Goal: Task Accomplishment & Management: Manage account settings

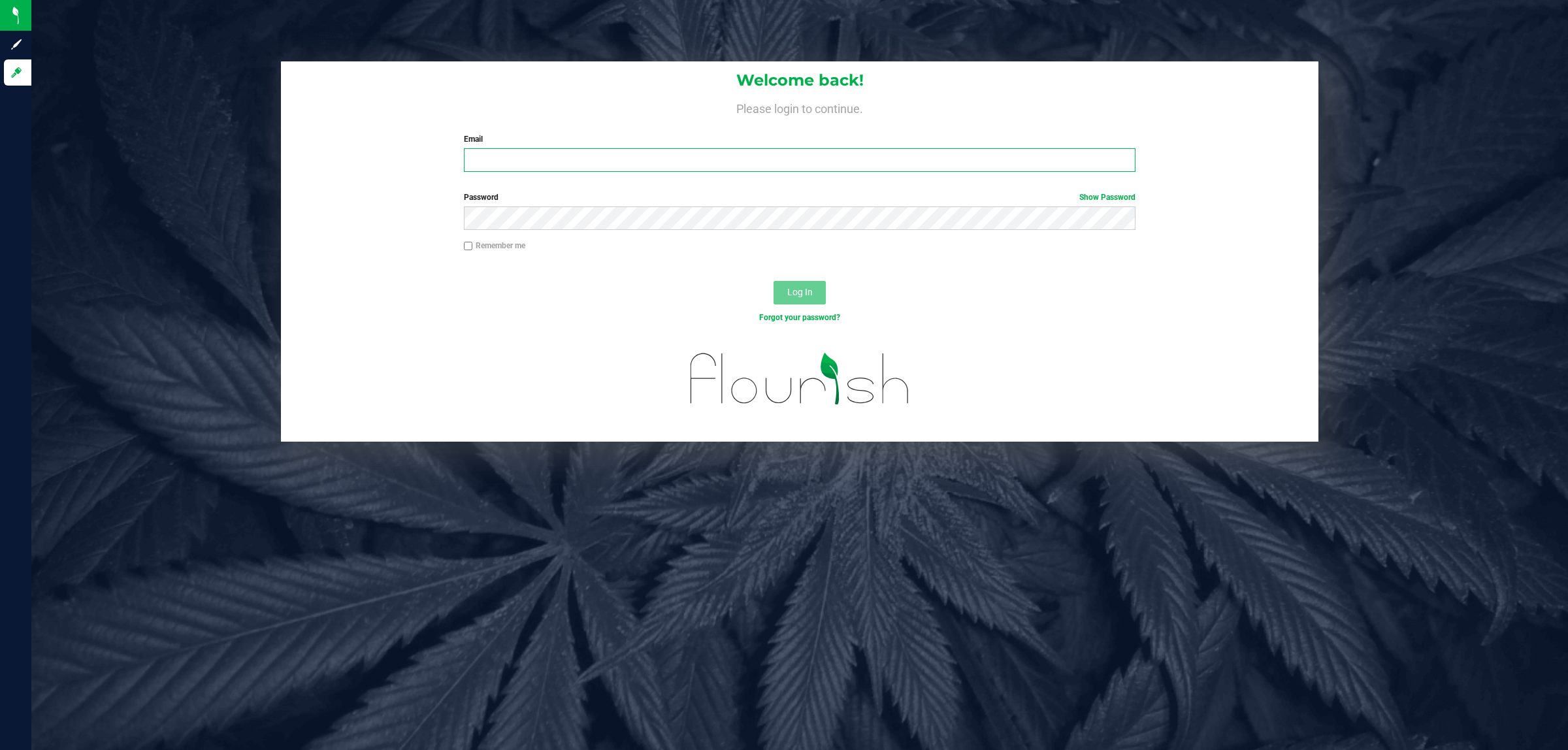
click at [525, 164] on input "Email" at bounding box center [800, 160] width 672 height 23
type input "[EMAIL_ADDRESS][DOMAIN_NAME]"
click at [773, 281] on button "Log In" at bounding box center [799, 292] width 52 height 23
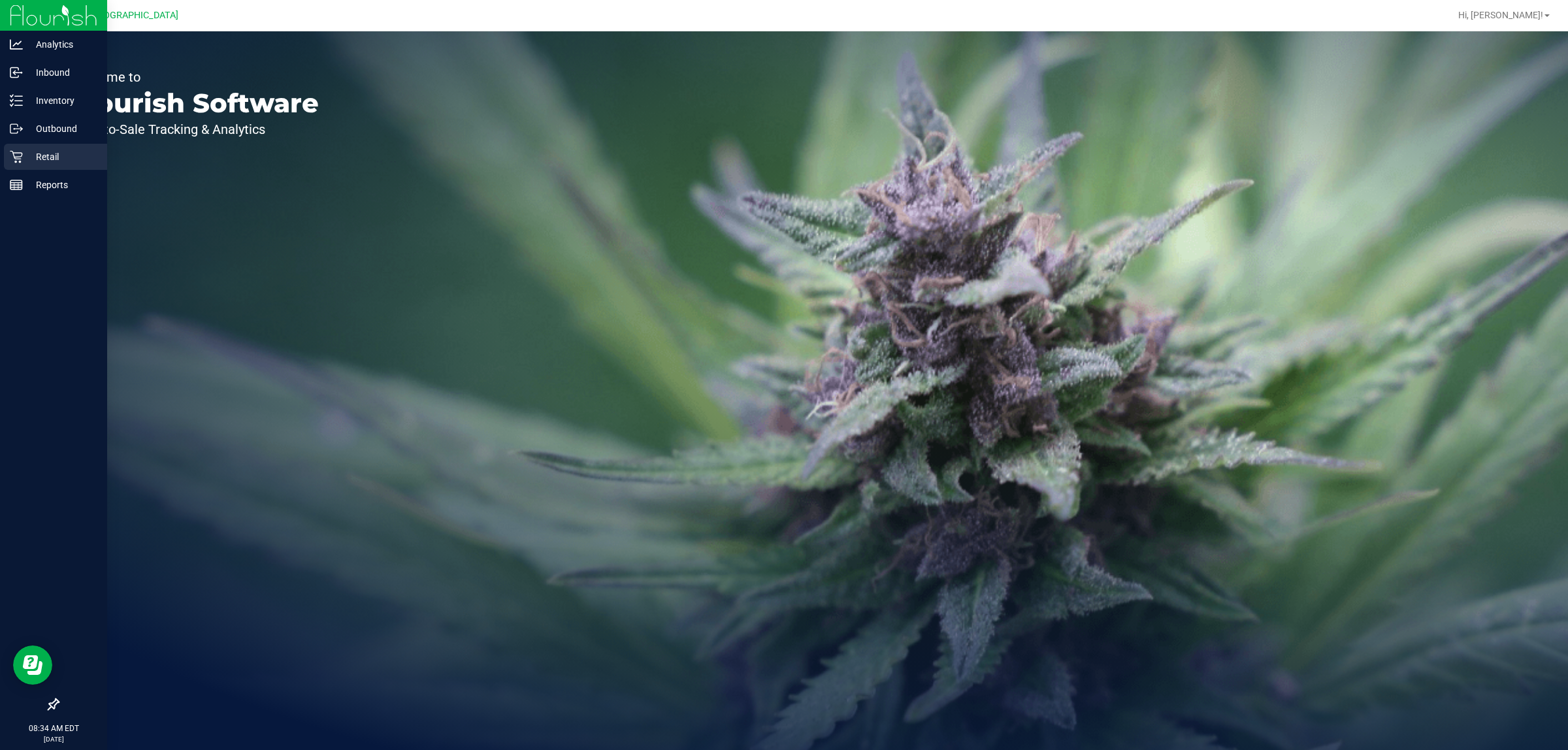
click at [60, 158] on p "Retail" at bounding box center [63, 157] width 79 height 15
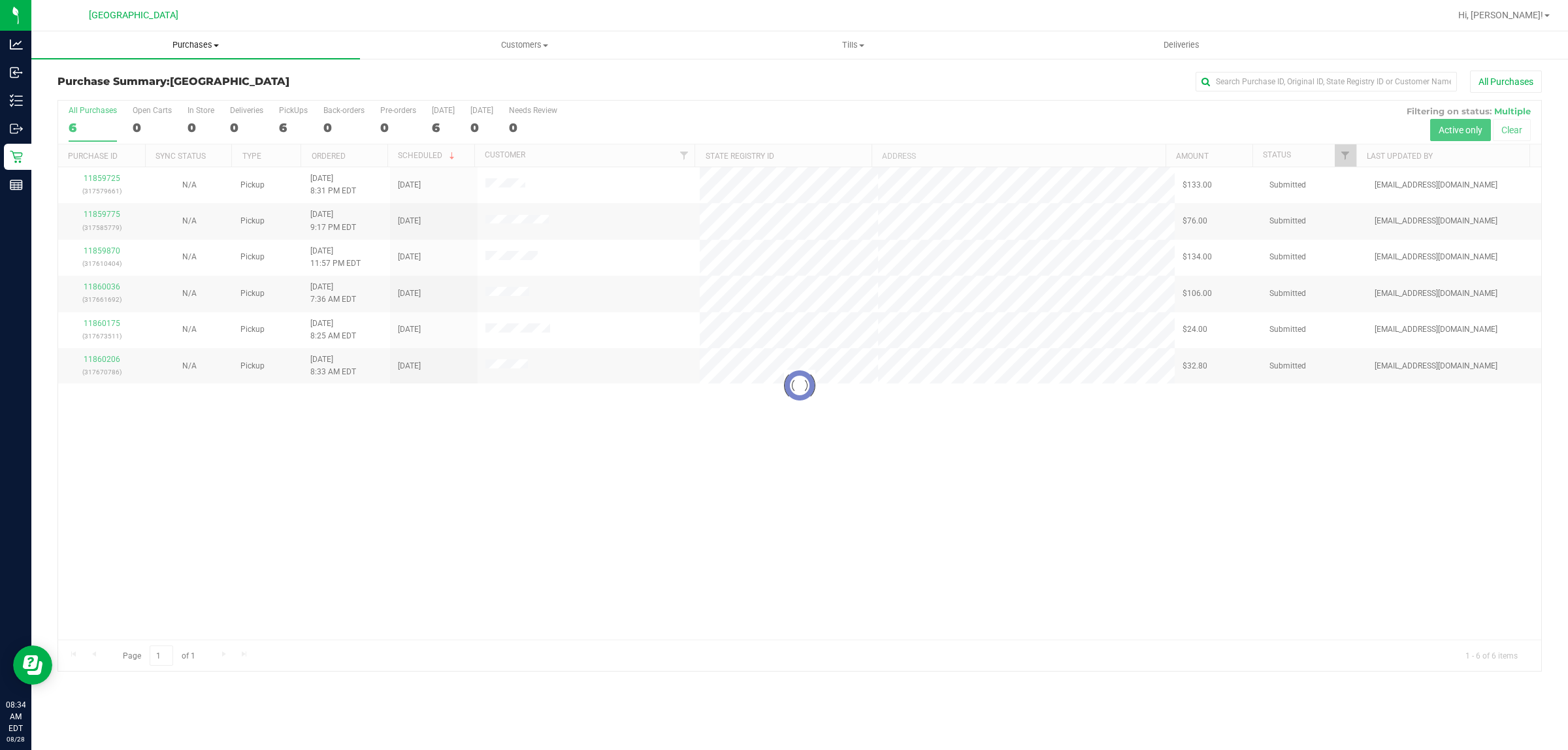
click at [207, 52] on uib-tab-heading "Purchases Summary of purchases Fulfillment All purchases" at bounding box center [195, 45] width 328 height 27
click at [144, 96] on li "Fulfillment" at bounding box center [195, 95] width 328 height 15
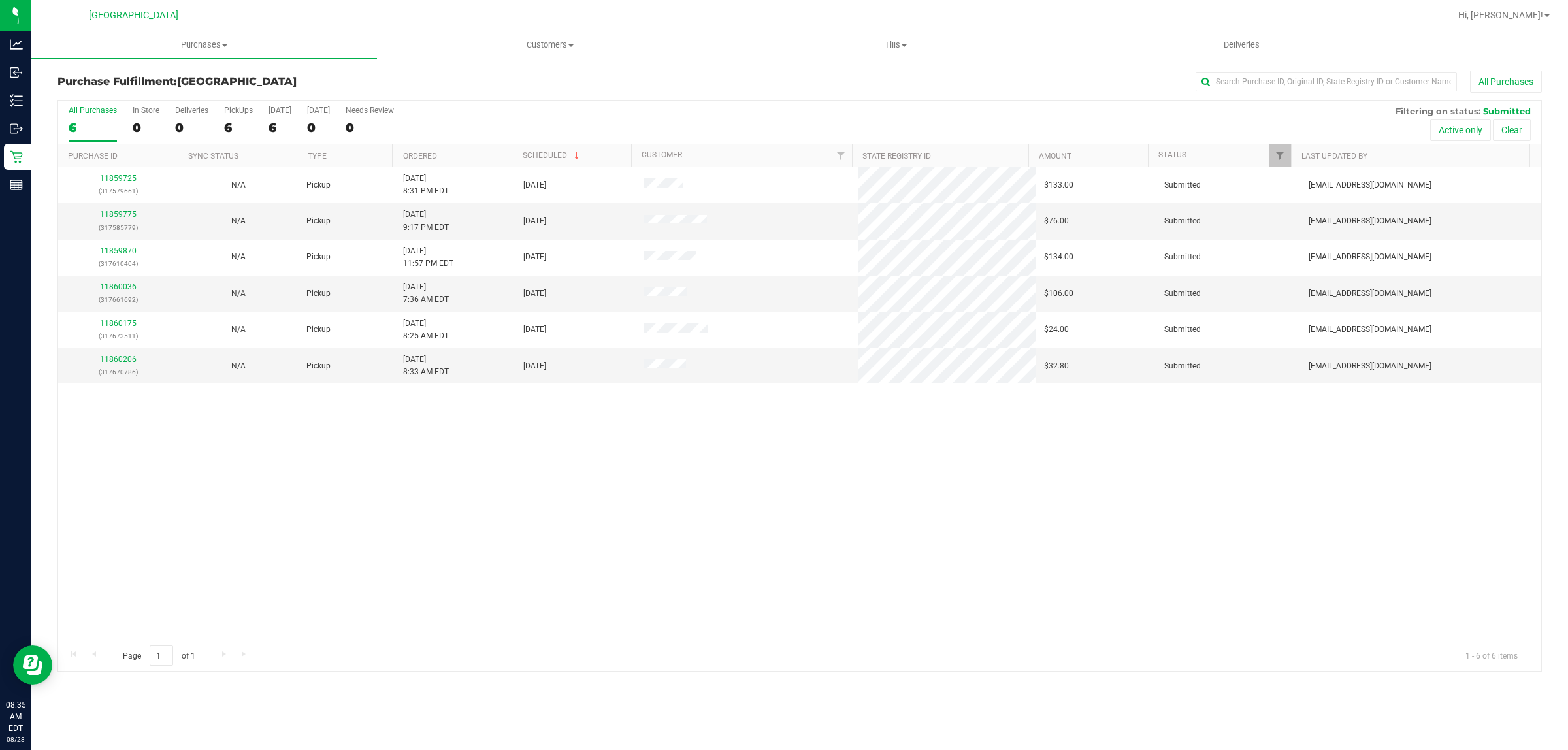
drag, startPoint x: 651, startPoint y: 524, endPoint x: 645, endPoint y: 528, distance: 7.2
click at [645, 528] on div "11859725 (317579661) N/A Pickup 8/27/2025 8:31 PM EDT 8/28/2025 $133.00 Submitt…" at bounding box center [799, 403] width 1483 height 472
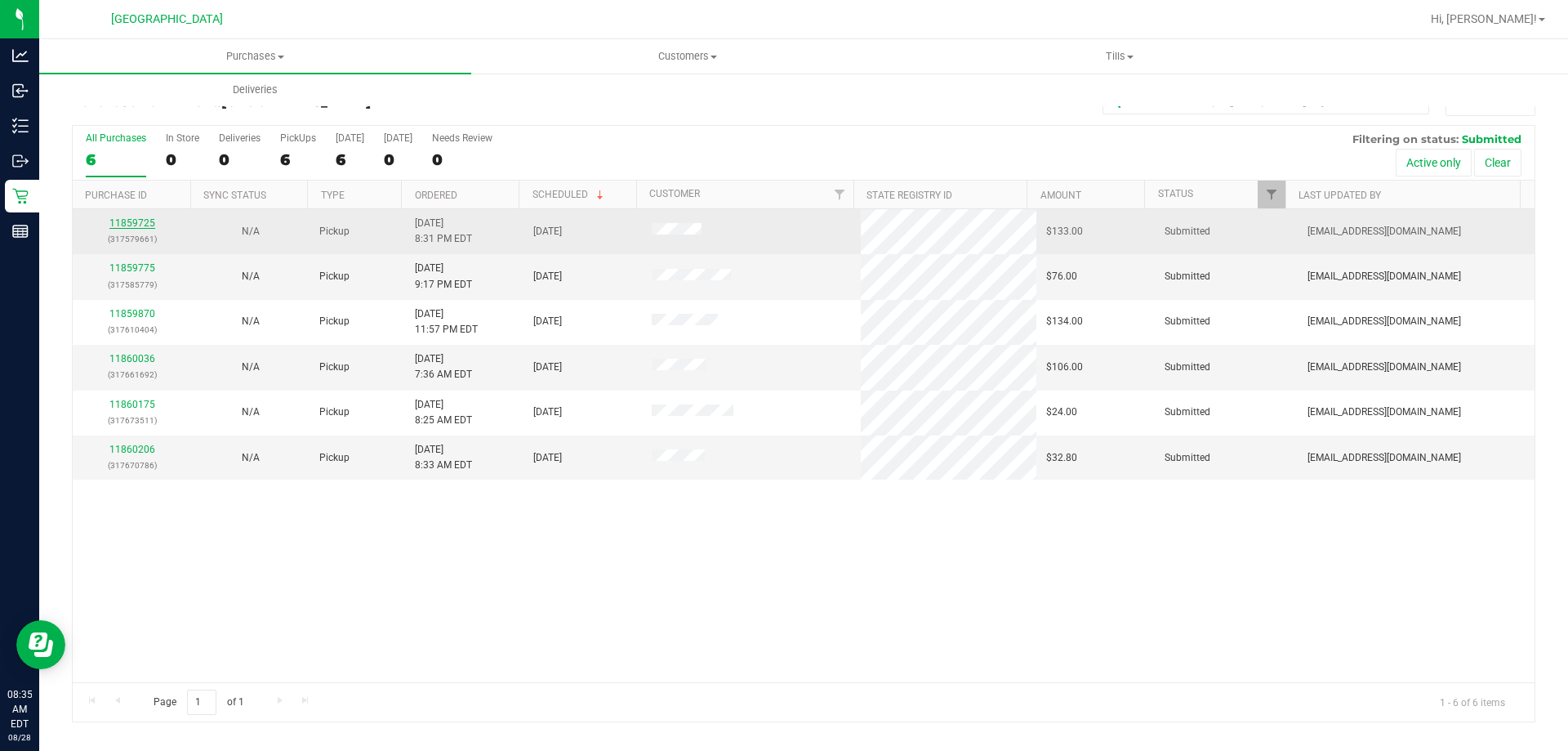
click at [134, 219] on link "11859725" at bounding box center [133, 222] width 46 height 11
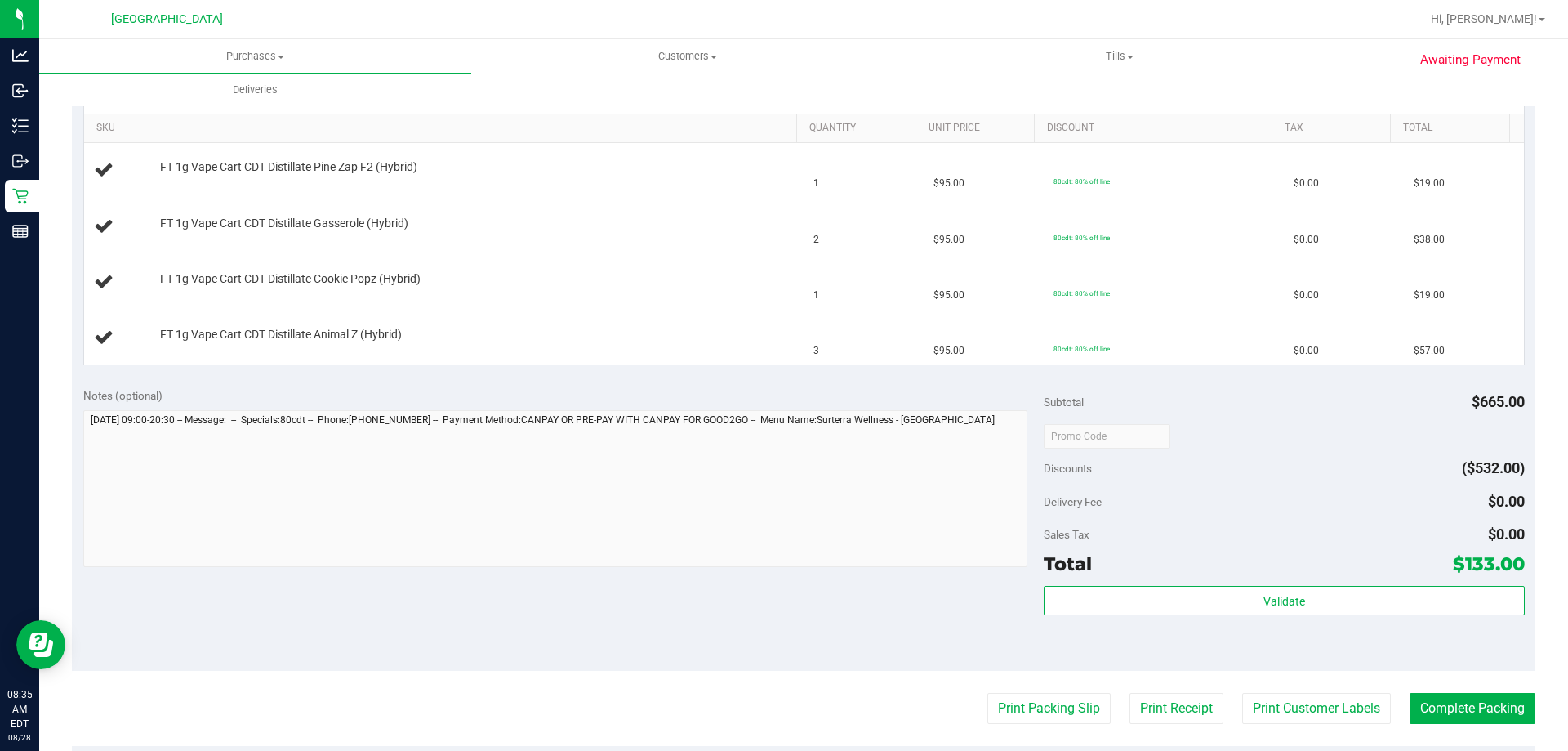
scroll to position [409, 0]
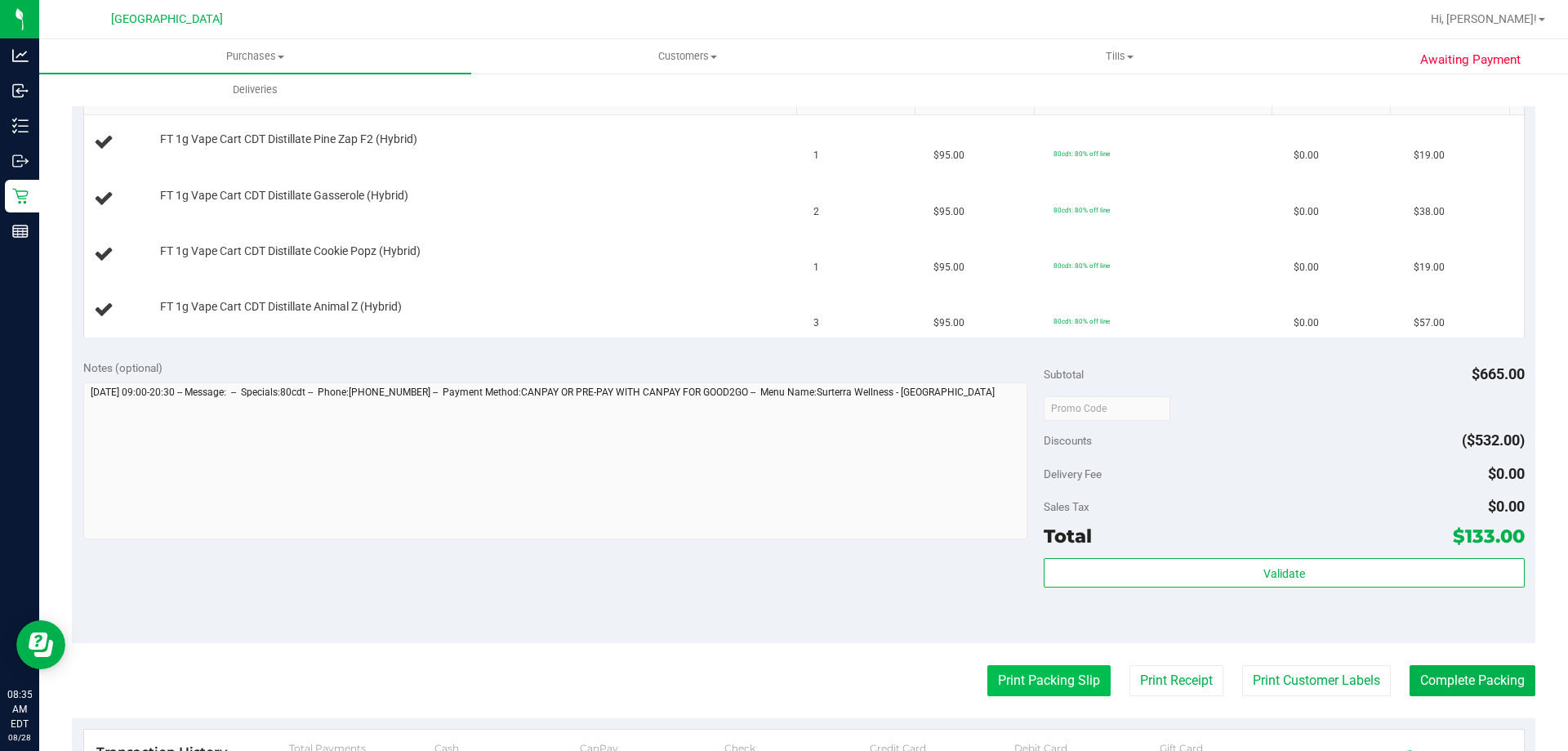
click at [1011, 676] on button "Print Packing Slip" at bounding box center [1049, 680] width 123 height 31
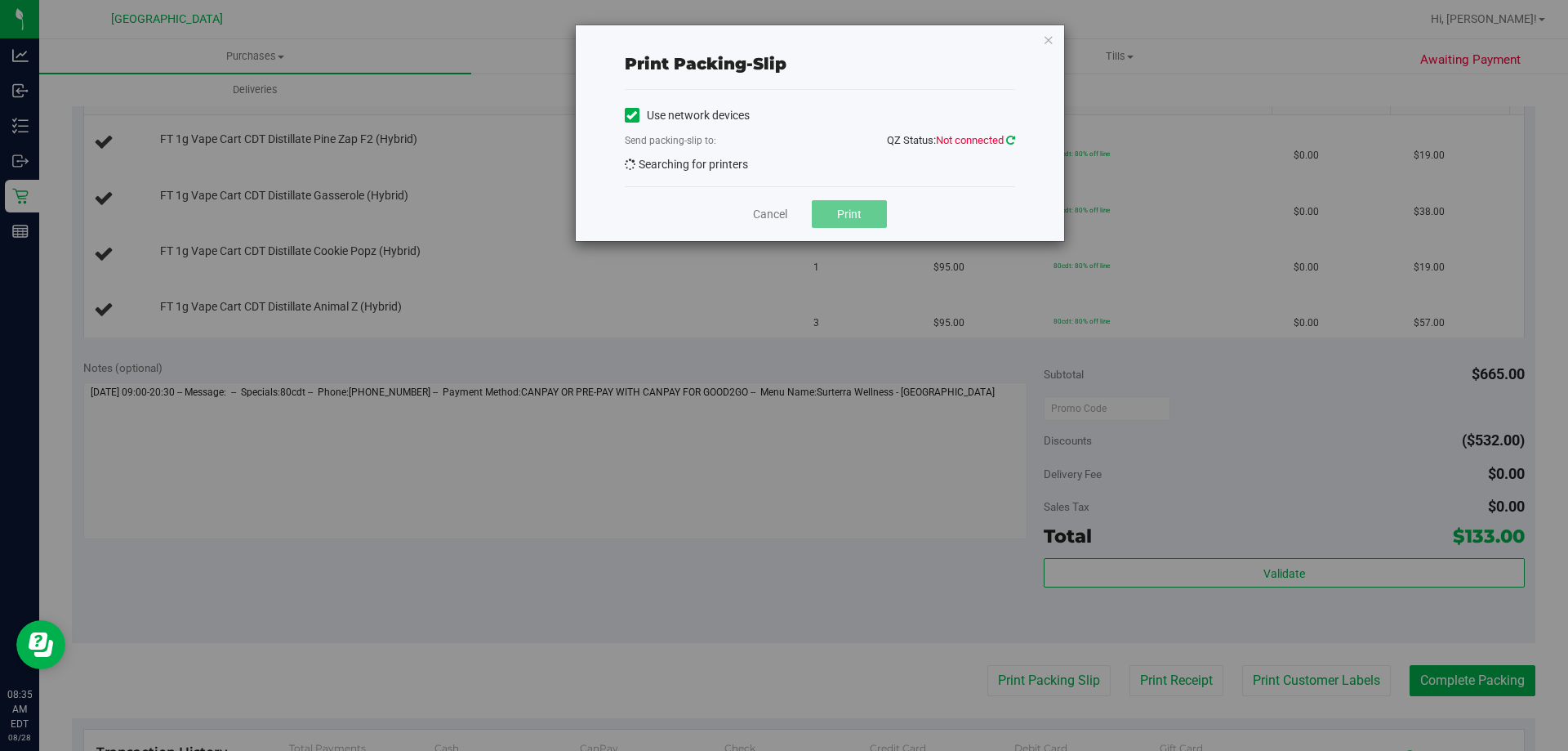
click at [1007, 139] on icon at bounding box center [1011, 140] width 9 height 11
click at [1009, 136] on icon at bounding box center [1011, 140] width 9 height 11
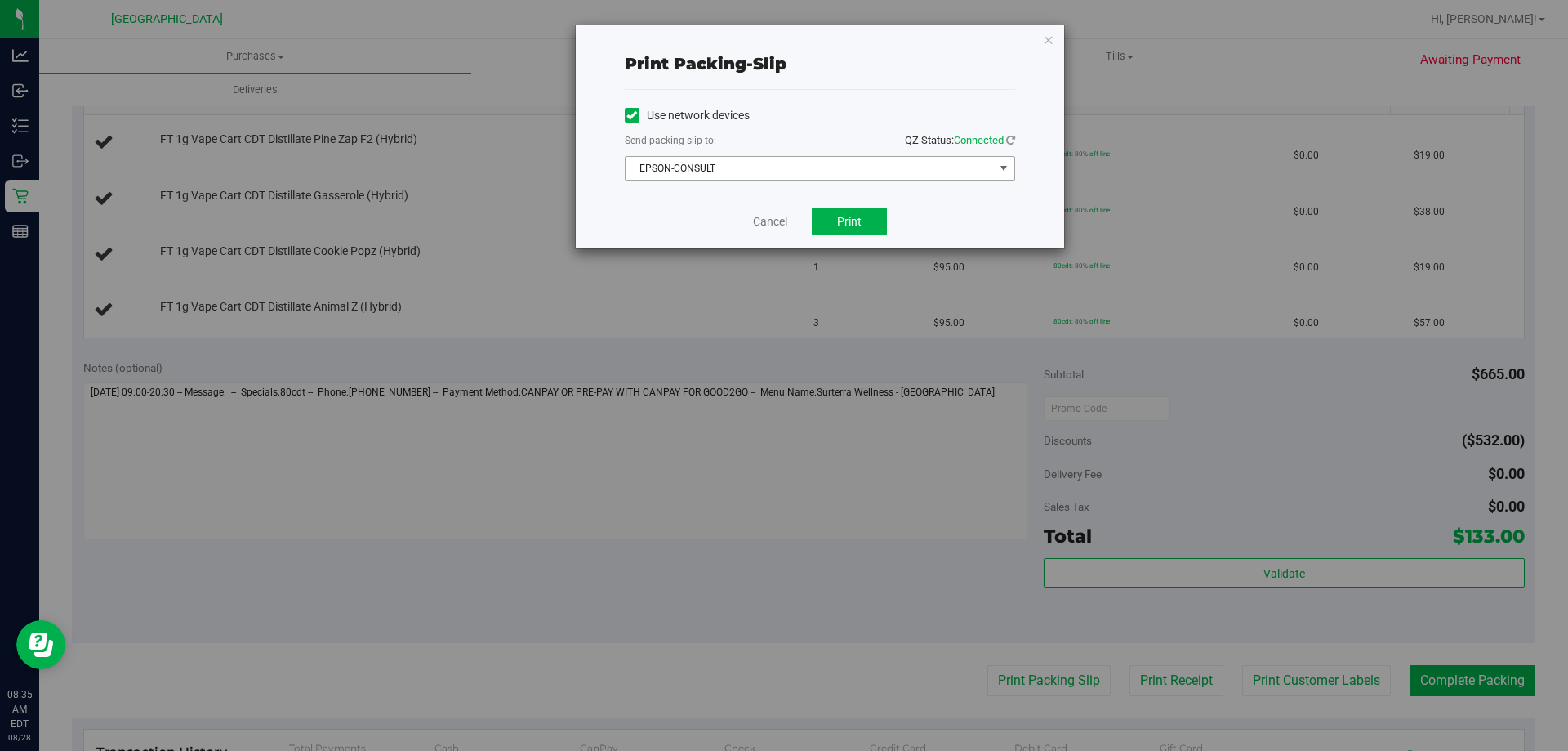
click at [728, 175] on span "EPSON-CONSULT" at bounding box center [809, 168] width 368 height 23
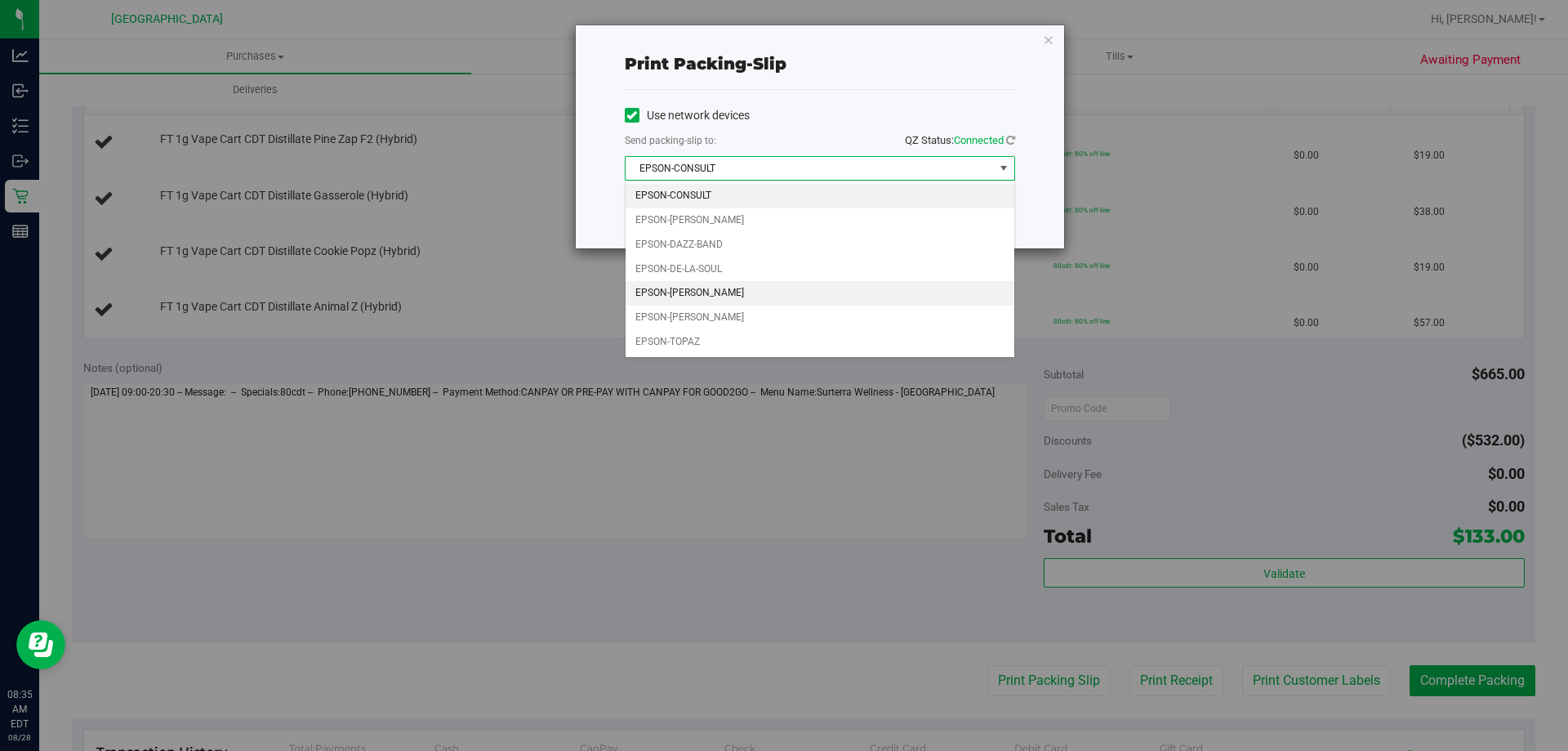
click at [740, 283] on li "EPSON-DEAN-MARTIN" at bounding box center [820, 294] width 388 height 25
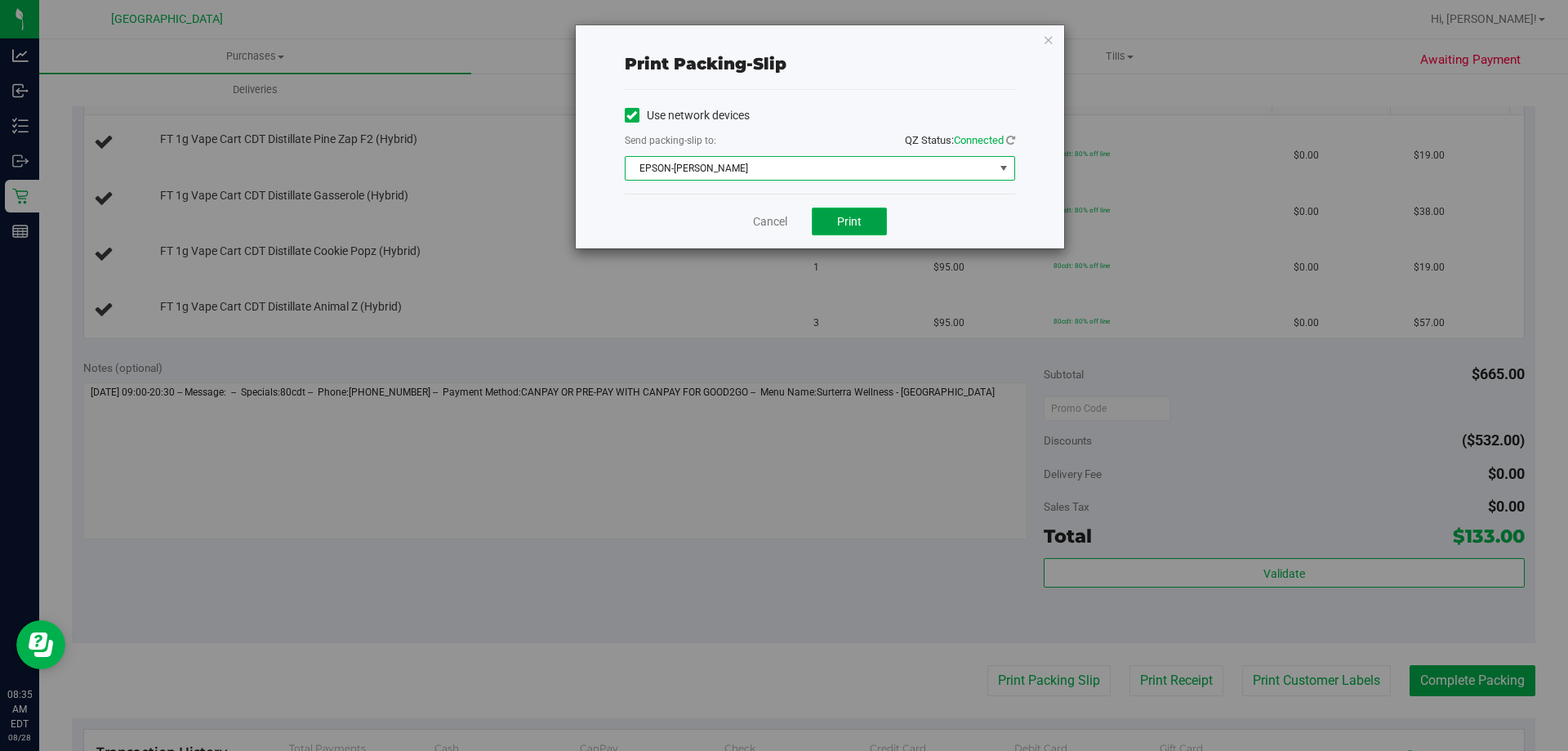
click at [869, 225] on button "Print" at bounding box center [849, 222] width 75 height 28
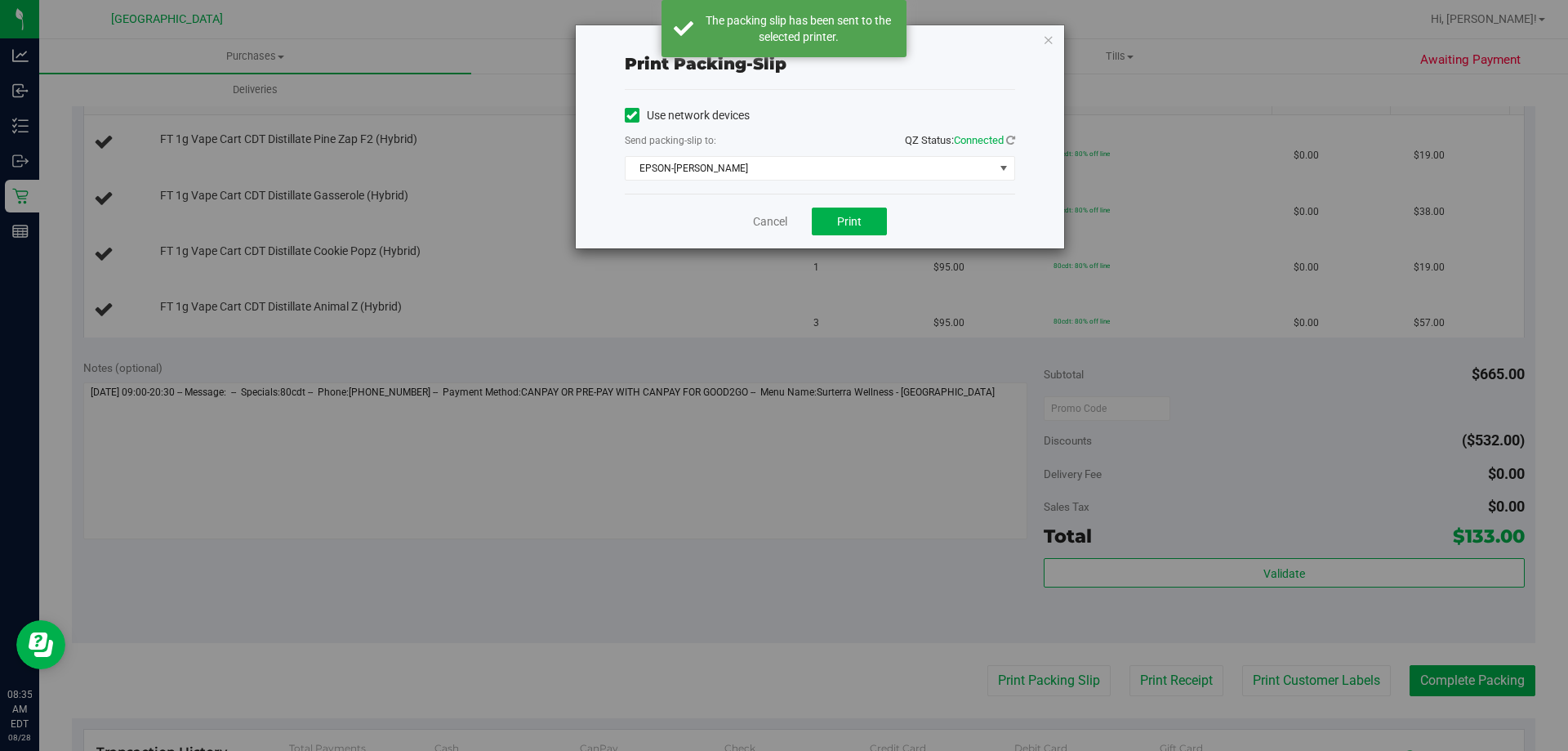
click at [474, 572] on div "Print packing-slip Use network devices Send packing-slip to: QZ Status: Connect…" at bounding box center [790, 376] width 1580 height 751
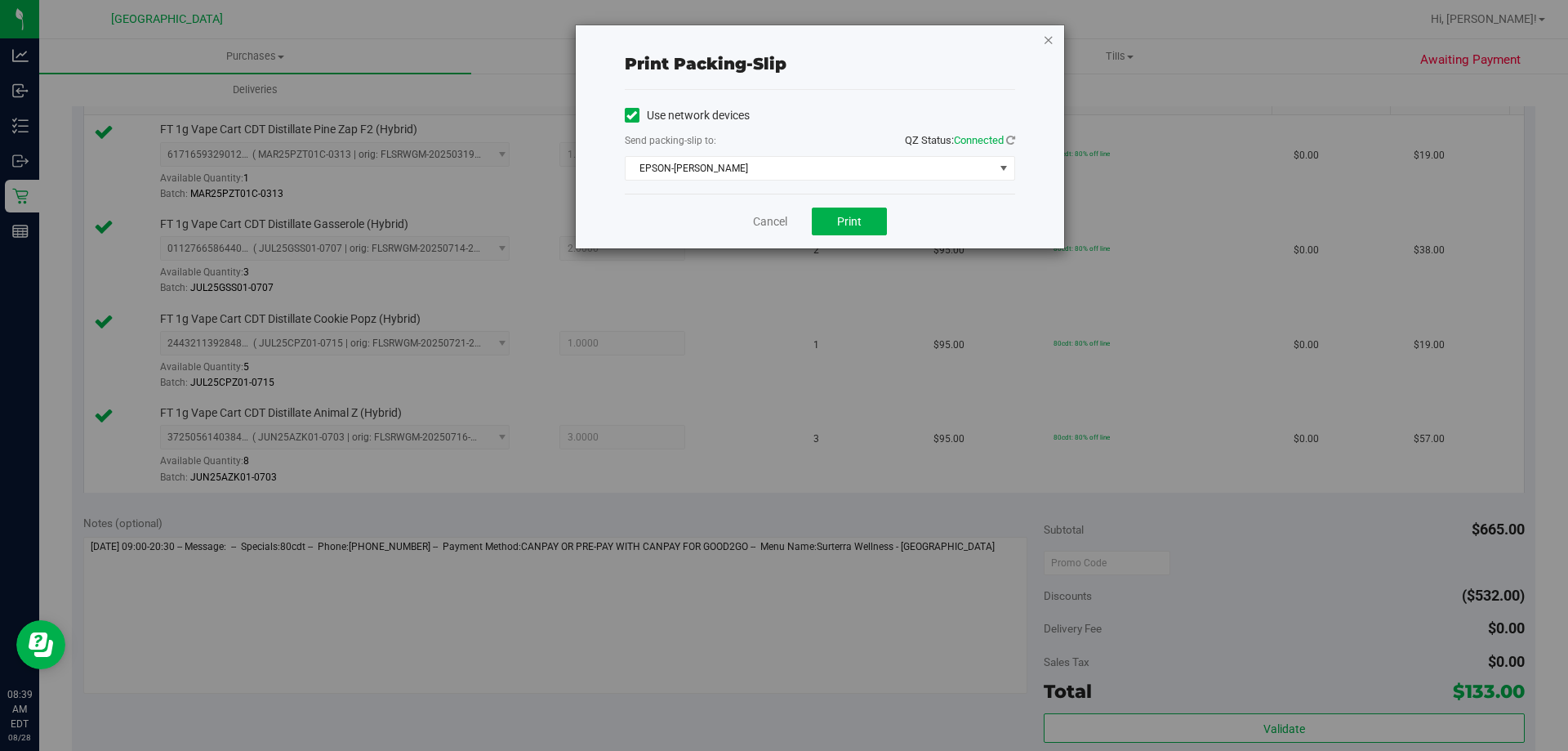
click at [1048, 29] on icon "button" at bounding box center [1049, 39] width 11 height 19
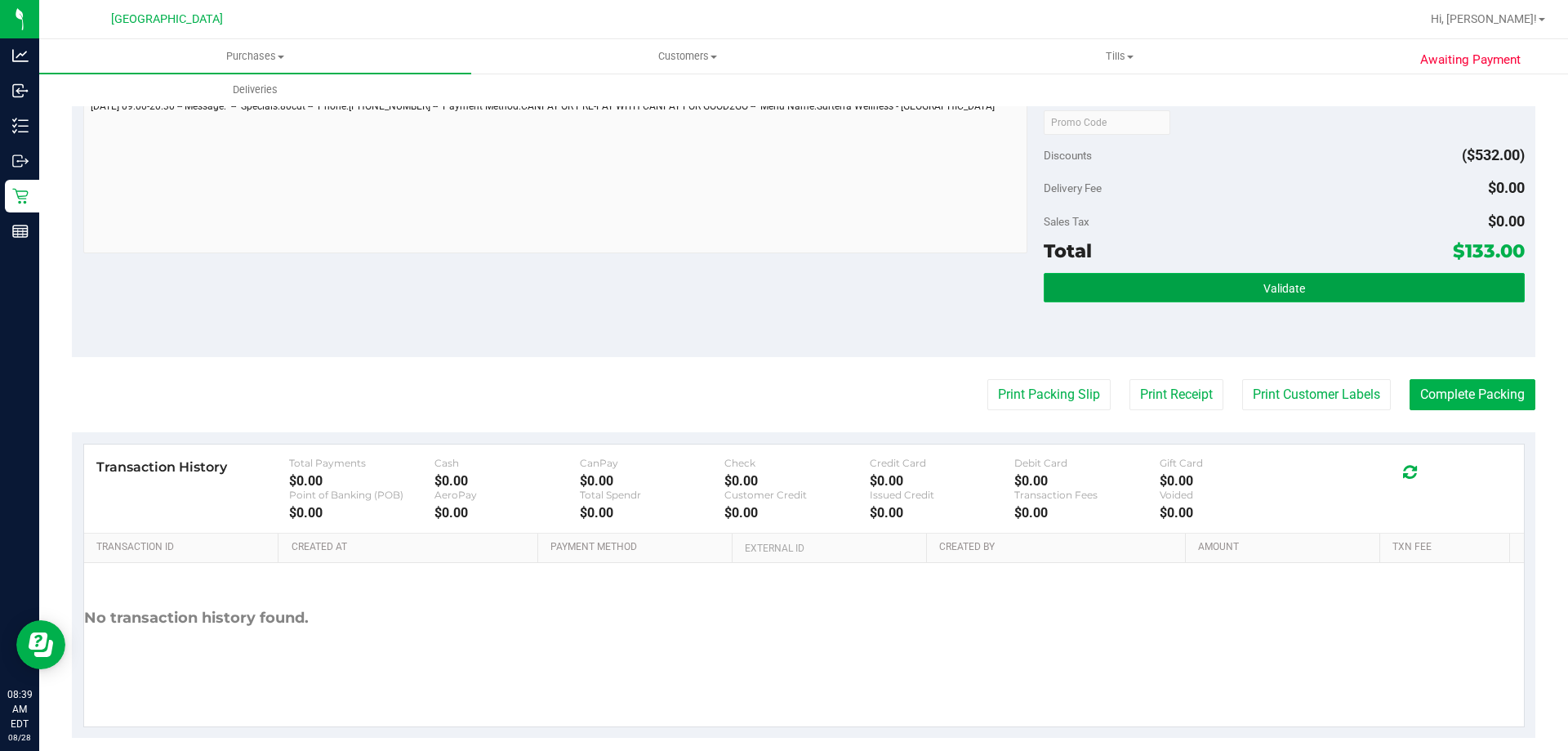
click at [1124, 280] on button "Validate" at bounding box center [1284, 287] width 480 height 29
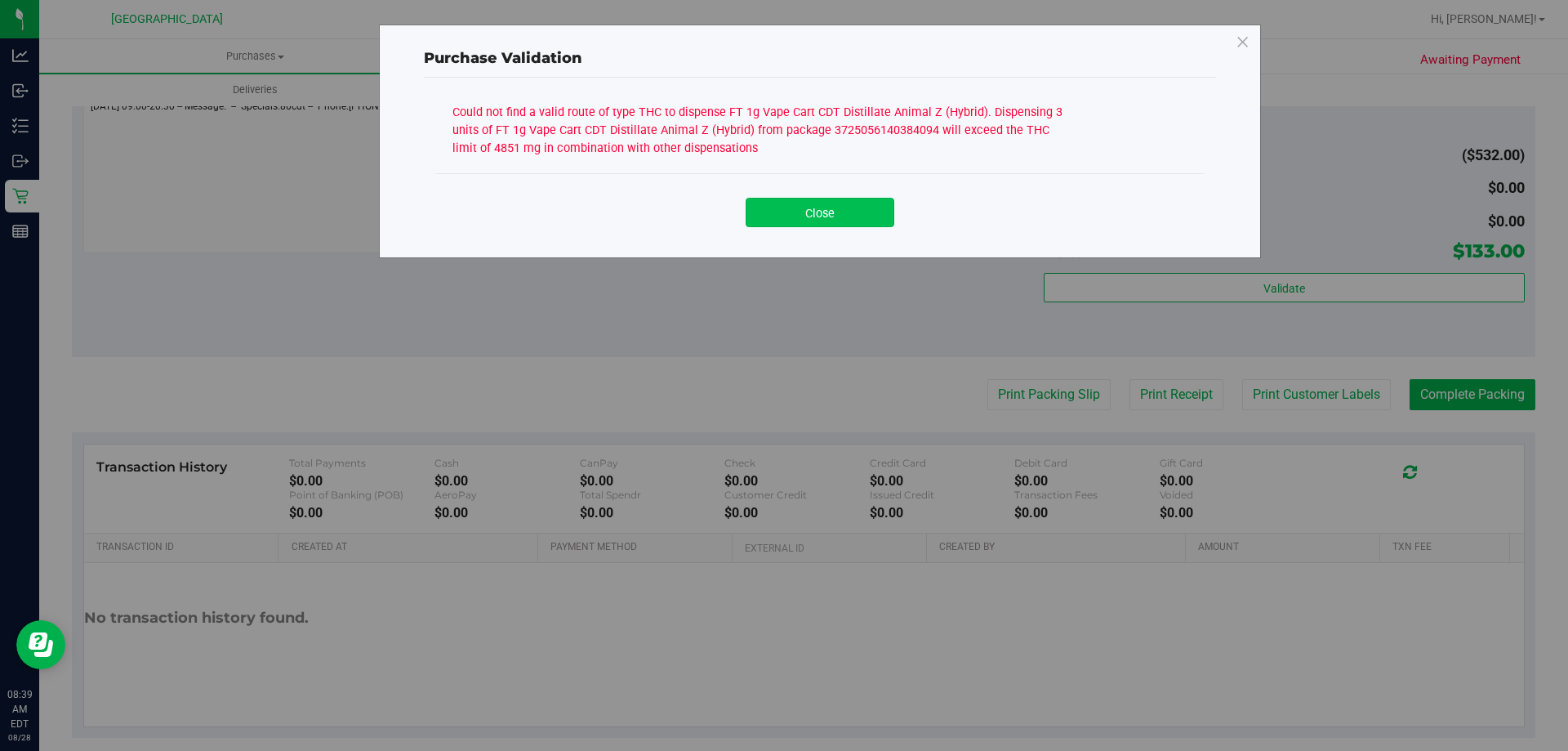
click at [797, 198] on button "Close" at bounding box center [819, 212] width 149 height 29
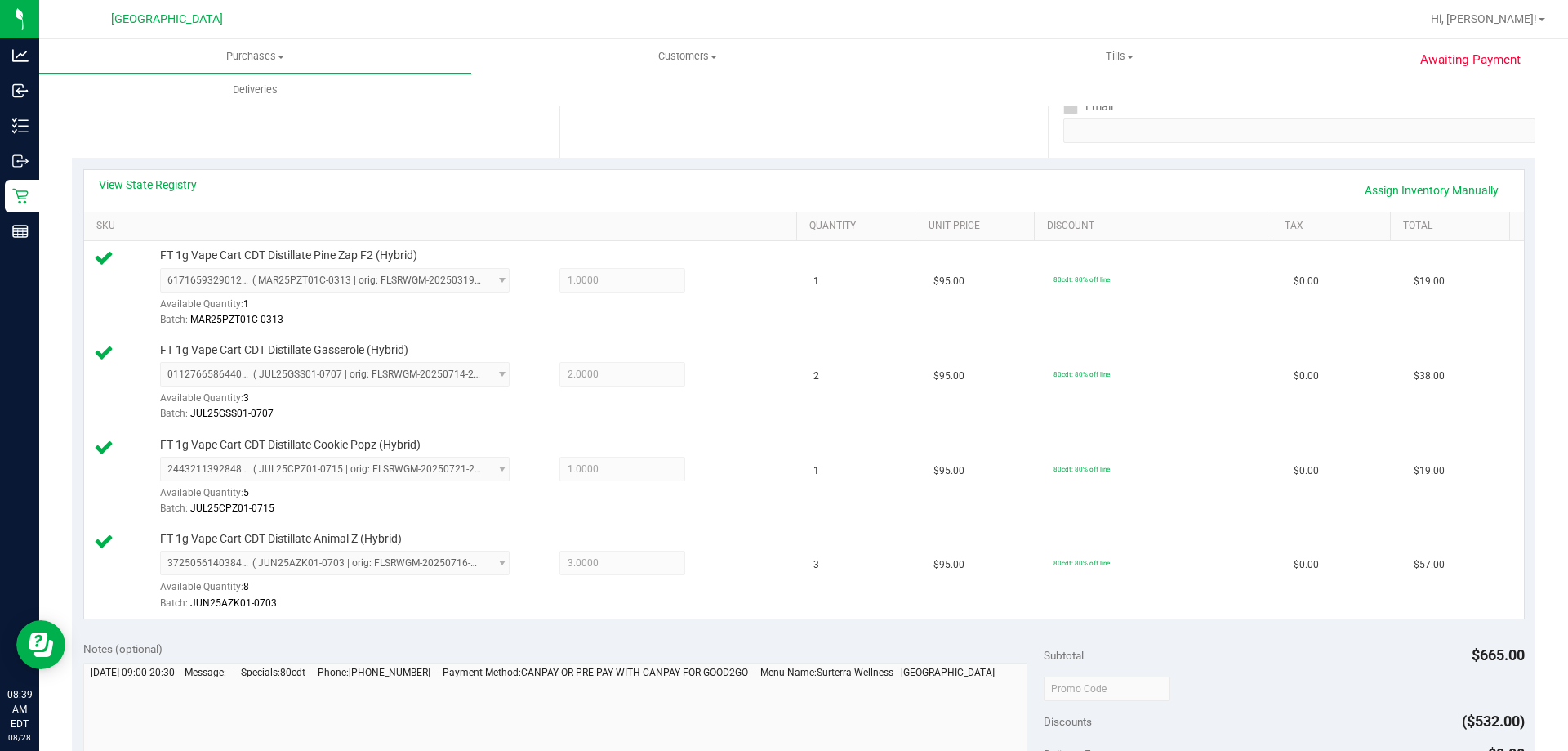
scroll to position [327, 0]
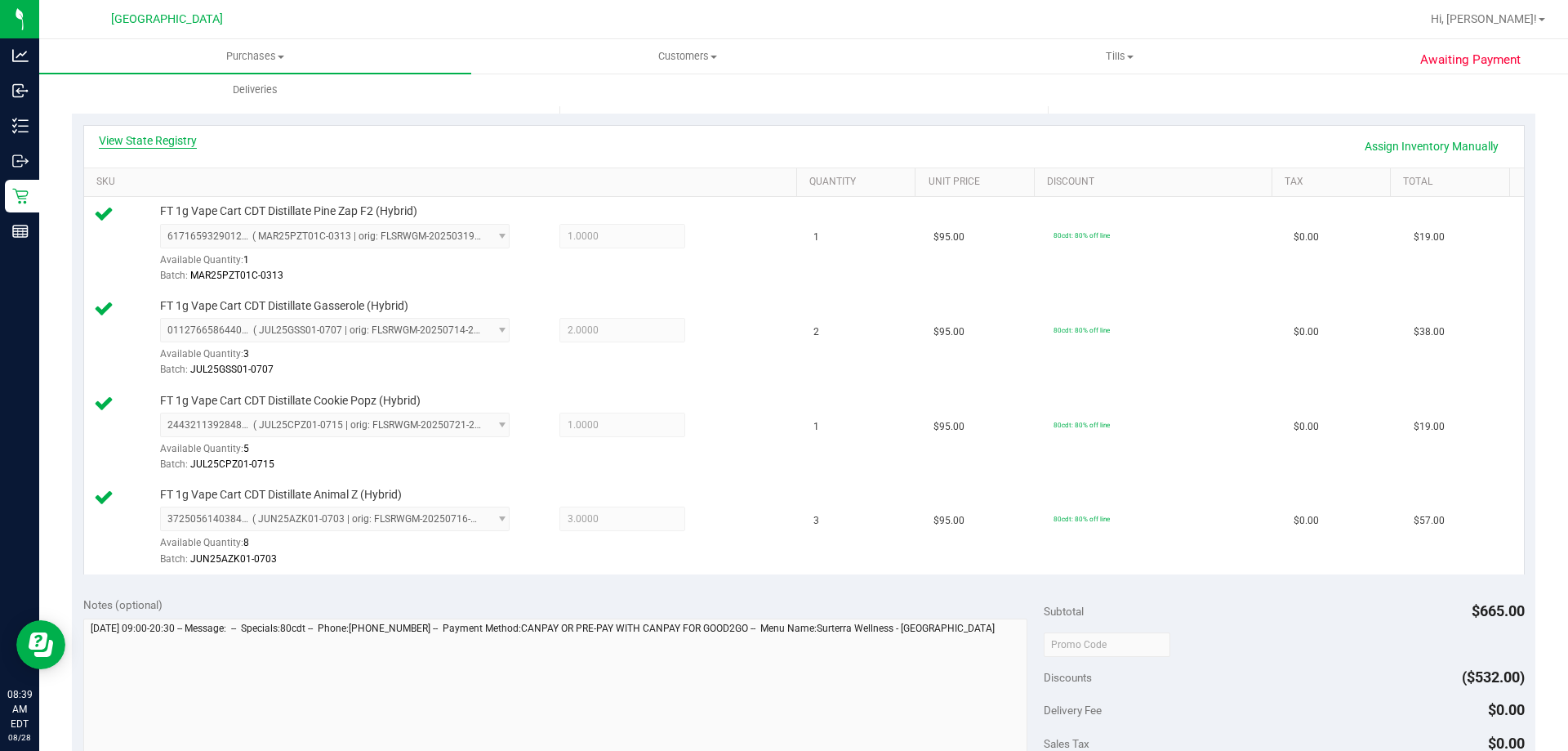
click at [181, 137] on link "View State Registry" at bounding box center [148, 141] width 98 height 17
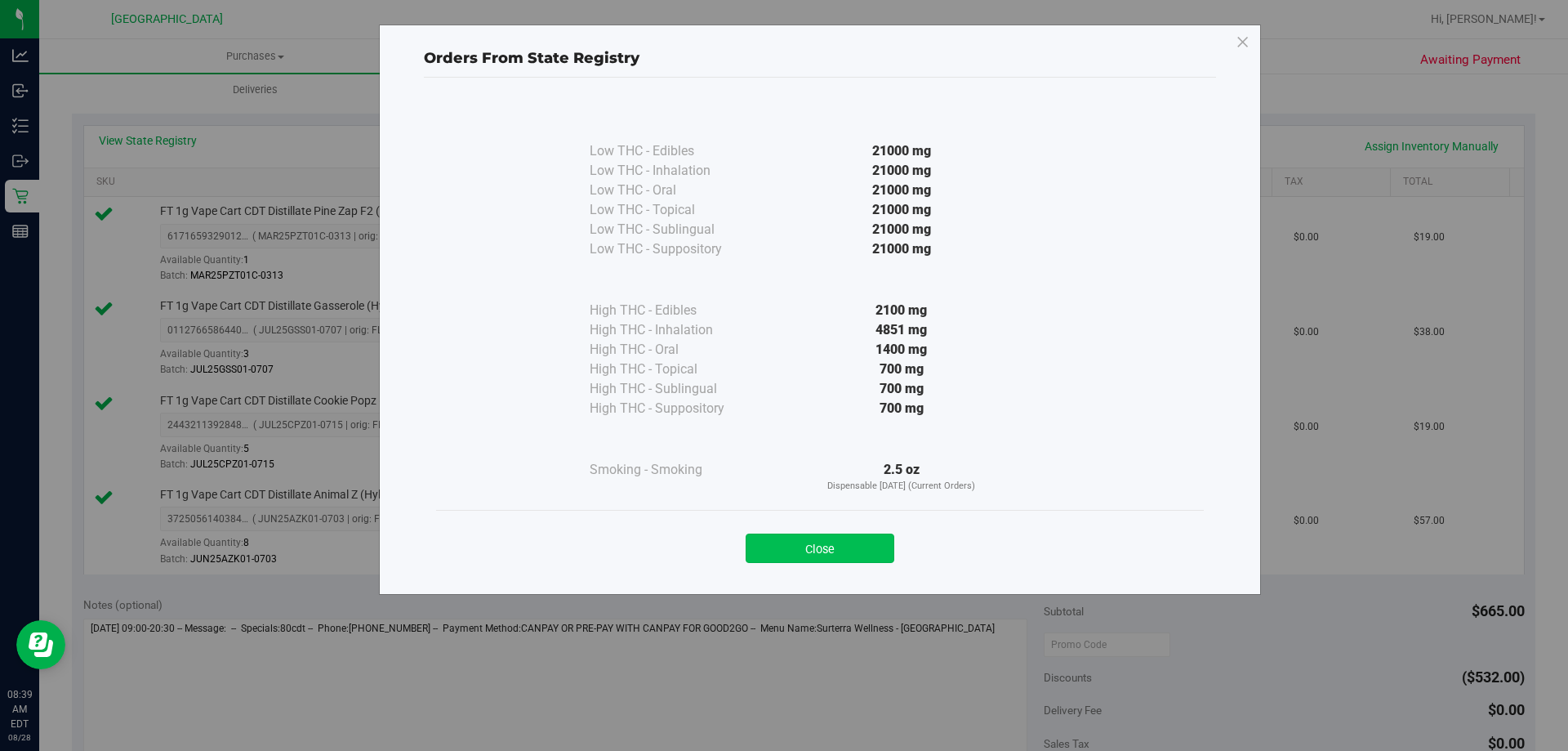
click at [871, 550] on button "Close" at bounding box center [819, 548] width 149 height 29
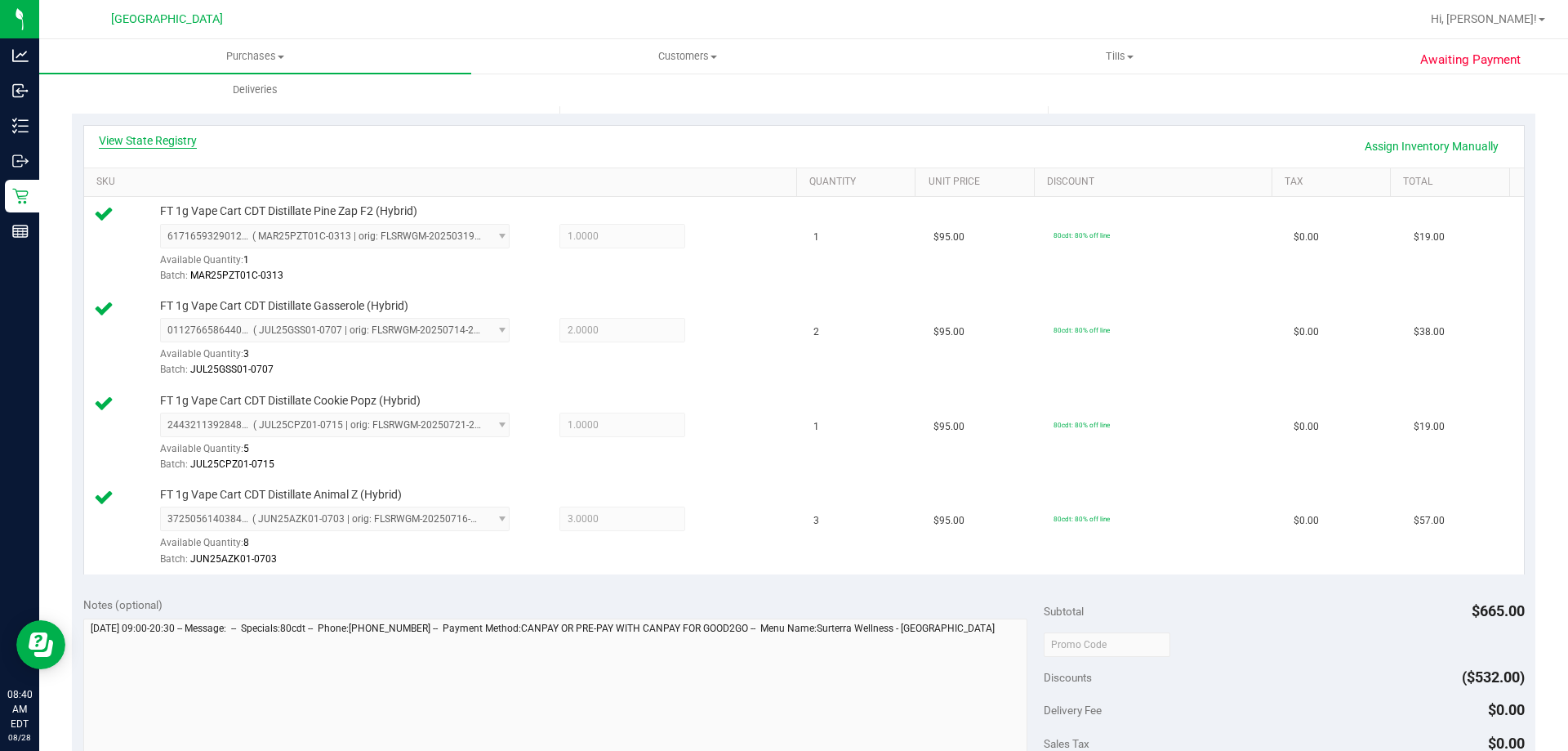
click at [164, 134] on link "View State Registry" at bounding box center [148, 141] width 98 height 17
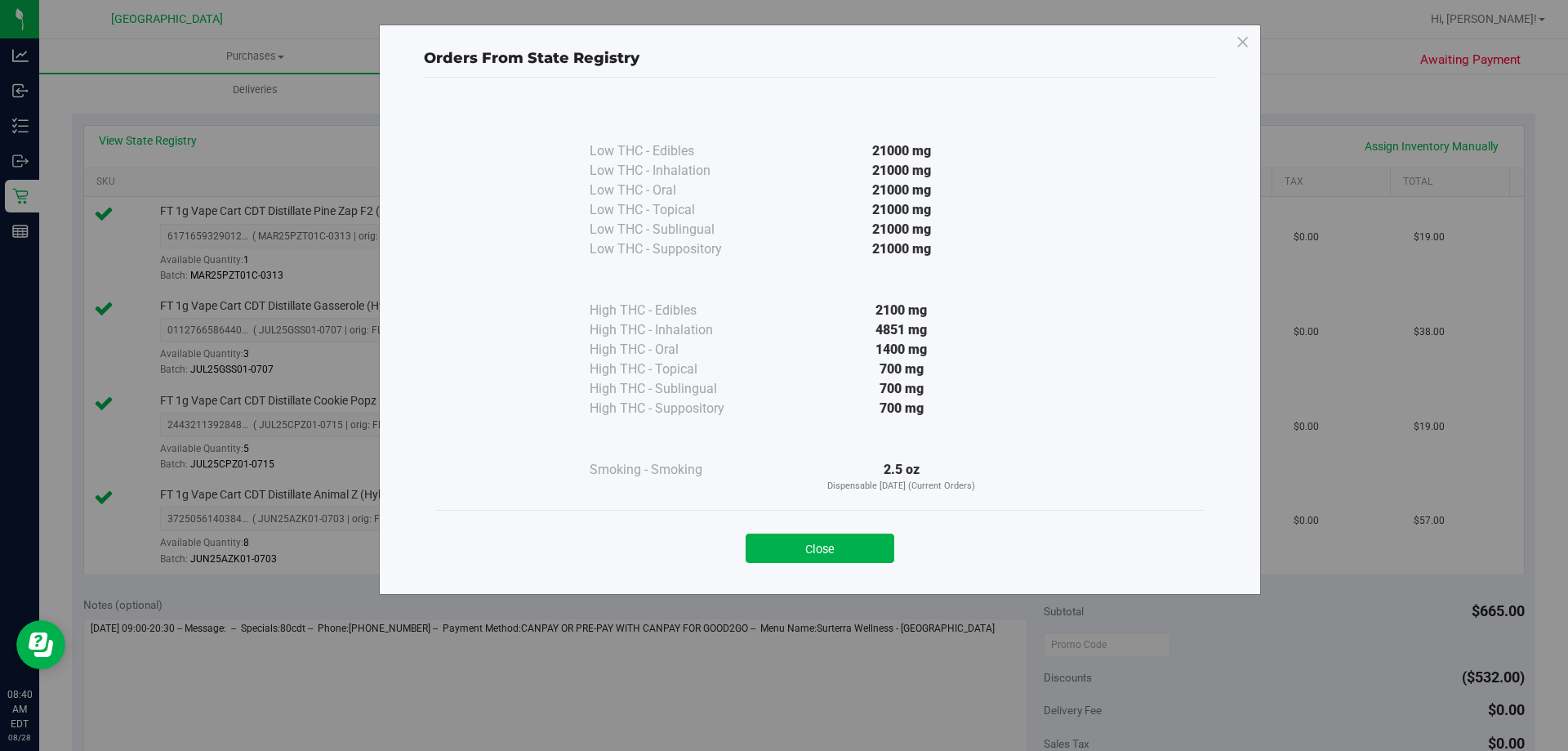
click at [793, 531] on div "Close" at bounding box center [820, 543] width 744 height 40
click at [796, 544] on button "Close" at bounding box center [819, 548] width 149 height 29
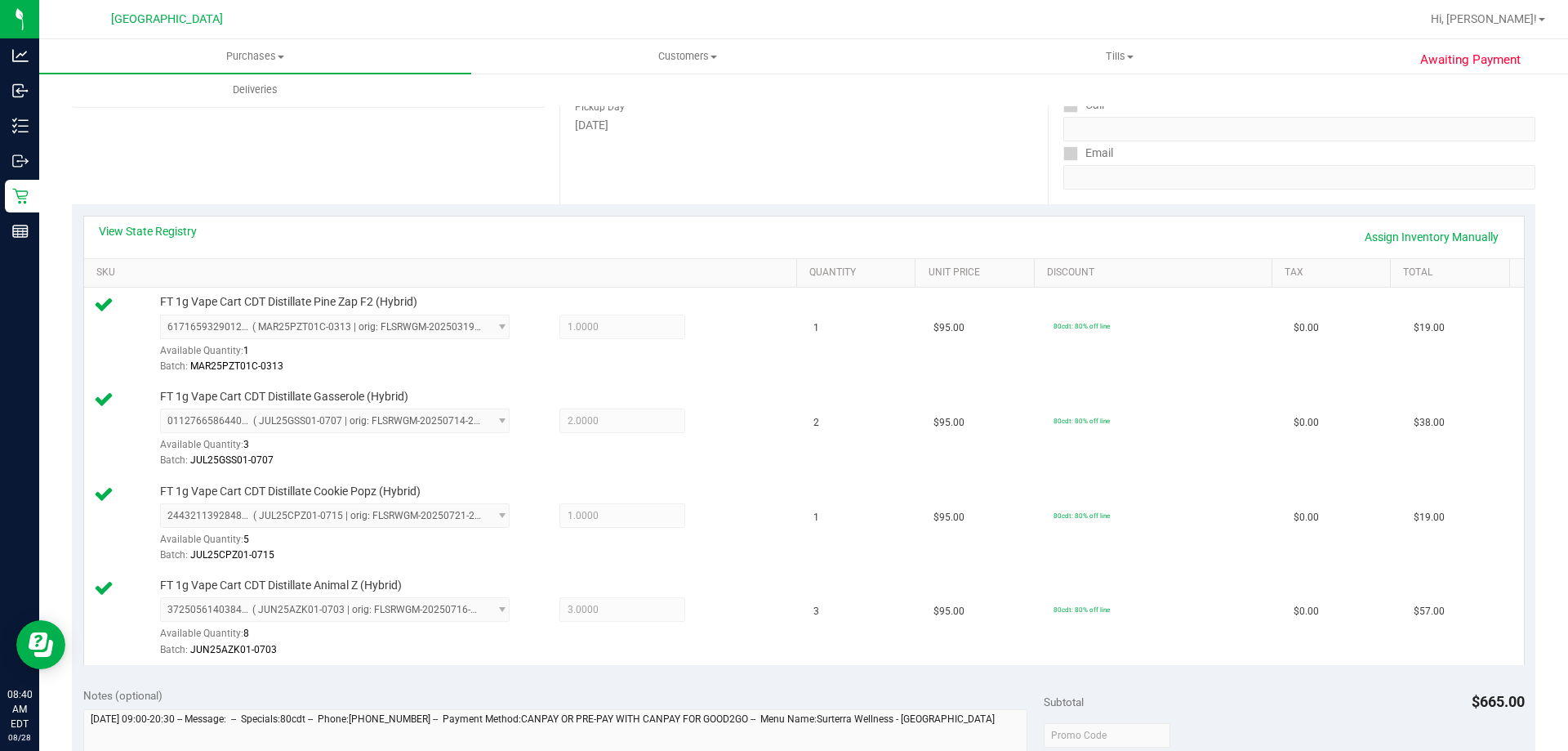
scroll to position [0, 0]
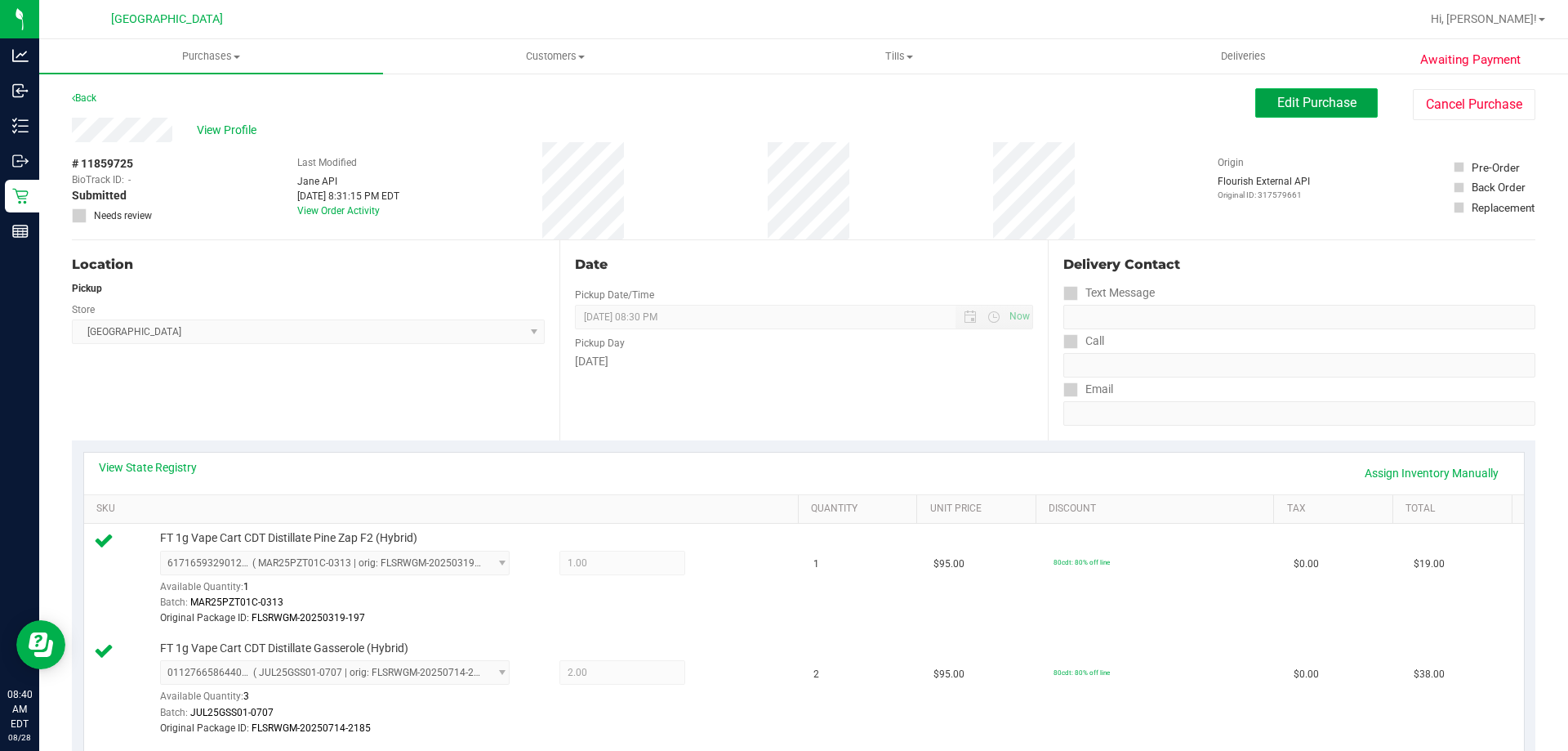
click at [1282, 101] on span "Edit Purchase" at bounding box center [1317, 103] width 79 height 16
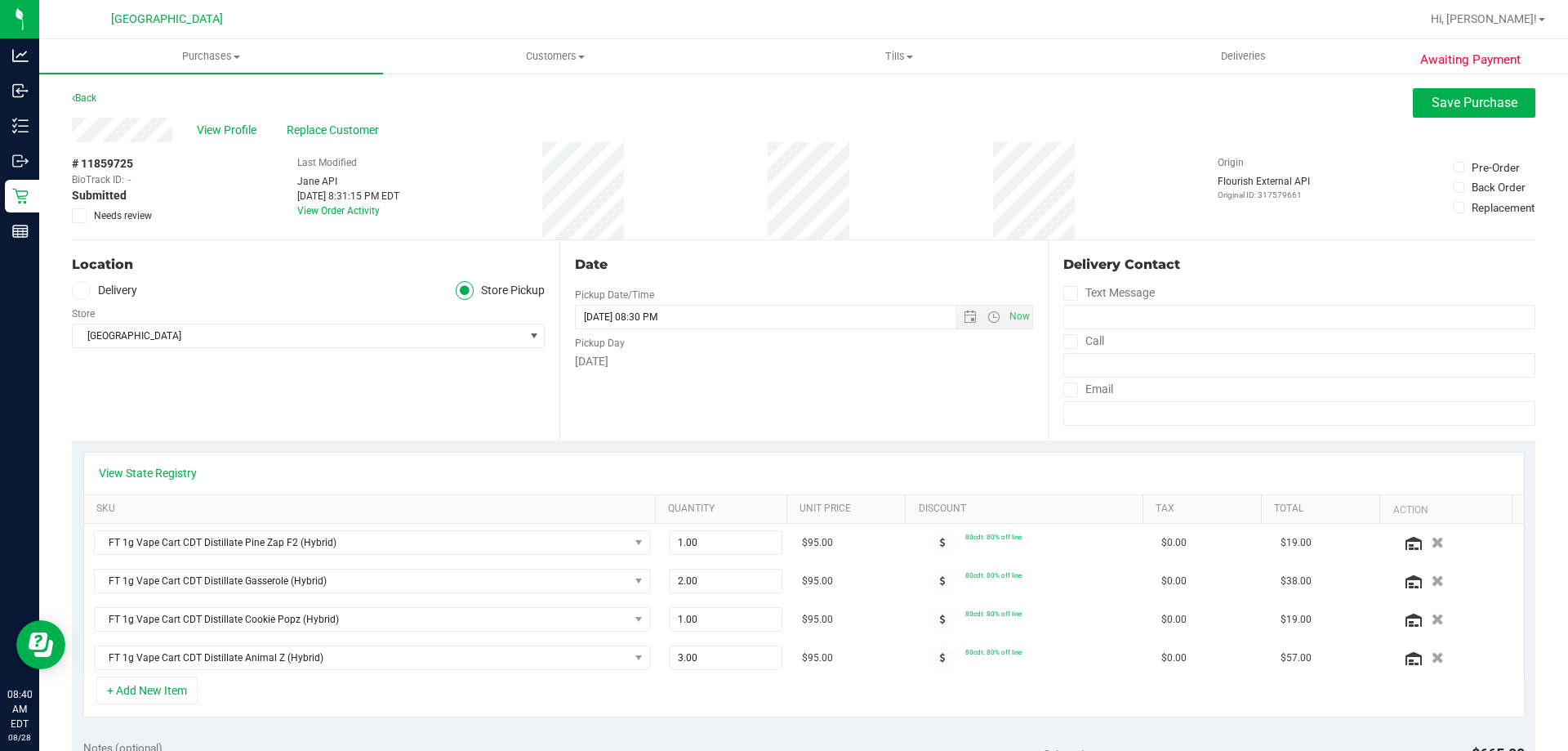
click at [91, 217] on label "Needs review" at bounding box center [113, 215] width 82 height 15
click at [0, 0] on input "Needs review" at bounding box center [0, 0] width 0 height 0
click at [1452, 113] on button "Save Purchase" at bounding box center [1474, 102] width 122 height 29
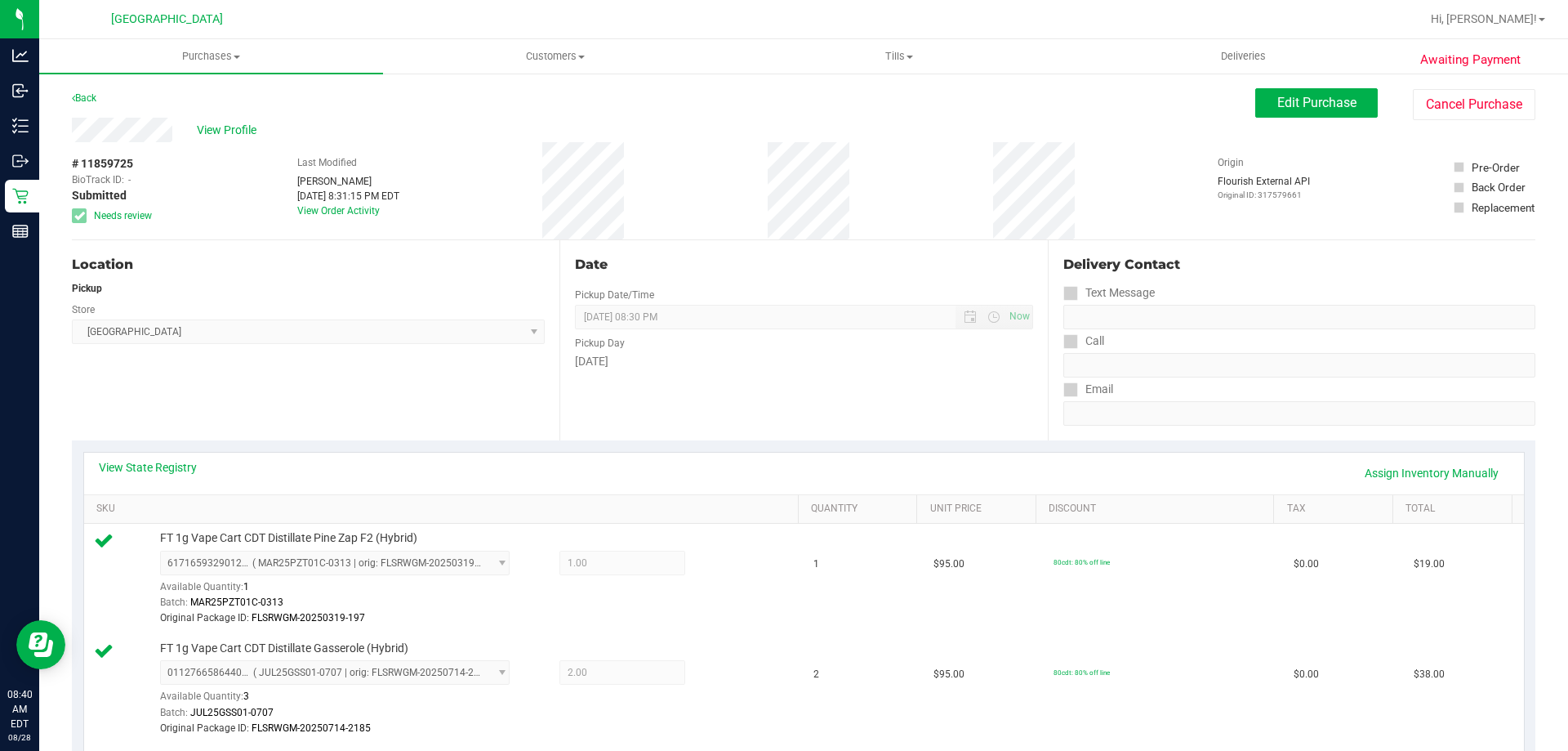
click at [197, 133] on span "View Profile" at bounding box center [229, 130] width 65 height 18
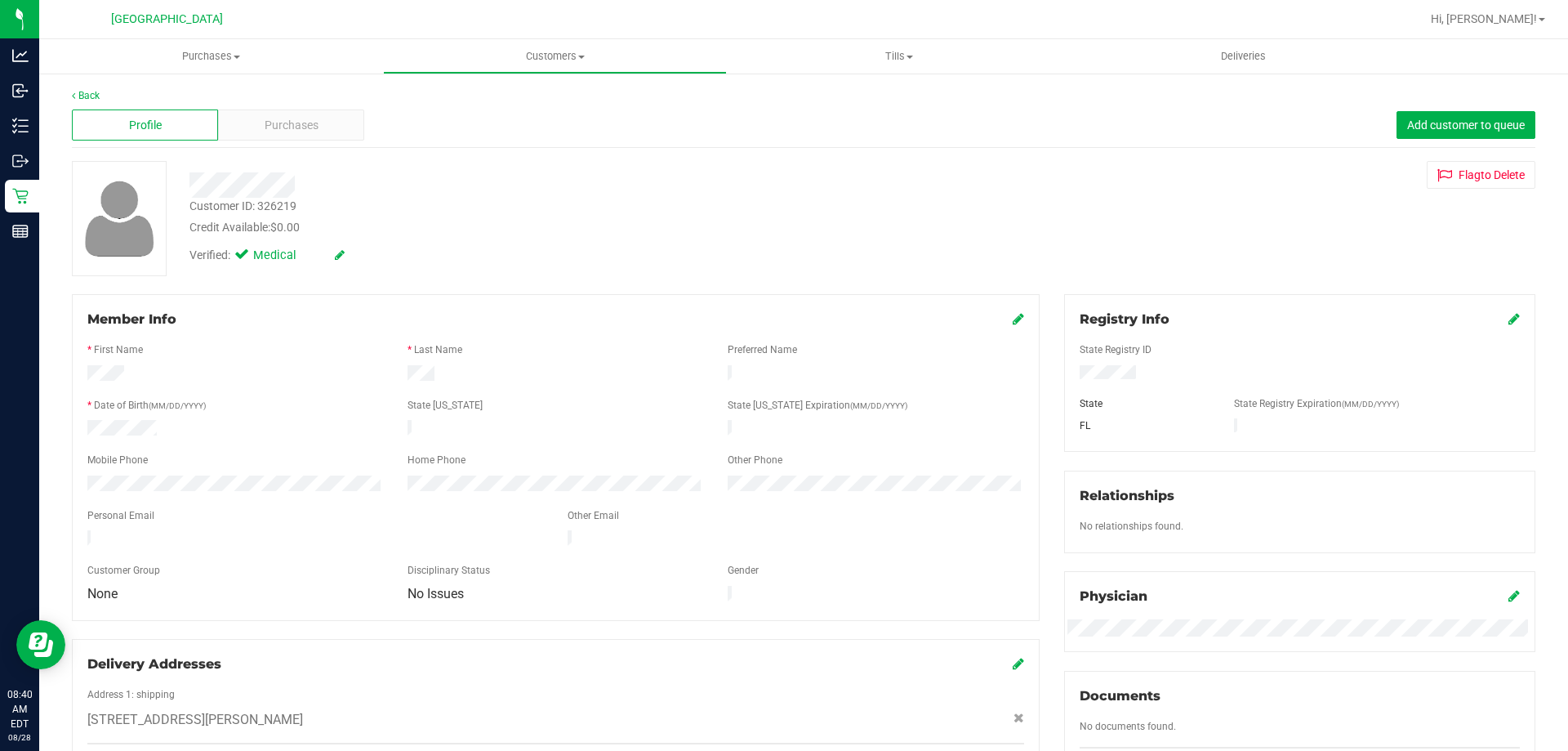
click at [242, 206] on div "Customer ID: 326219" at bounding box center [243, 207] width 107 height 18
copy div "Customer ID: 326219"
click at [76, 95] on link "Back" at bounding box center [86, 95] width 28 height 11
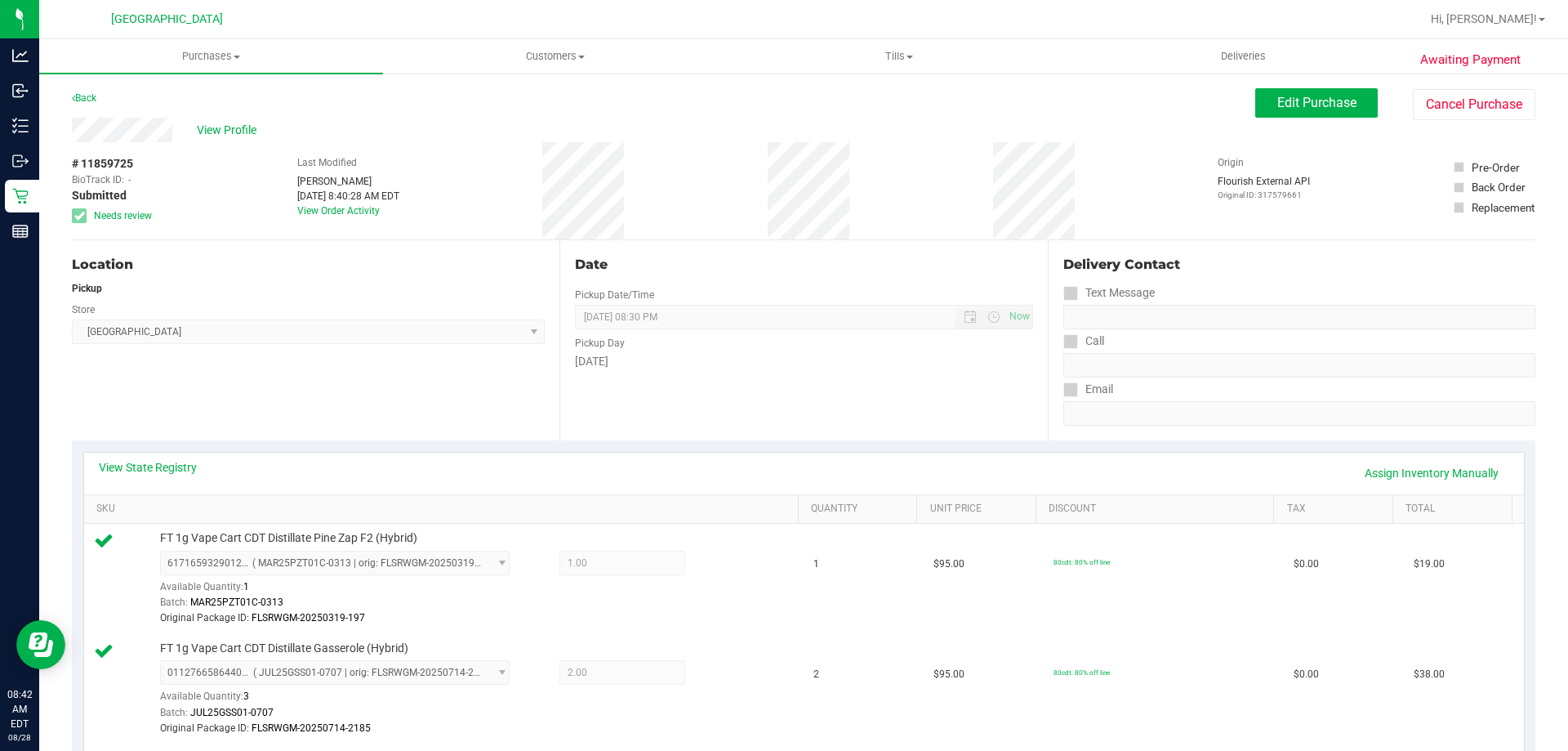
click at [97, 167] on span "# 11859725" at bounding box center [103, 164] width 62 height 18
copy div "# 11859725"
click at [348, 420] on div "Location Pickup Store South Tampa WC Select Store Bonita Springs WC Boynton Bea…" at bounding box center [316, 340] width 488 height 201
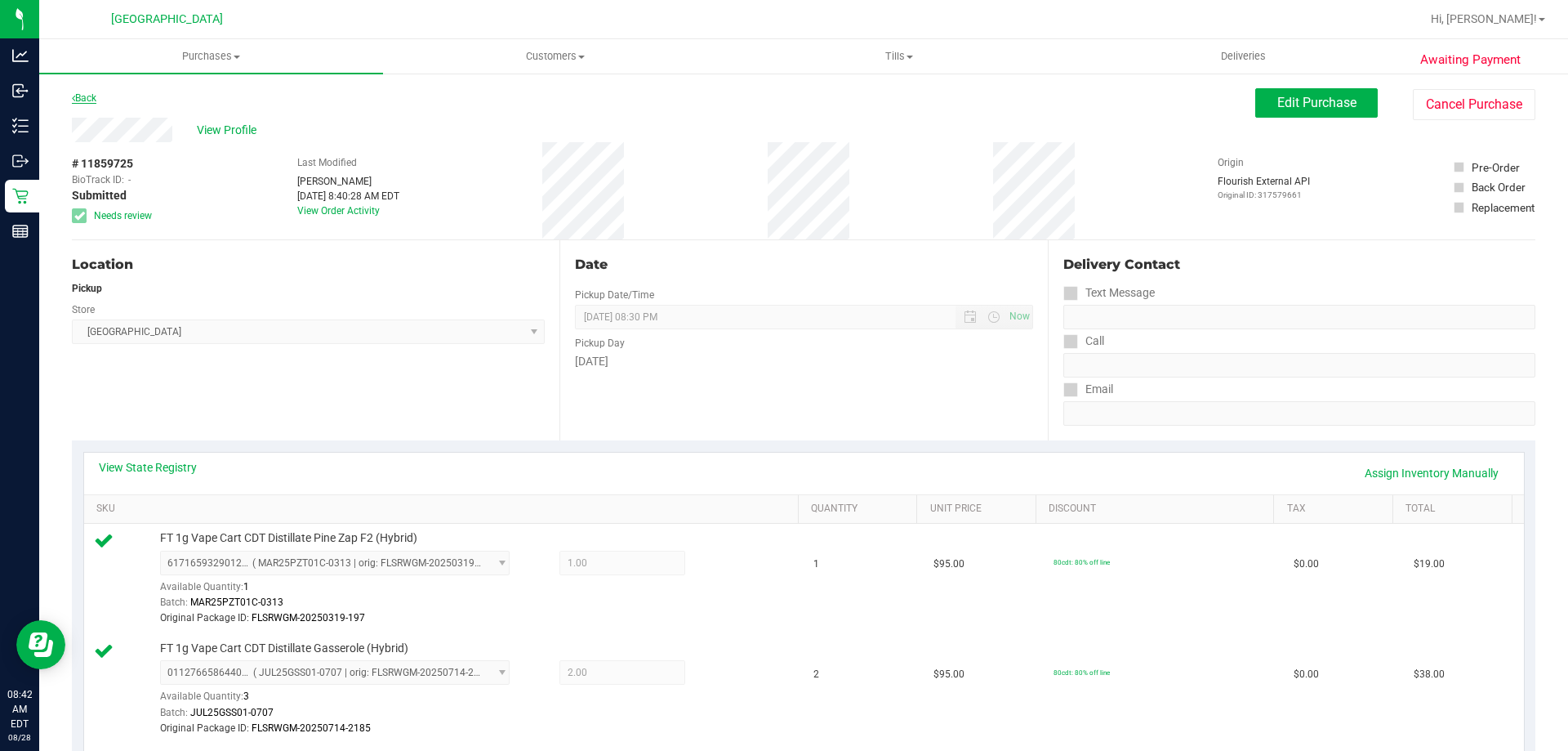
click at [89, 98] on link "Back" at bounding box center [84, 98] width 25 height 11
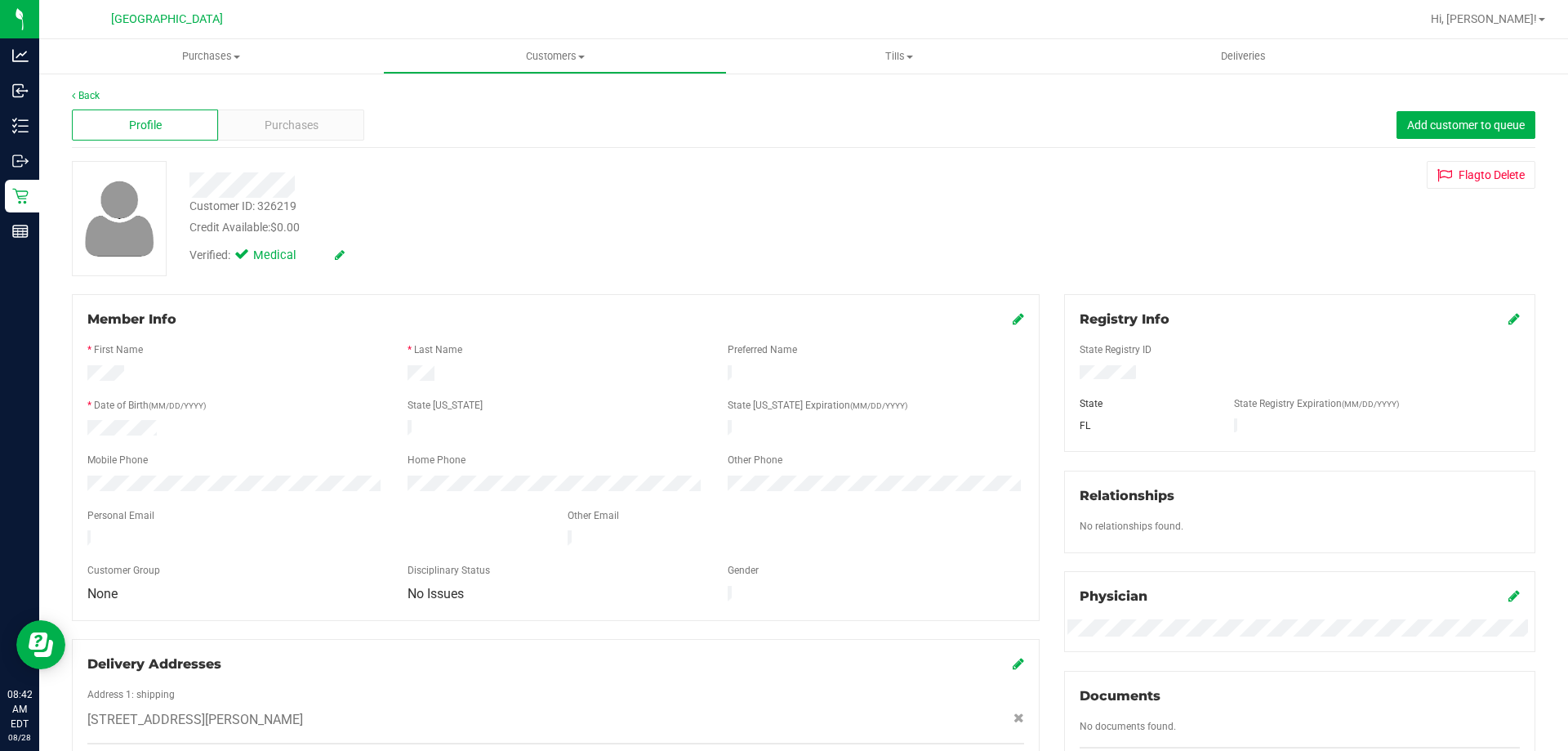
click at [206, 72] on uib-tab-heading "Purchases Summary of purchases Fulfillment All purchases" at bounding box center [211, 56] width 344 height 34
click at [91, 111] on span "Fulfillment" at bounding box center [90, 118] width 101 height 14
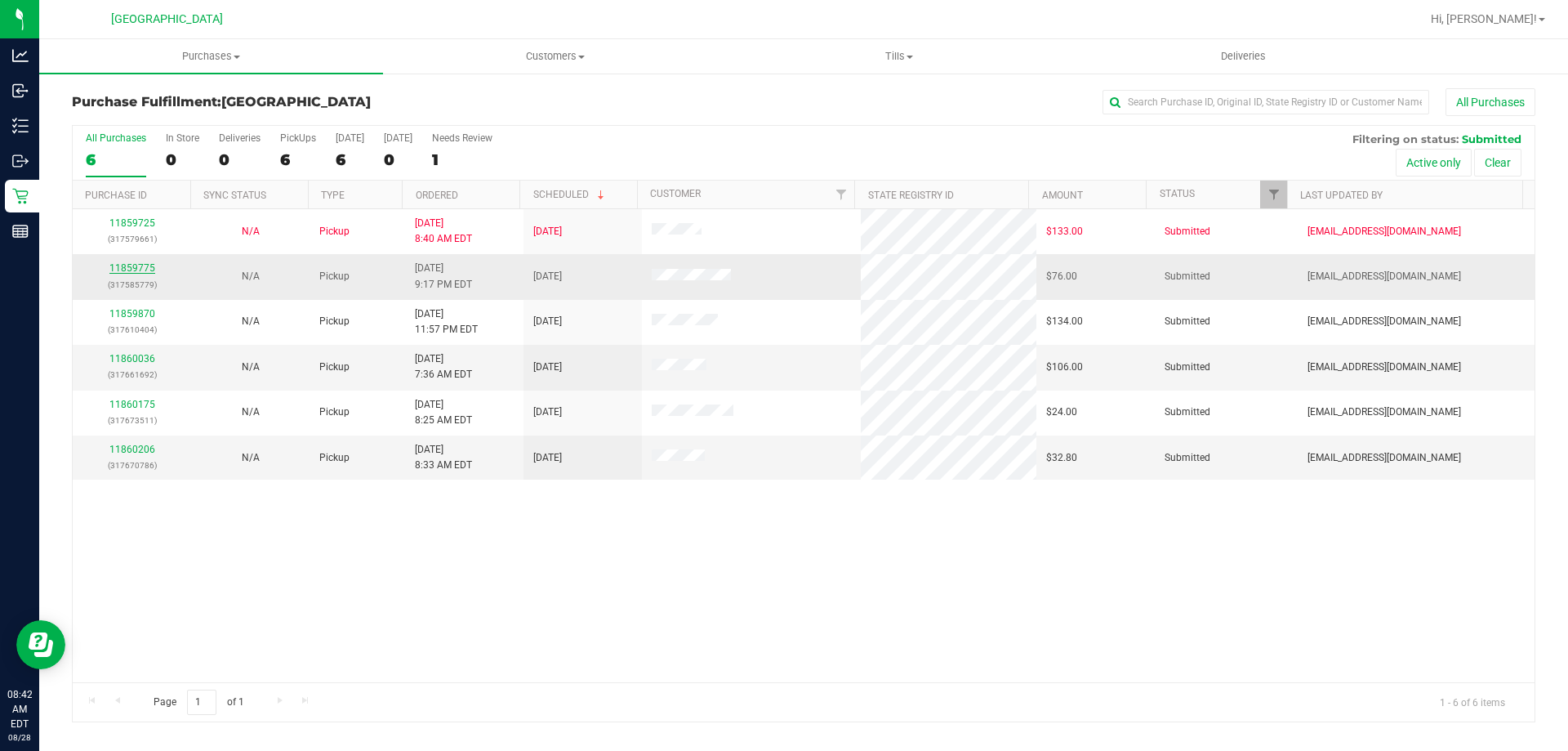
click at [125, 271] on link "11859775" at bounding box center [133, 267] width 46 height 11
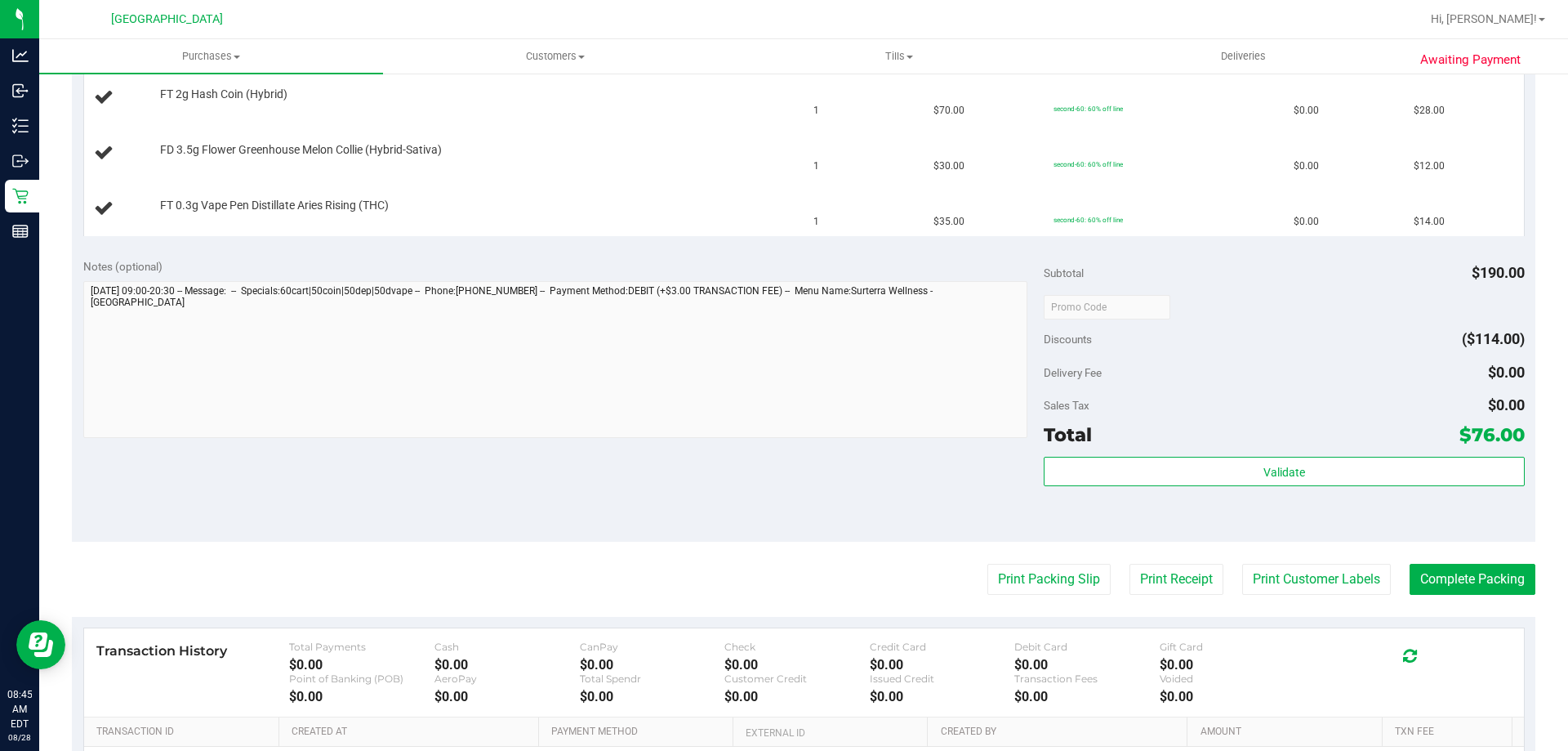
scroll to position [571, 0]
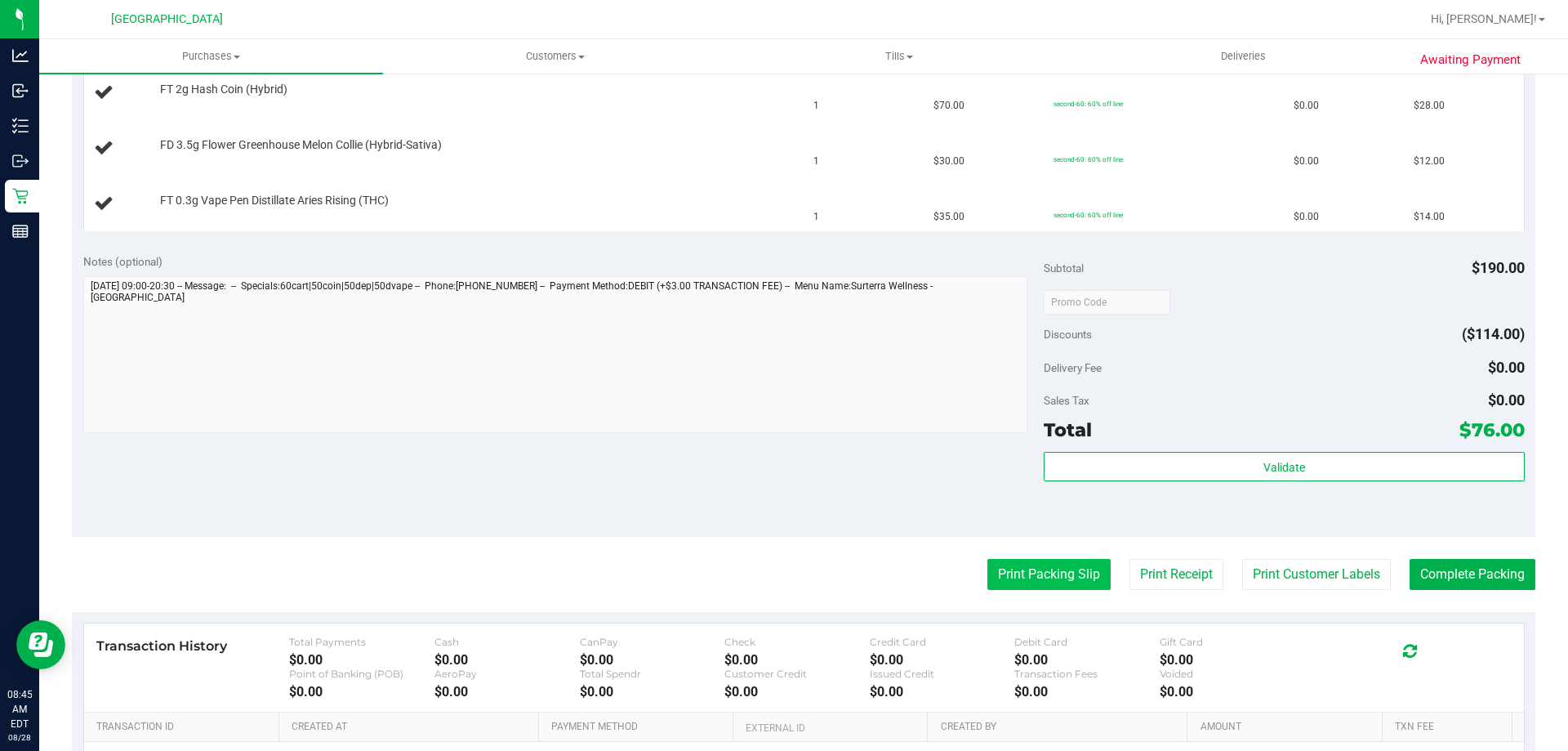
click at [1063, 566] on button "Print Packing Slip" at bounding box center [1049, 574] width 123 height 31
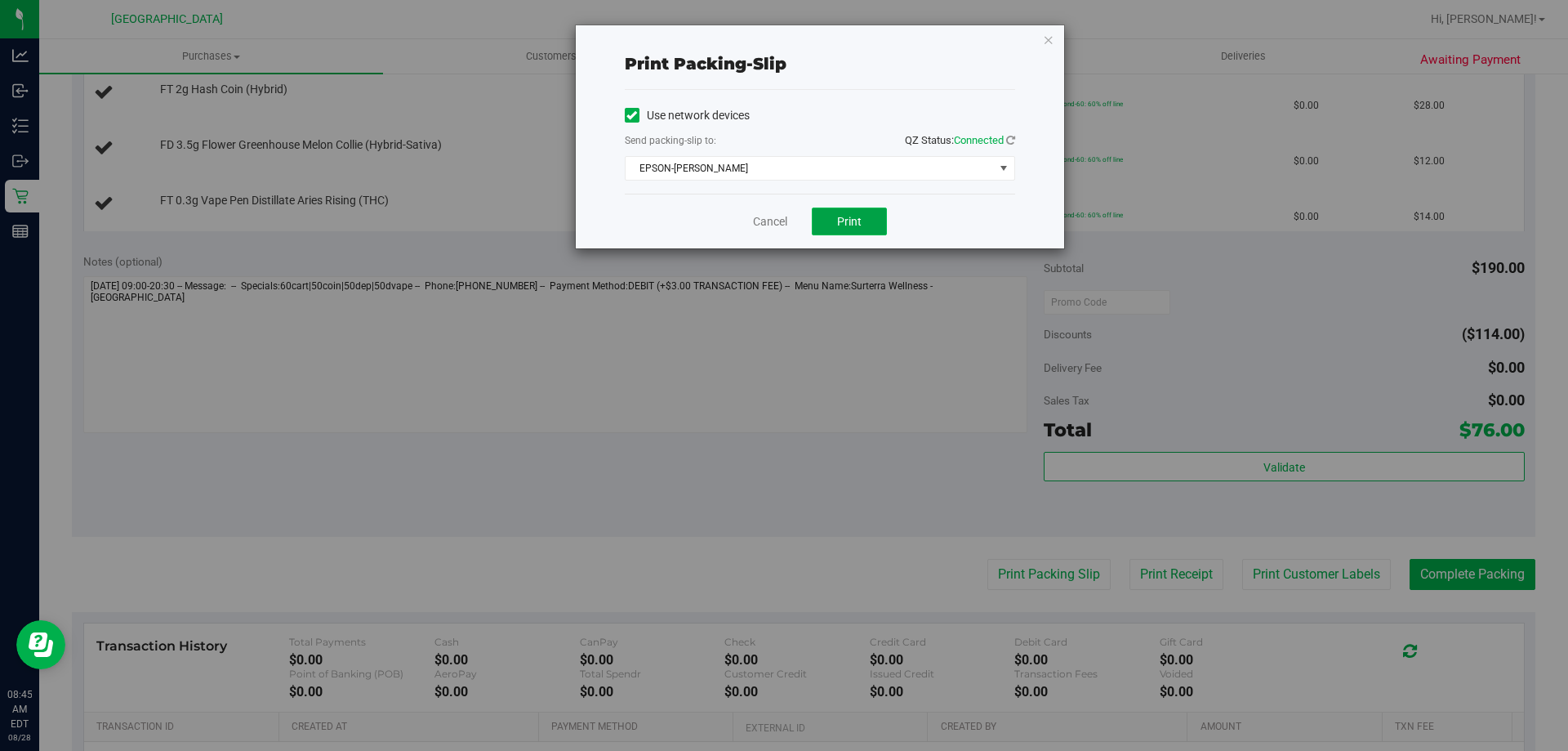
click at [860, 226] on span "Print" at bounding box center [849, 221] width 25 height 13
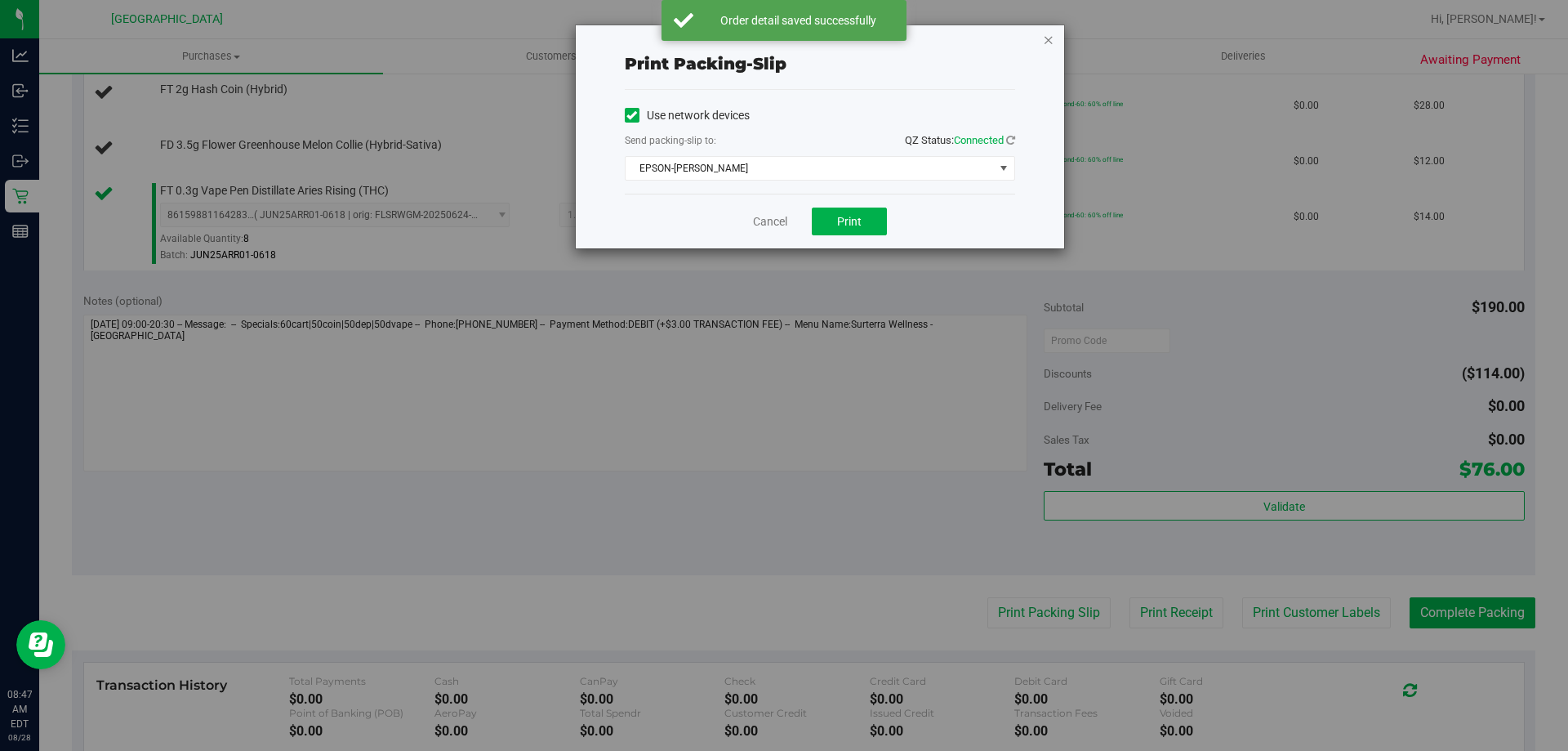
click at [1051, 42] on icon "button" at bounding box center [1049, 39] width 11 height 19
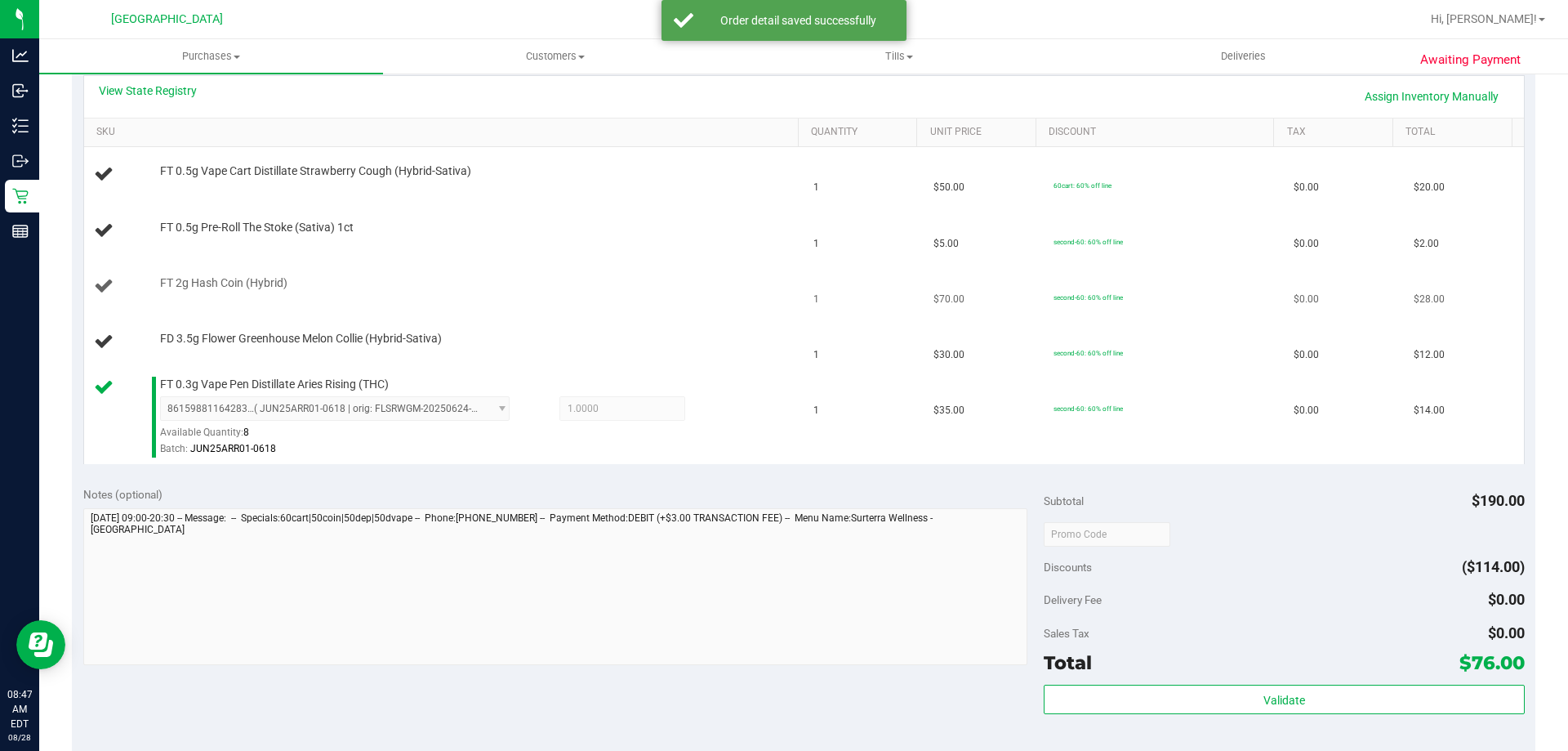
scroll to position [325, 0]
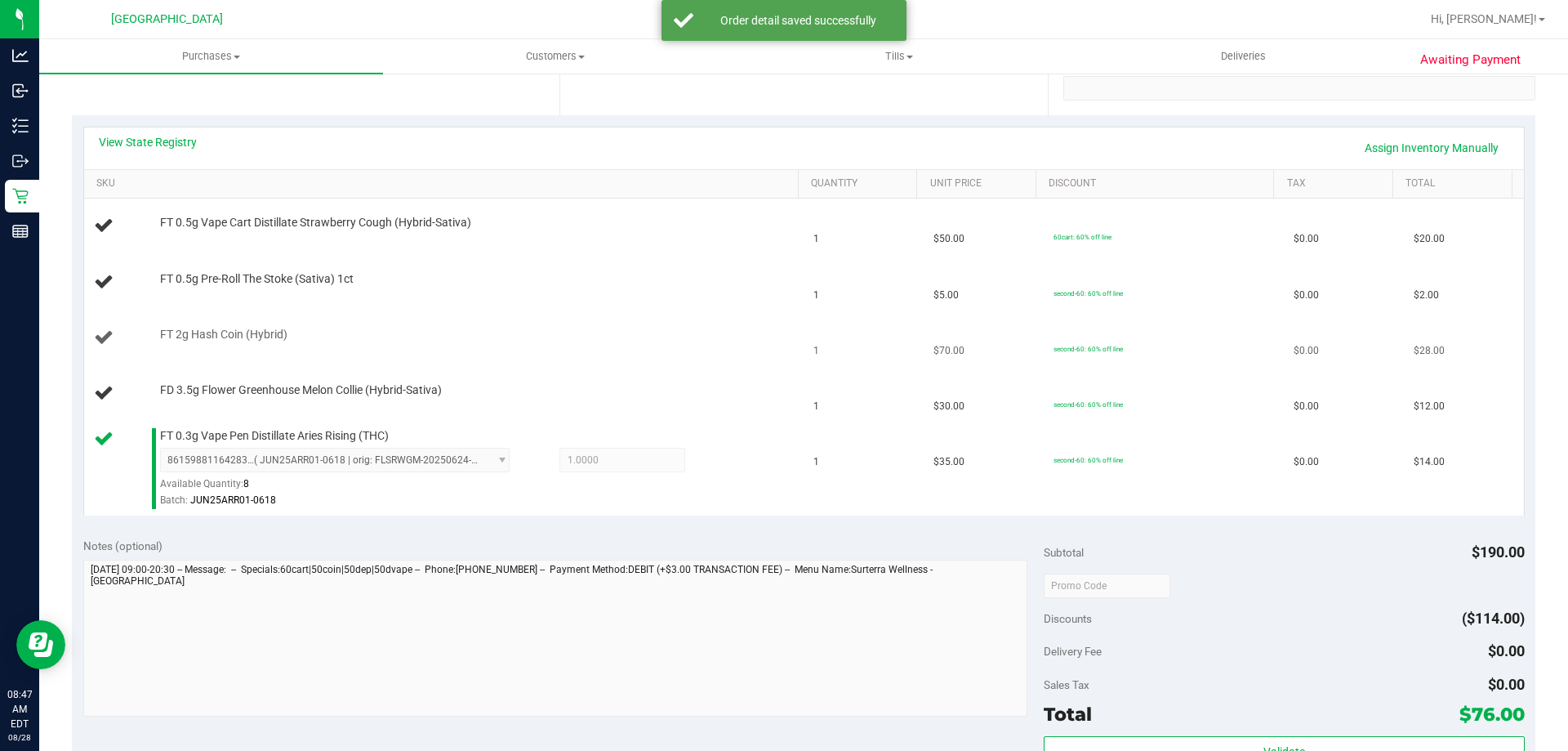
click at [637, 349] on td "FT 2g Hash Coin (Hybrid)" at bounding box center [445, 338] width 721 height 55
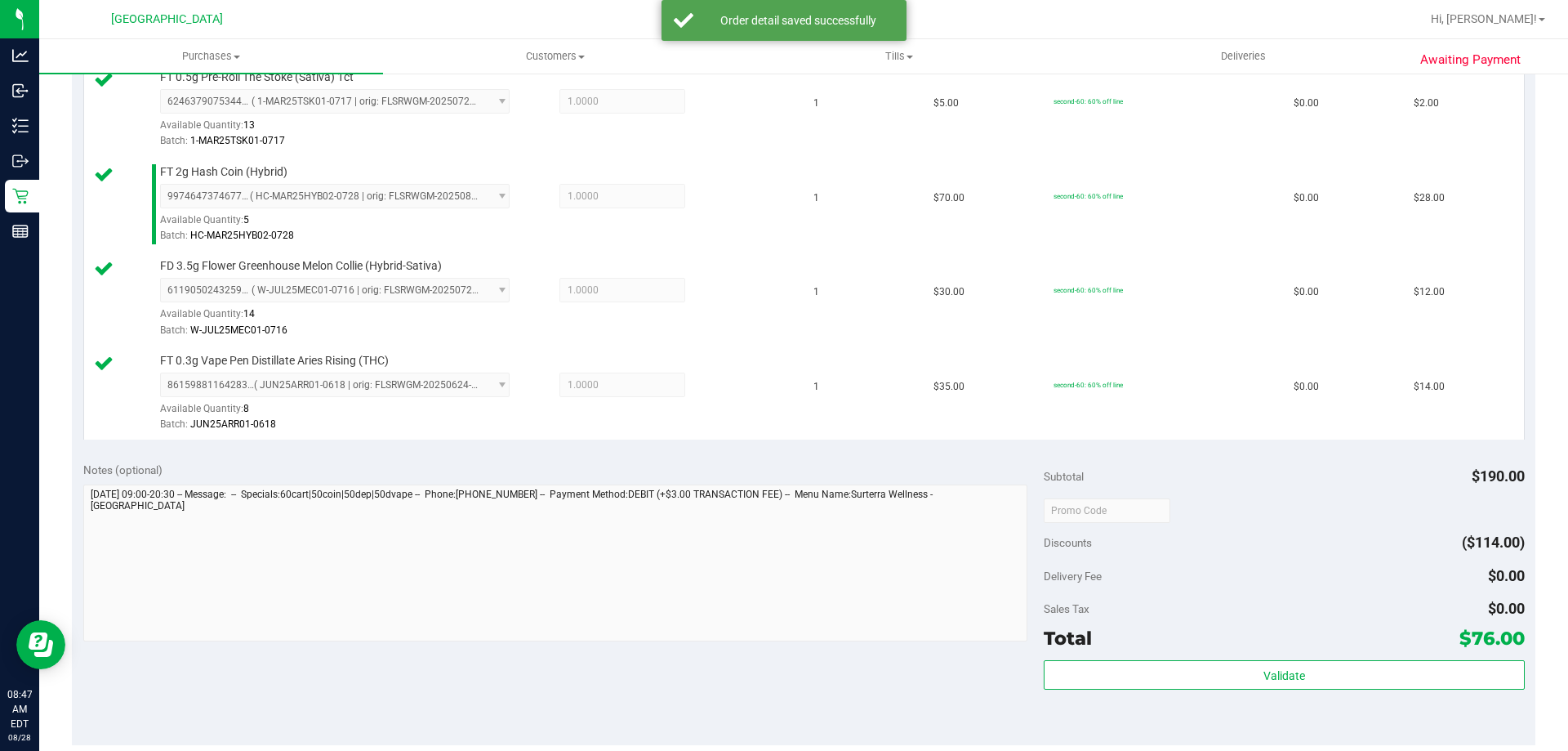
scroll to position [653, 0]
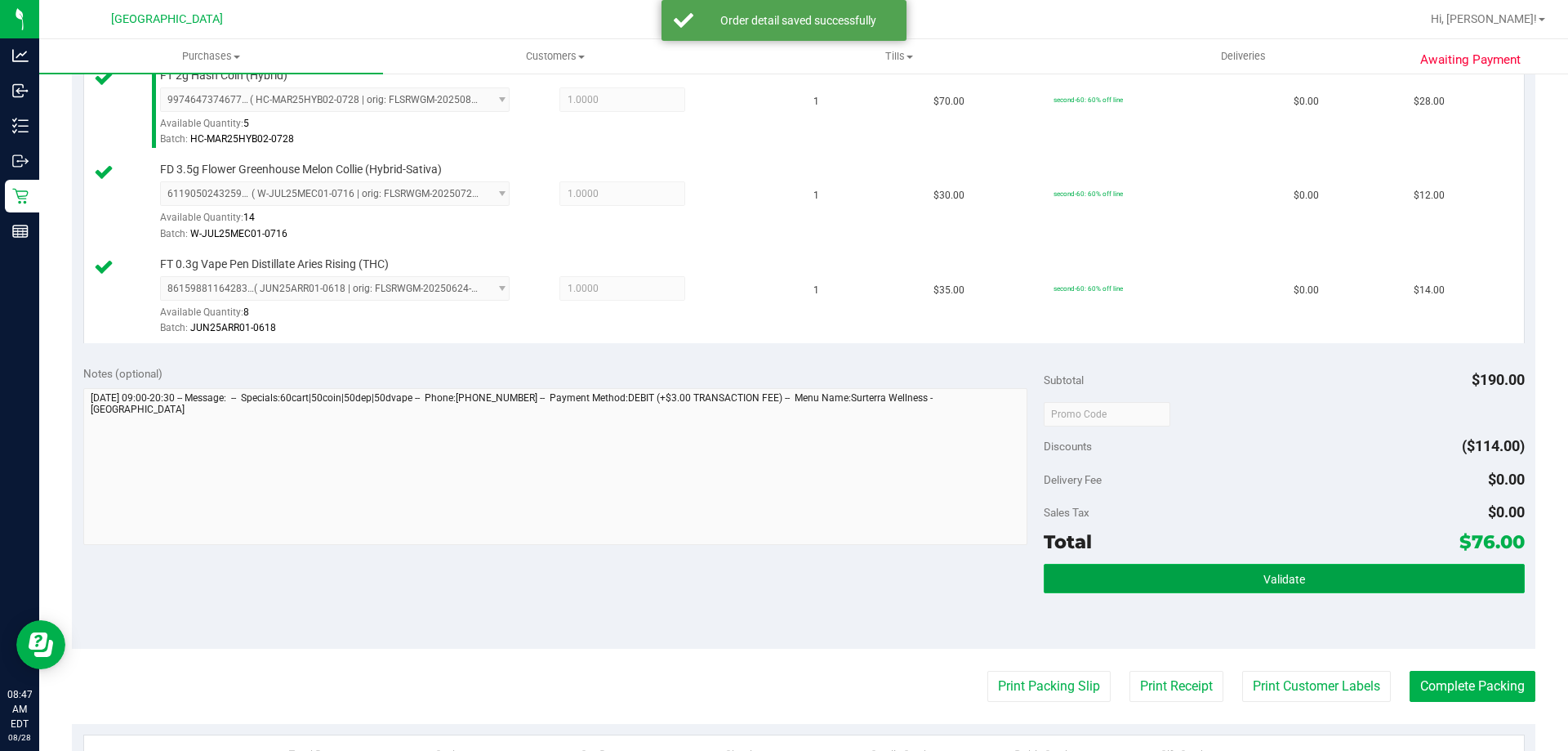
click at [1052, 565] on button "Validate" at bounding box center [1284, 578] width 480 height 29
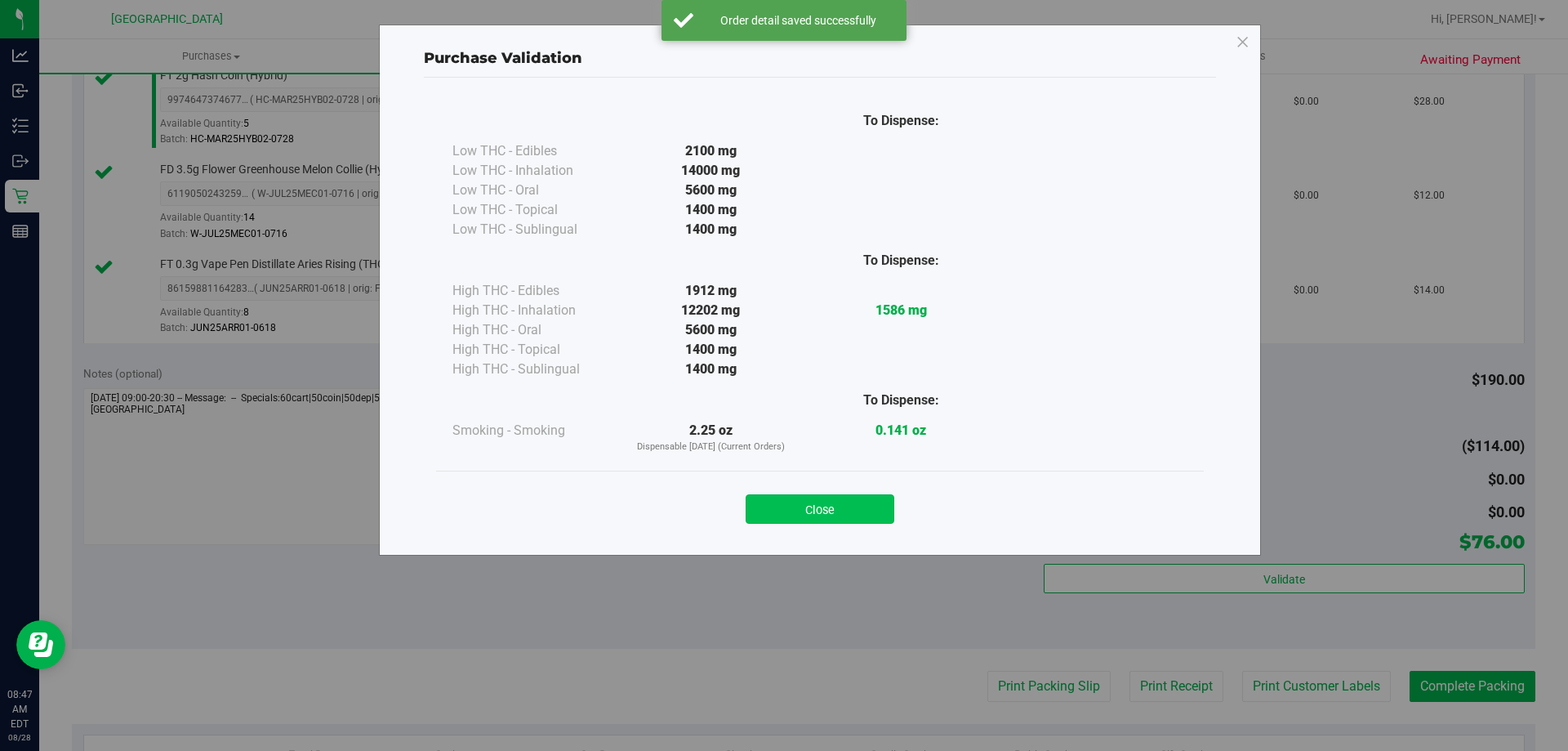
click at [853, 497] on button "Close" at bounding box center [819, 508] width 149 height 29
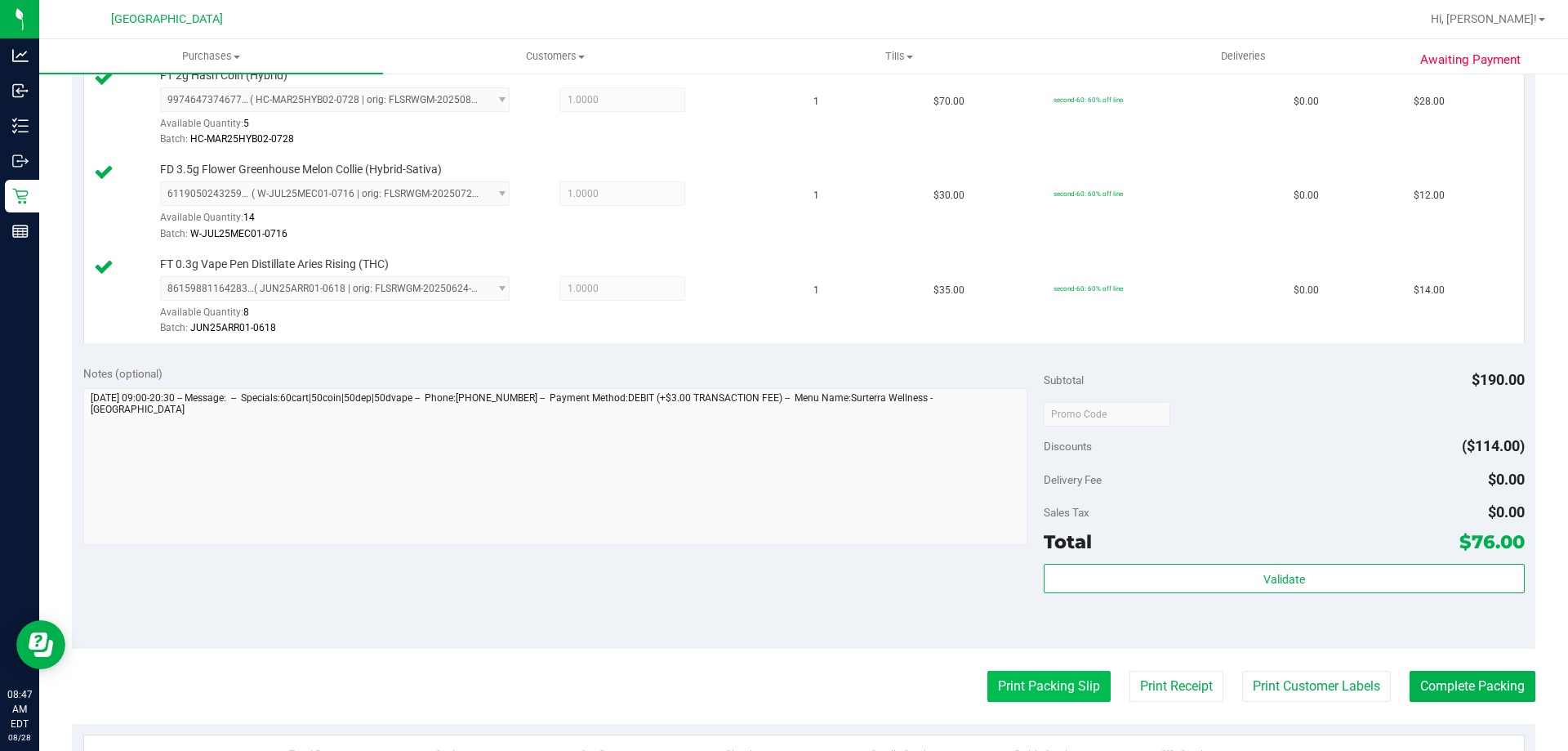
click at [1000, 679] on button "Print Packing Slip" at bounding box center [1049, 686] width 123 height 31
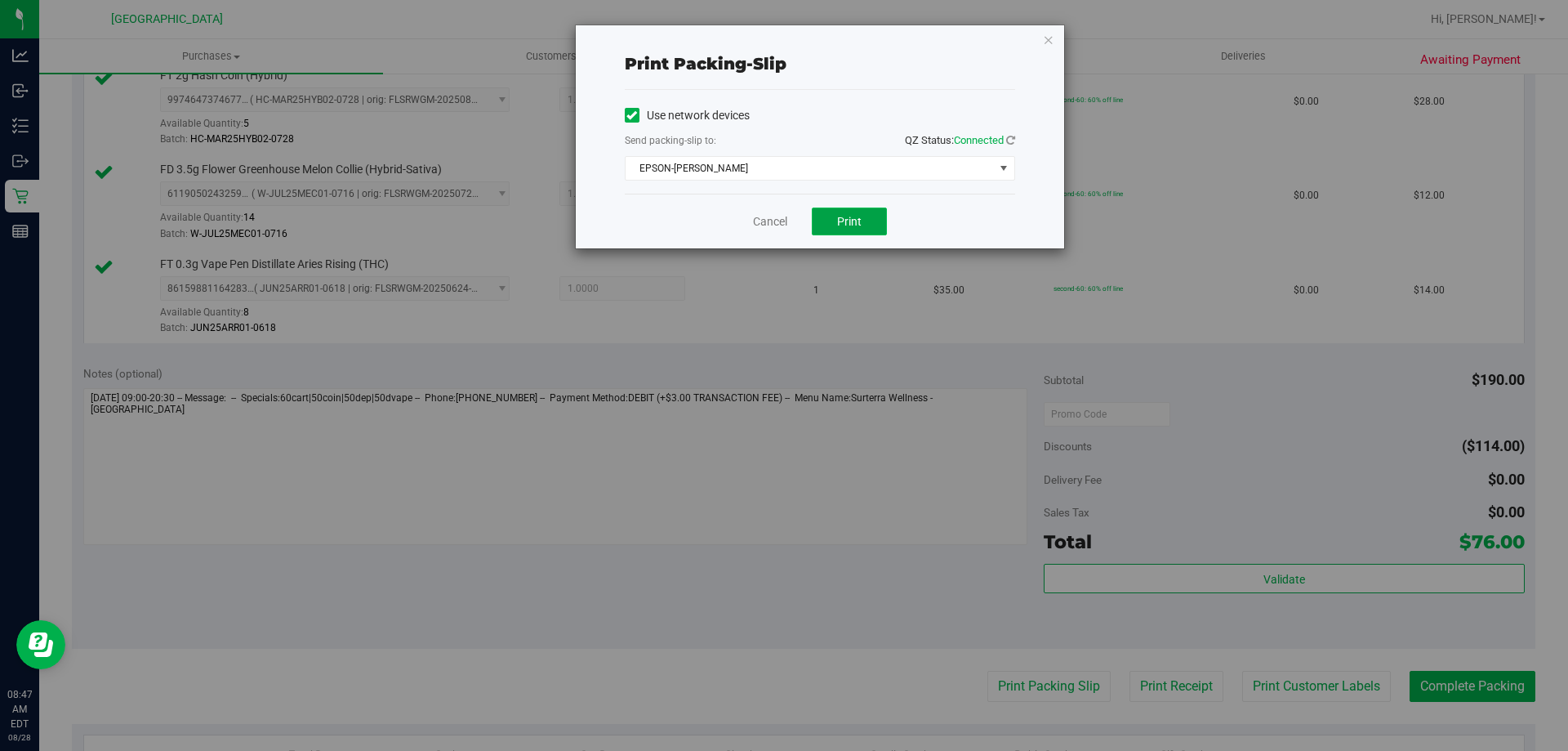
click at [853, 222] on span "Print" at bounding box center [849, 221] width 25 height 13
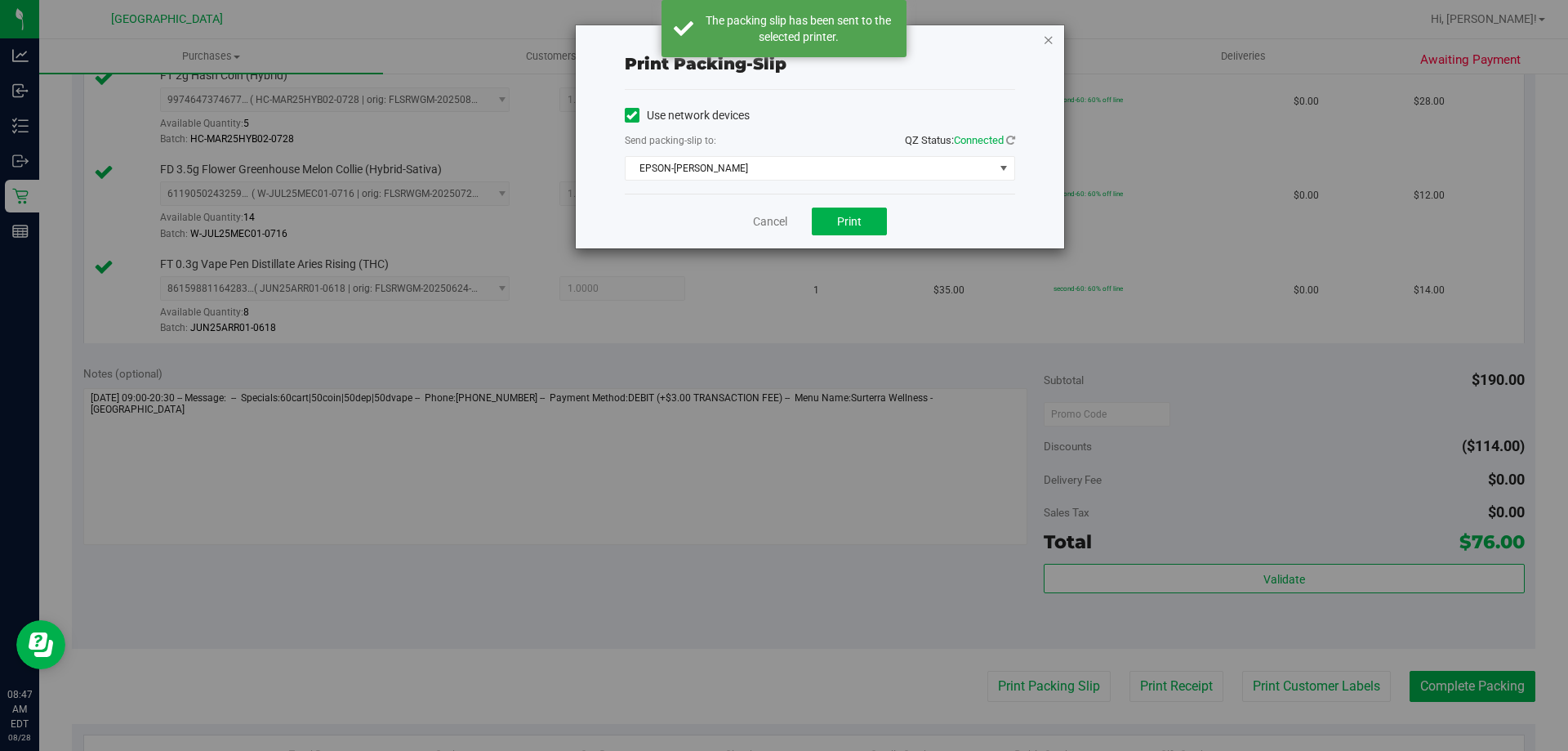
click at [1050, 37] on icon "button" at bounding box center [1049, 39] width 11 height 19
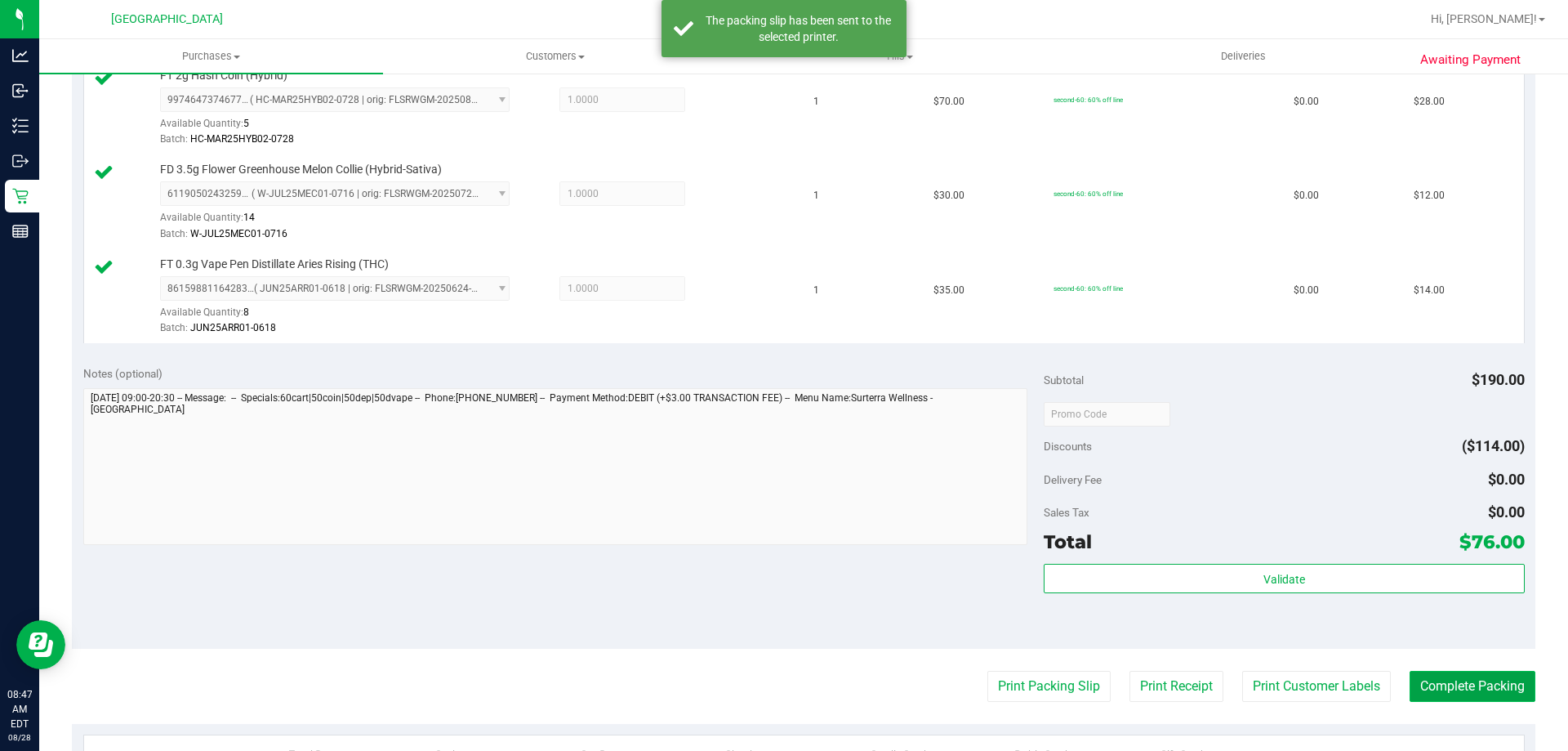
click at [1429, 685] on button "Complete Packing" at bounding box center [1472, 686] width 126 height 31
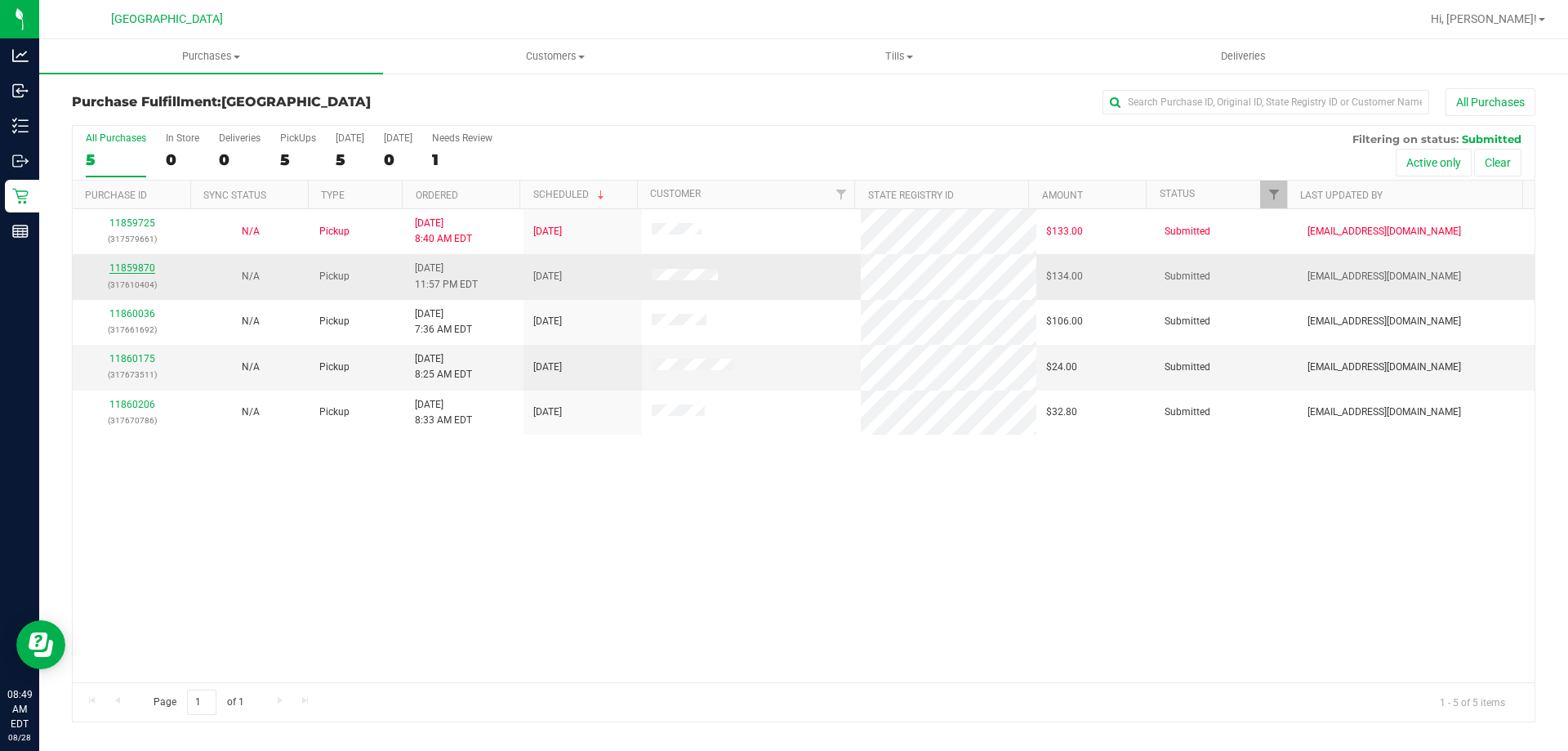
click at [122, 262] on link "11859870" at bounding box center [133, 267] width 46 height 11
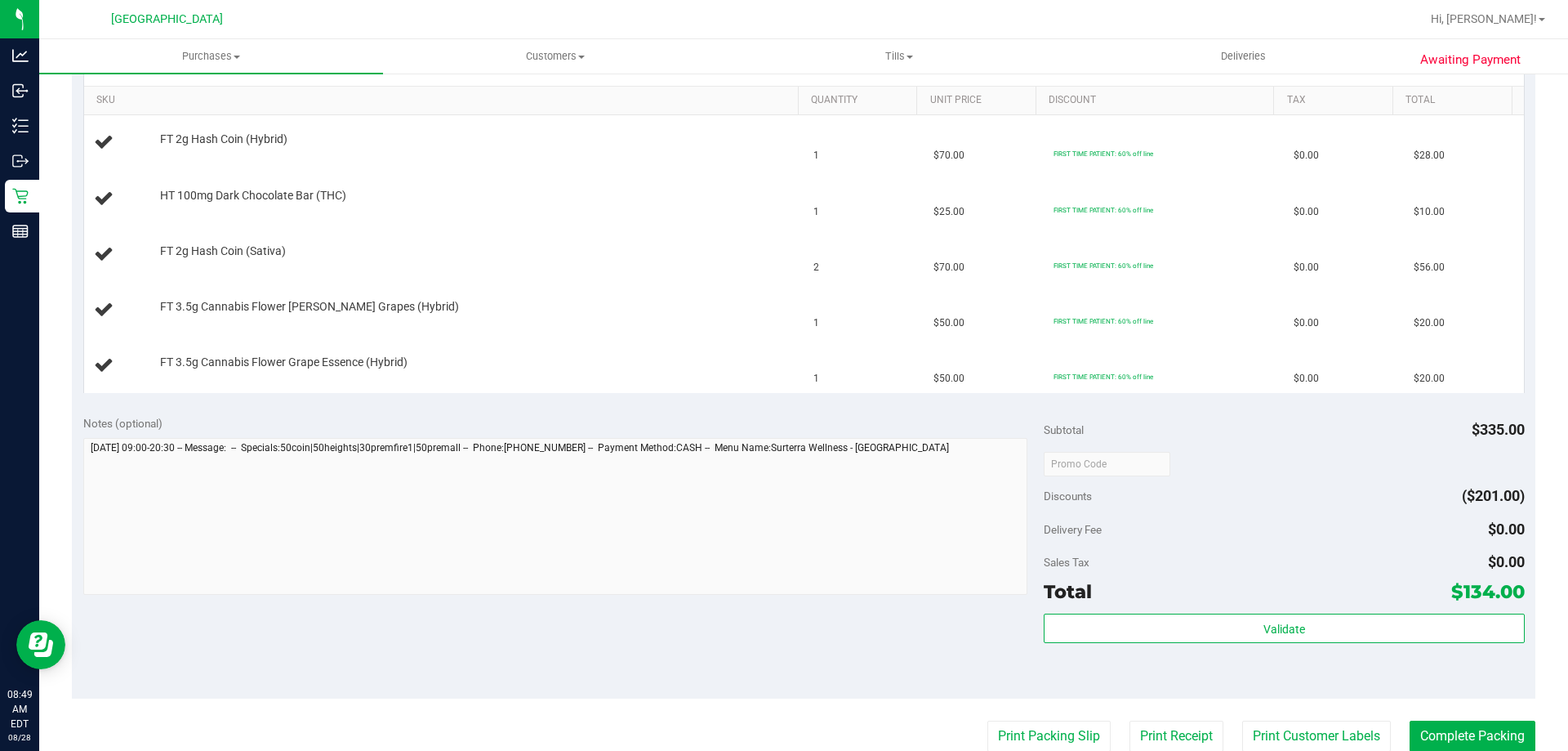
scroll to position [491, 0]
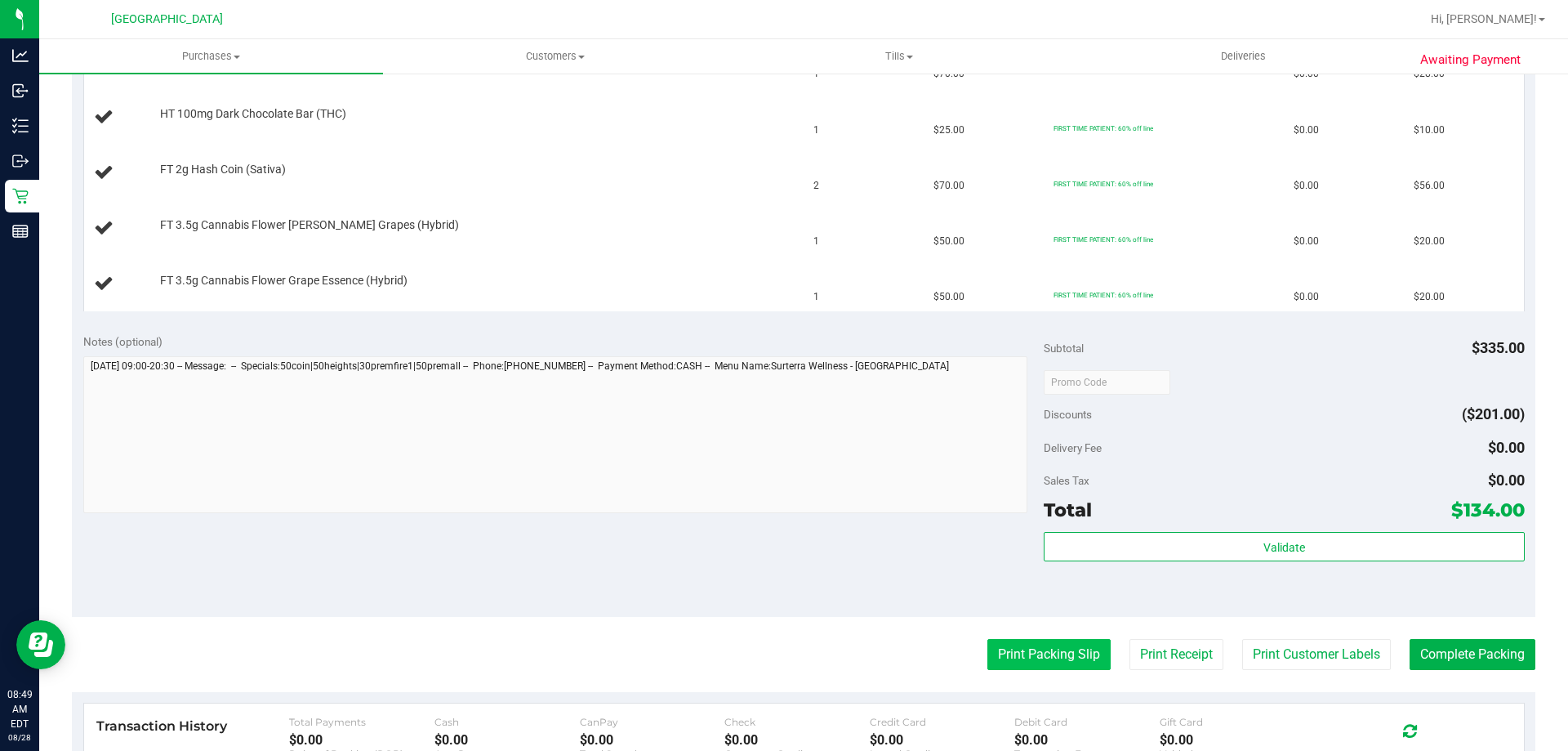
click at [1068, 653] on button "Print Packing Slip" at bounding box center [1049, 654] width 123 height 31
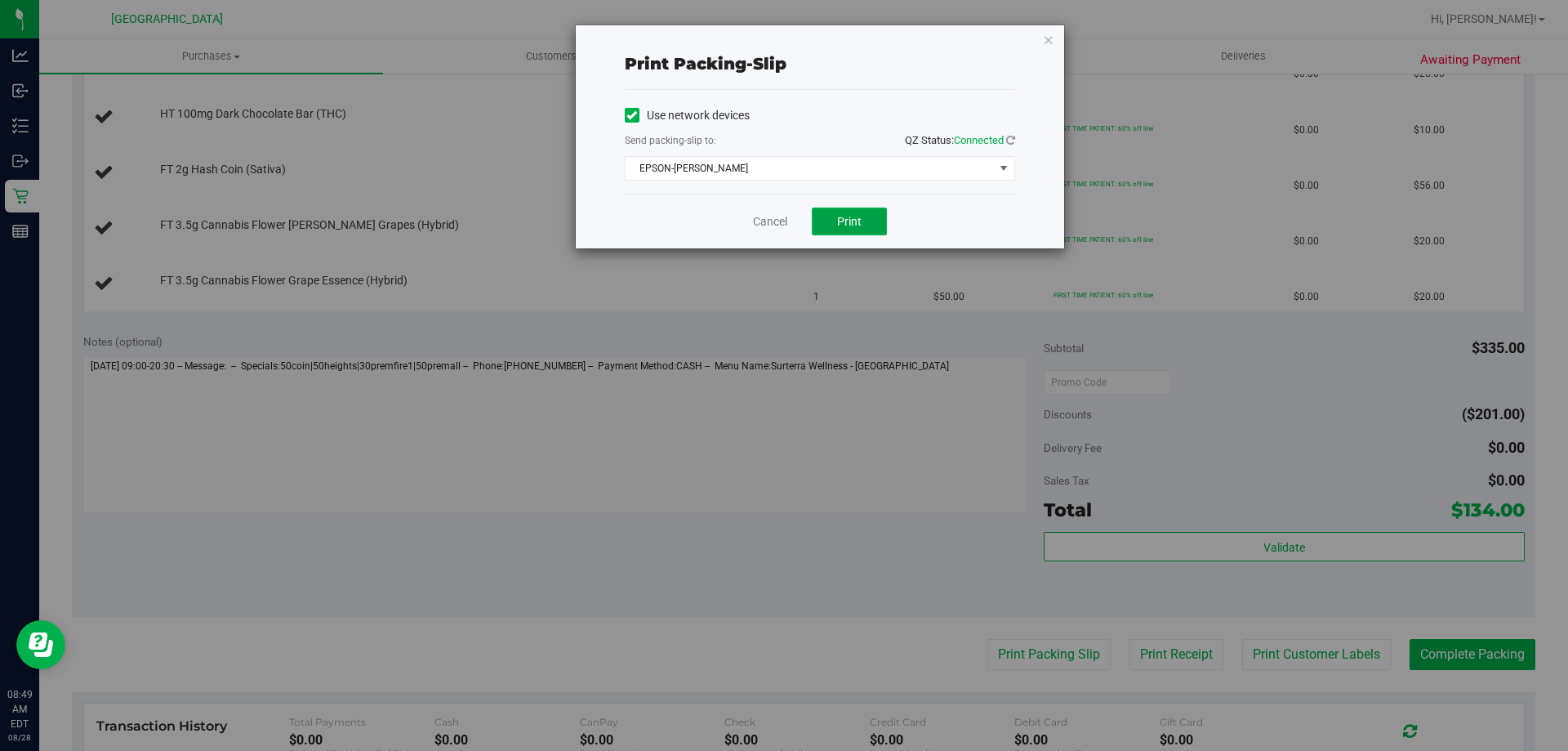
click at [838, 219] on span "Print" at bounding box center [849, 221] width 25 height 13
click at [851, 215] on span "Print" at bounding box center [849, 221] width 25 height 13
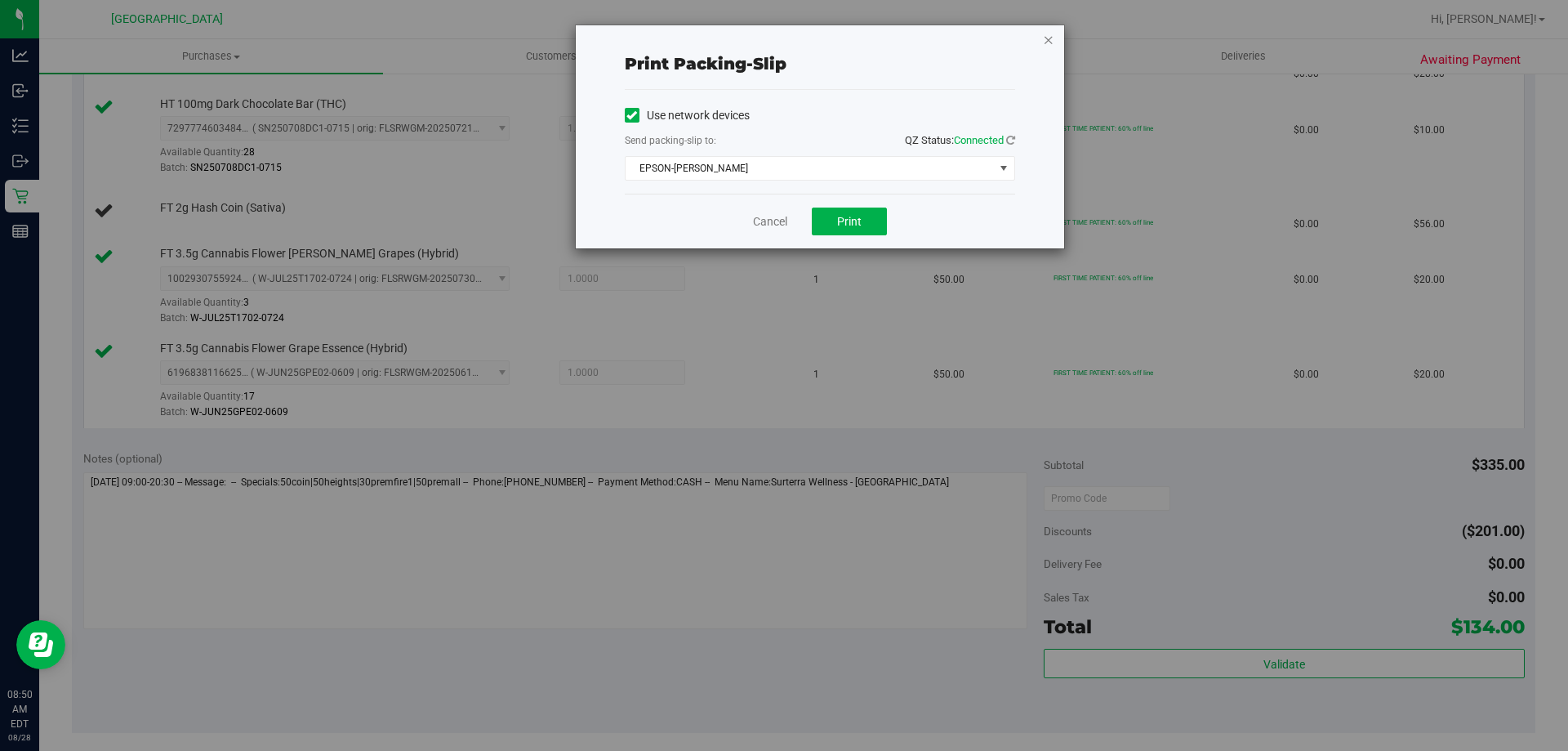
click at [1050, 40] on icon "button" at bounding box center [1049, 39] width 11 height 19
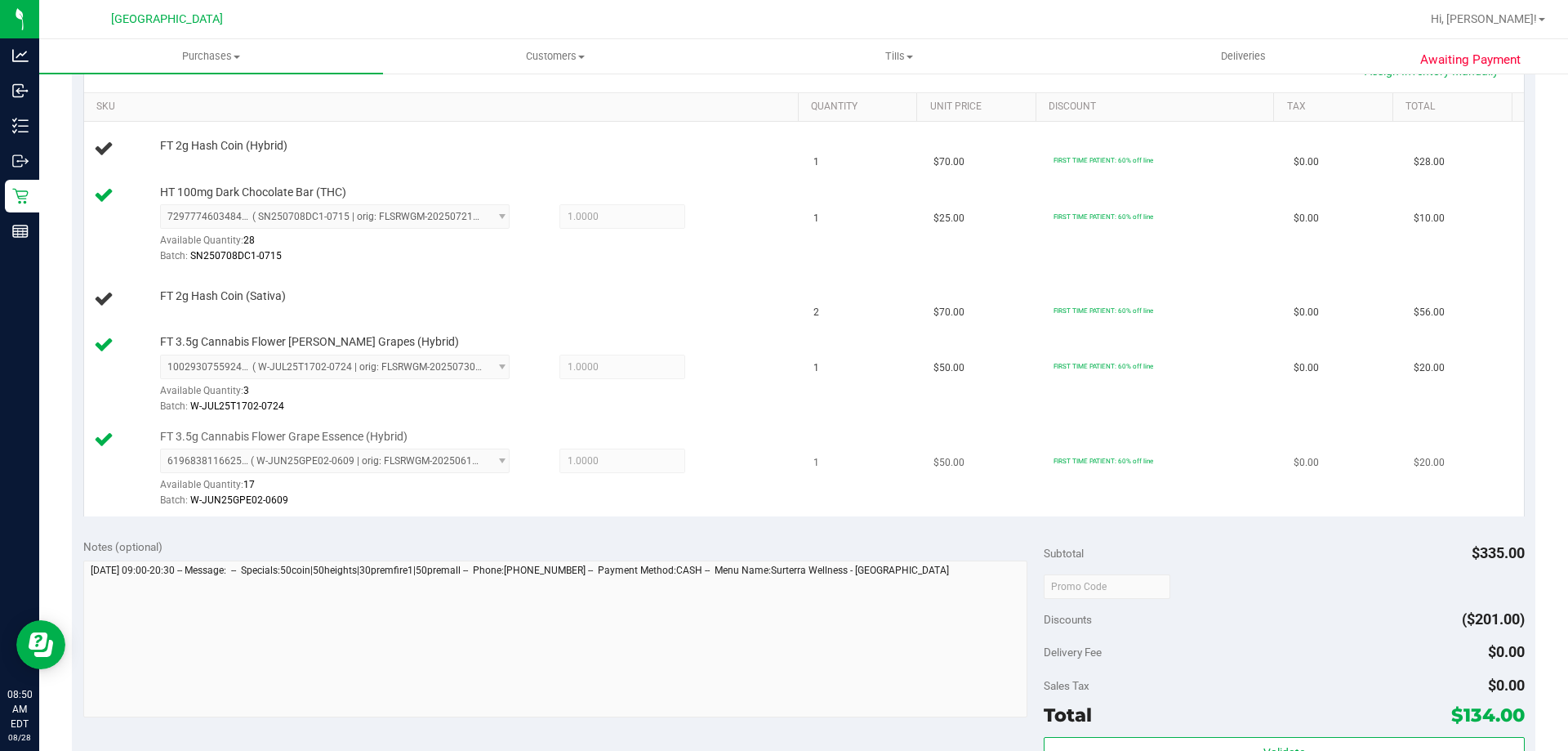
scroll to position [376, 0]
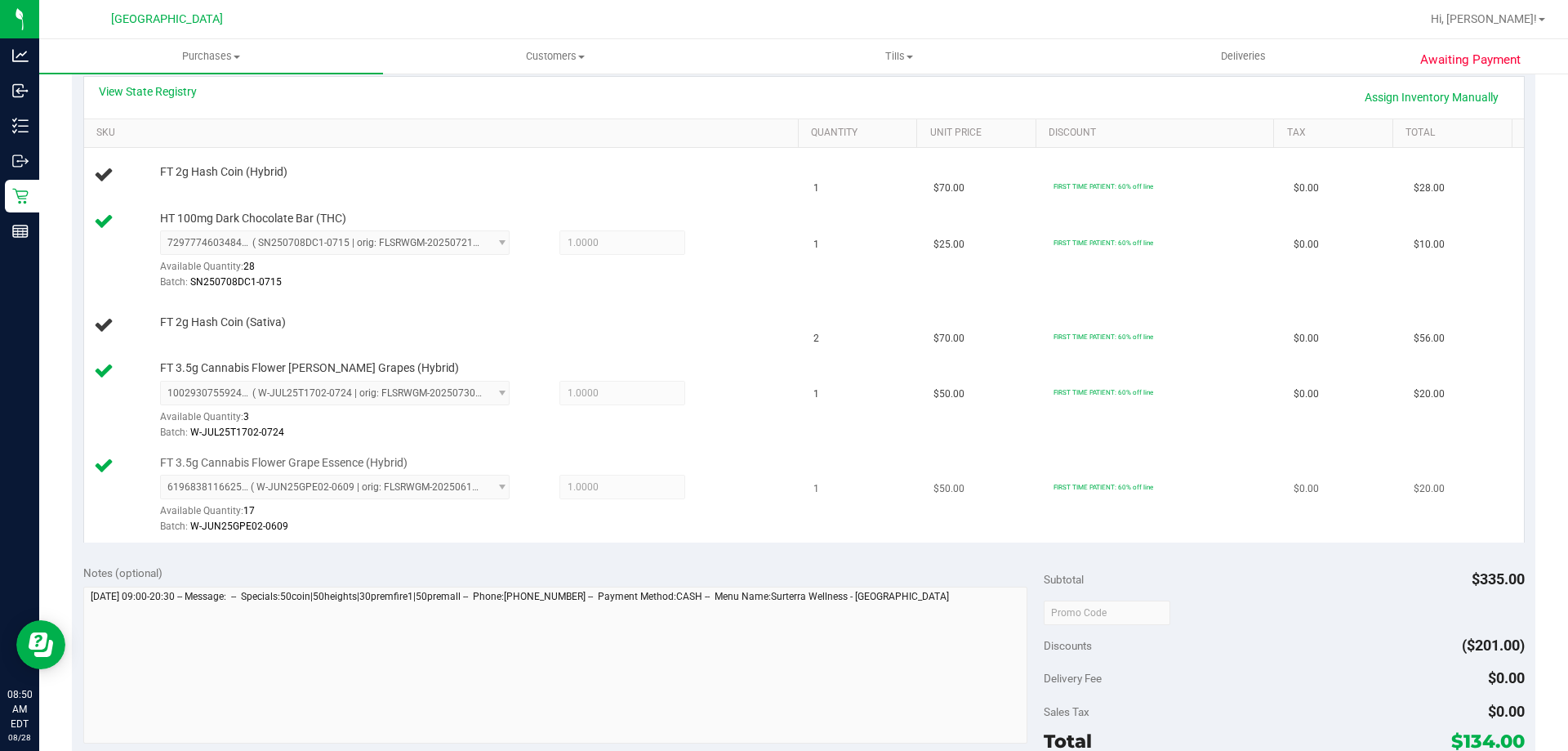
click at [722, 421] on div "1002930755924329 ( W-JUL25T1702-0724 | orig: FLSRWGM-20250730-560 ) 10029307559…" at bounding box center [475, 411] width 630 height 60
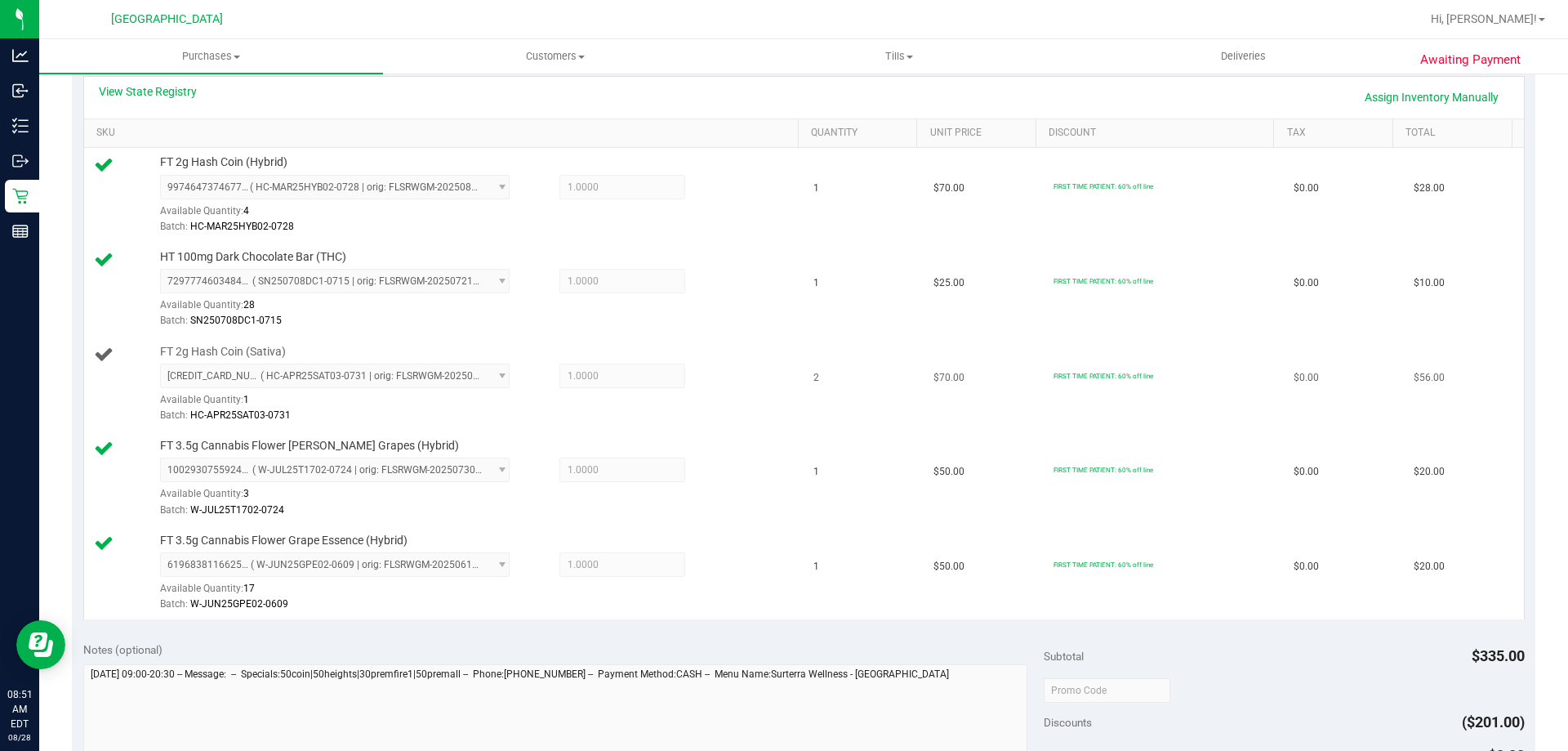
click at [578, 381] on span "1.0000 1" at bounding box center [622, 376] width 126 height 25
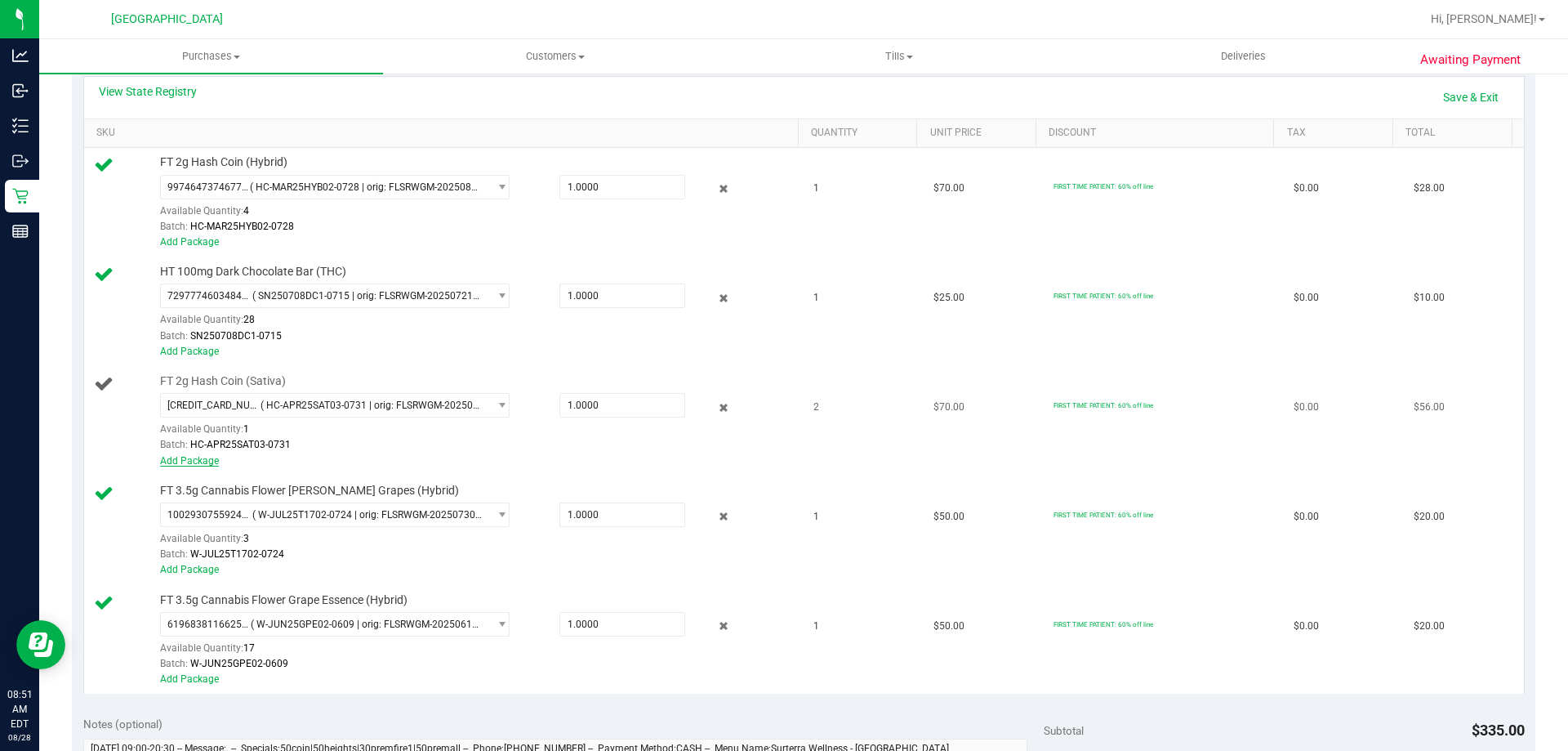
click at [192, 465] on link "Add Package" at bounding box center [189, 461] width 59 height 11
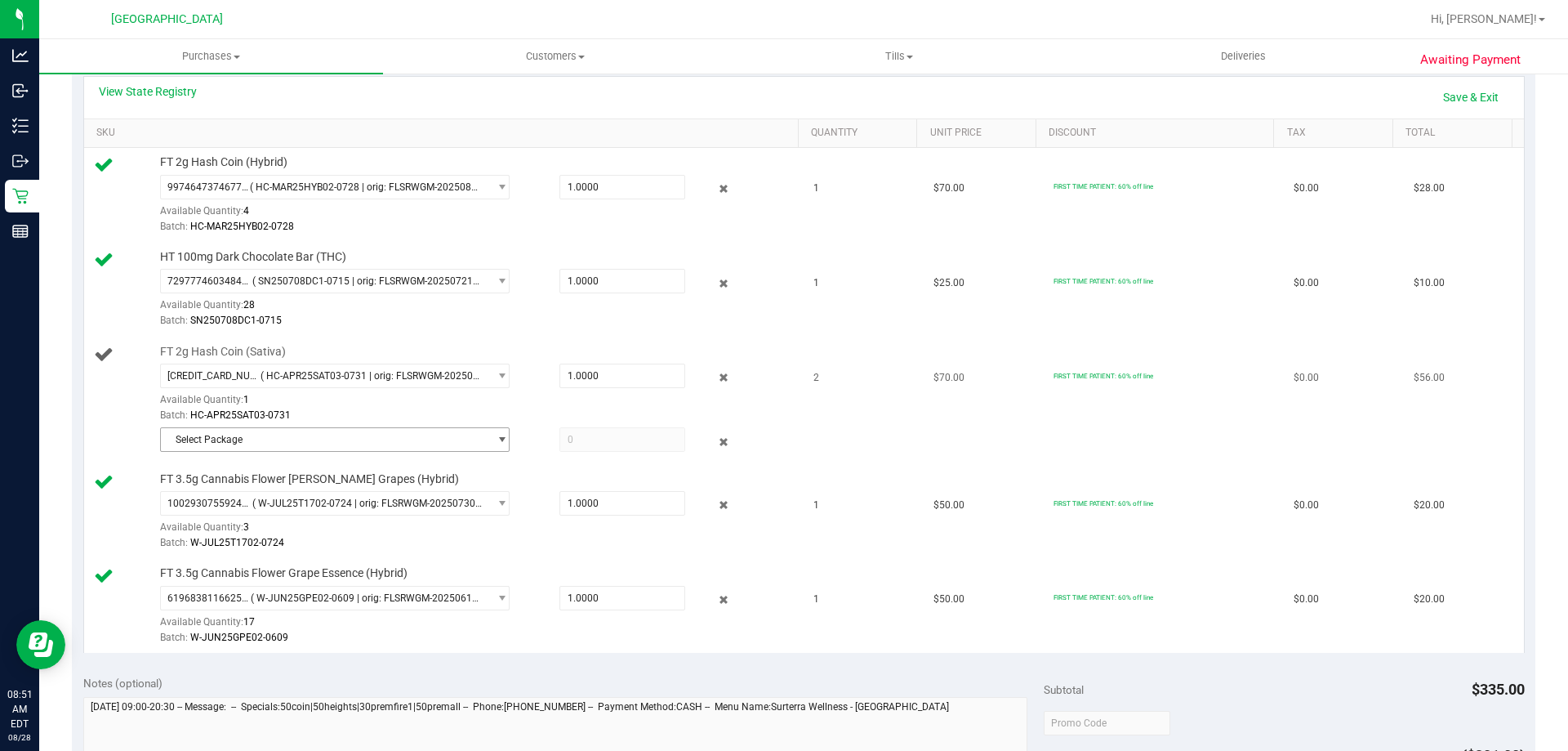
click at [270, 430] on span "Select Package" at bounding box center [324, 440] width 328 height 23
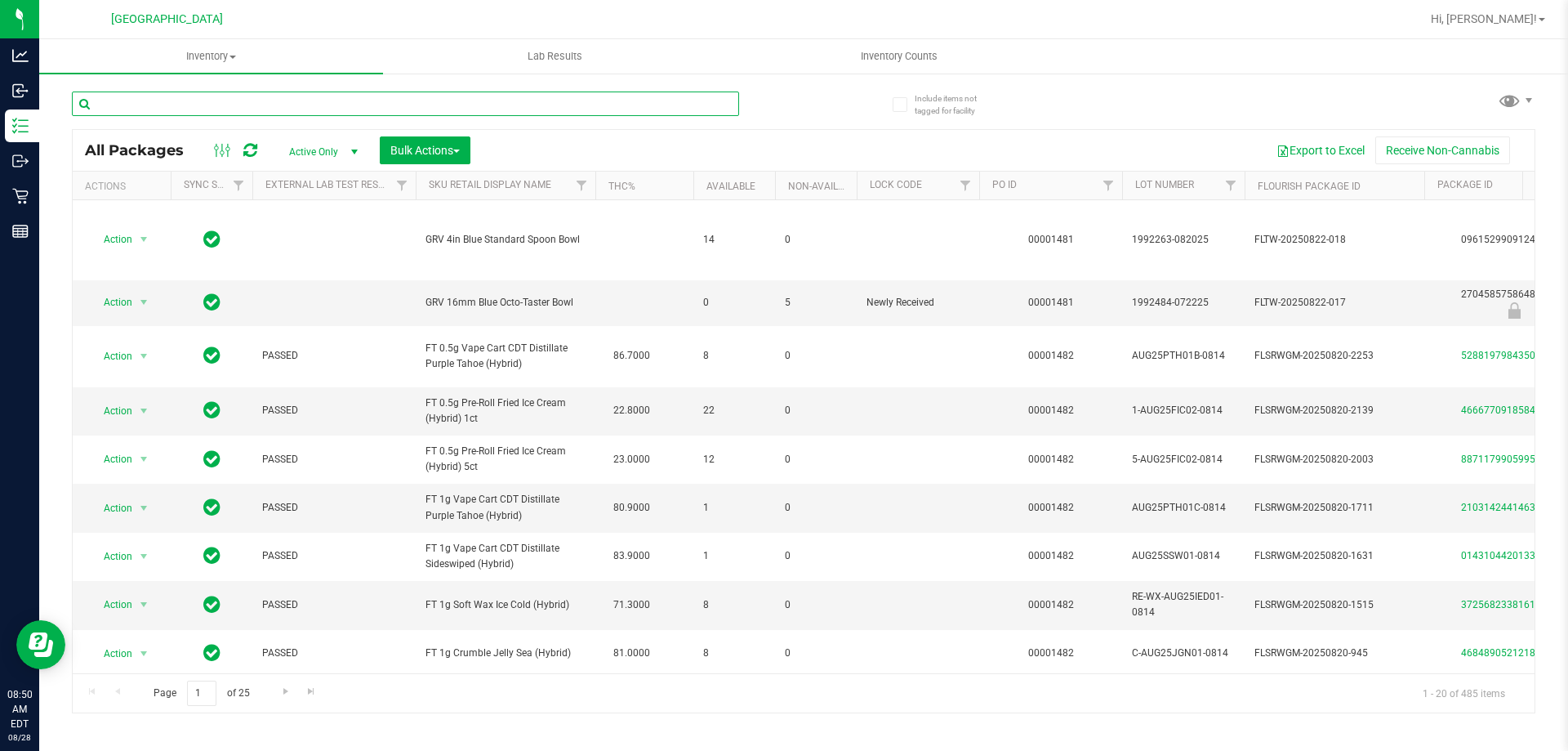
click at [449, 99] on input "text" at bounding box center [405, 104] width 667 height 25
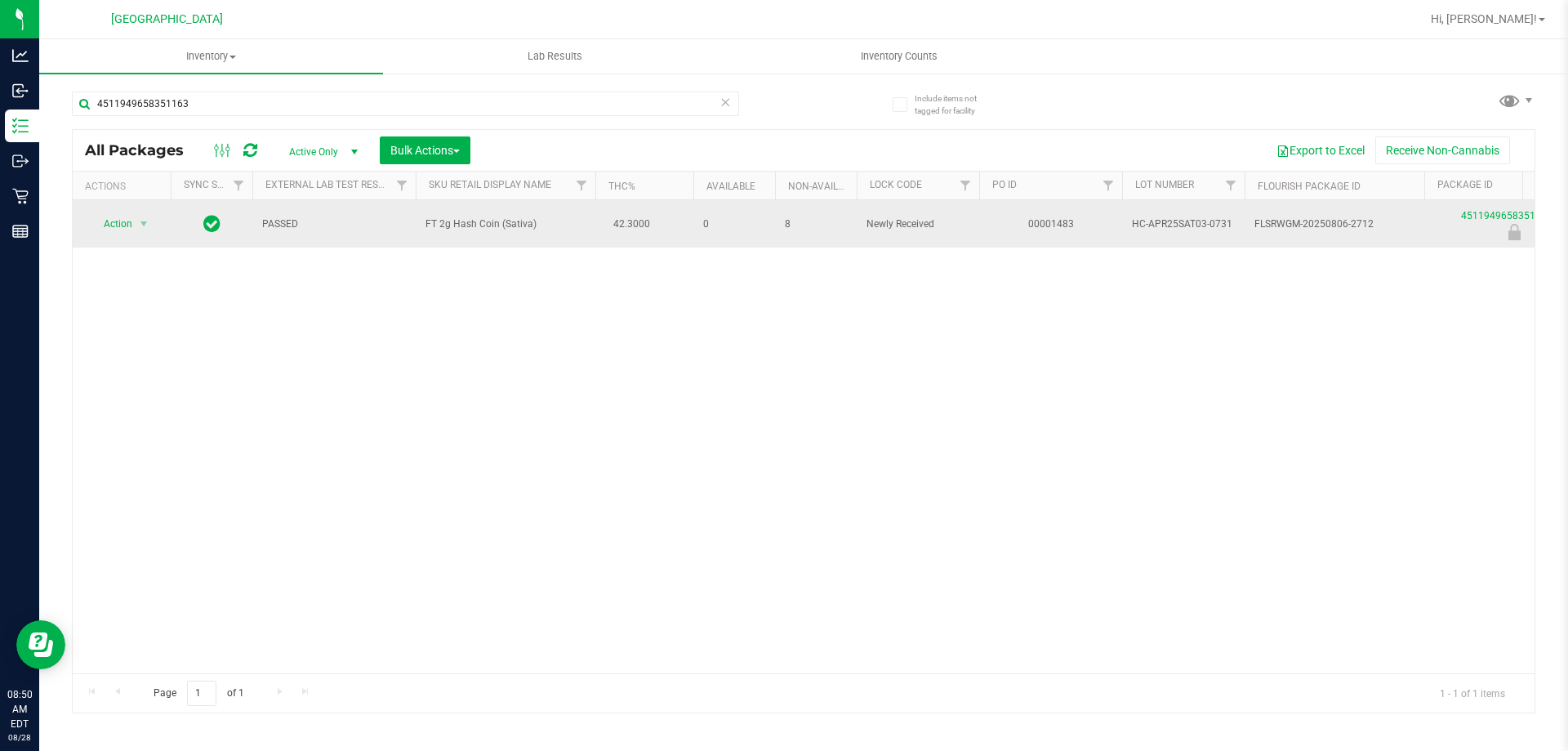
click at [469, 219] on td "FT 2g Hash Coin (Sativa)" at bounding box center [505, 224] width 179 height 47
click at [469, 221] on span "FT 2g Hash Coin (Sativa)" at bounding box center [505, 224] width 160 height 16
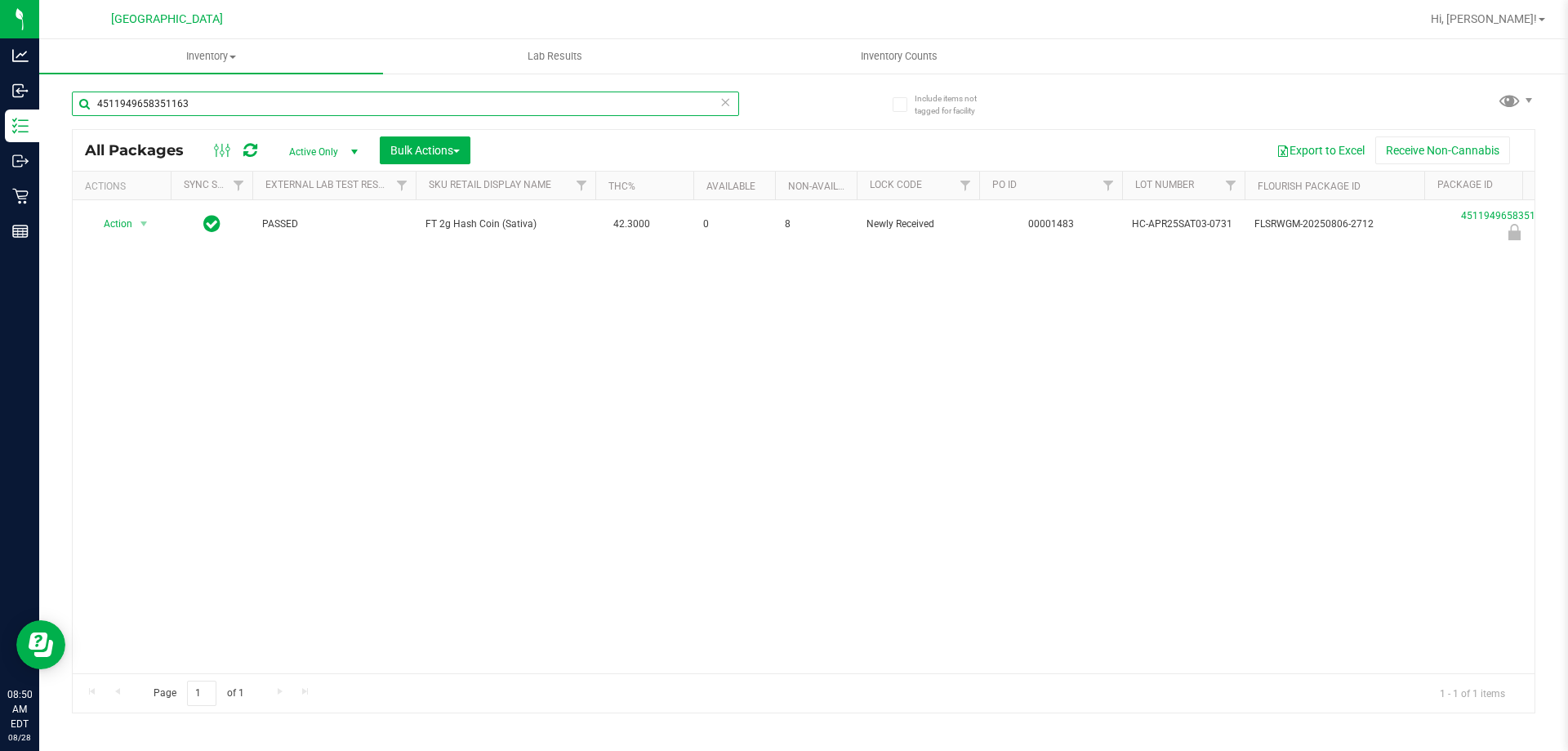
click at [411, 94] on input "4511949658351163" at bounding box center [405, 104] width 667 height 25
paste input "FT 2g Hash Coin (Sativa)"
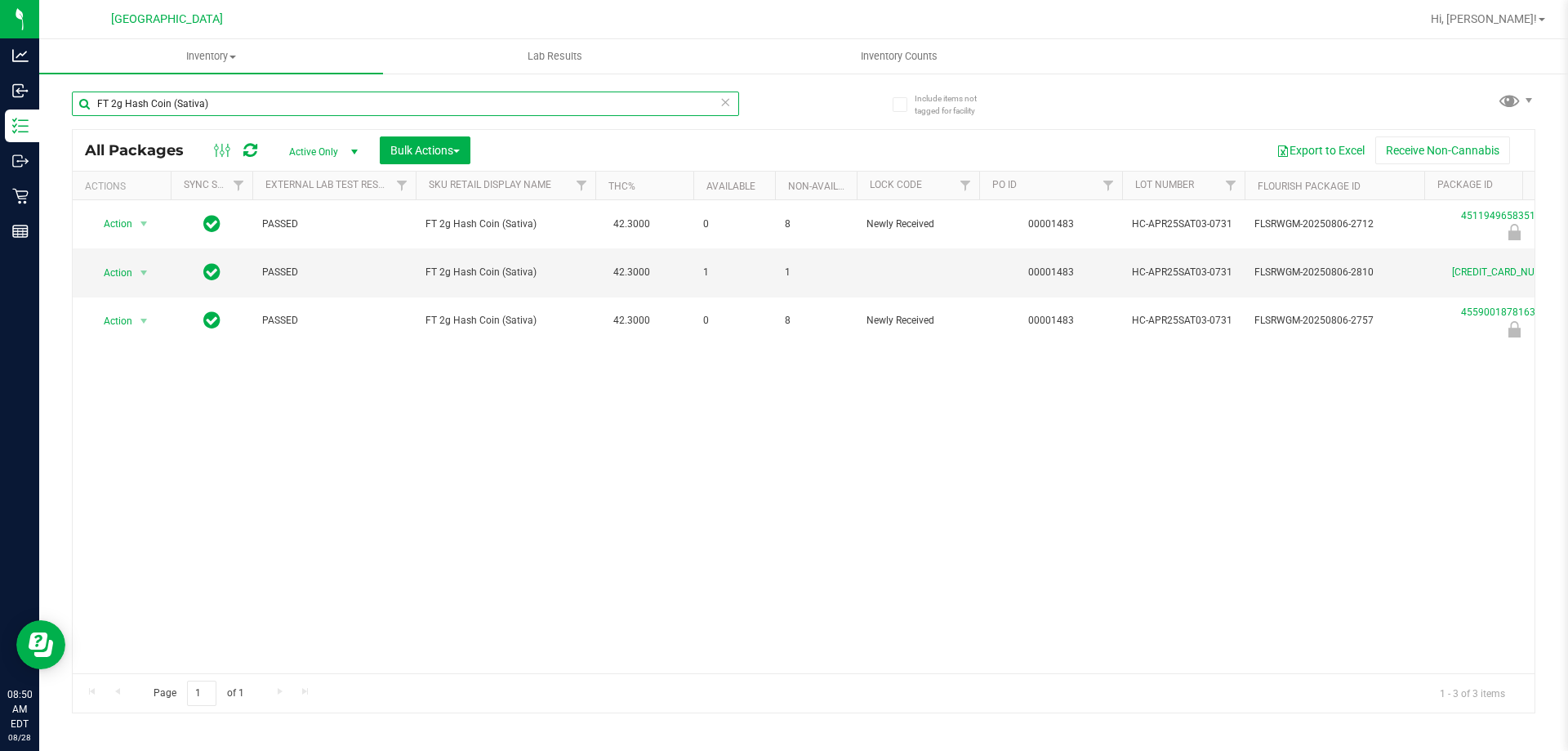
click at [411, 94] on input "FT 2g Hash Coin (Sativa)" at bounding box center [405, 104] width 667 height 25
type input "4511949658351163"
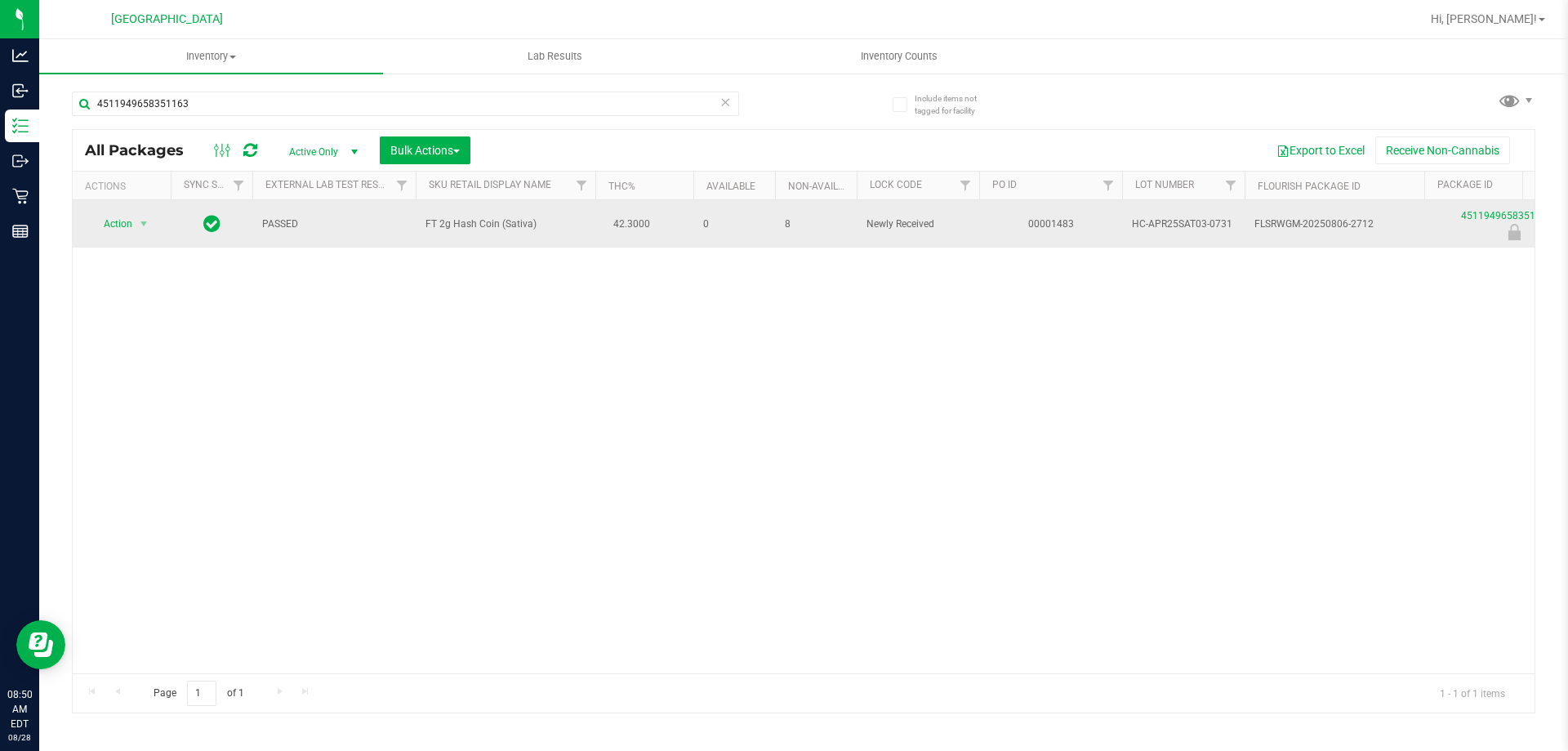
click at [124, 227] on span "Action" at bounding box center [111, 224] width 44 height 23
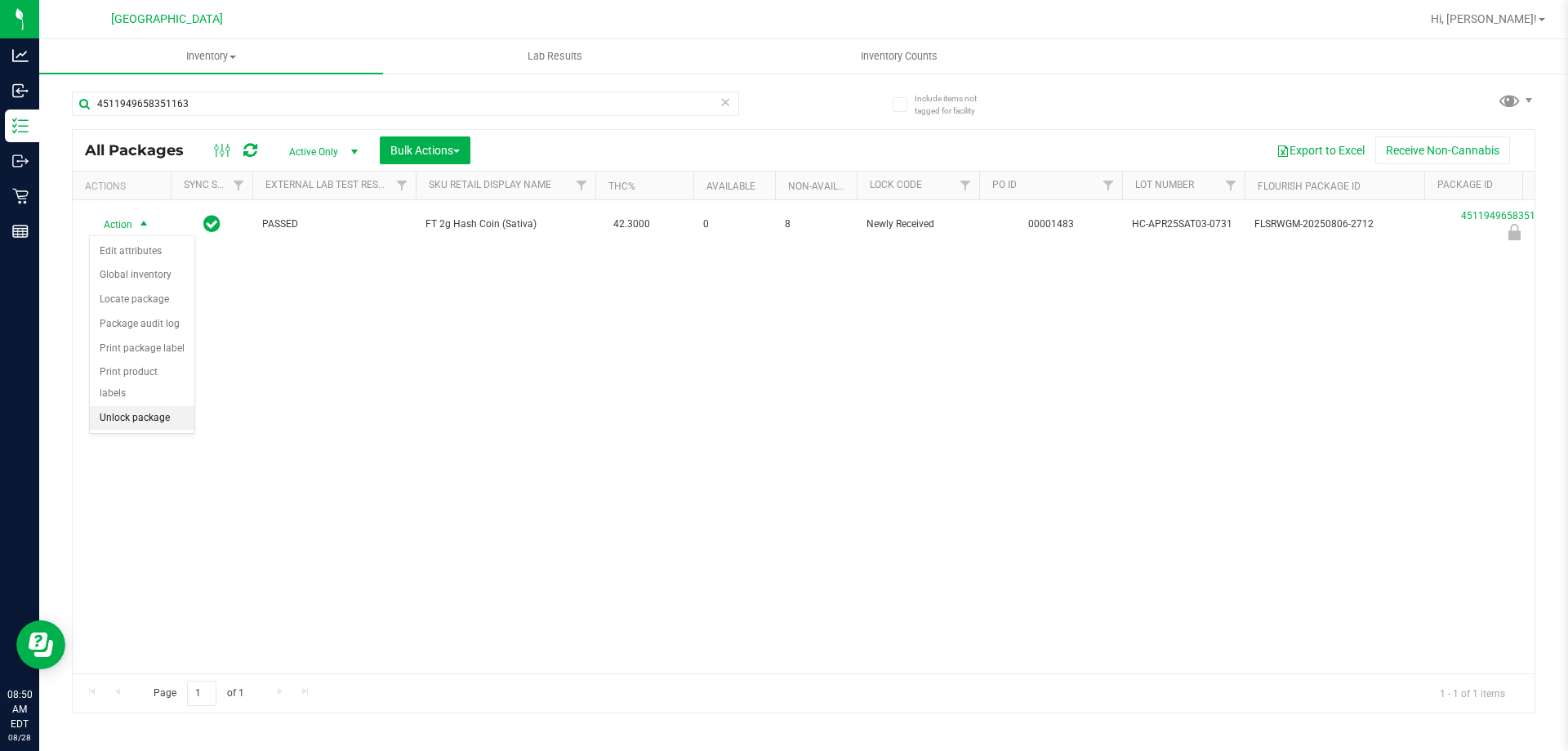
click at [124, 406] on li "Unlock package" at bounding box center [142, 419] width 105 height 25
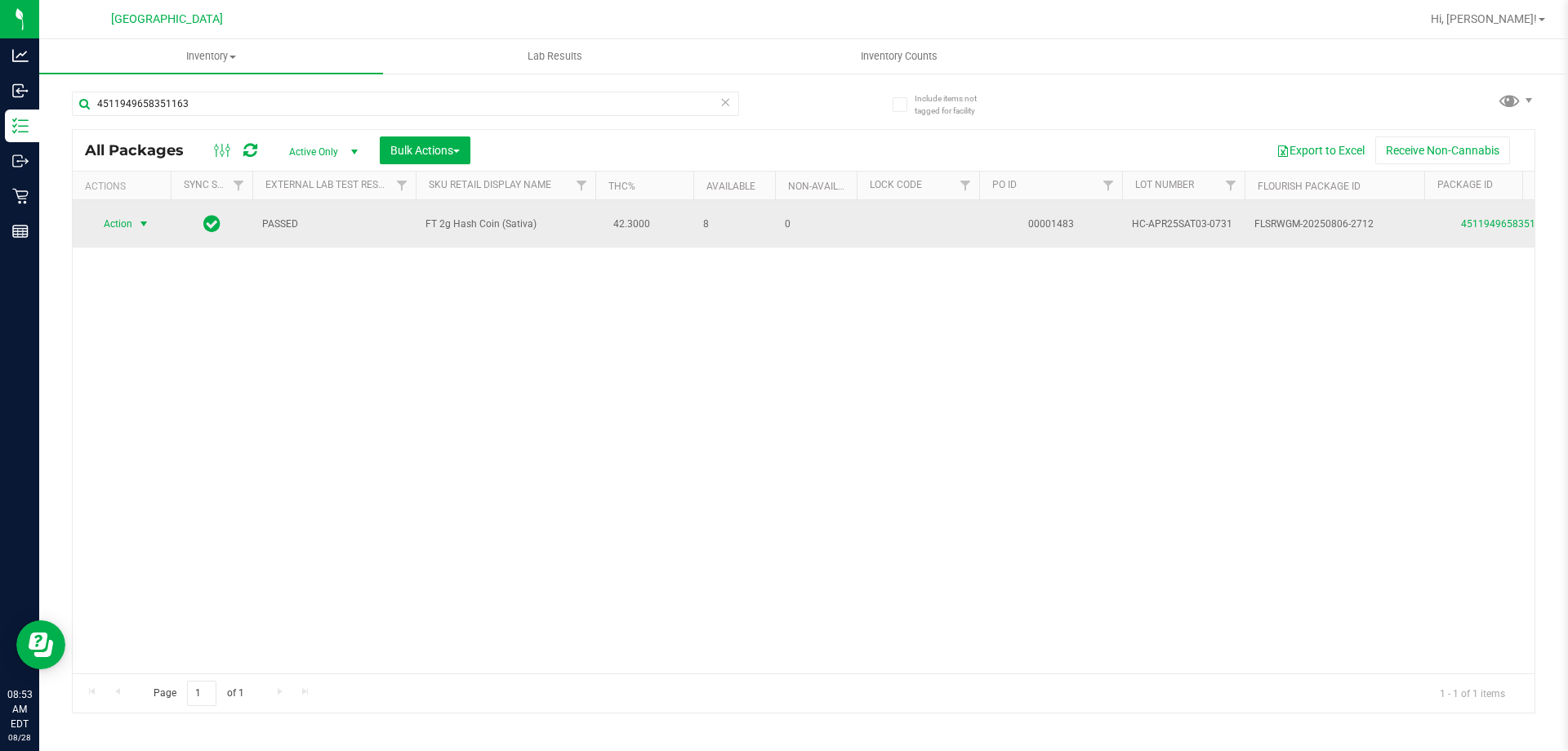
click at [110, 220] on span "Action" at bounding box center [111, 224] width 44 height 23
click at [140, 229] on span "select" at bounding box center [143, 223] width 13 height 13
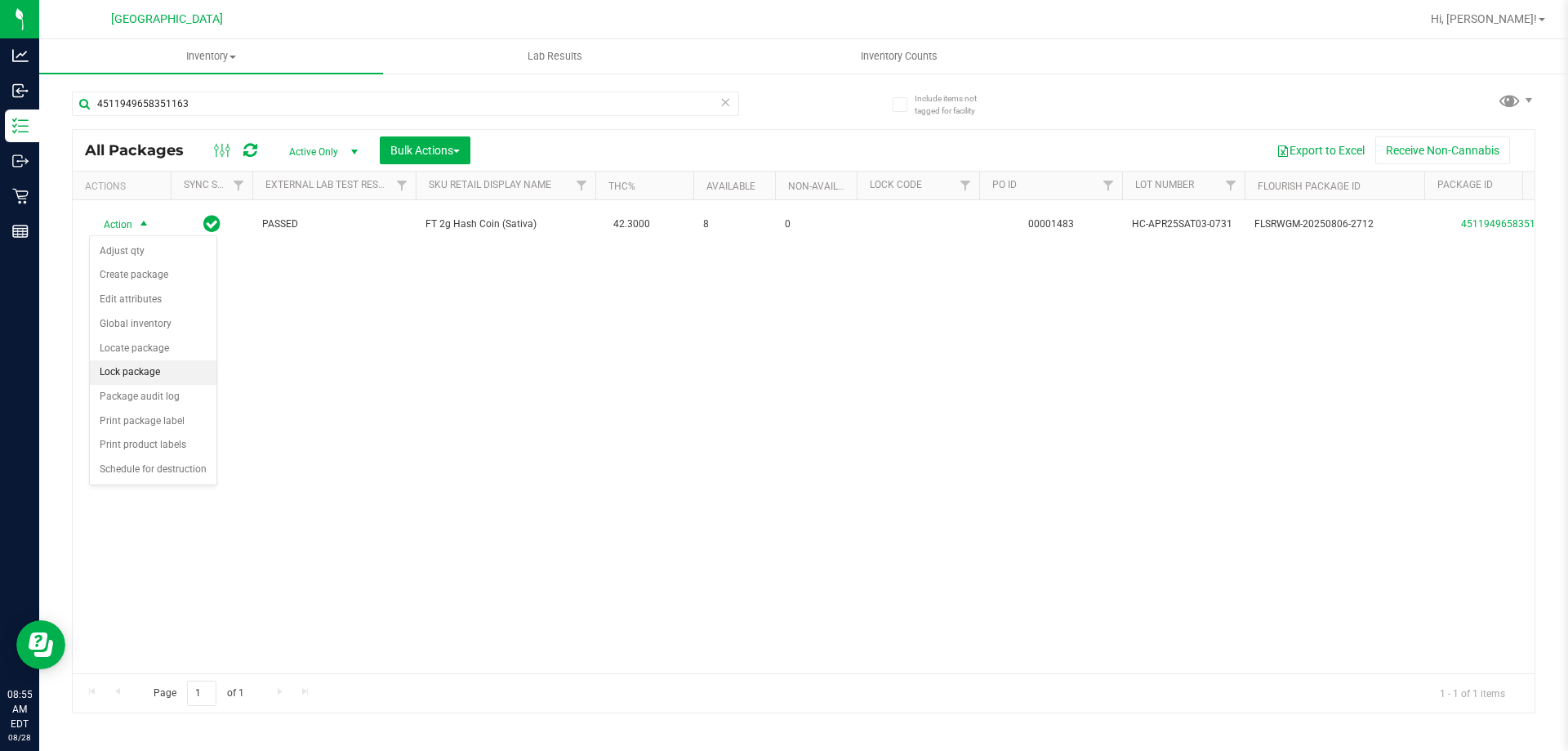
click at [149, 376] on li "Lock package" at bounding box center [153, 373] width 127 height 25
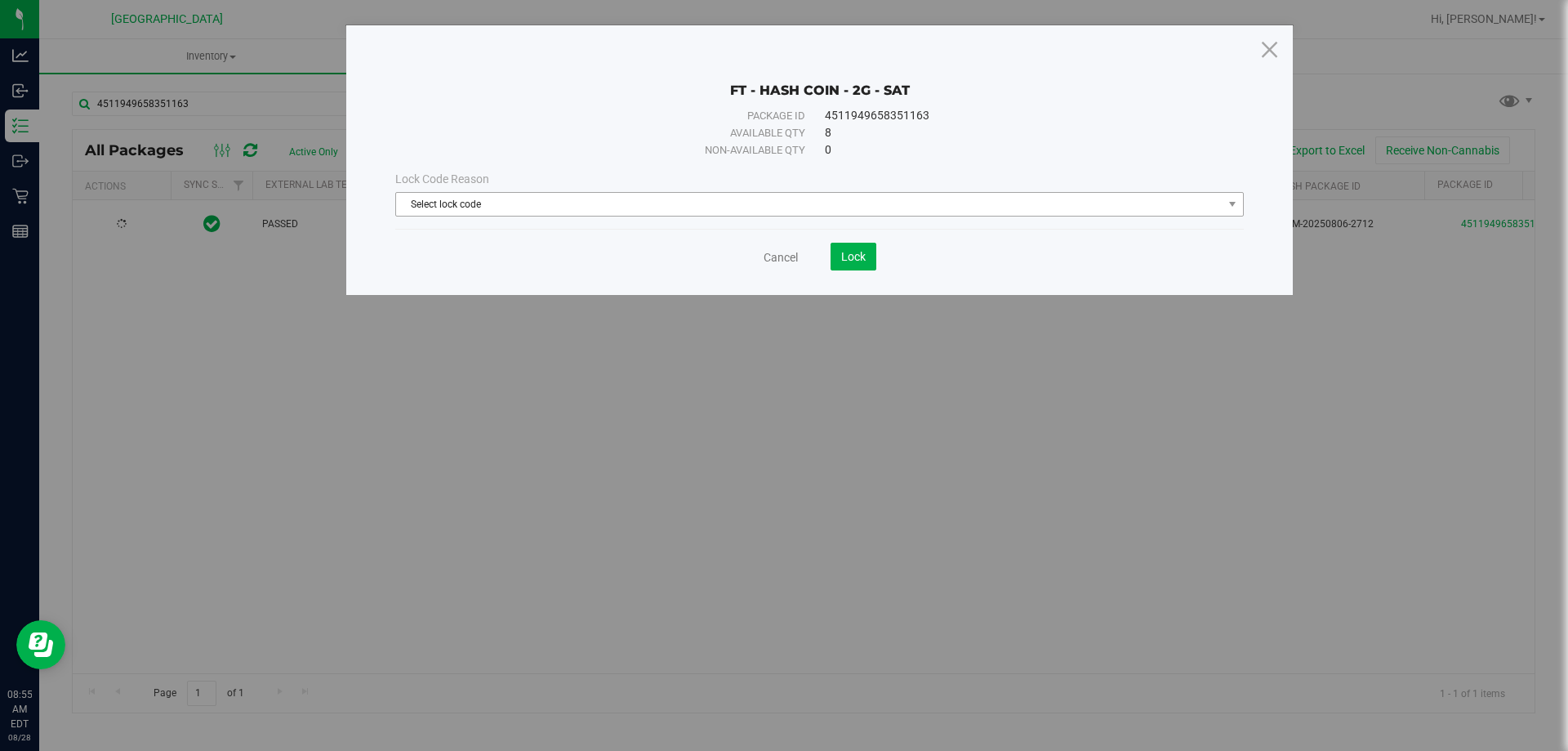
click at [570, 200] on span "Select lock code" at bounding box center [809, 204] width 826 height 23
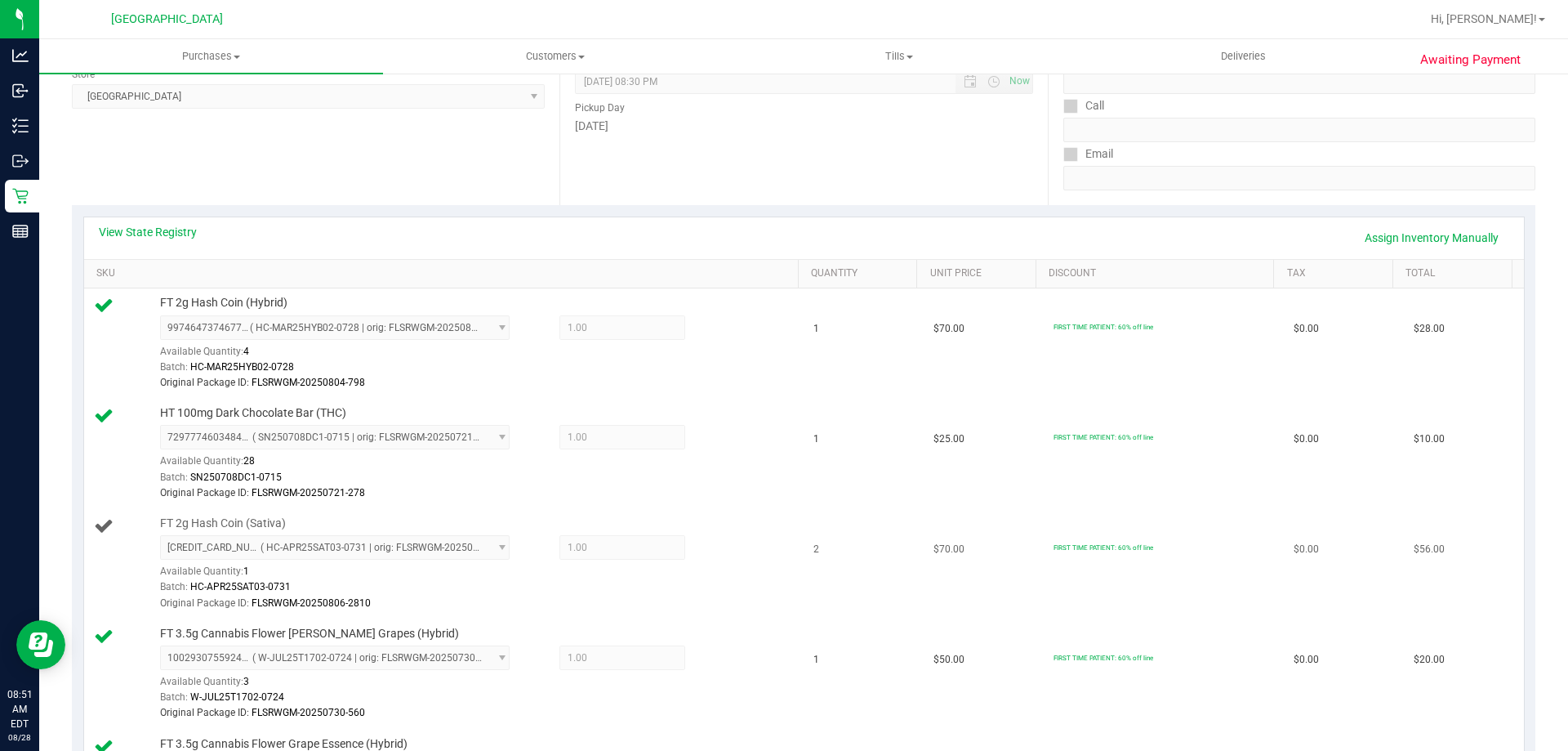
scroll to position [327, 0]
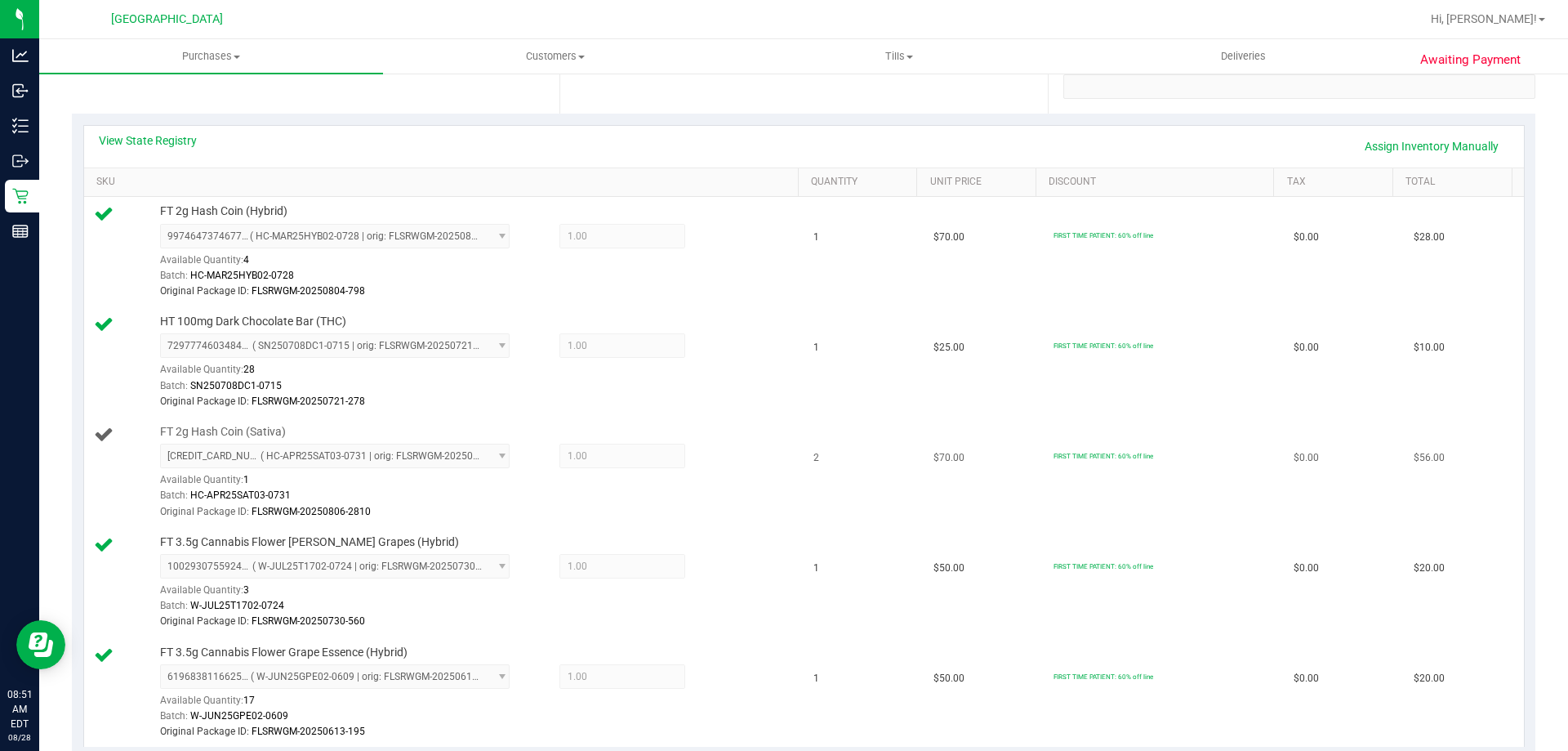
click at [468, 491] on div "Batch: HC-APR25SAT03-0731" at bounding box center [475, 496] width 630 height 16
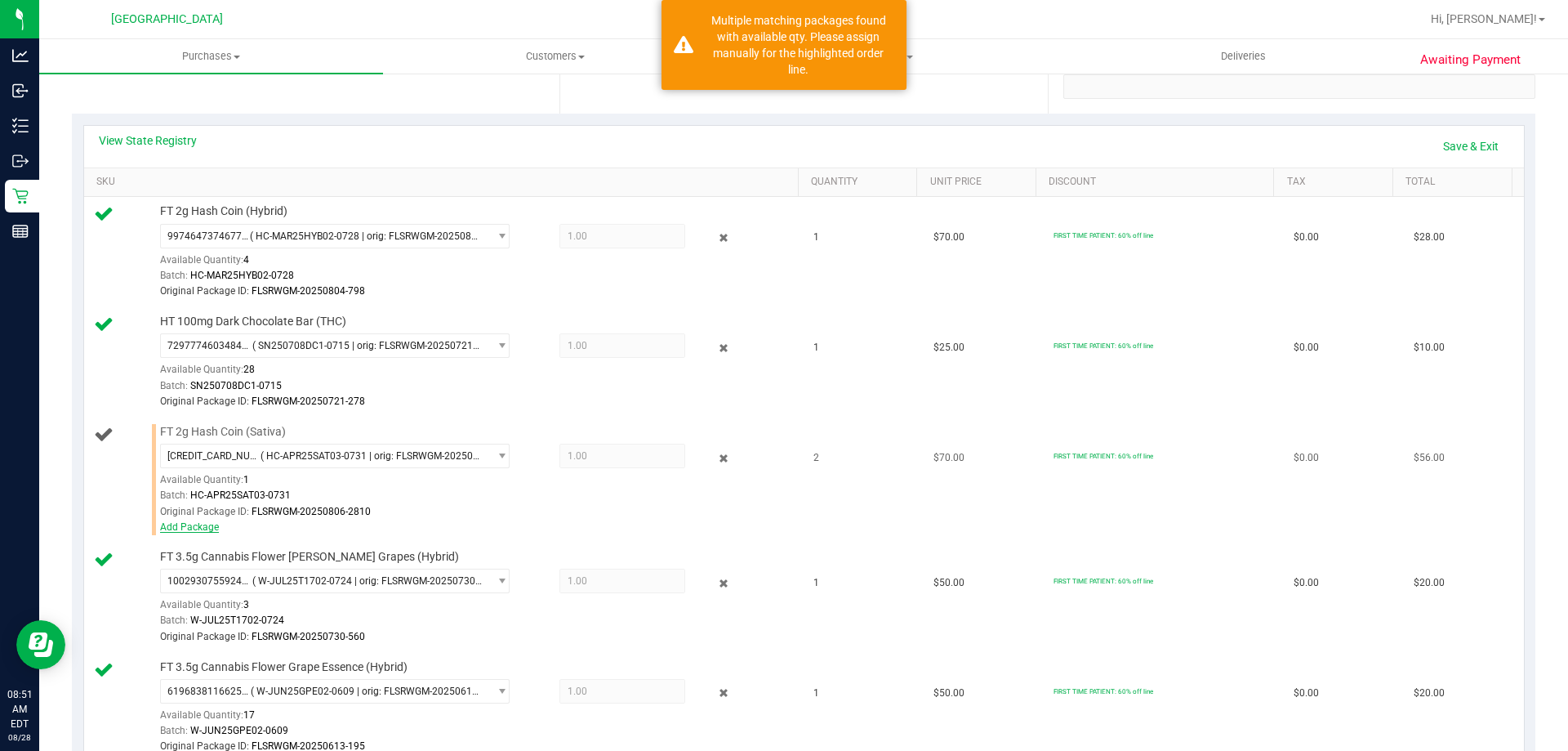
click at [169, 526] on link "Add Package" at bounding box center [189, 527] width 59 height 11
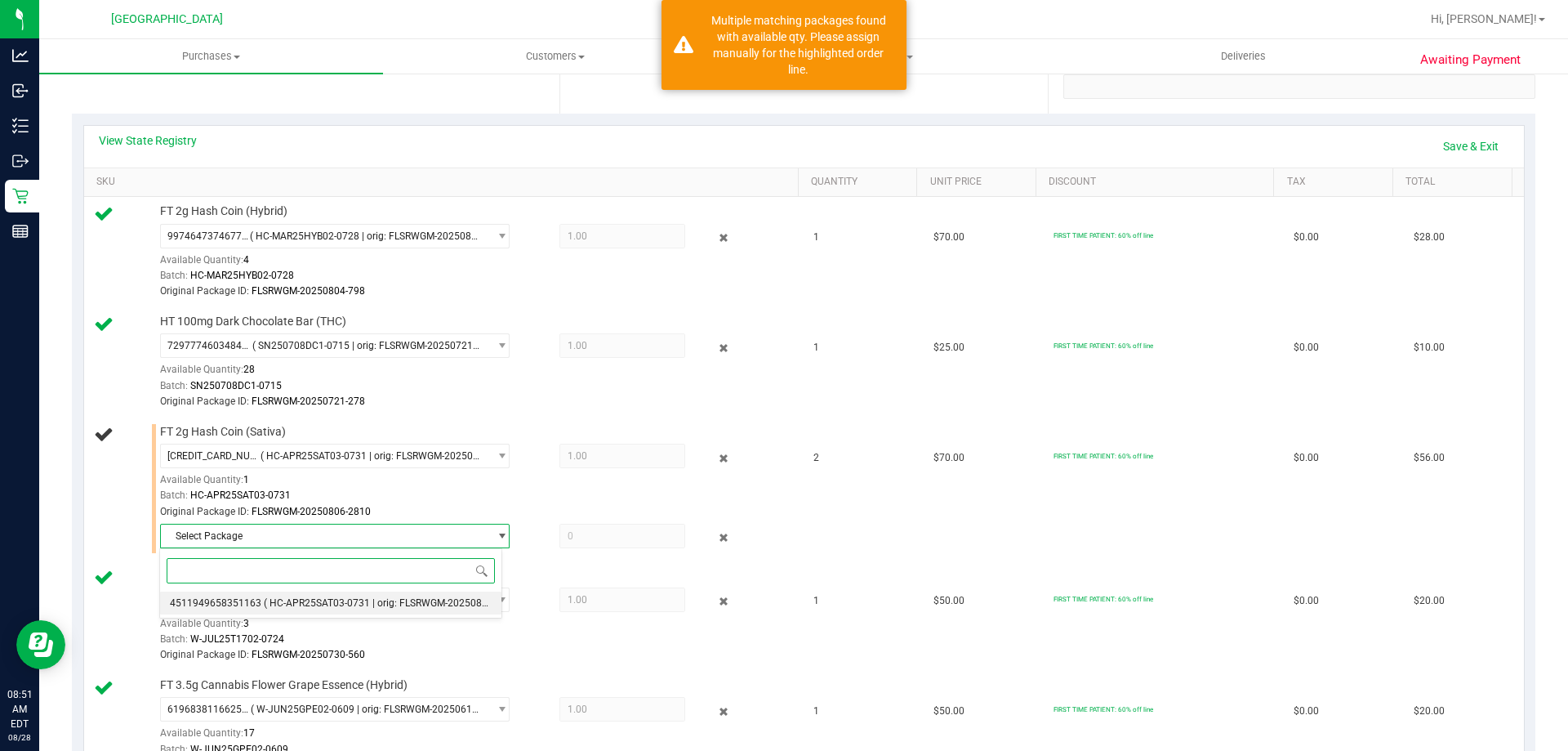
click at [264, 601] on span "( HC-APR25SAT03-0731 | orig: FLSRWGM-20250806-2712 )" at bounding box center [394, 602] width 260 height 11
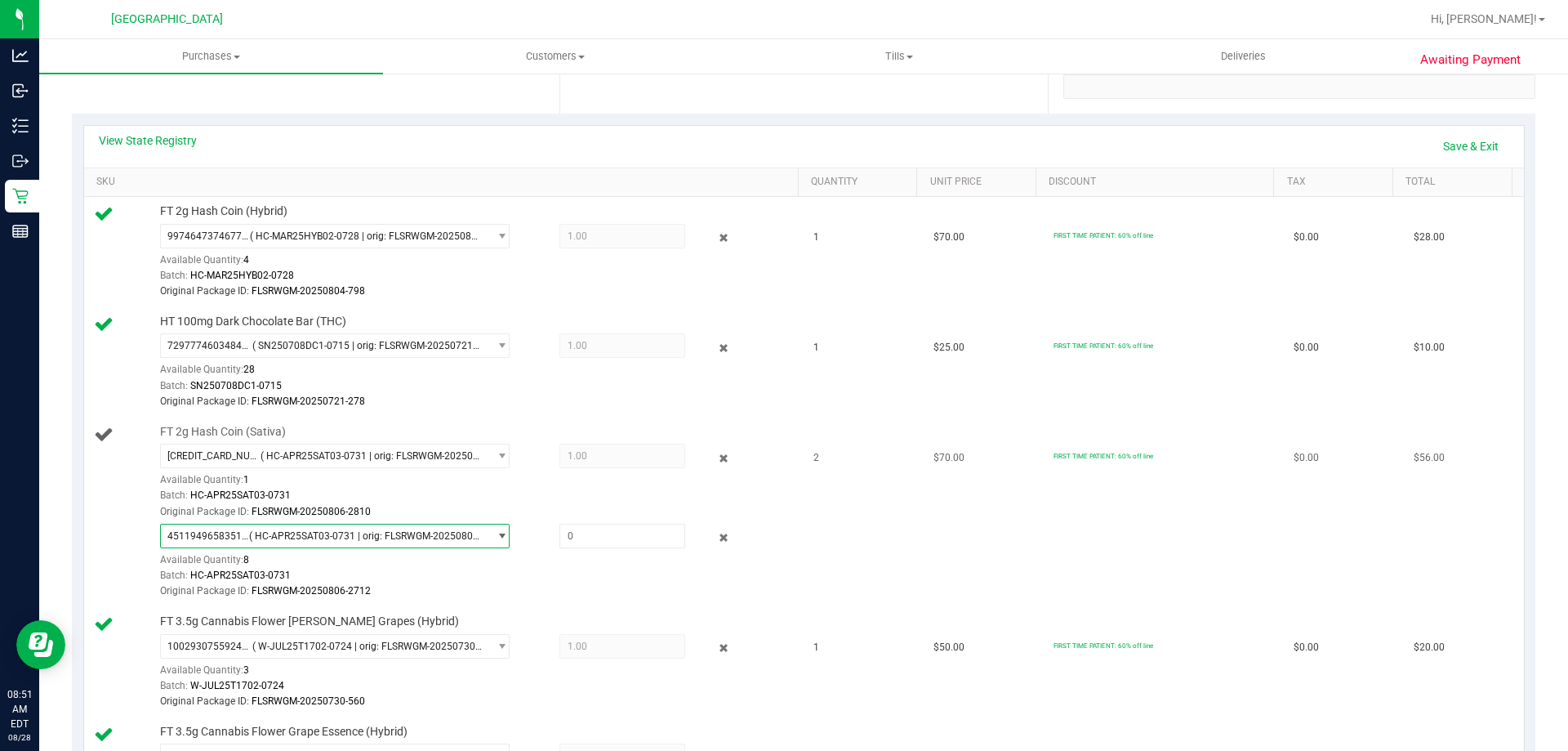
click at [570, 549] on div "4511949658351163 ( HC-APR25SAT03-0731 | orig: FLSRWGM-20250806-2712 ) 451194965…" at bounding box center [475, 562] width 630 height 76
click at [570, 540] on span at bounding box center [622, 536] width 126 height 25
type input "1"
click at [1068, 565] on td "FIRST TIME PATIENT: 60% off line" at bounding box center [1164, 513] width 240 height 190
type input "1.0000"
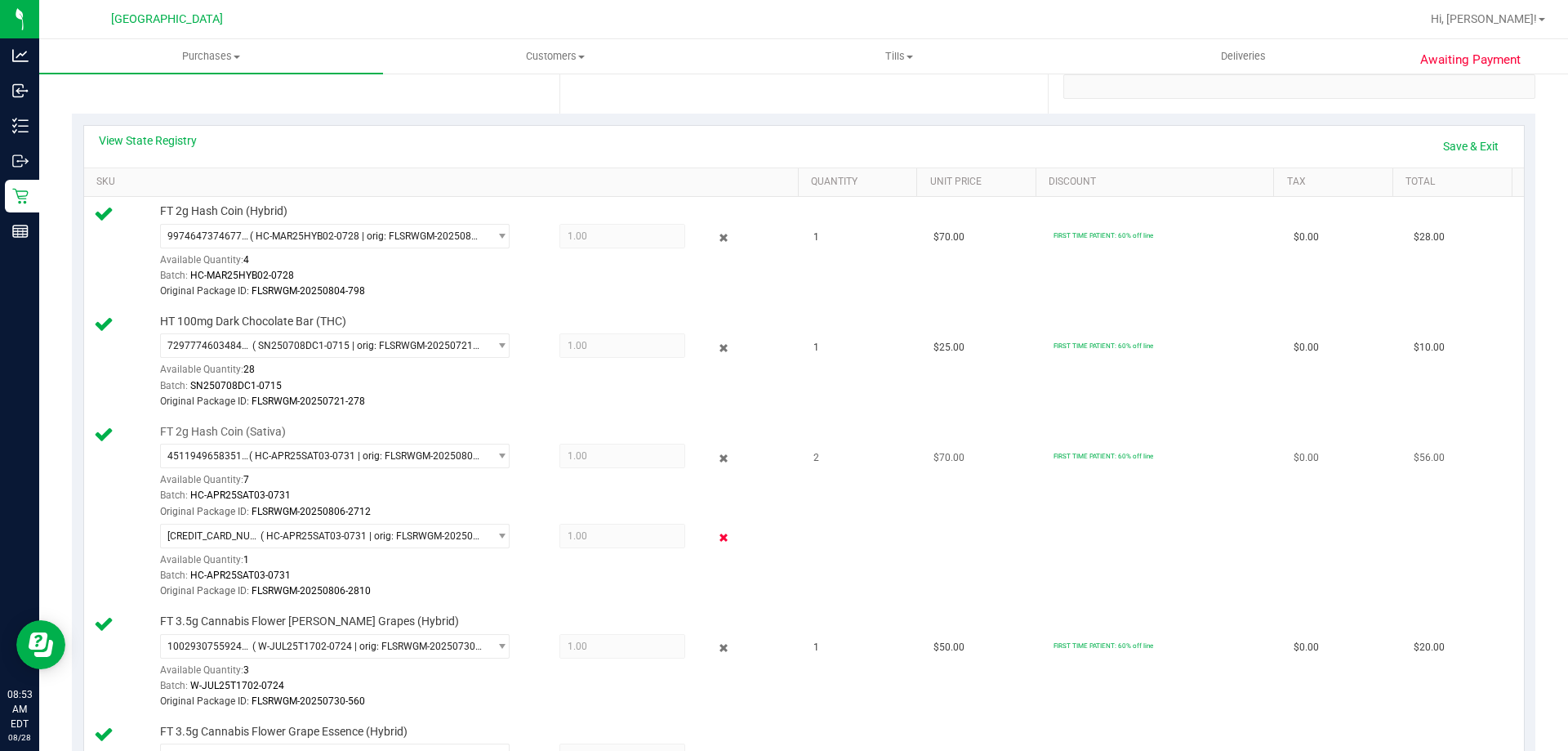
click at [715, 532] on icon at bounding box center [724, 537] width 18 height 18
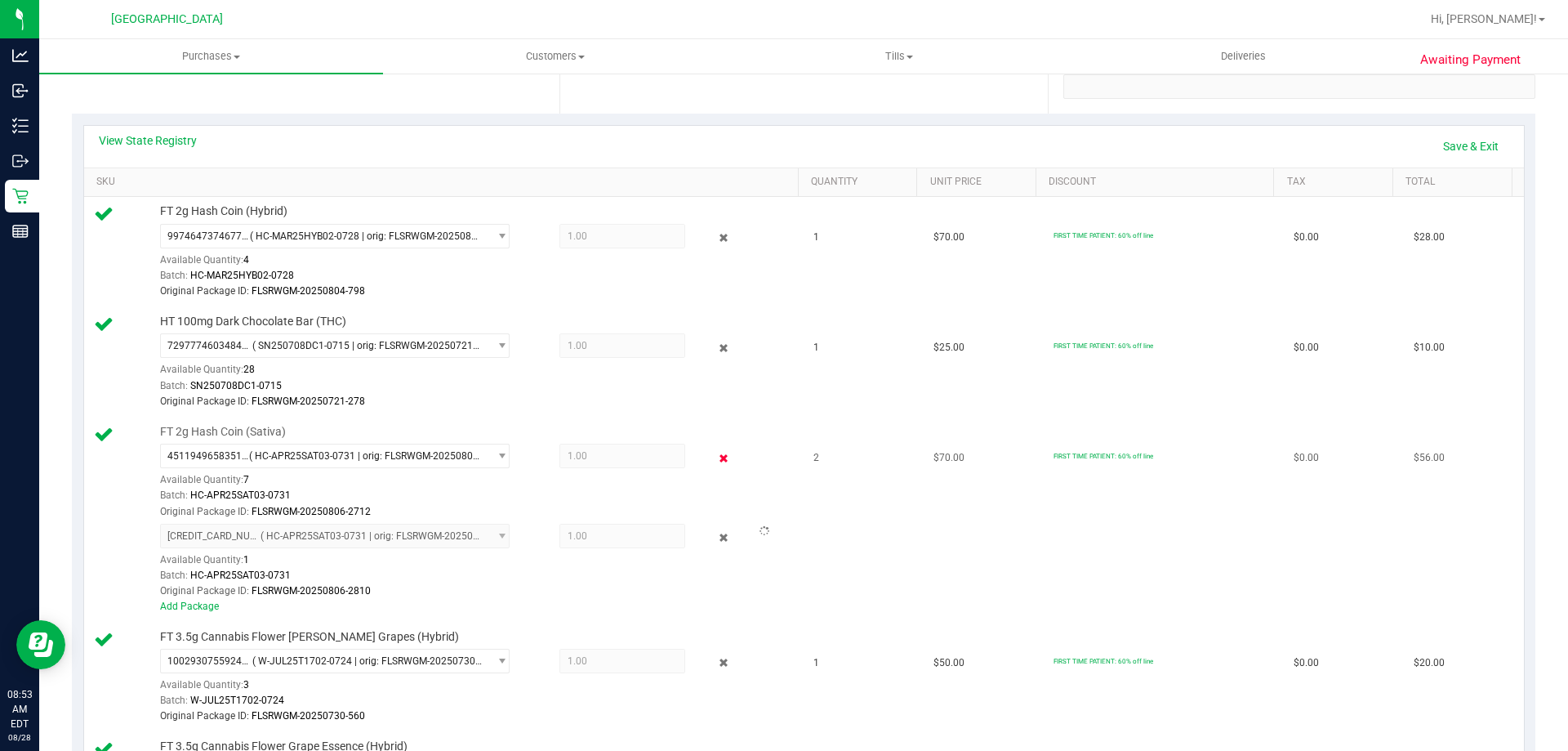
click at [717, 462] on icon at bounding box center [724, 457] width 18 height 18
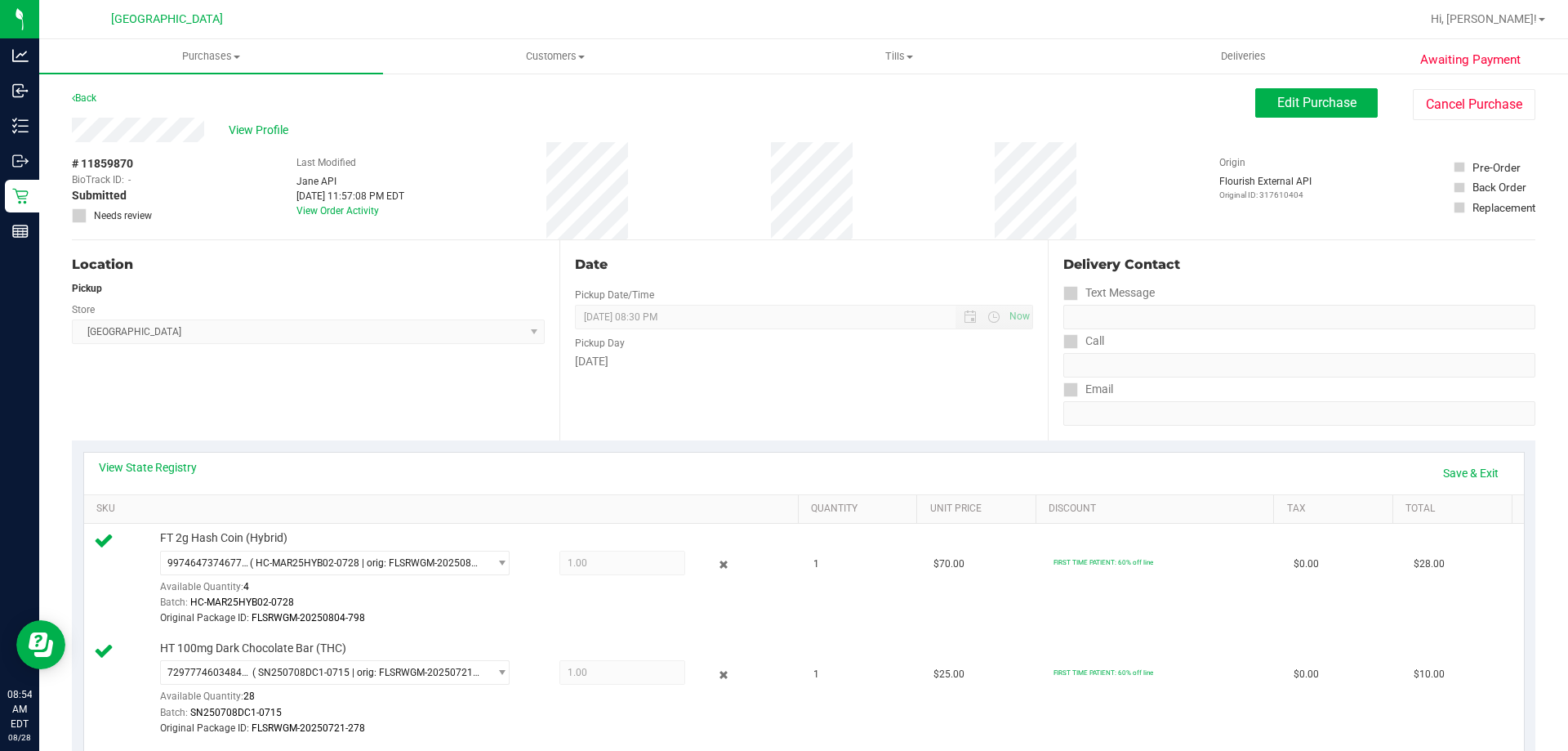
scroll to position [245, 0]
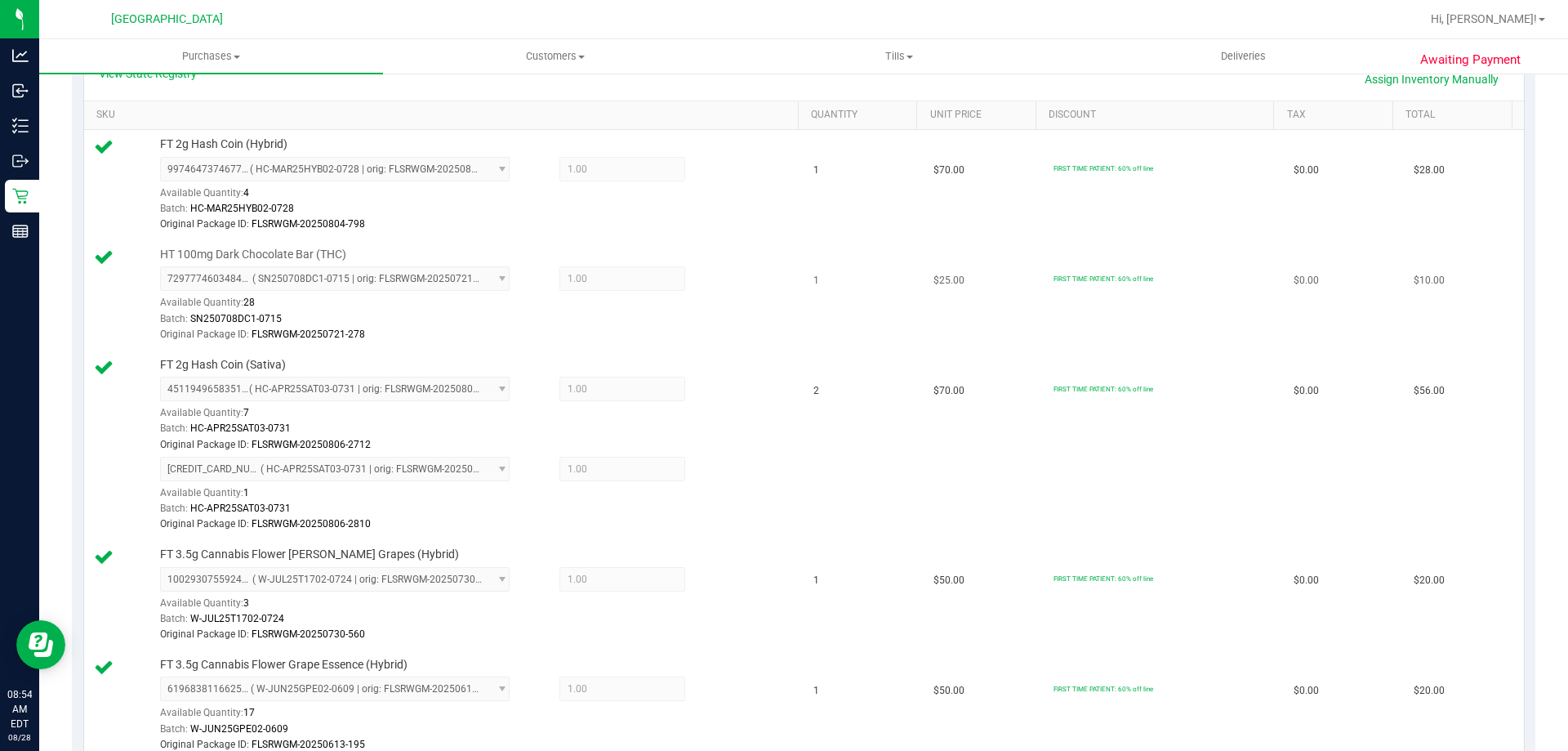
scroll to position [245, 0]
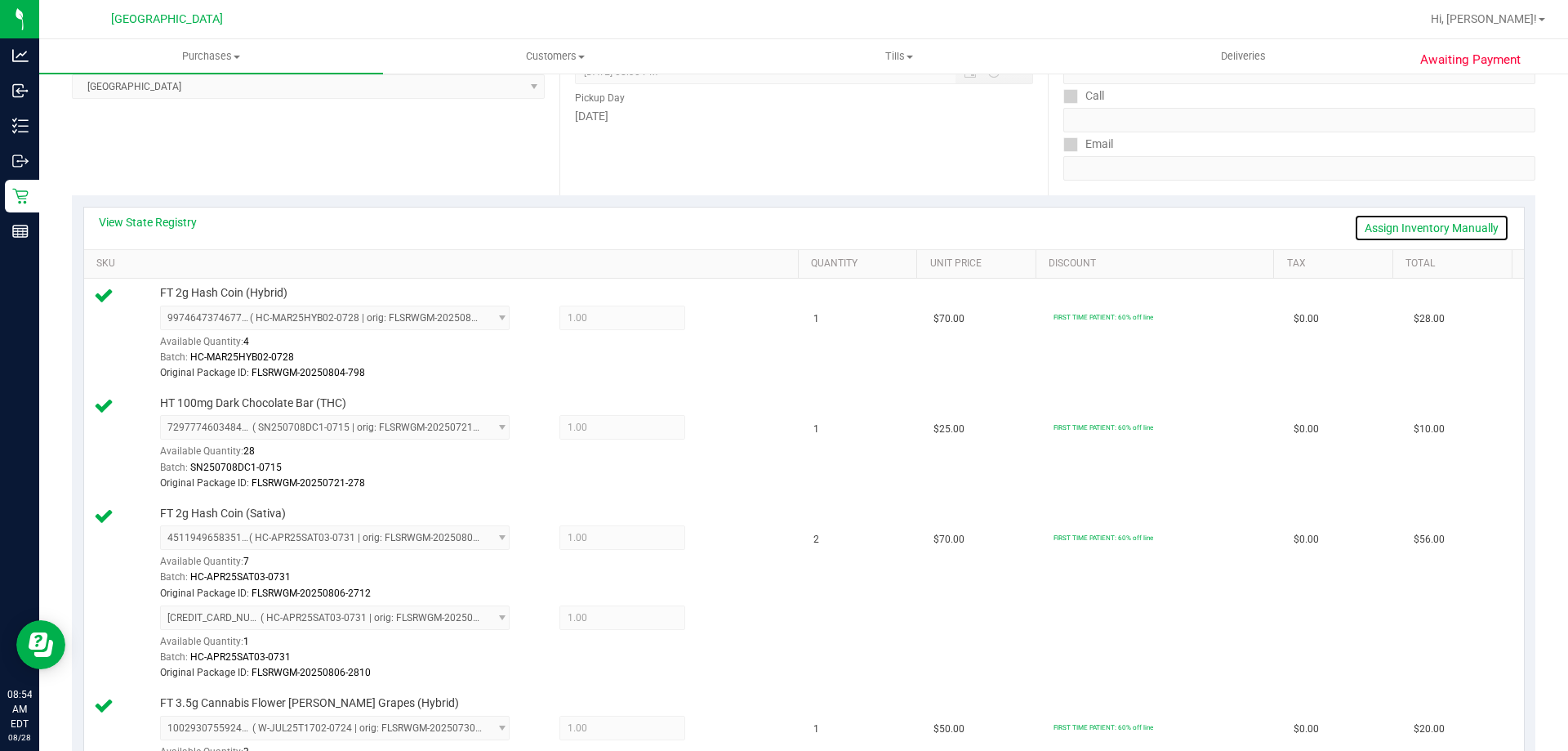
click at [1382, 240] on link "Assign Inventory Manually" at bounding box center [1432, 228] width 156 height 28
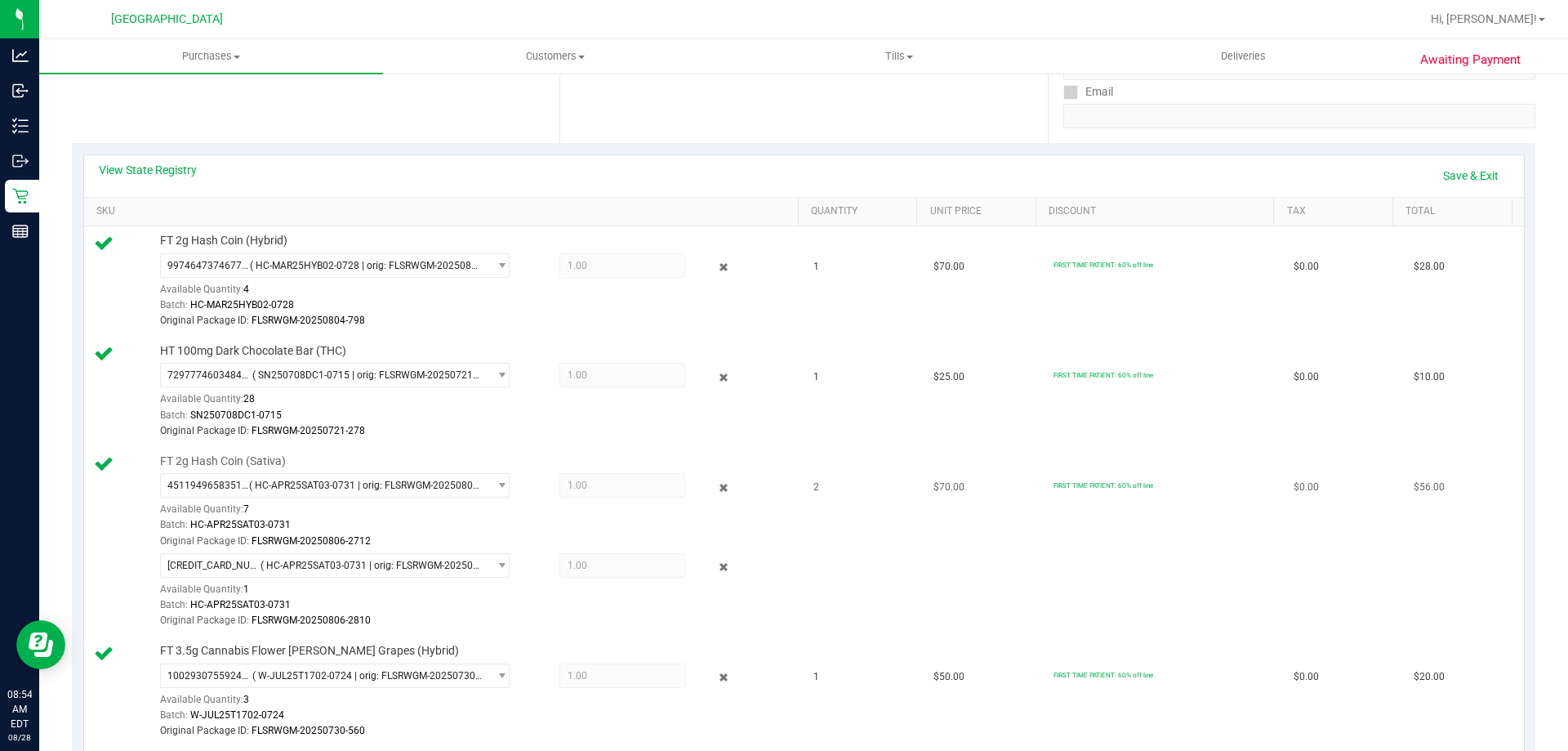
scroll to position [327, 0]
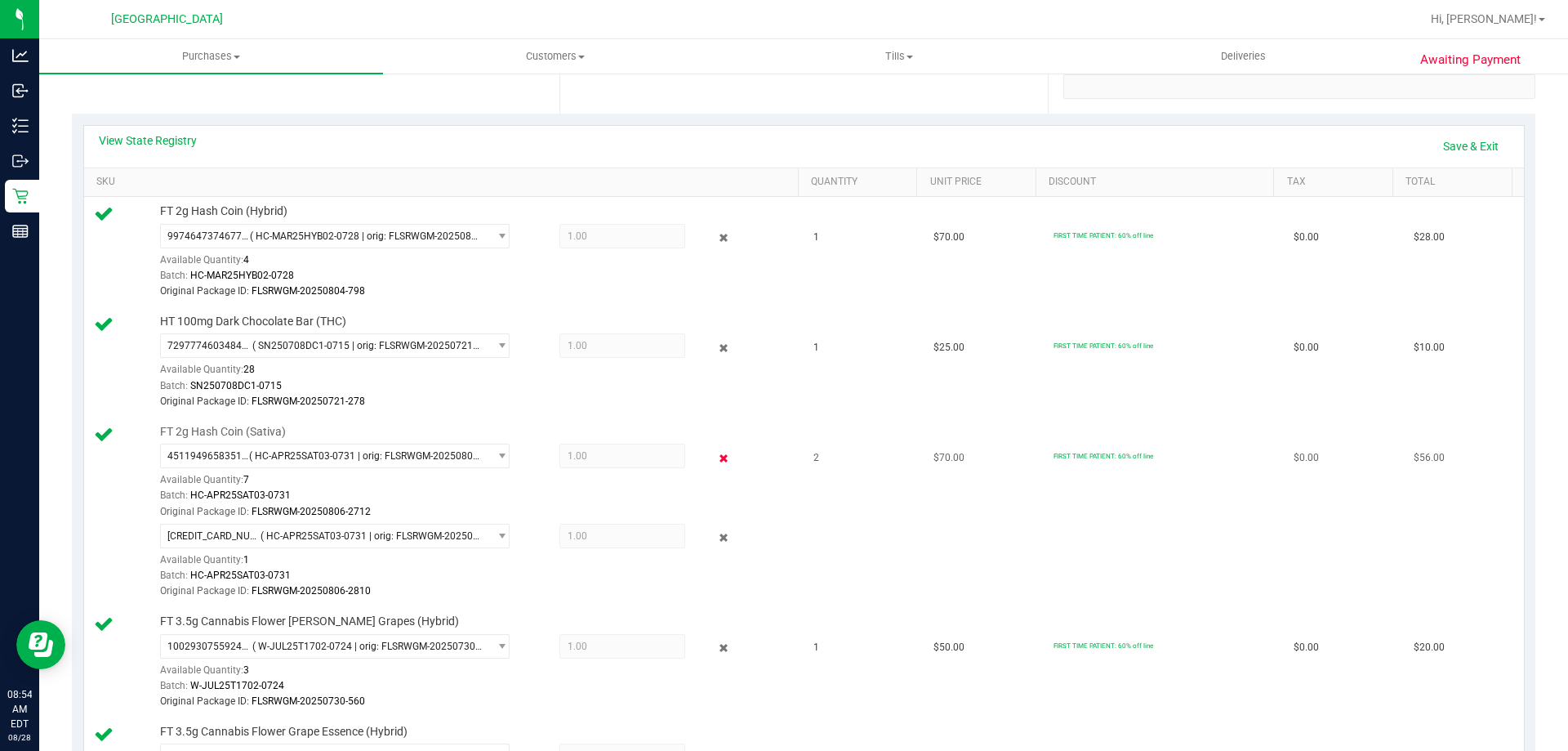
click at [715, 463] on icon at bounding box center [724, 457] width 18 height 18
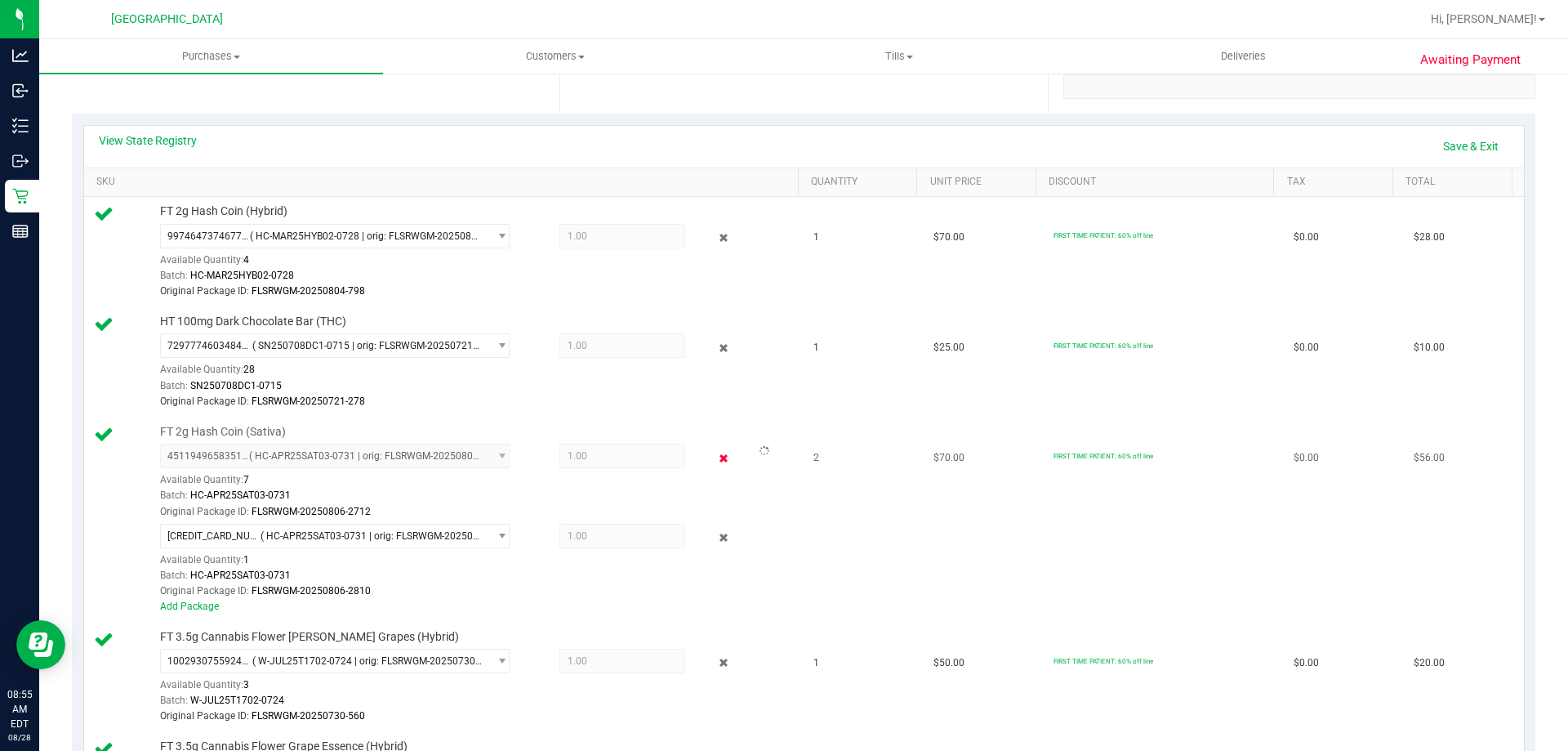
click at [715, 453] on icon at bounding box center [724, 457] width 18 height 18
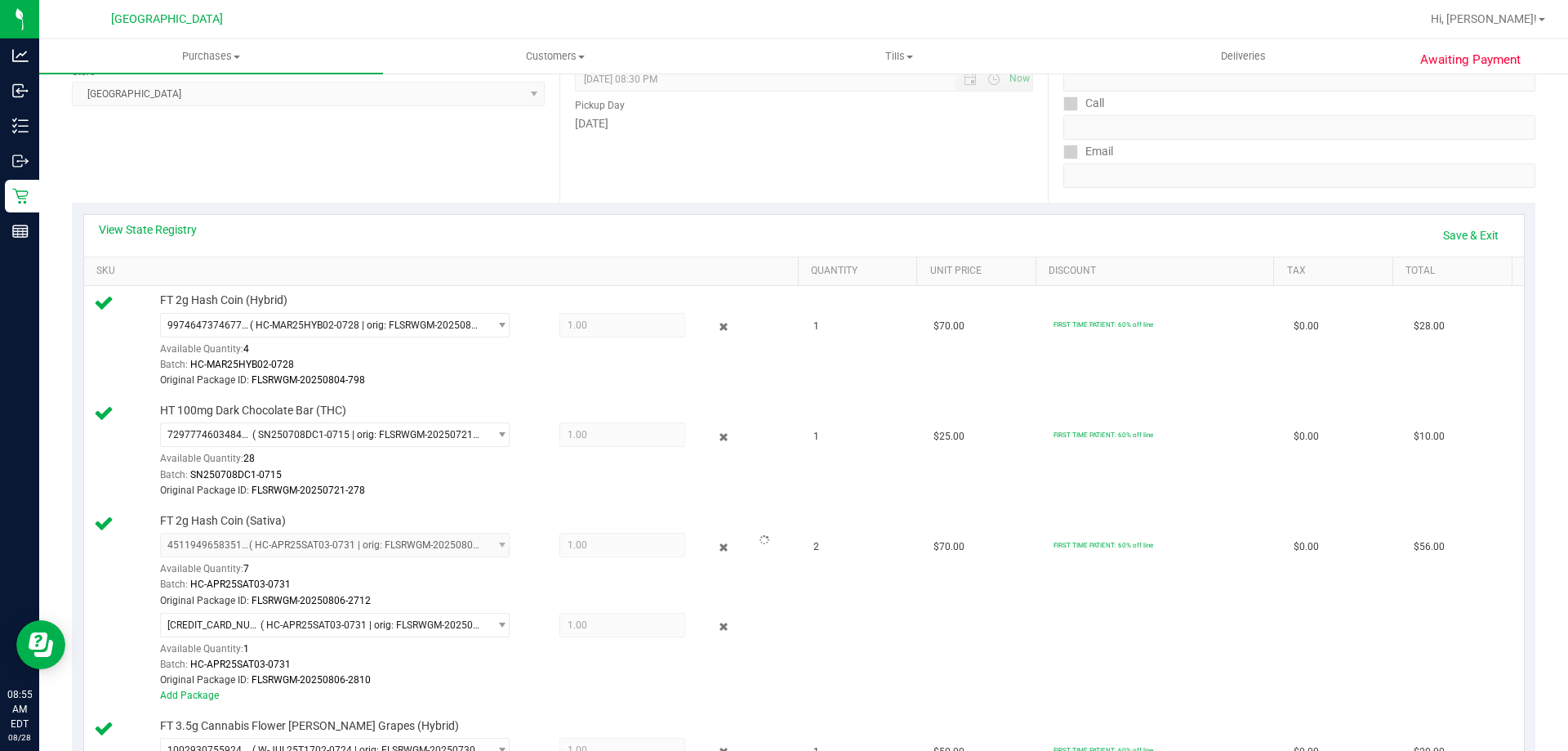
scroll to position [0, 0]
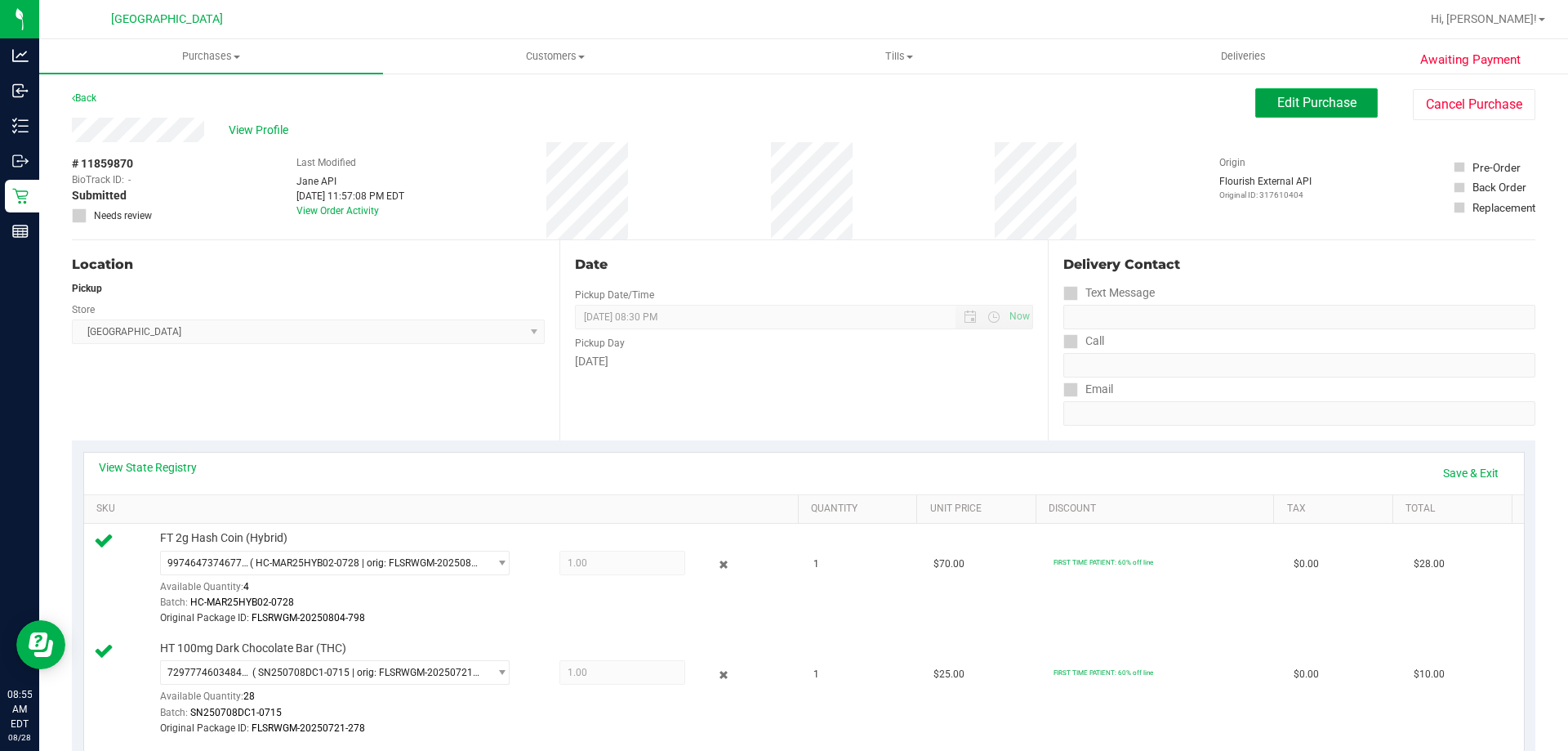
click at [1350, 110] on button "Edit Purchase" at bounding box center [1316, 102] width 122 height 29
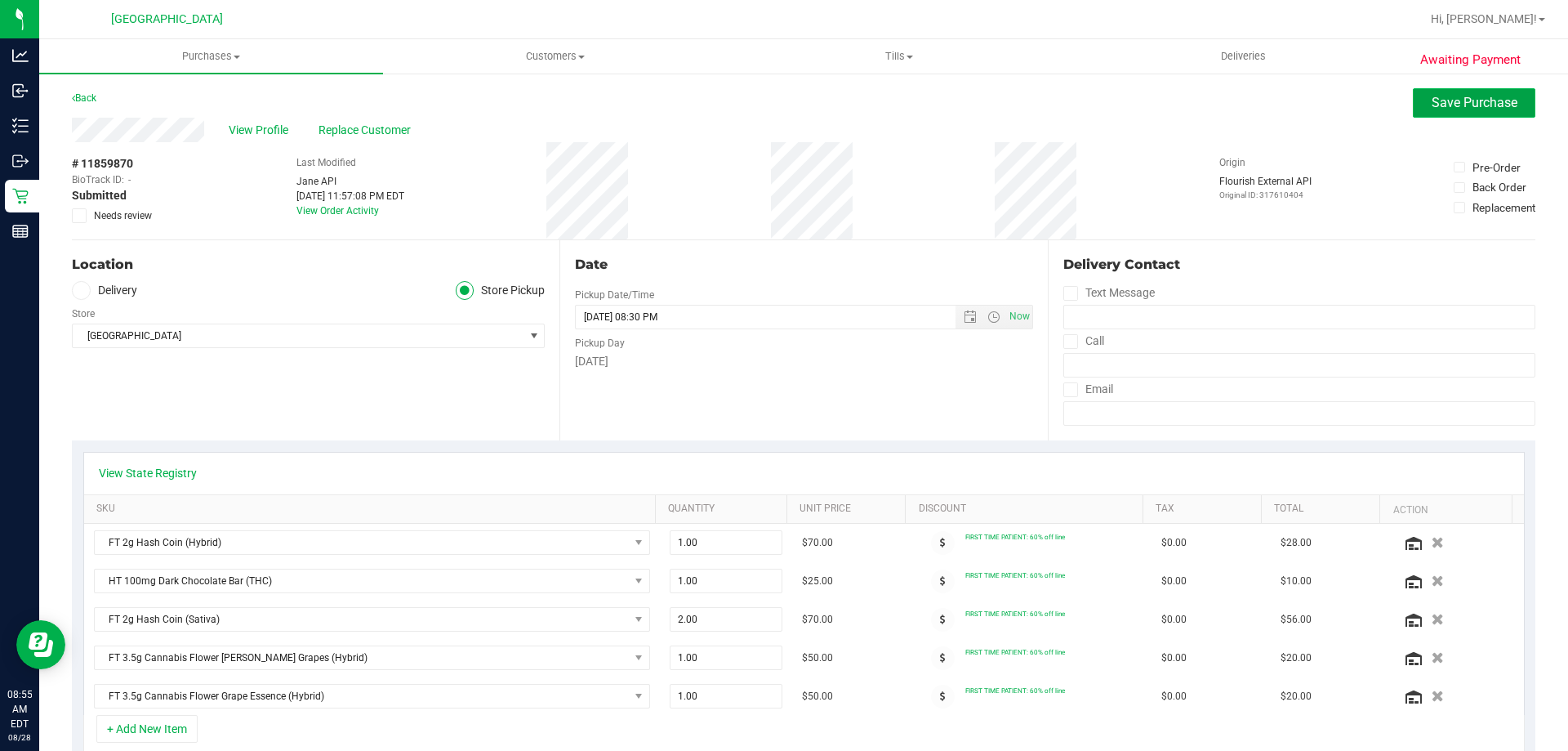
click at [1413, 106] on button "Save Purchase" at bounding box center [1474, 102] width 122 height 29
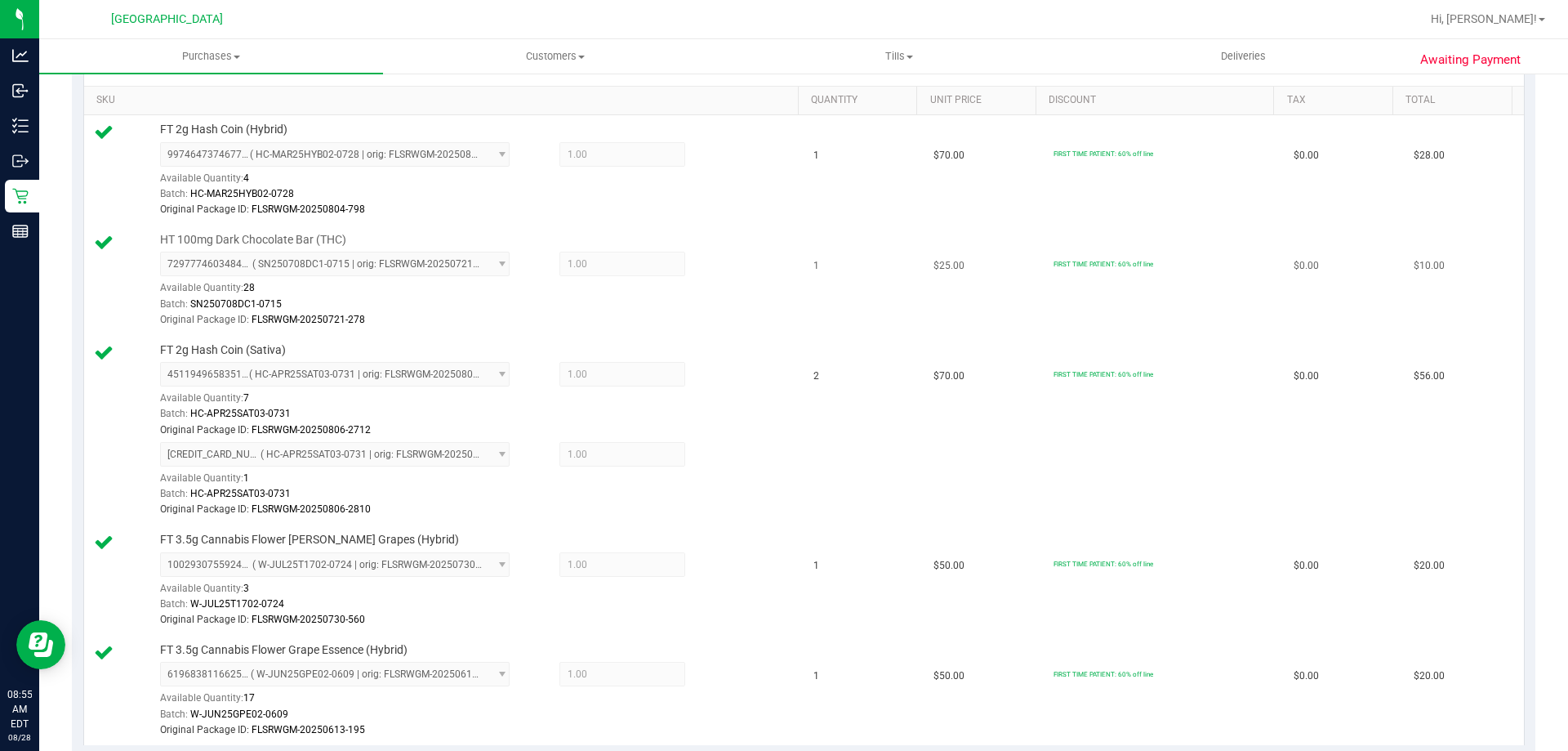
scroll to position [327, 0]
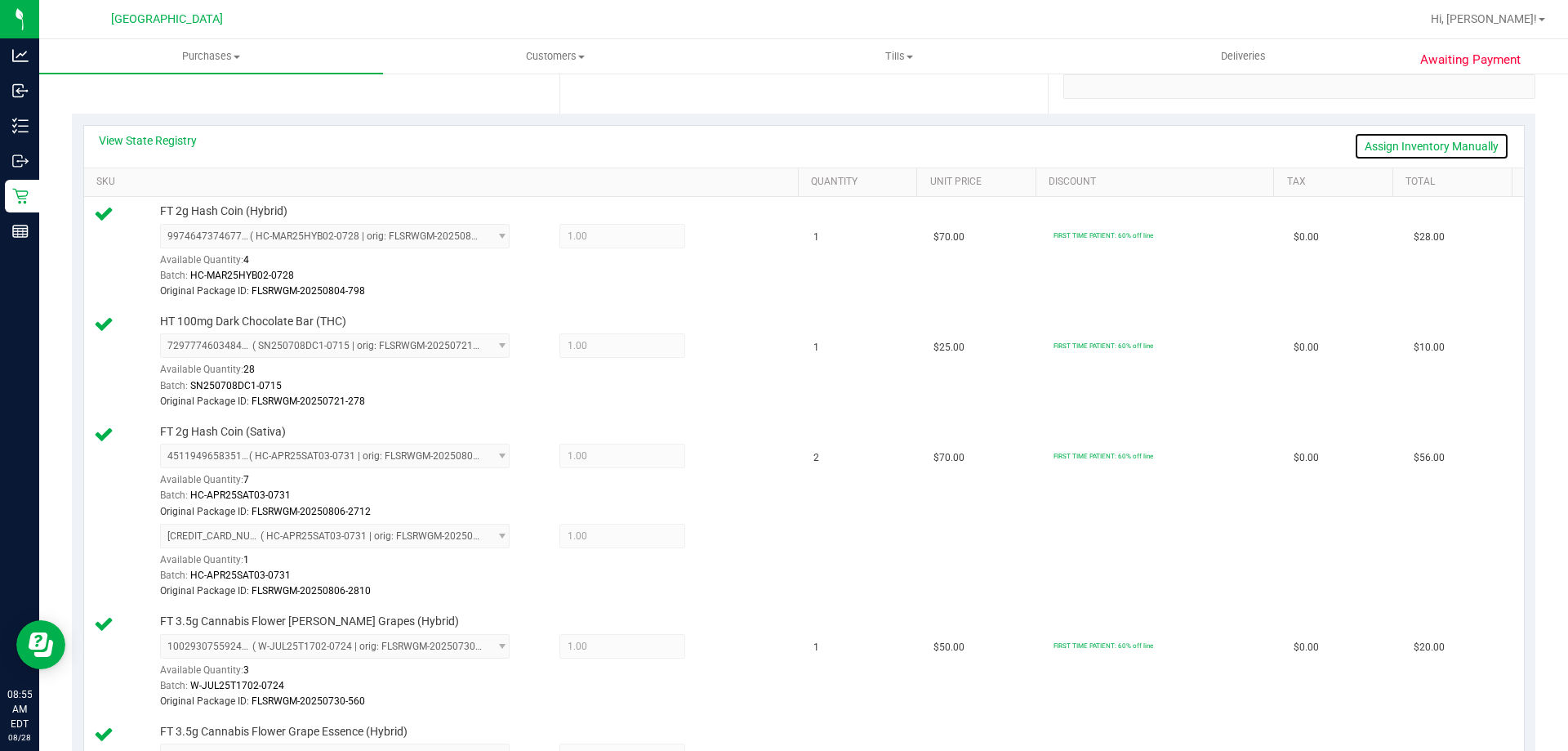
click at [1436, 140] on link "Assign Inventory Manually" at bounding box center [1432, 147] width 156 height 28
click at [725, 535] on div at bounding box center [711, 537] width 52 height 19
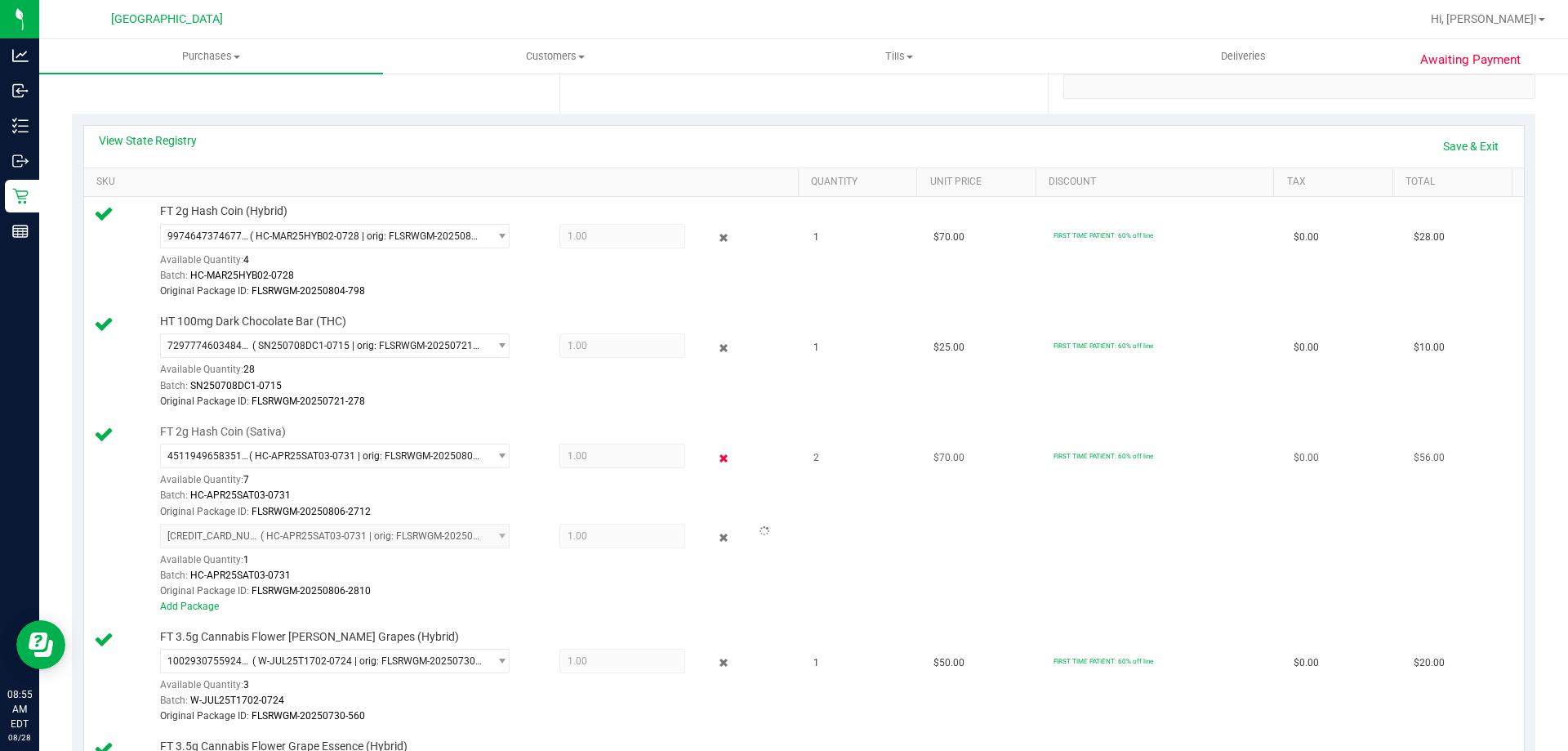
click at [715, 467] on icon at bounding box center [724, 457] width 18 height 18
click at [720, 541] on icon at bounding box center [724, 537] width 18 height 18
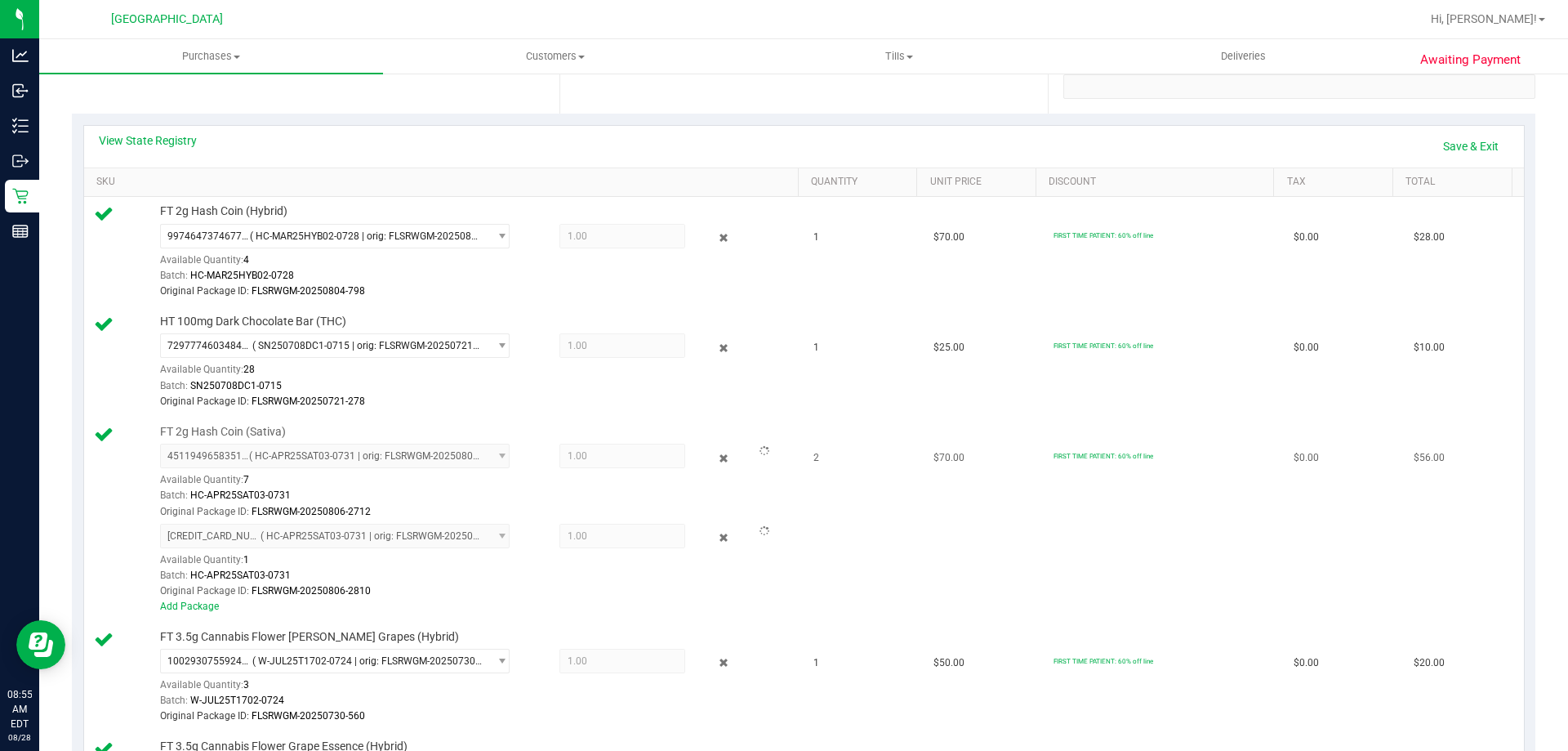
click at [722, 461] on div at bounding box center [711, 457] width 52 height 19
click at [194, 602] on link "Add Package" at bounding box center [189, 606] width 59 height 11
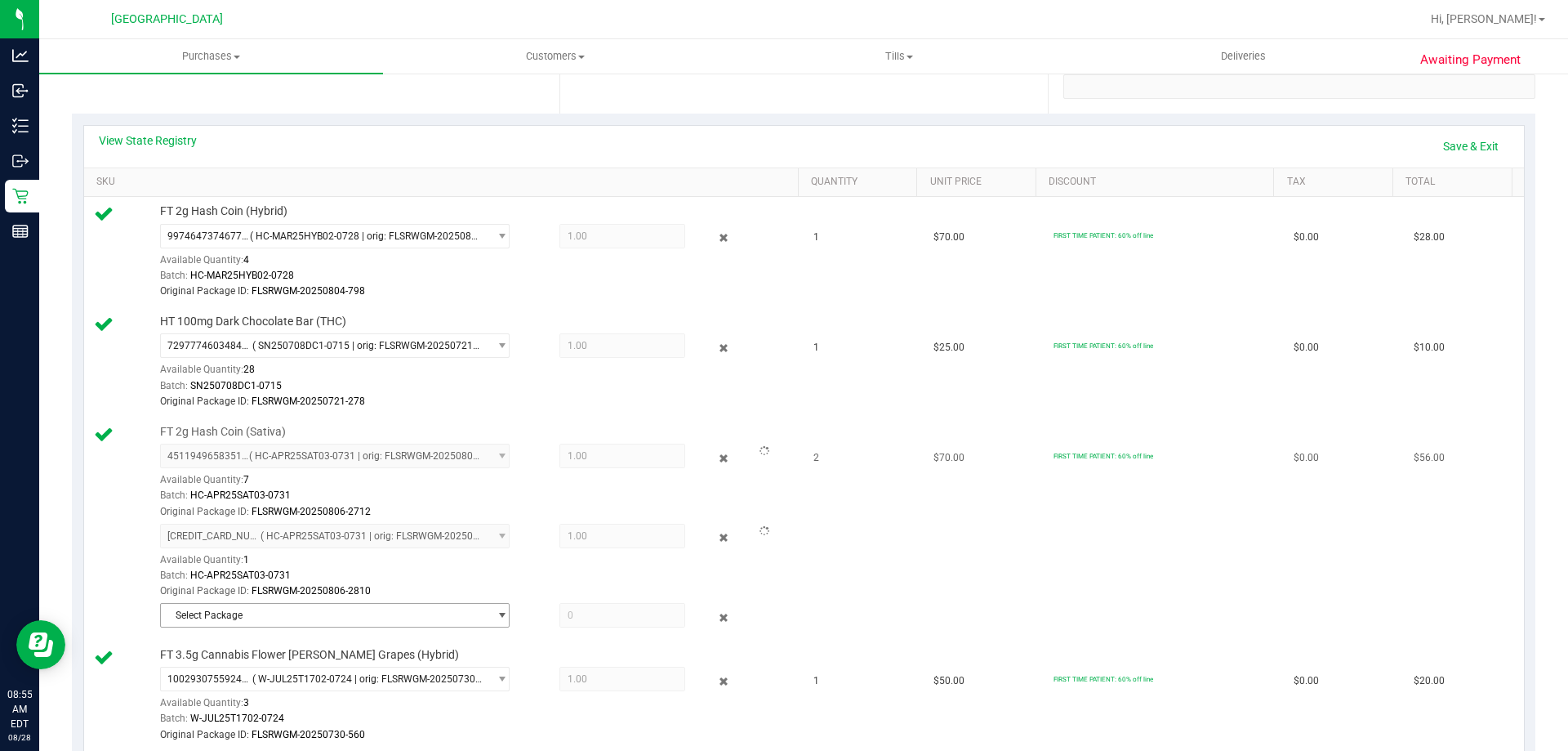
click at [374, 626] on span "Select Package" at bounding box center [324, 616] width 328 height 23
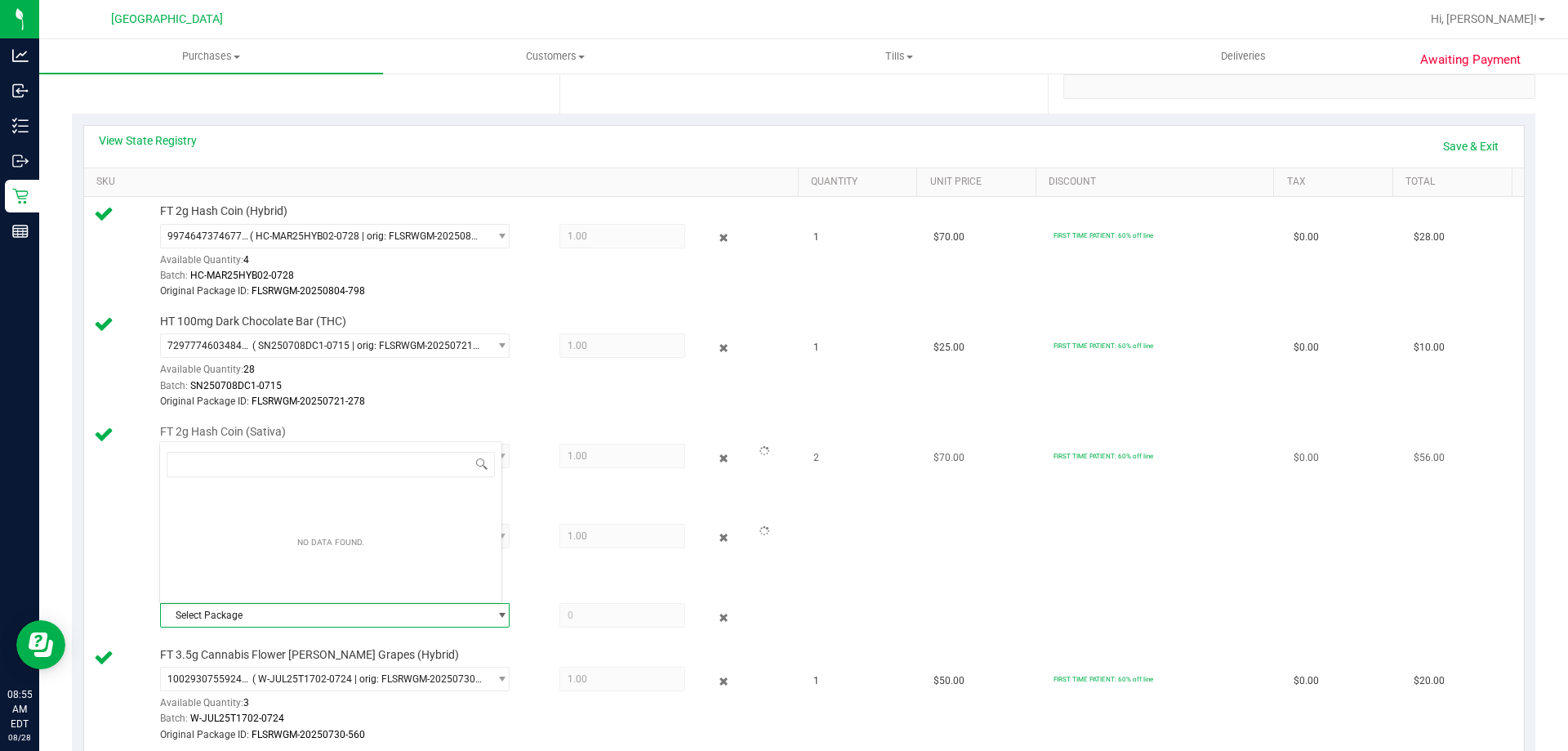
click at [611, 532] on span "1.00 1" at bounding box center [622, 536] width 126 height 25
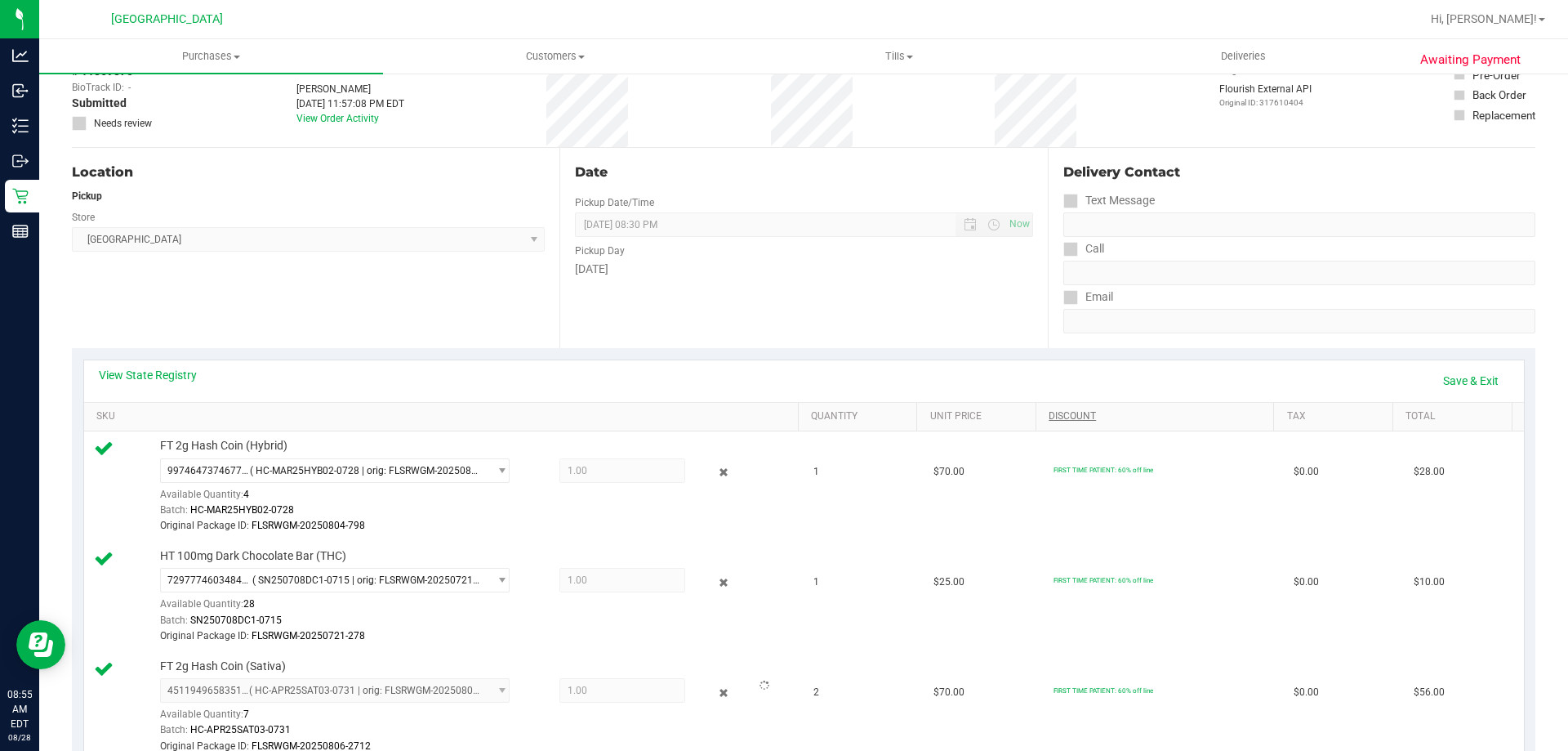
scroll to position [0, 0]
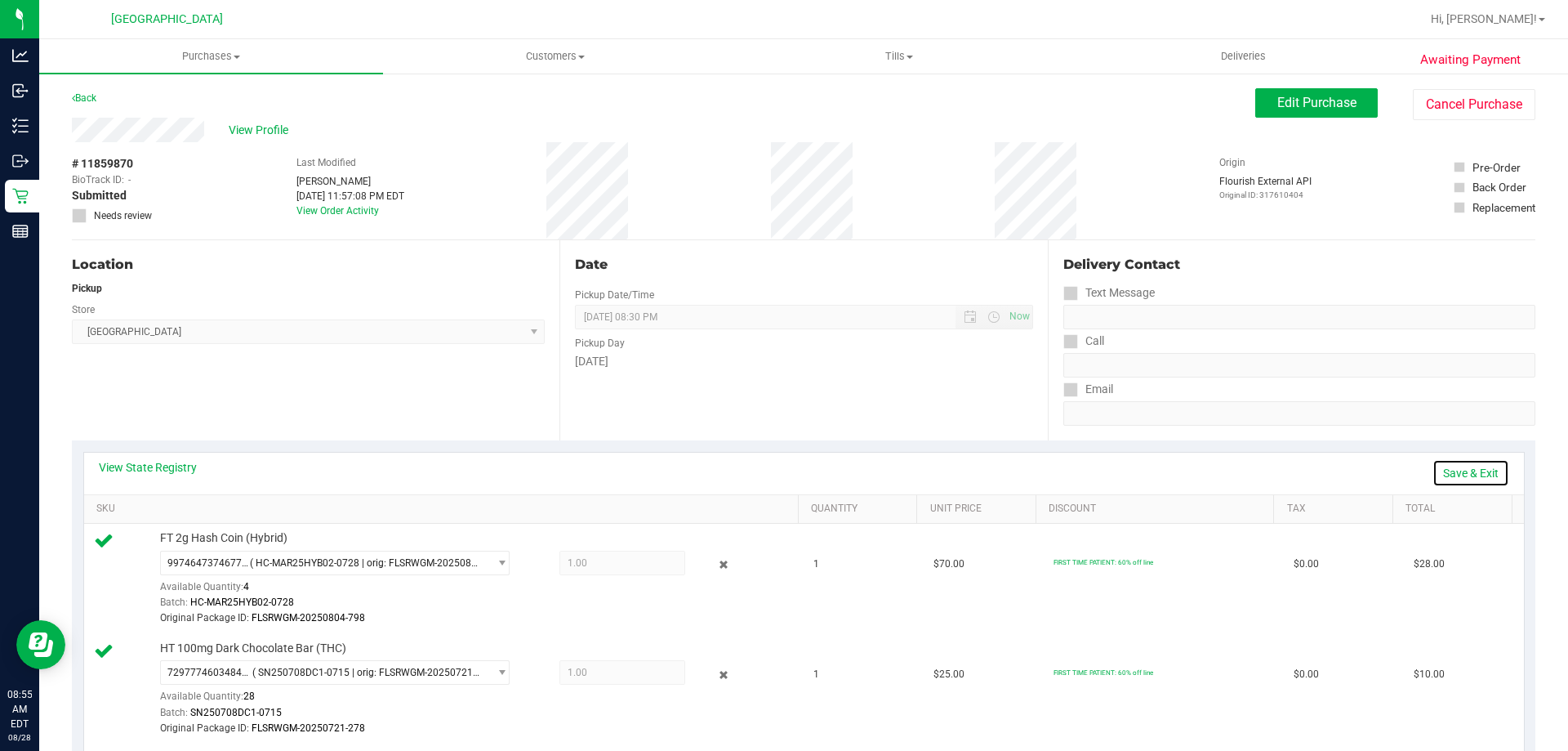
click at [1443, 468] on link "Save & Exit" at bounding box center [1470, 473] width 76 height 28
click at [1327, 104] on span "Edit Purchase" at bounding box center [1317, 103] width 79 height 16
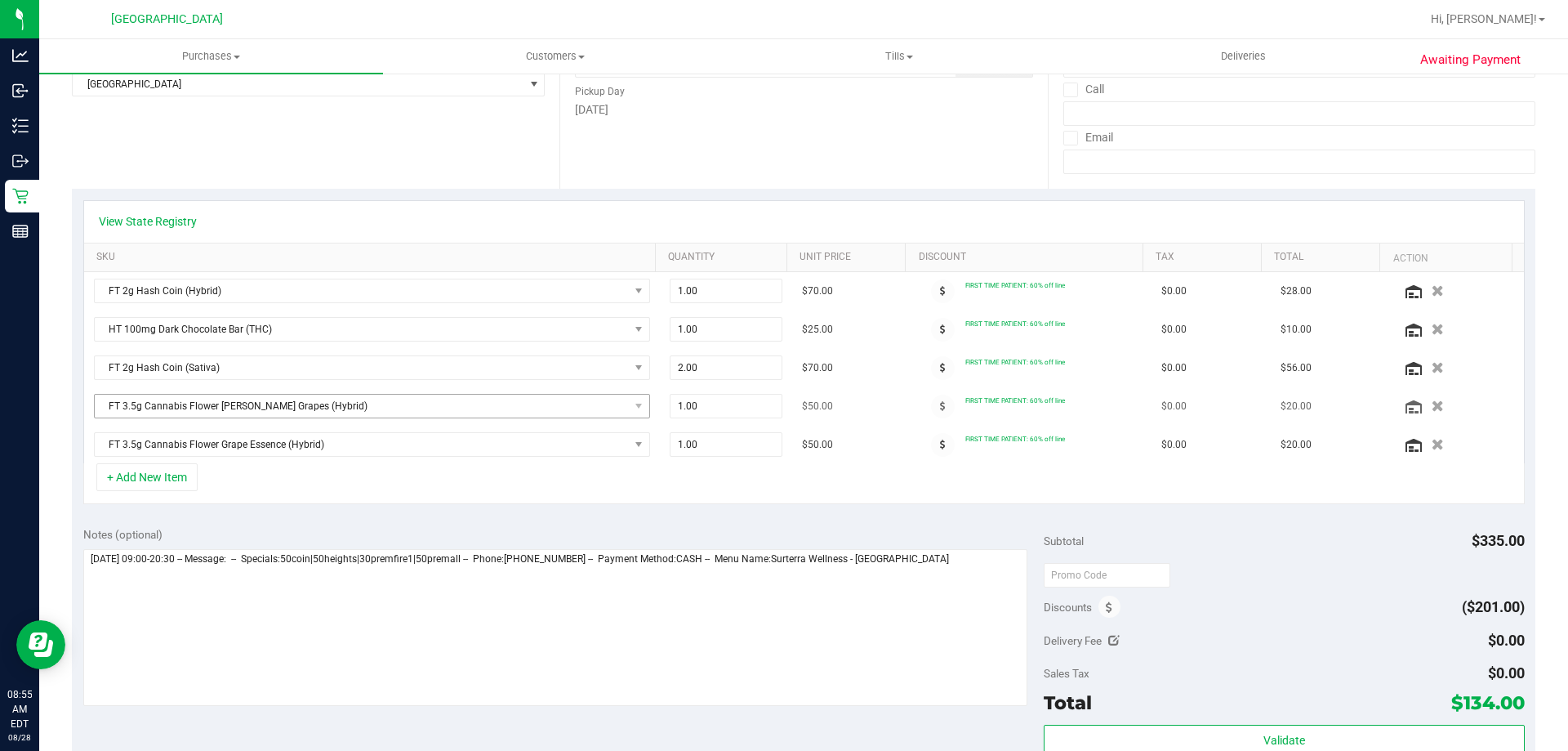
scroll to position [245, 0]
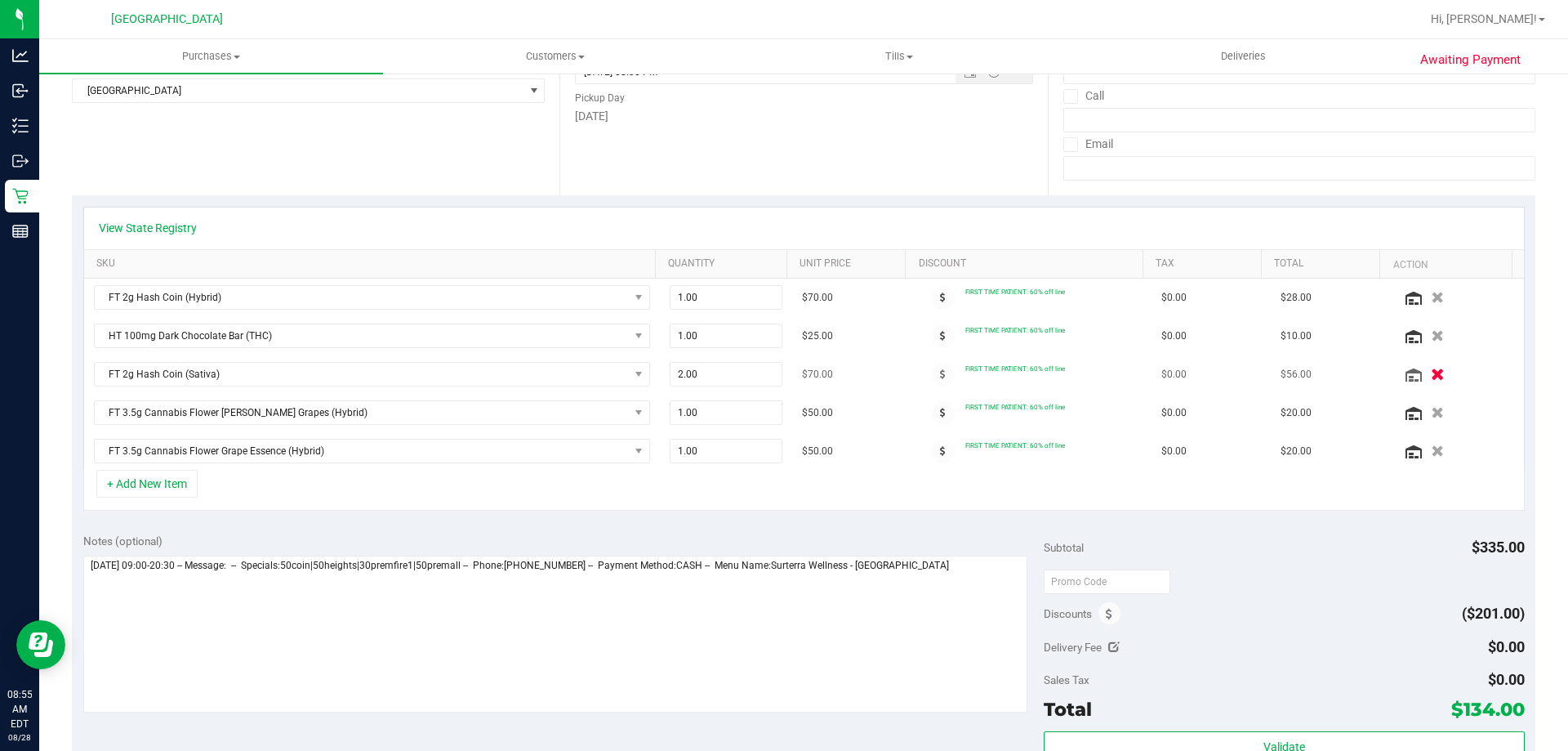
click at [1424, 374] on button "button" at bounding box center [1438, 374] width 28 height 18
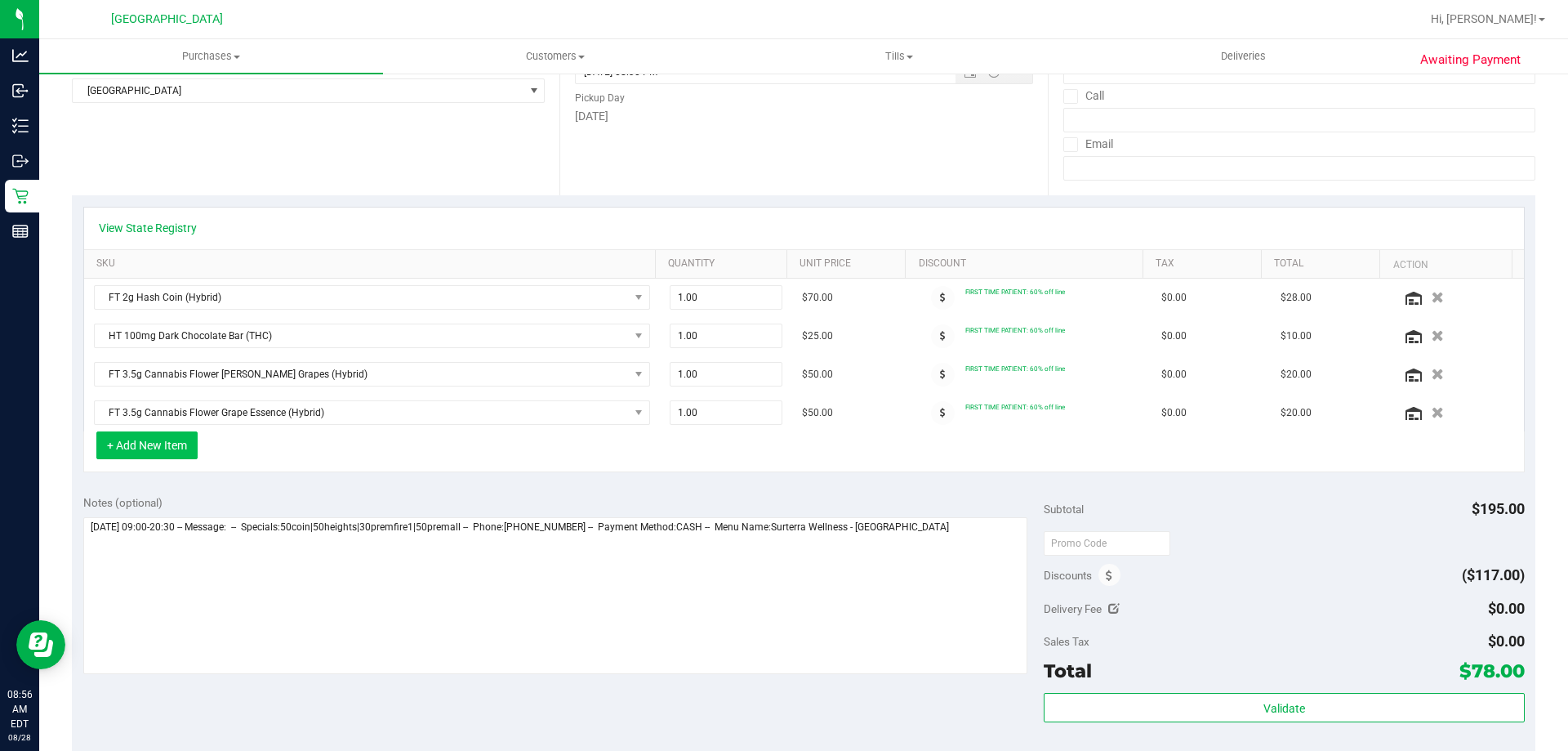
click at [184, 436] on button "+ Add New Item" at bounding box center [147, 446] width 101 height 28
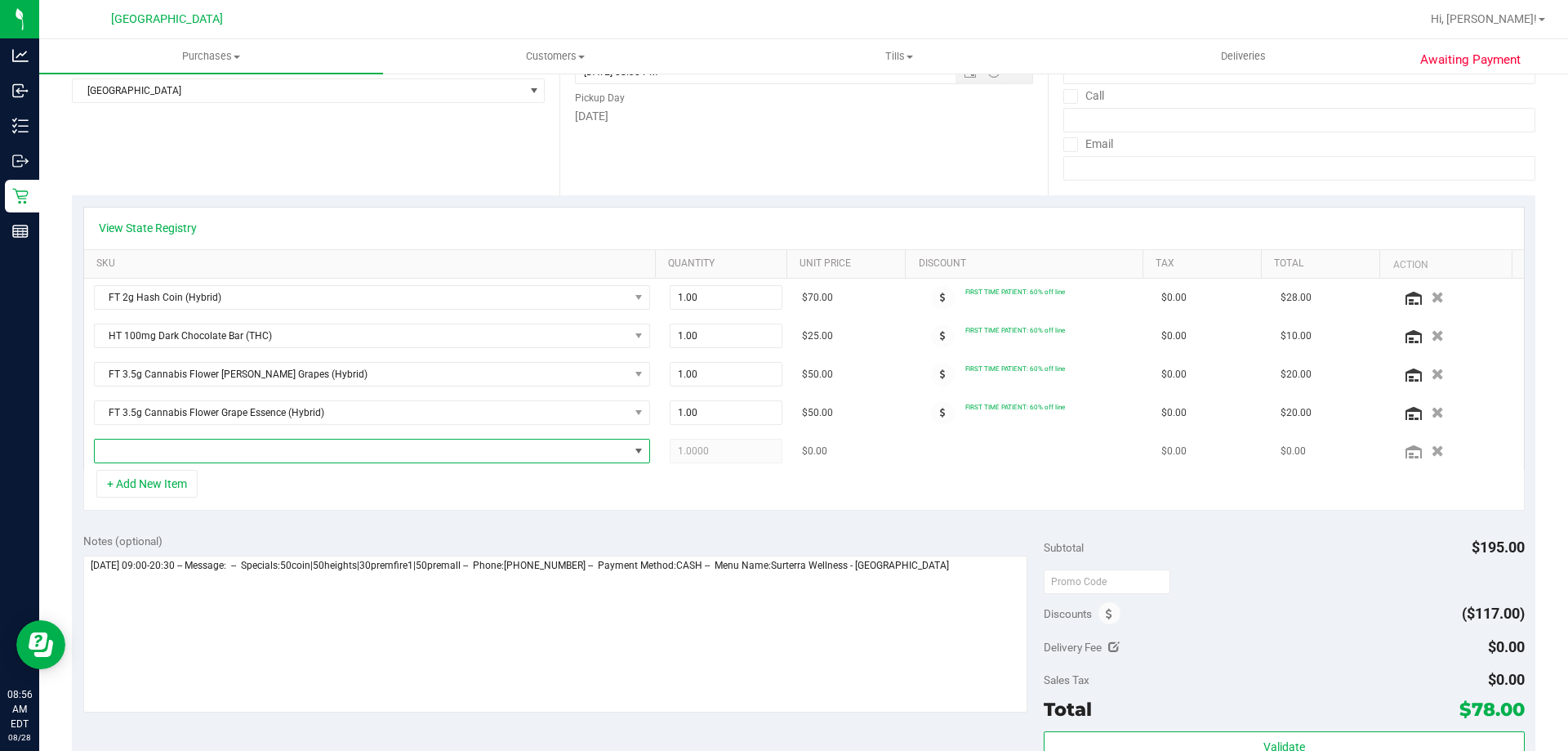
click at [189, 452] on span "NO DATA FOUND" at bounding box center [362, 451] width 534 height 23
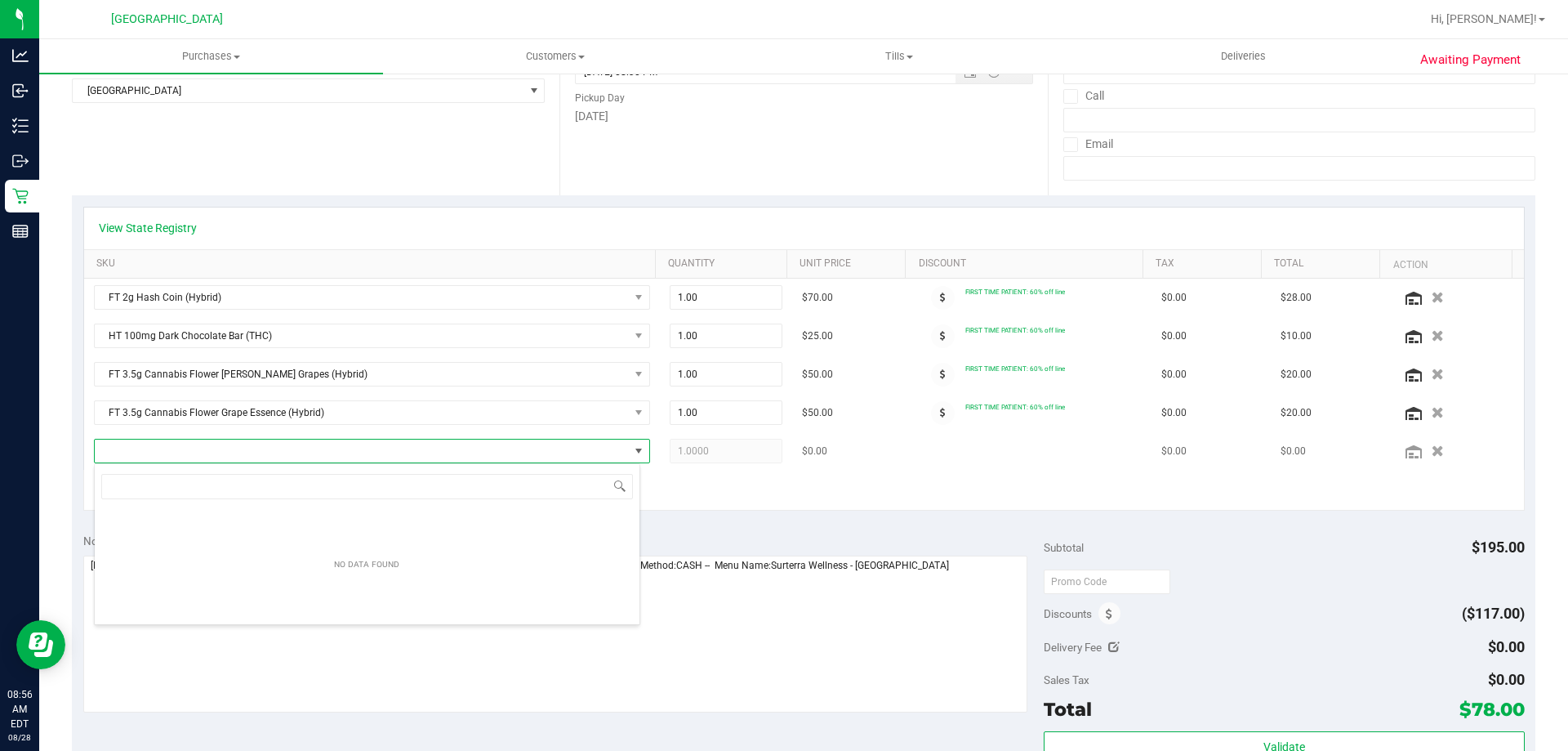
scroll to position [25, 547]
type input "2"
click at [225, 484] on input "hash" at bounding box center [367, 486] width 532 height 26
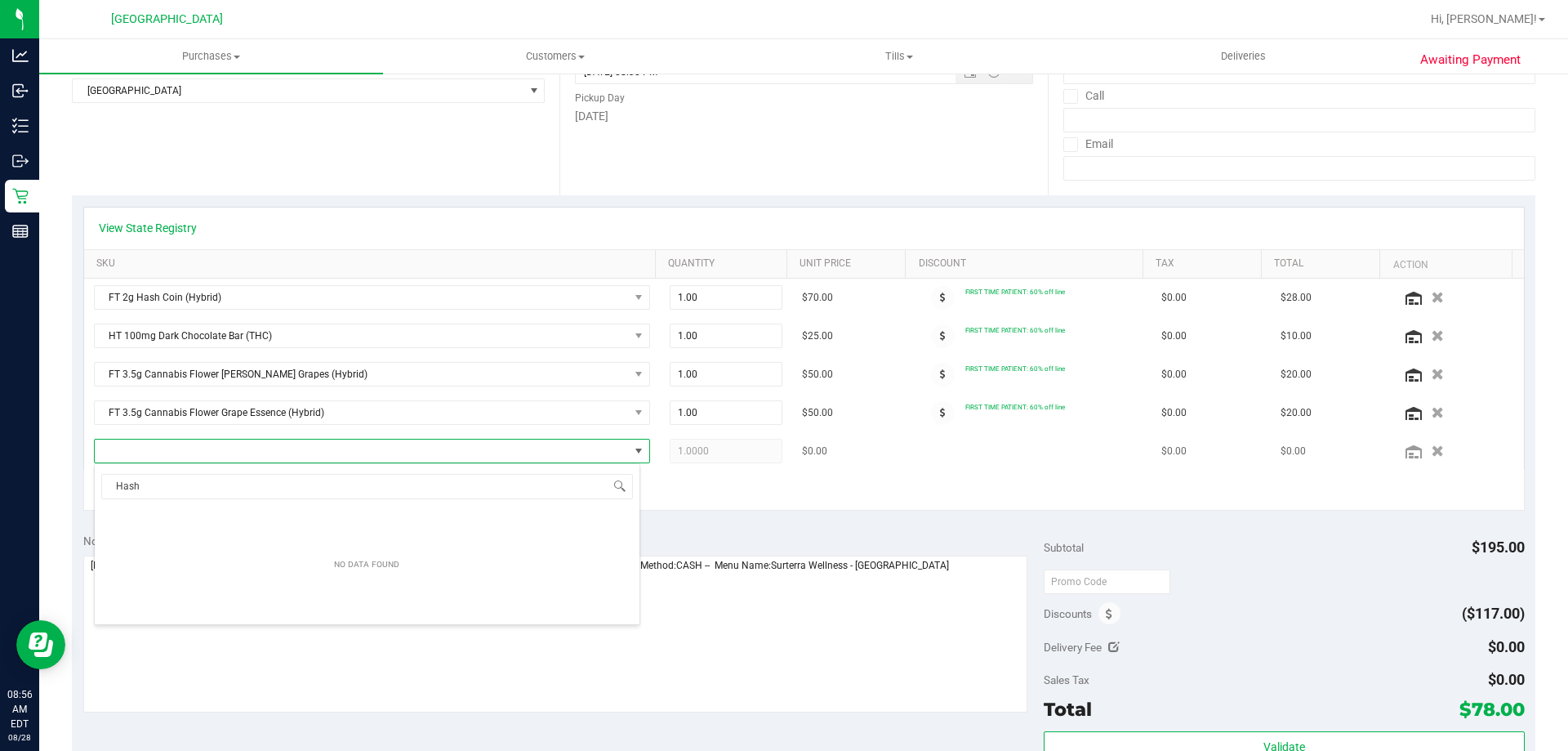
type input "Hash"
click at [214, 459] on span "NO DATA FOUND" at bounding box center [362, 451] width 534 height 23
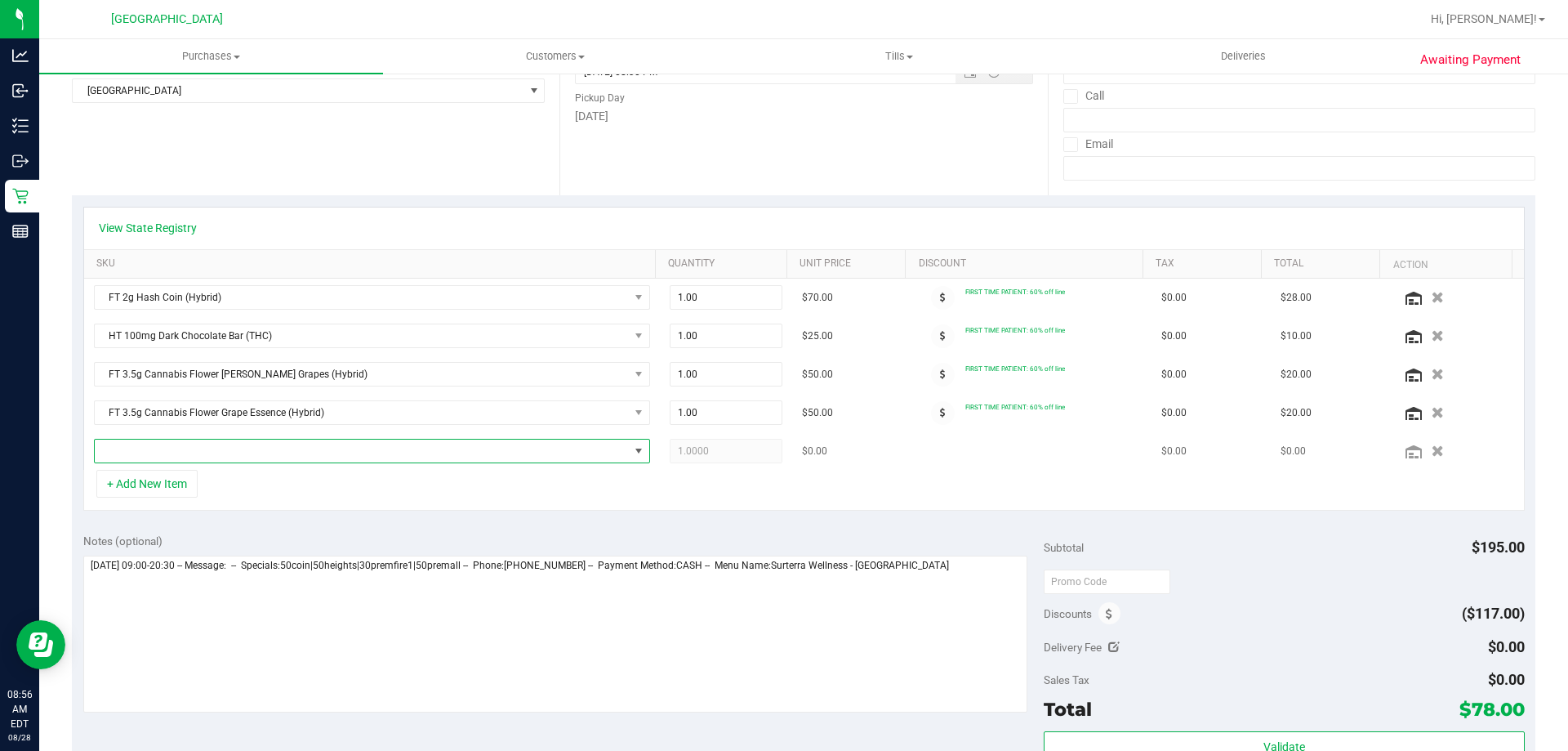
click at [173, 454] on span "NO DATA FOUND" at bounding box center [362, 451] width 534 height 23
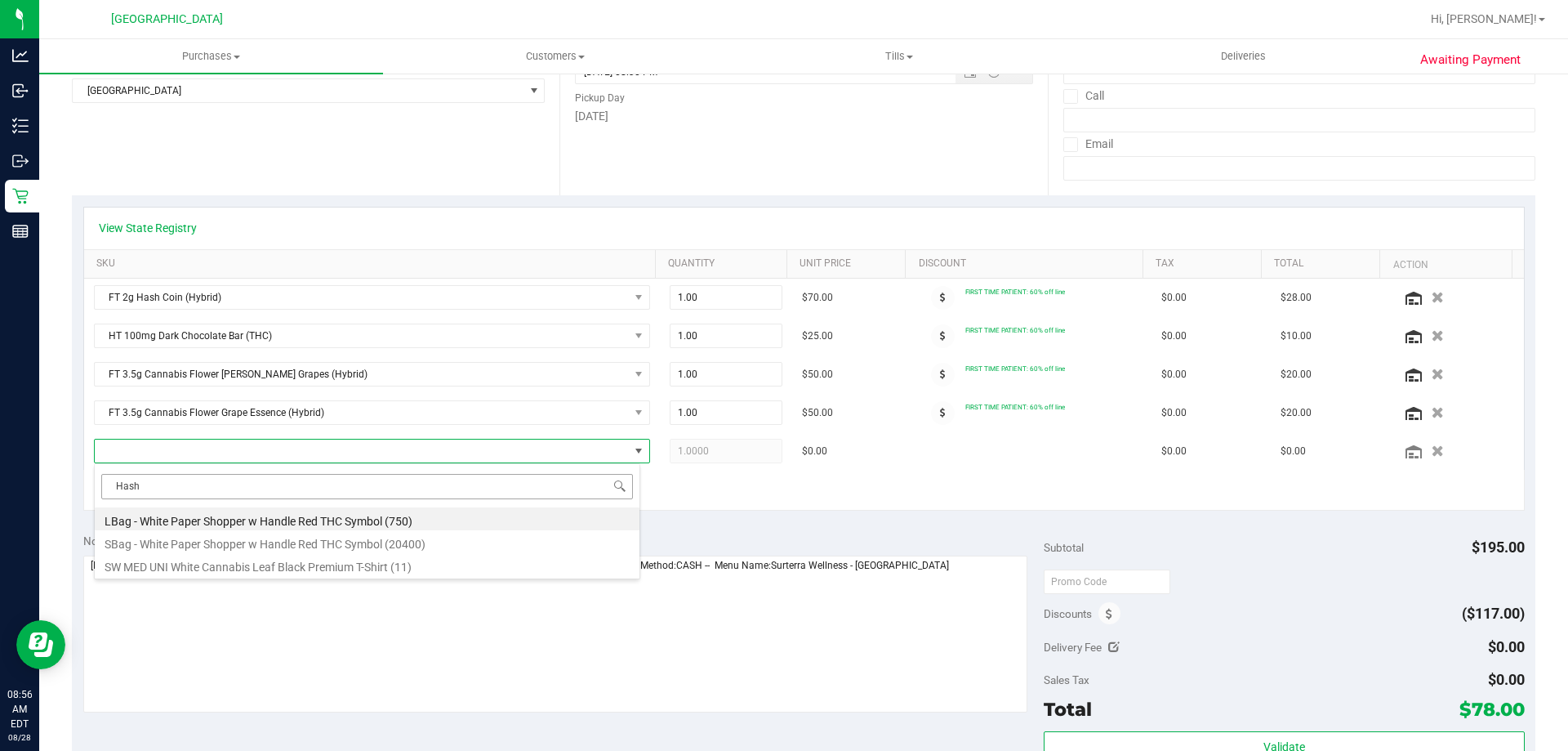
click at [163, 478] on input "Hash" at bounding box center [367, 486] width 532 height 26
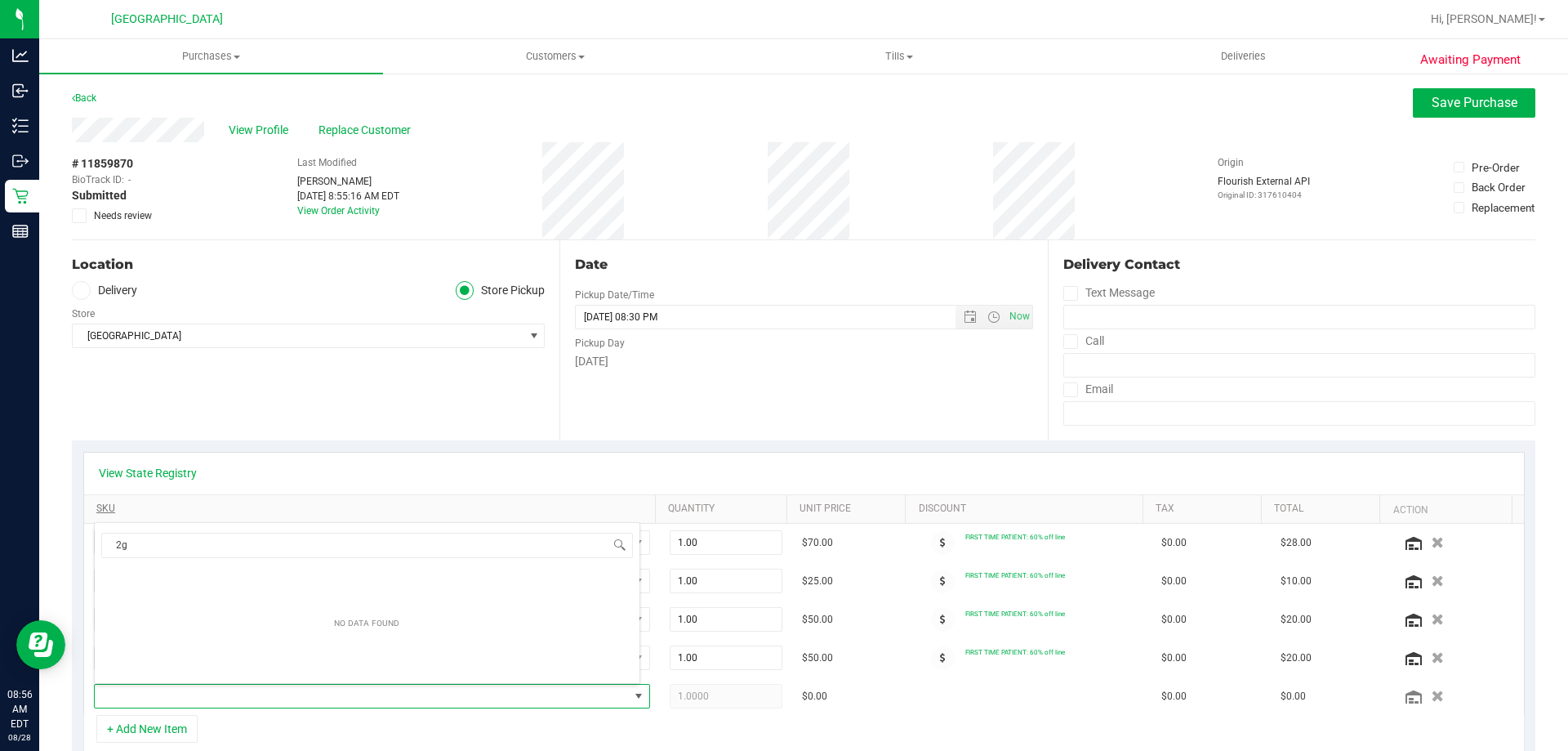
scroll to position [245, 0]
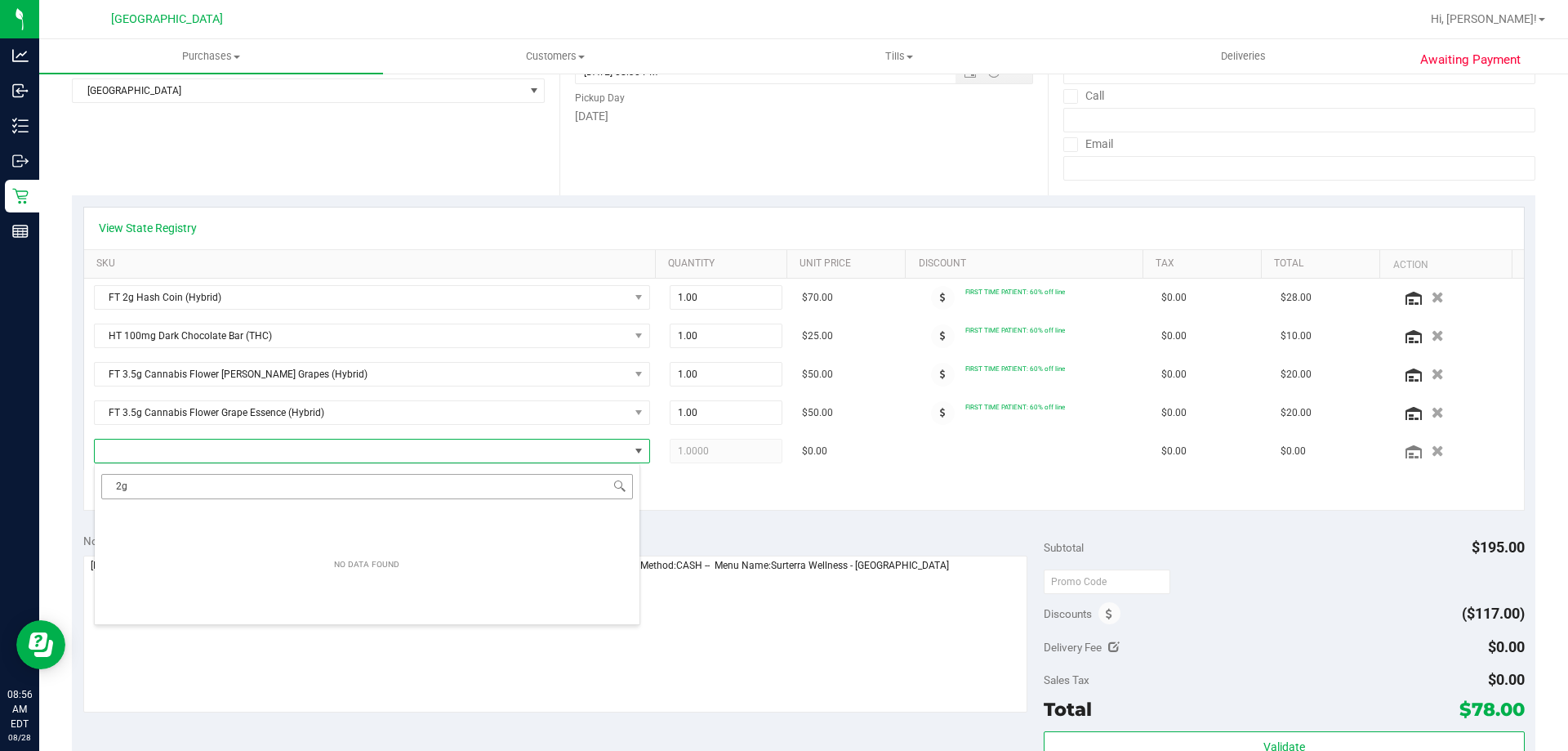
type input "2"
type input "C"
type input "a"
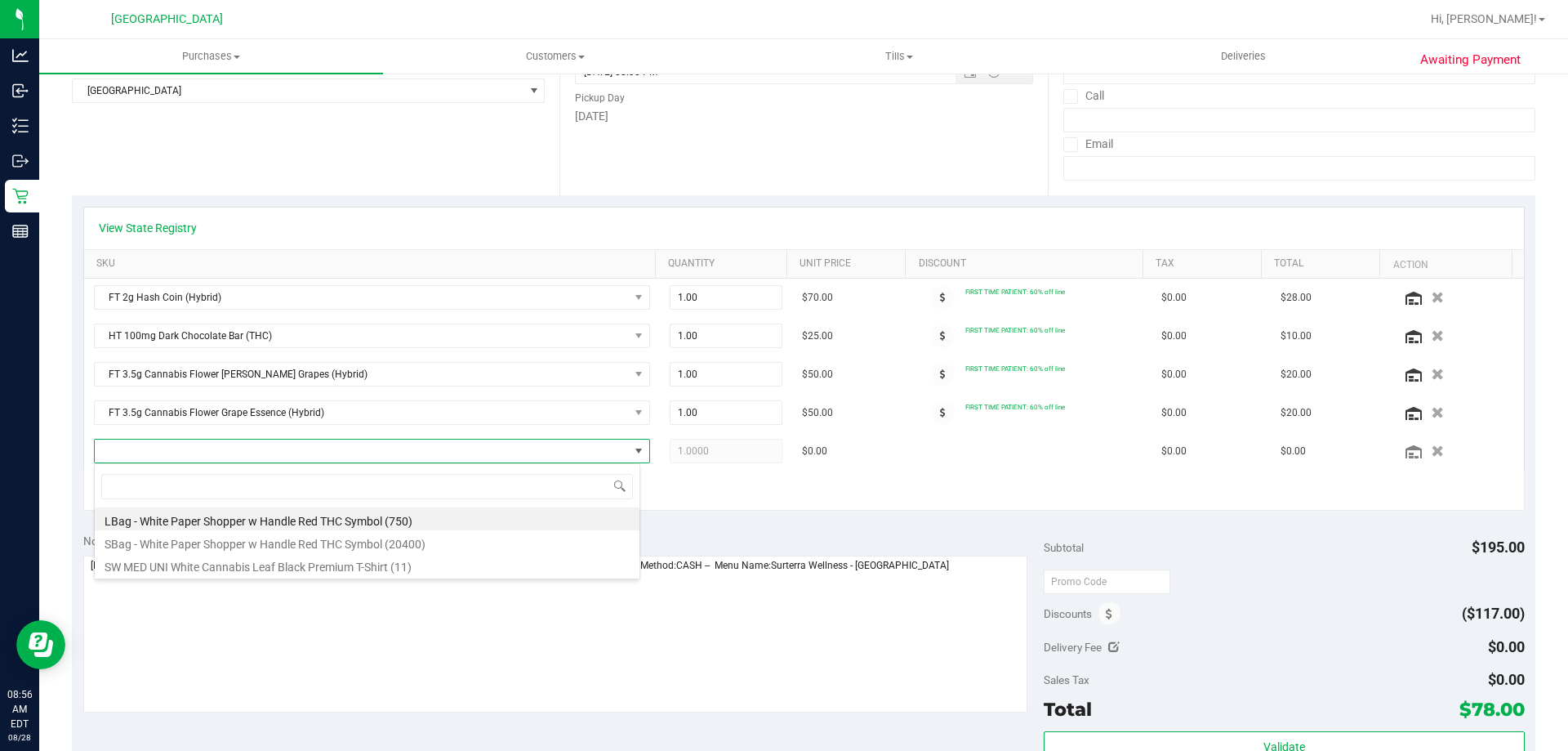
click at [698, 535] on div "Notes (optional)" at bounding box center [564, 541] width 962 height 17
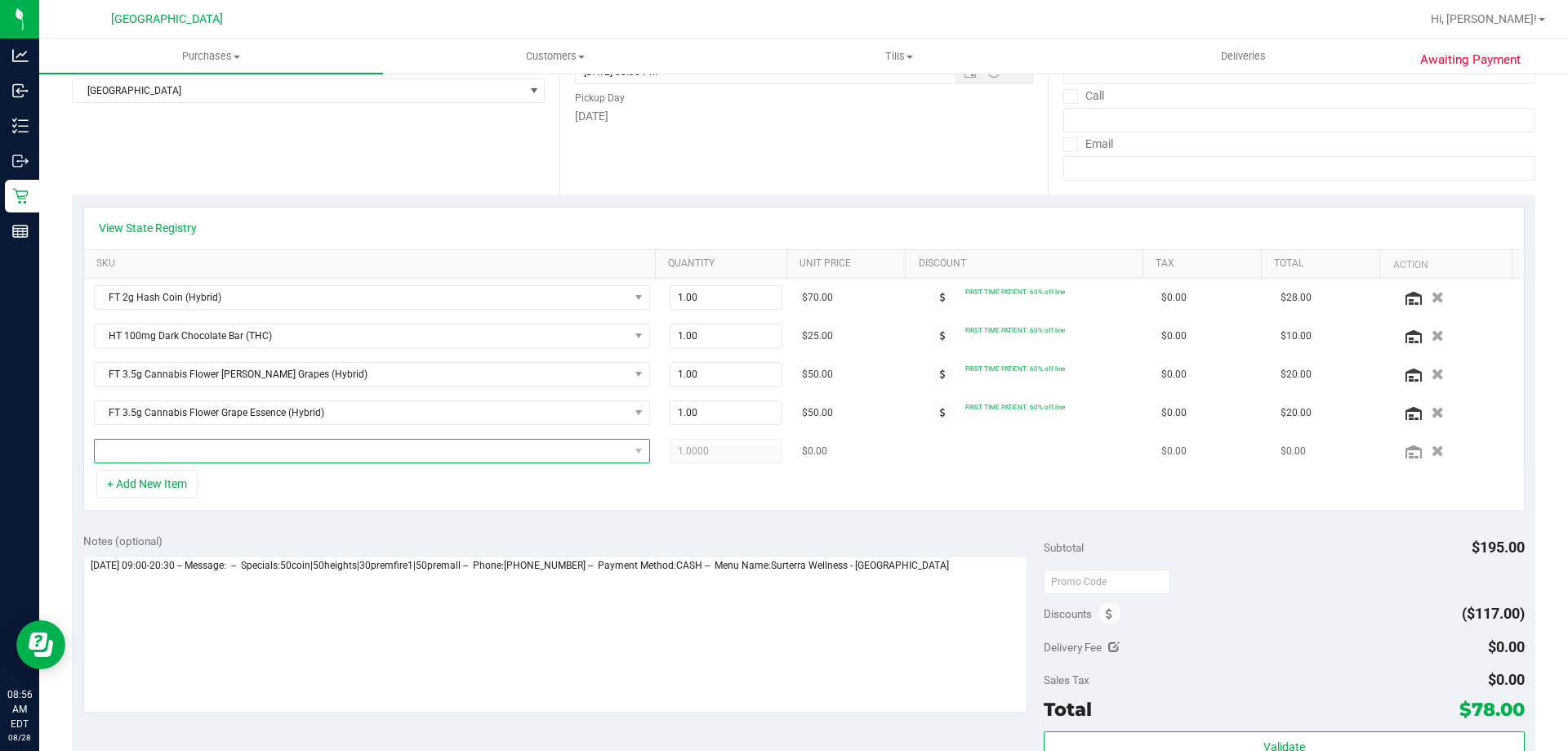
click at [484, 455] on span "NO DATA FOUND" at bounding box center [362, 451] width 534 height 23
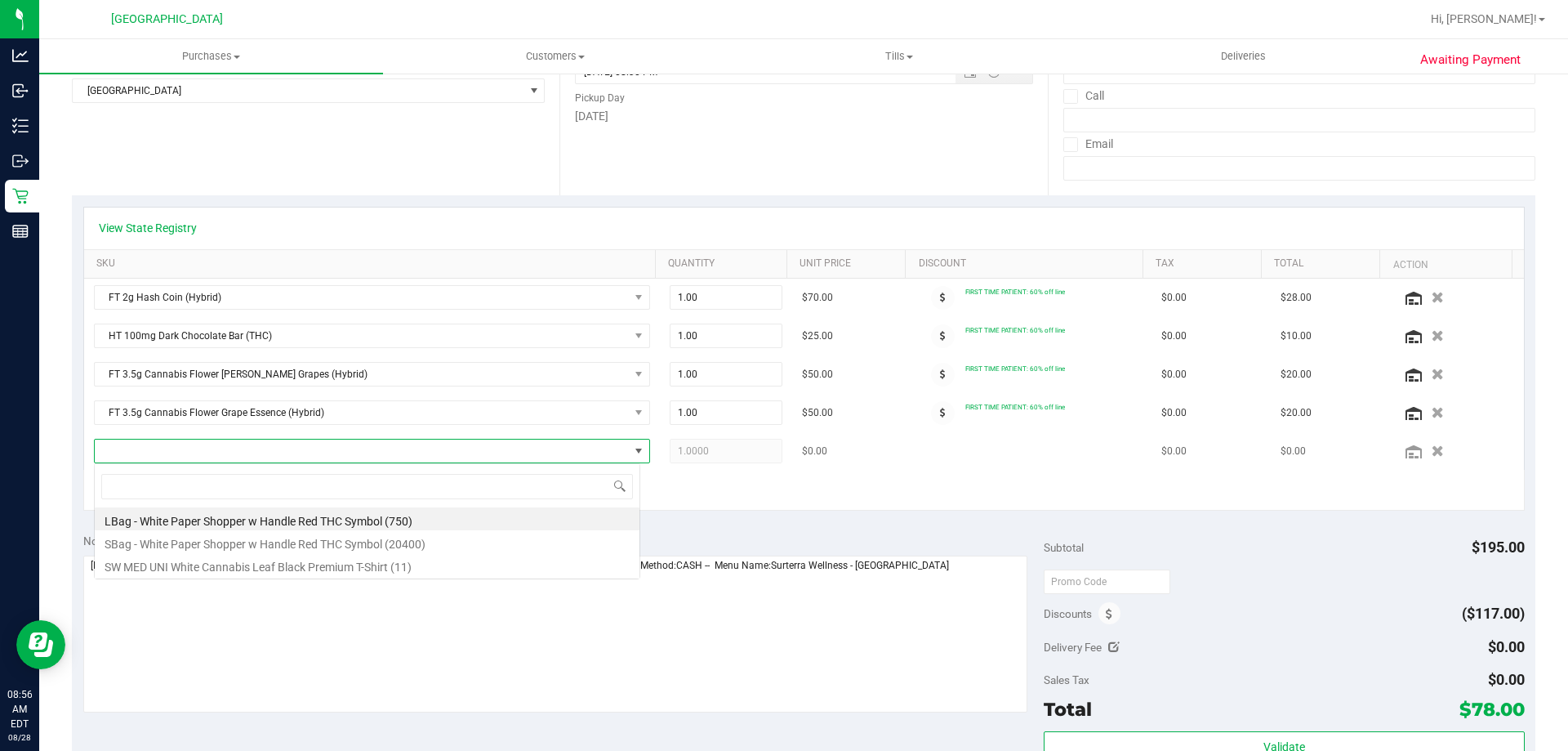
scroll to position [25, 547]
click at [484, 455] on span at bounding box center [362, 451] width 534 height 23
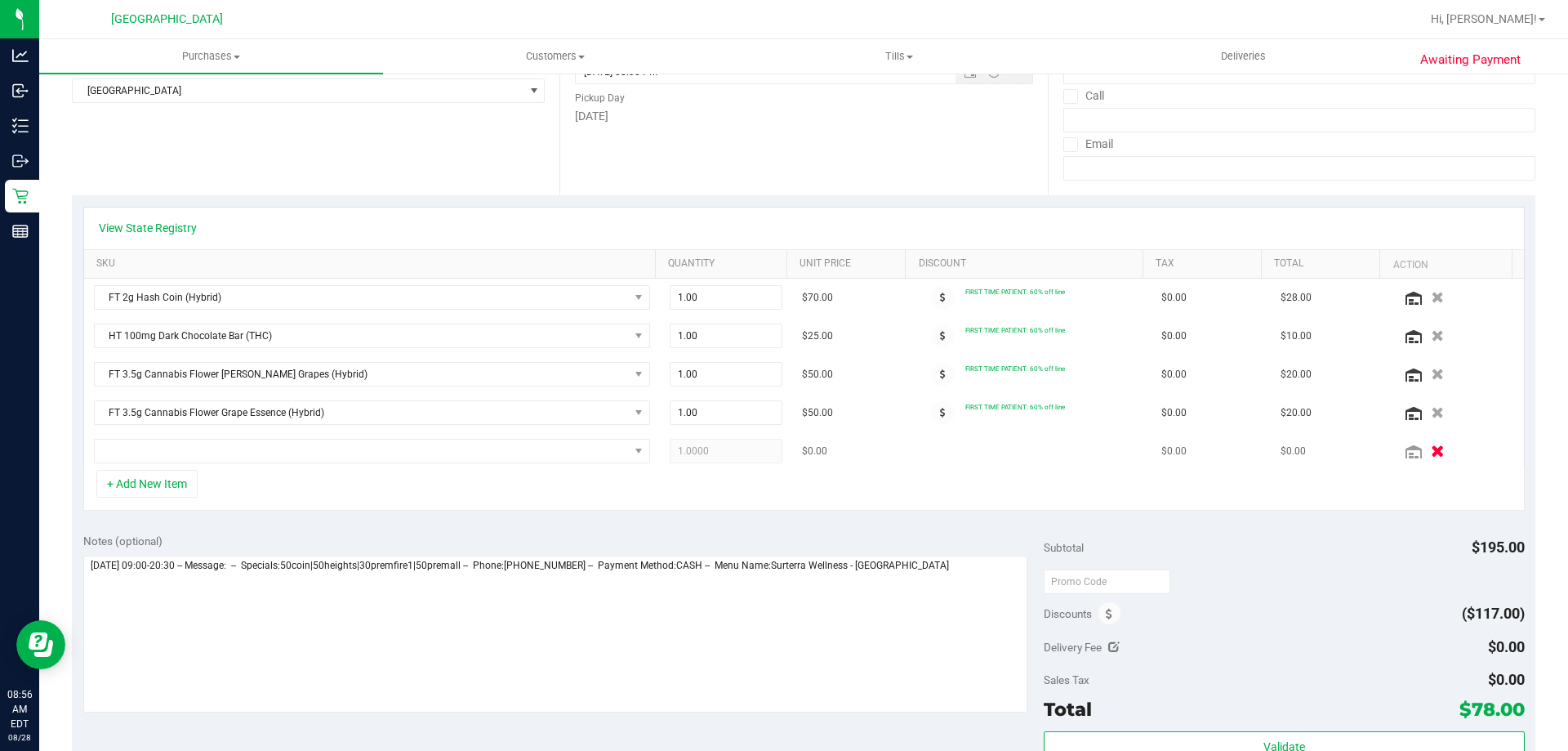
click at [1427, 456] on div at bounding box center [1457, 451] width 113 height 17
click at [1431, 449] on icon "button" at bounding box center [1438, 451] width 14 height 12
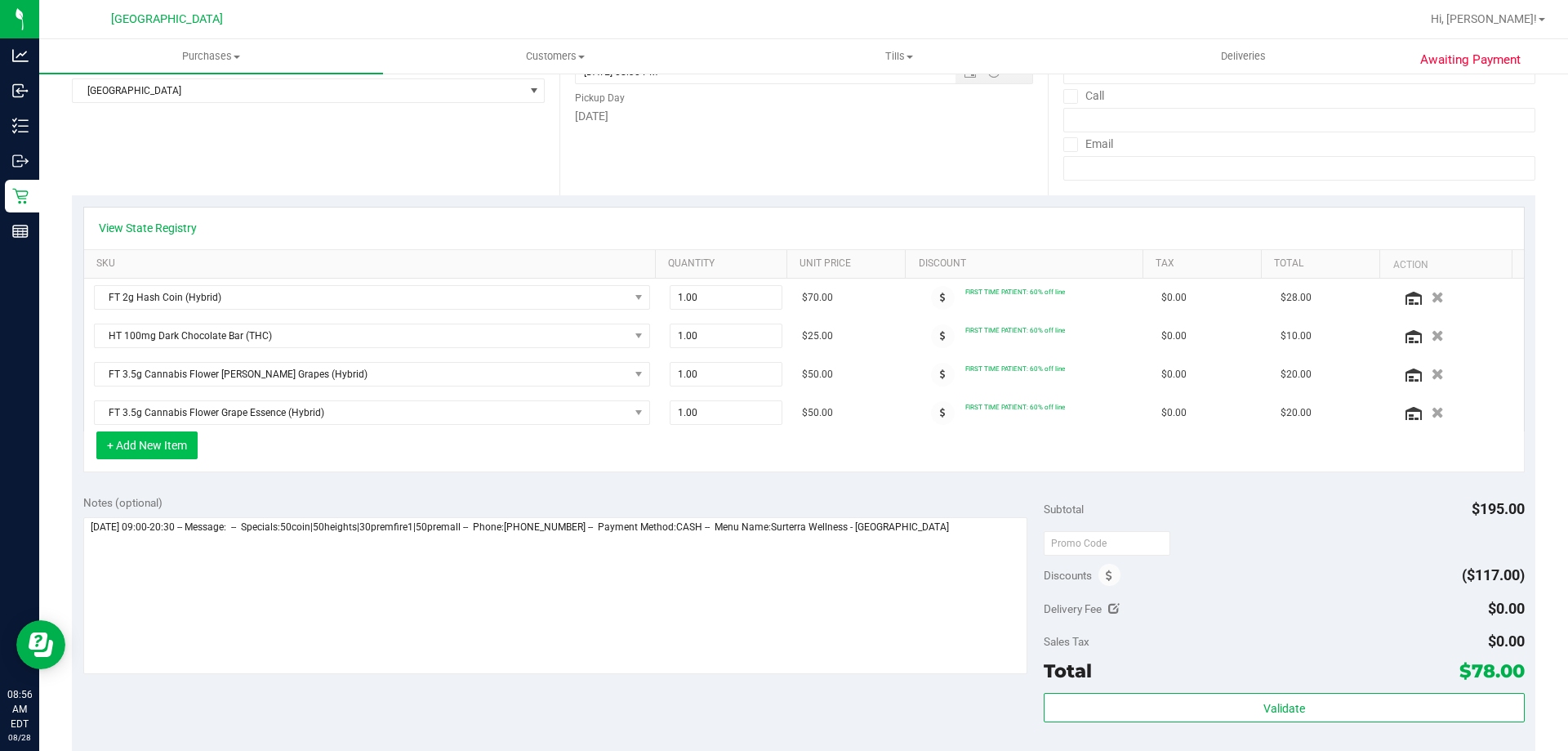
click at [191, 448] on button "+ Add New Item" at bounding box center [147, 446] width 101 height 28
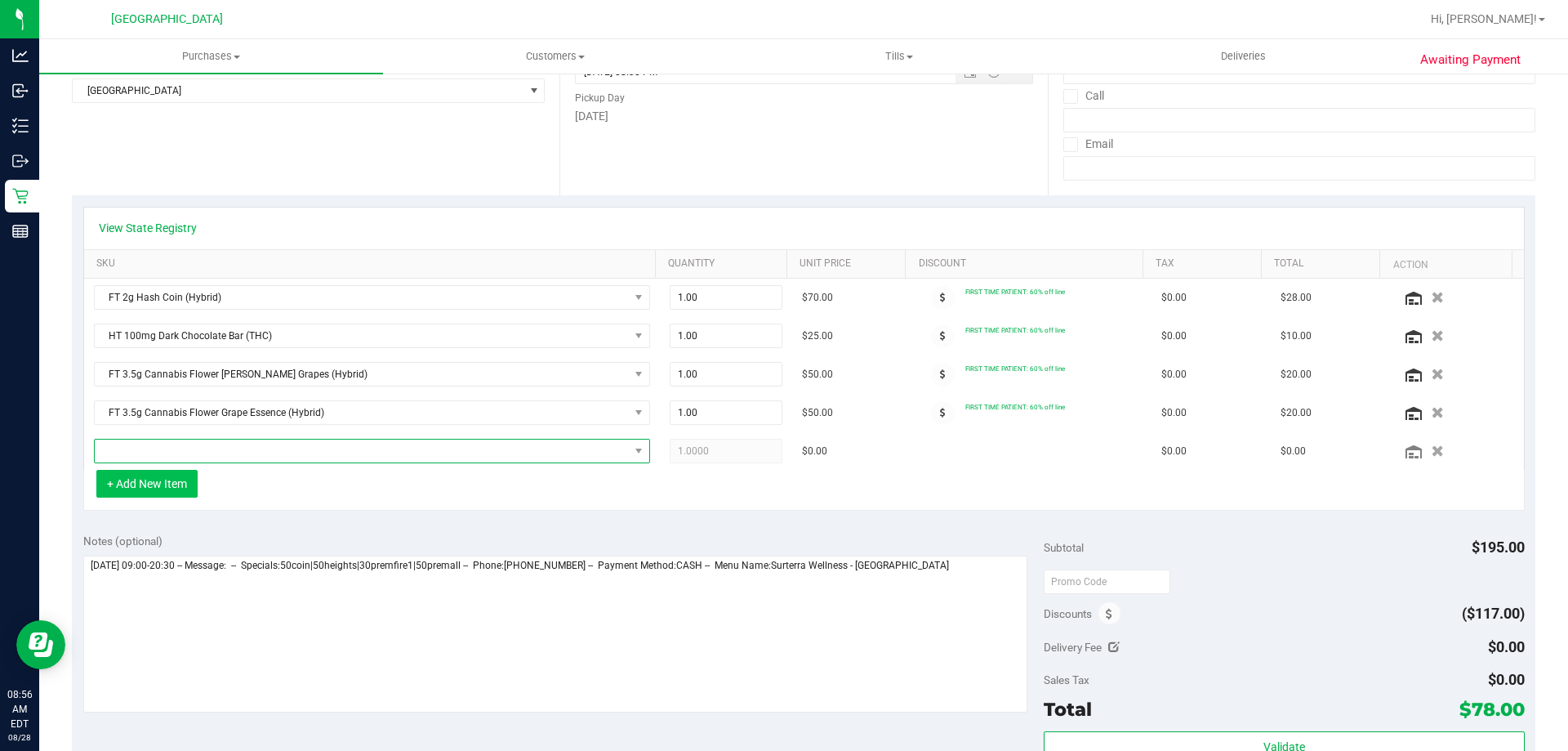
click at [191, 448] on span "NO DATA FOUND" at bounding box center [362, 451] width 534 height 23
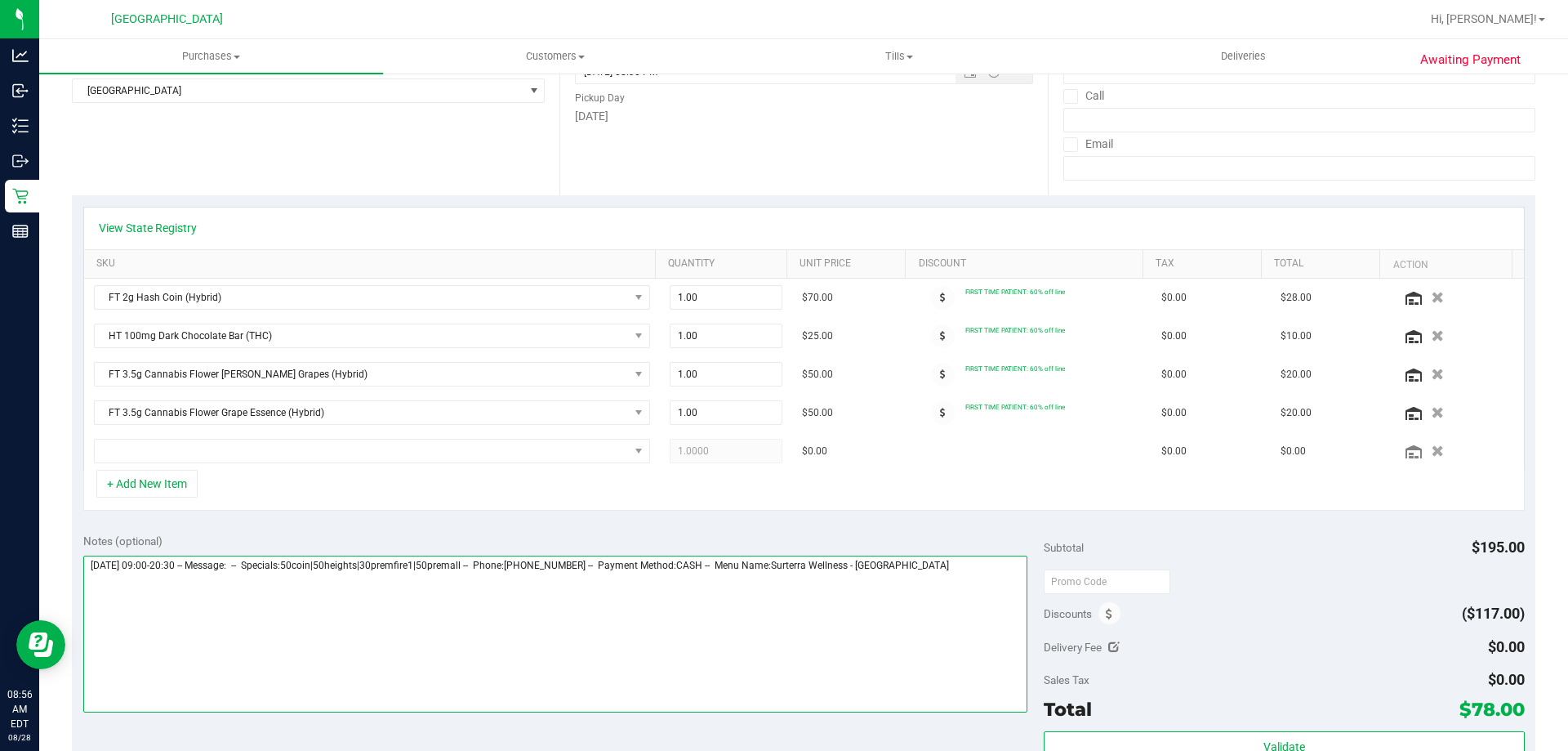
click at [897, 629] on textarea at bounding box center [555, 634] width 945 height 157
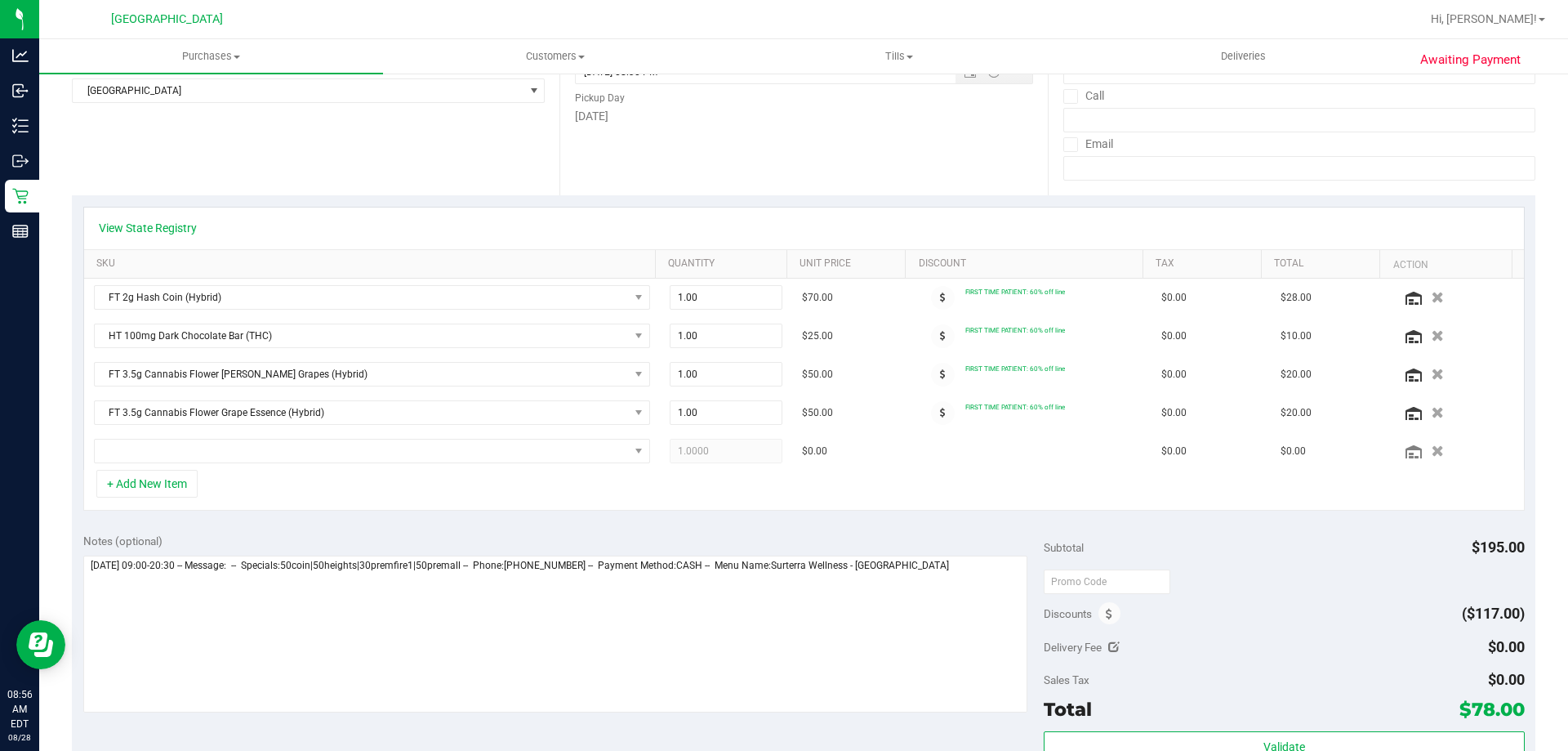
click at [907, 527] on div "Notes (optional) Subtotal $195.00 Discounts ($117.00) Delivery Fee $0.00 Sales …" at bounding box center [803, 669] width 1463 height 295
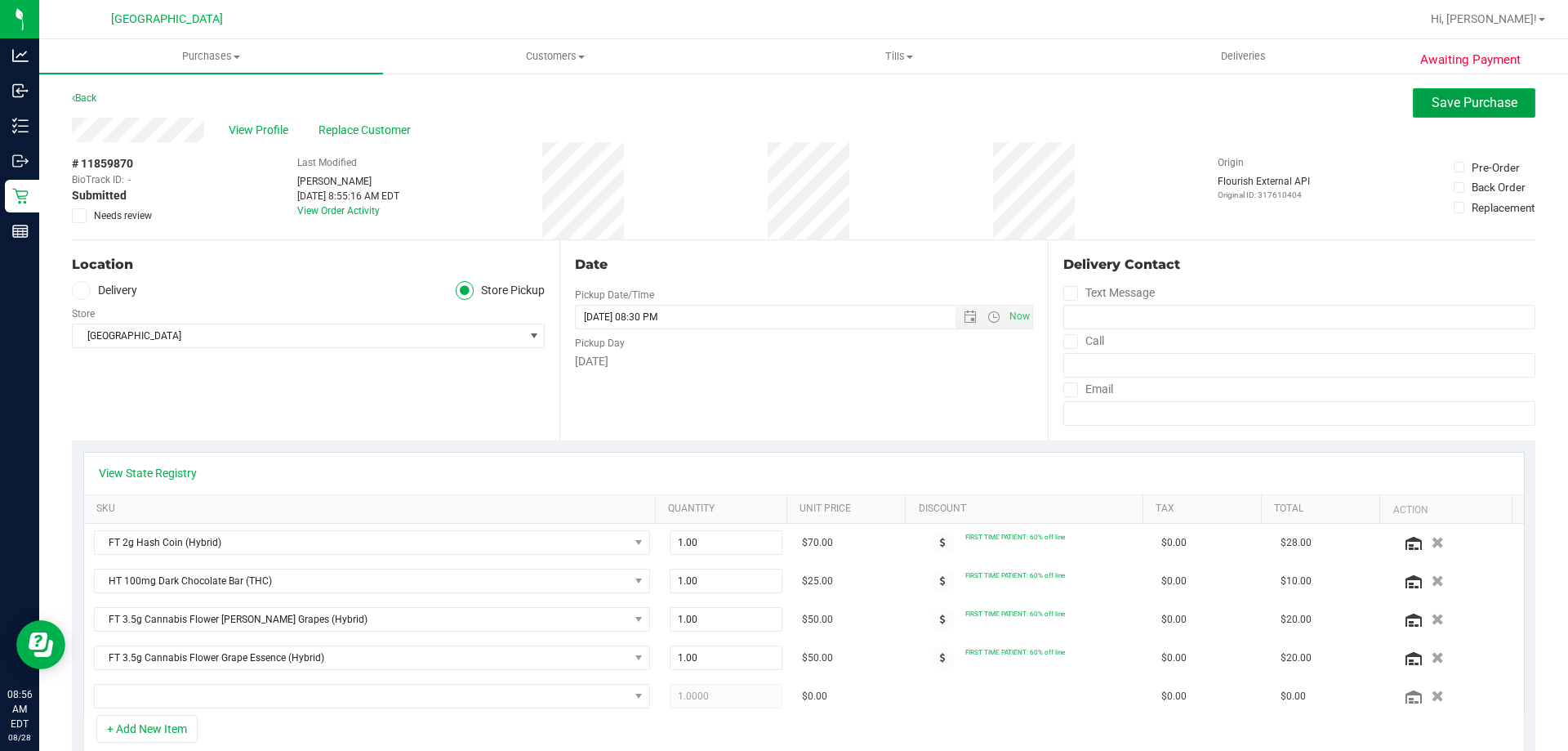
click at [1441, 112] on button "Save Purchase" at bounding box center [1474, 102] width 122 height 29
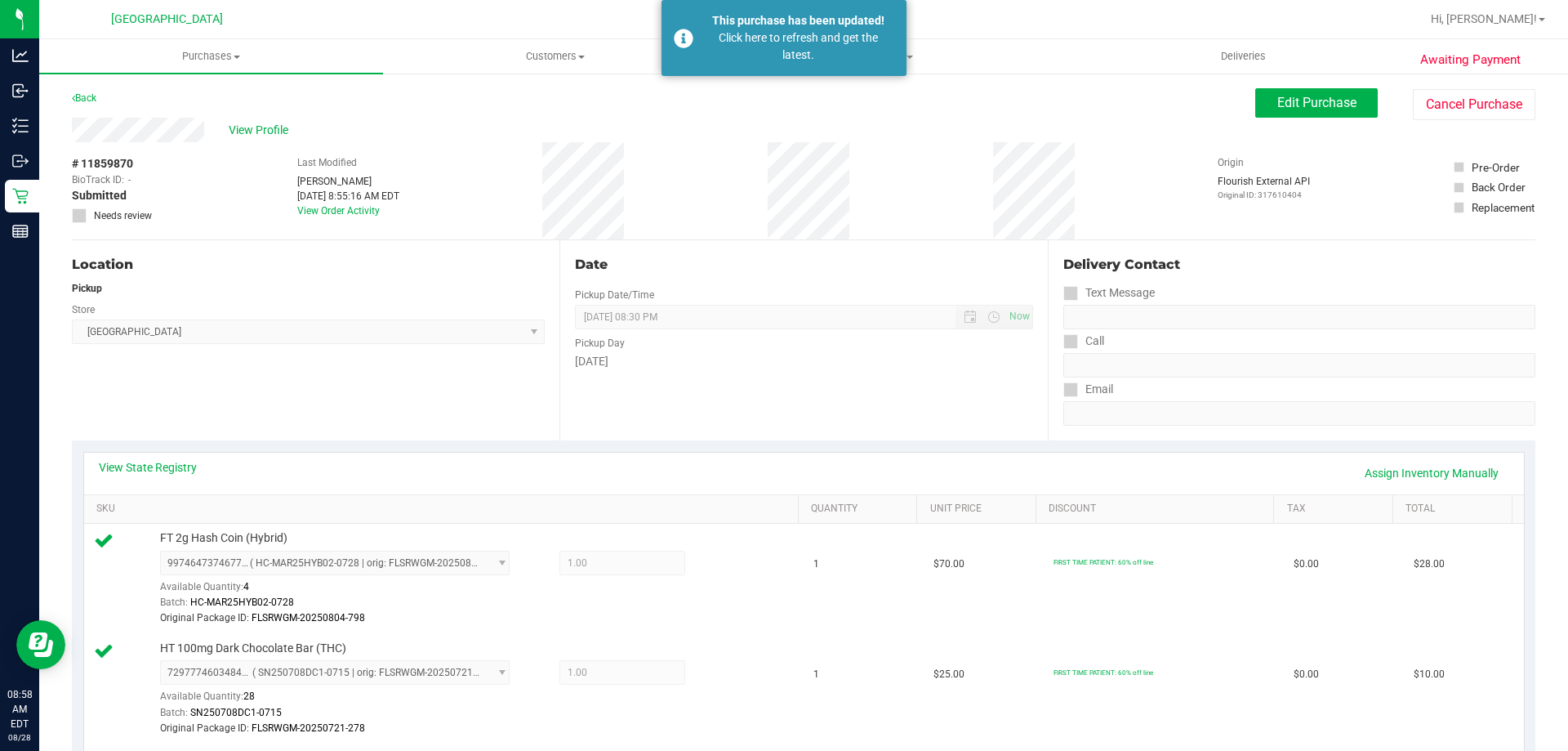
click at [1499, 29] on div "Hi, [PERSON_NAME]!" at bounding box center [1488, 19] width 127 height 29
click at [1503, 18] on span "Hi, [PERSON_NAME]!" at bounding box center [1484, 18] width 106 height 13
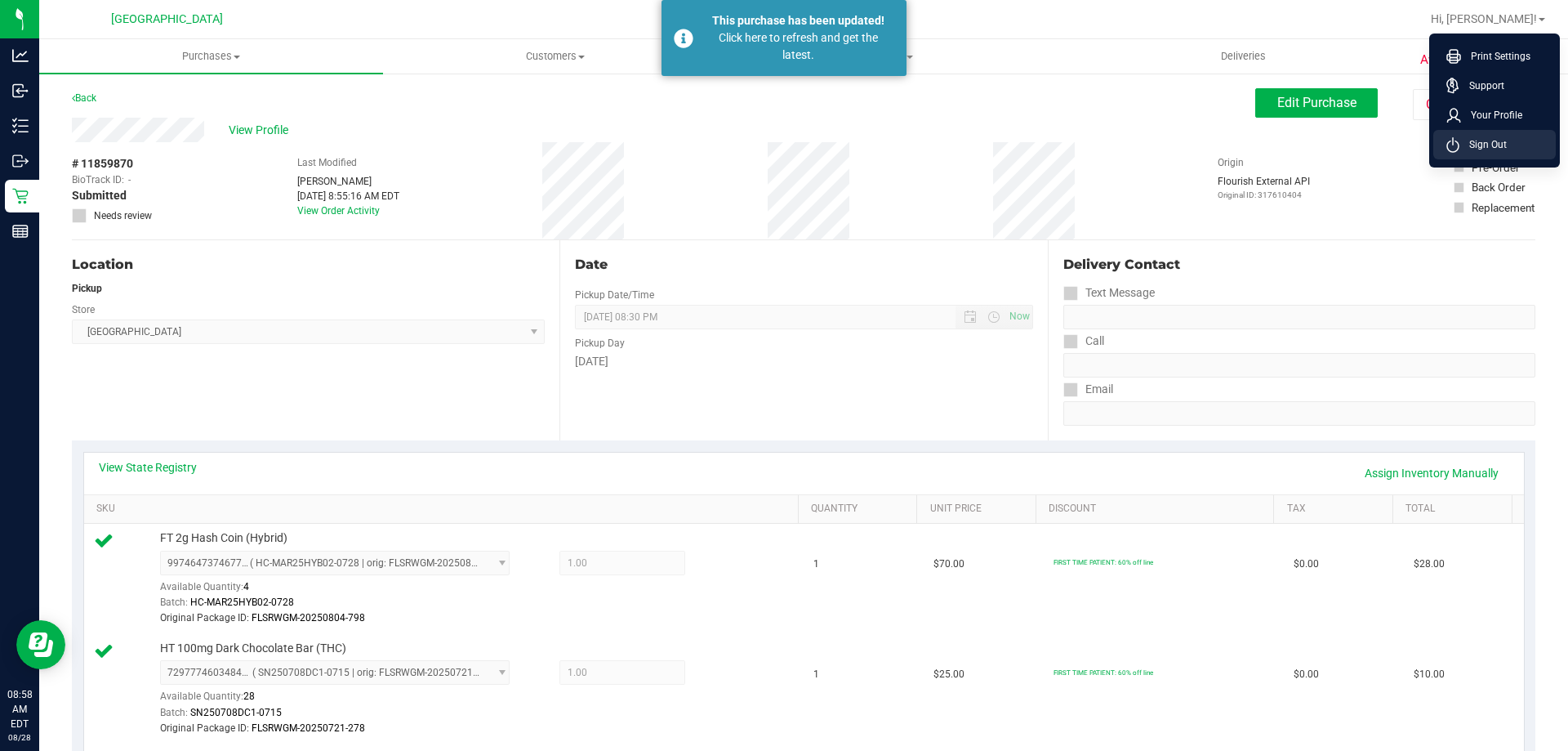
click at [1507, 136] on li "Sign Out" at bounding box center [1494, 144] width 122 height 29
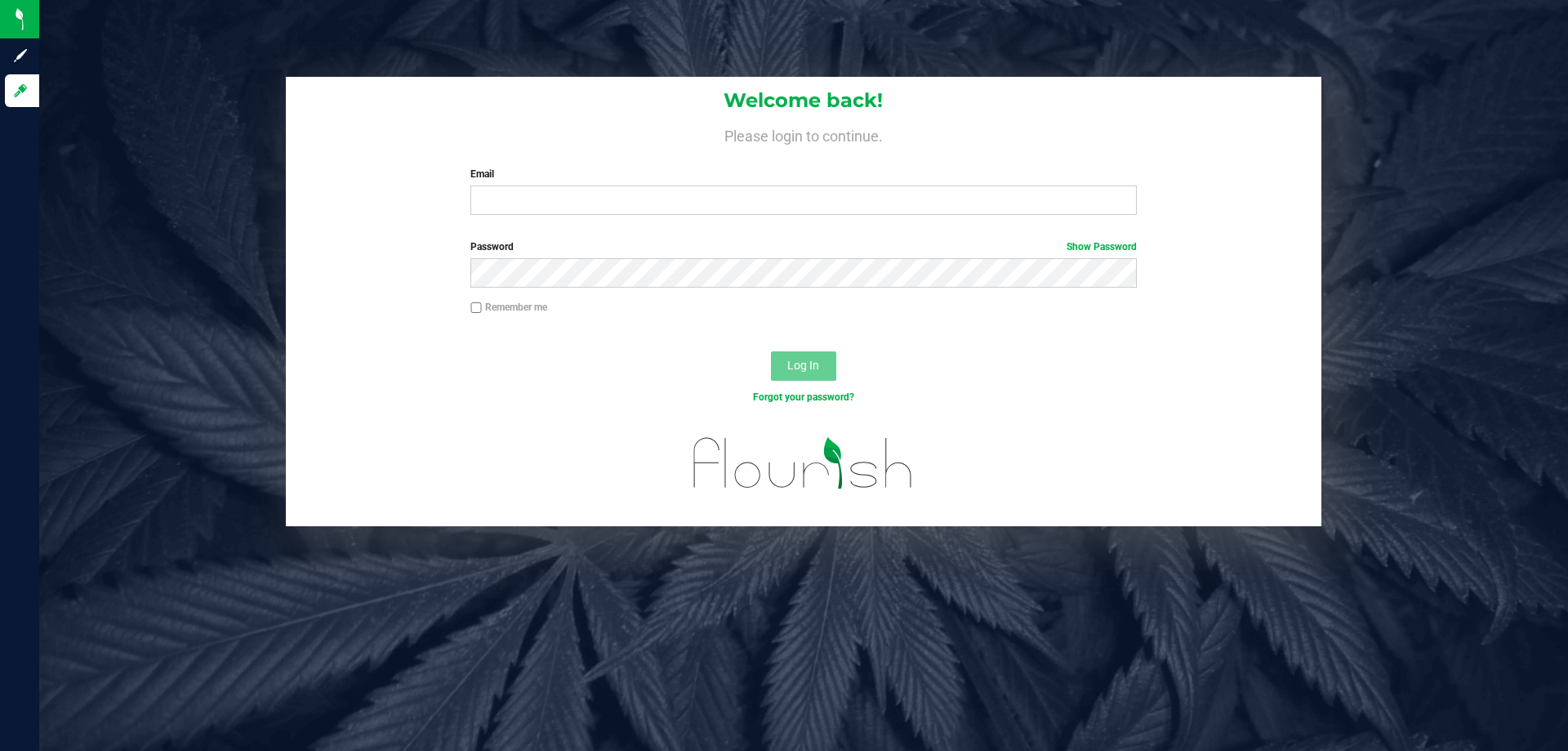
click at [461, 685] on div "Welcome back! Please login to continue. Email Required Please format your email…" at bounding box center [804, 376] width 1529 height 751
click at [517, 214] on input "Email" at bounding box center [802, 200] width 665 height 29
type input "[EMAIL_ADDRESS][DOMAIN_NAME]"
click at [771, 352] on button "Log In" at bounding box center [803, 366] width 65 height 29
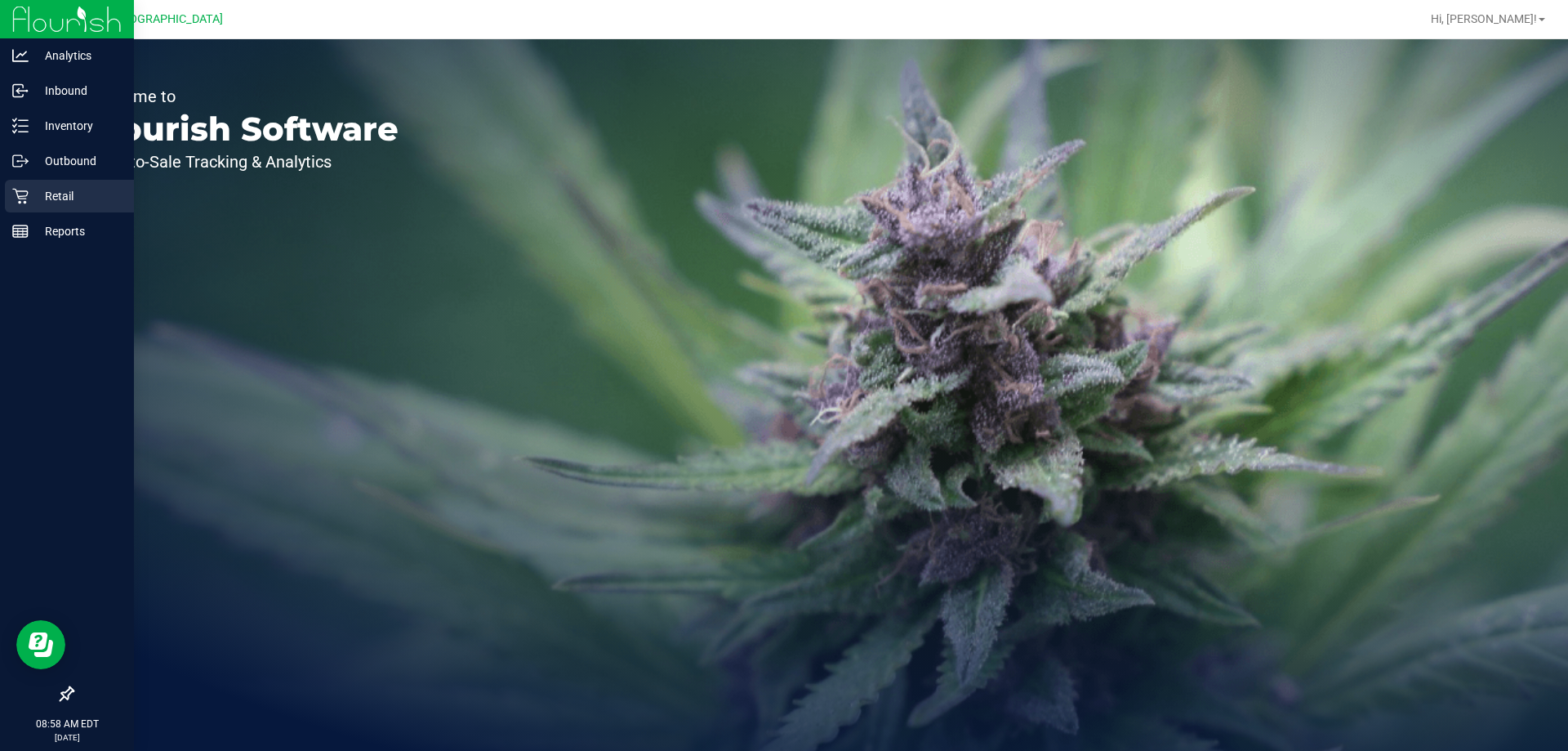
click at [32, 184] on div "Retail" at bounding box center [69, 195] width 129 height 33
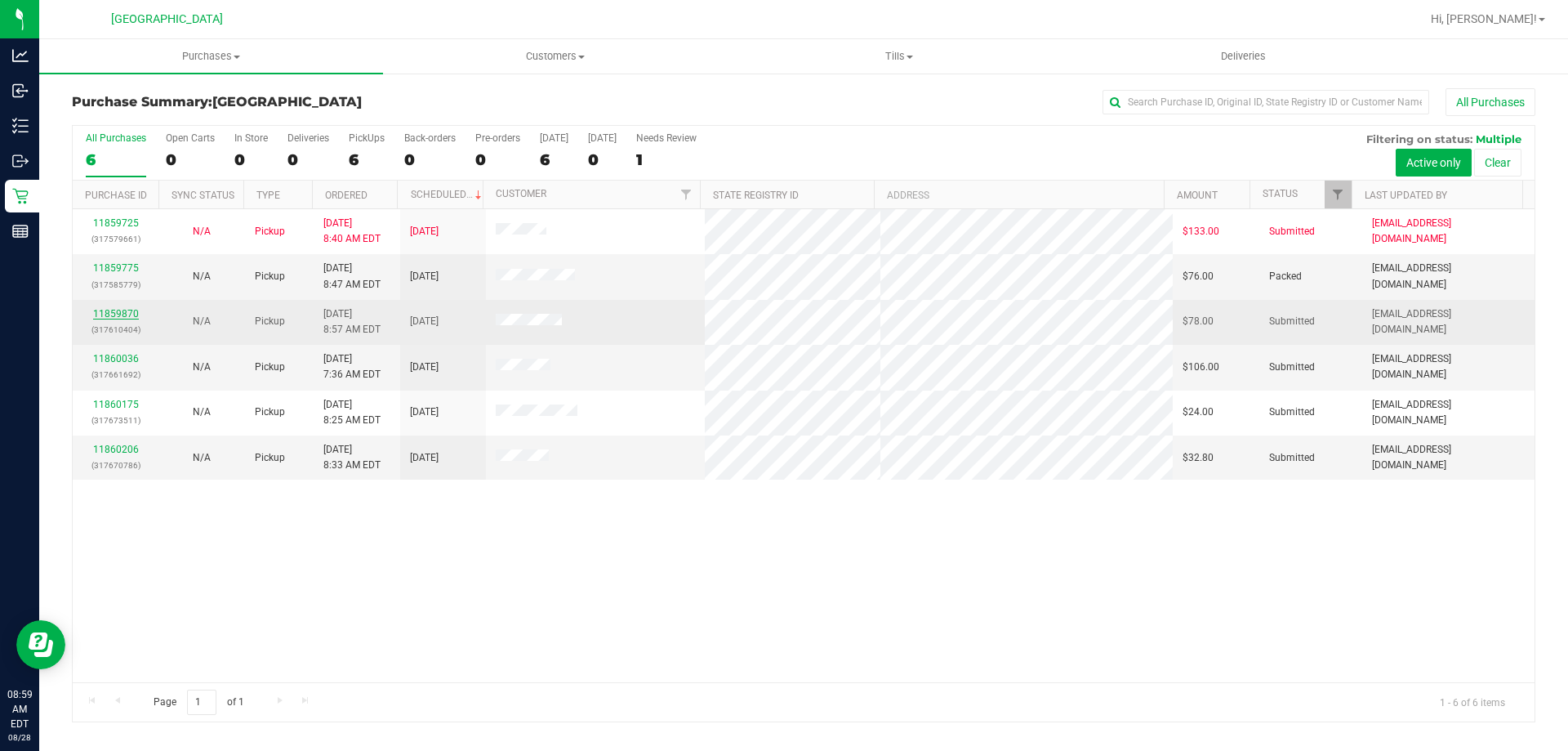
click at [133, 309] on link "11859870" at bounding box center [116, 313] width 46 height 11
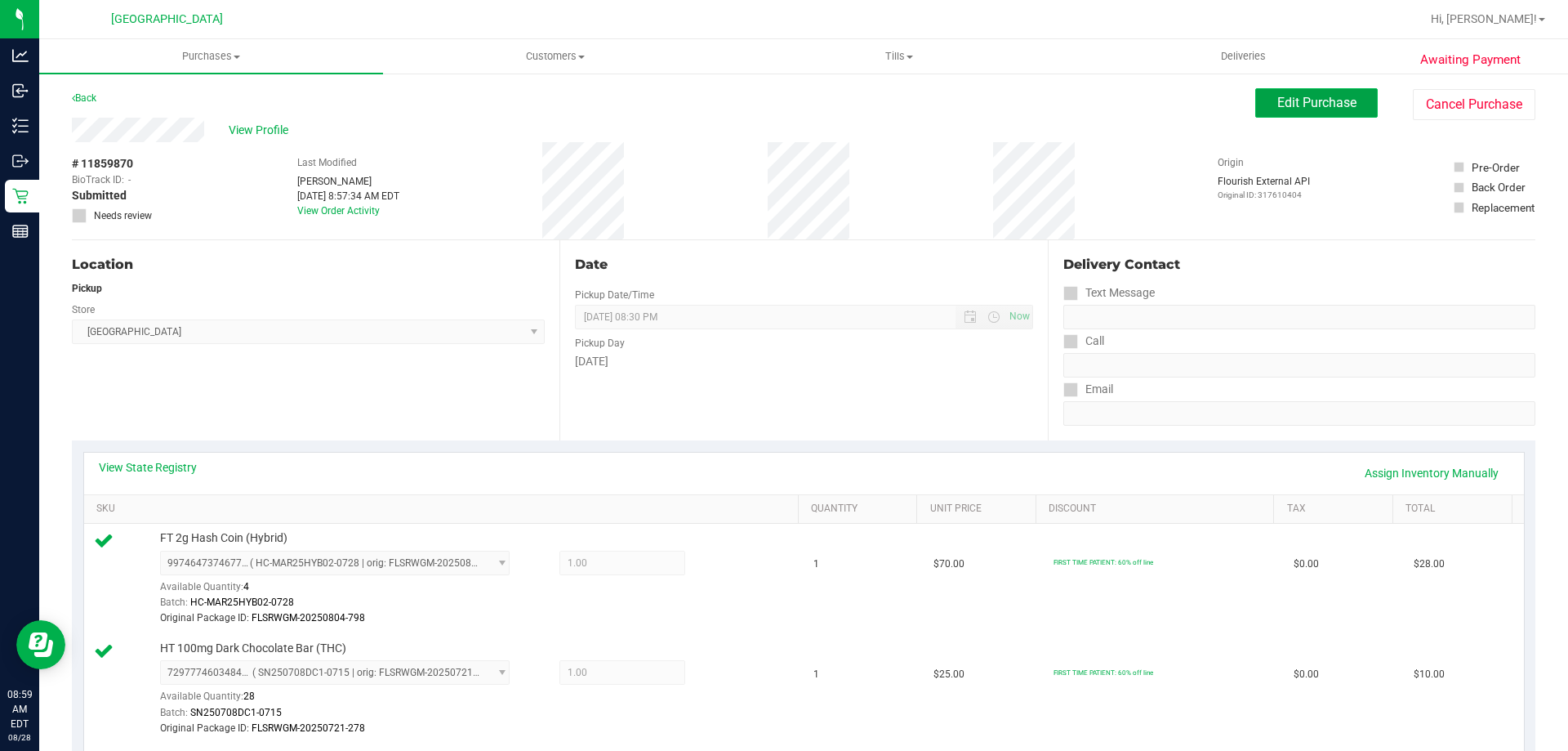
click at [1330, 110] on button "Edit Purchase" at bounding box center [1316, 102] width 122 height 29
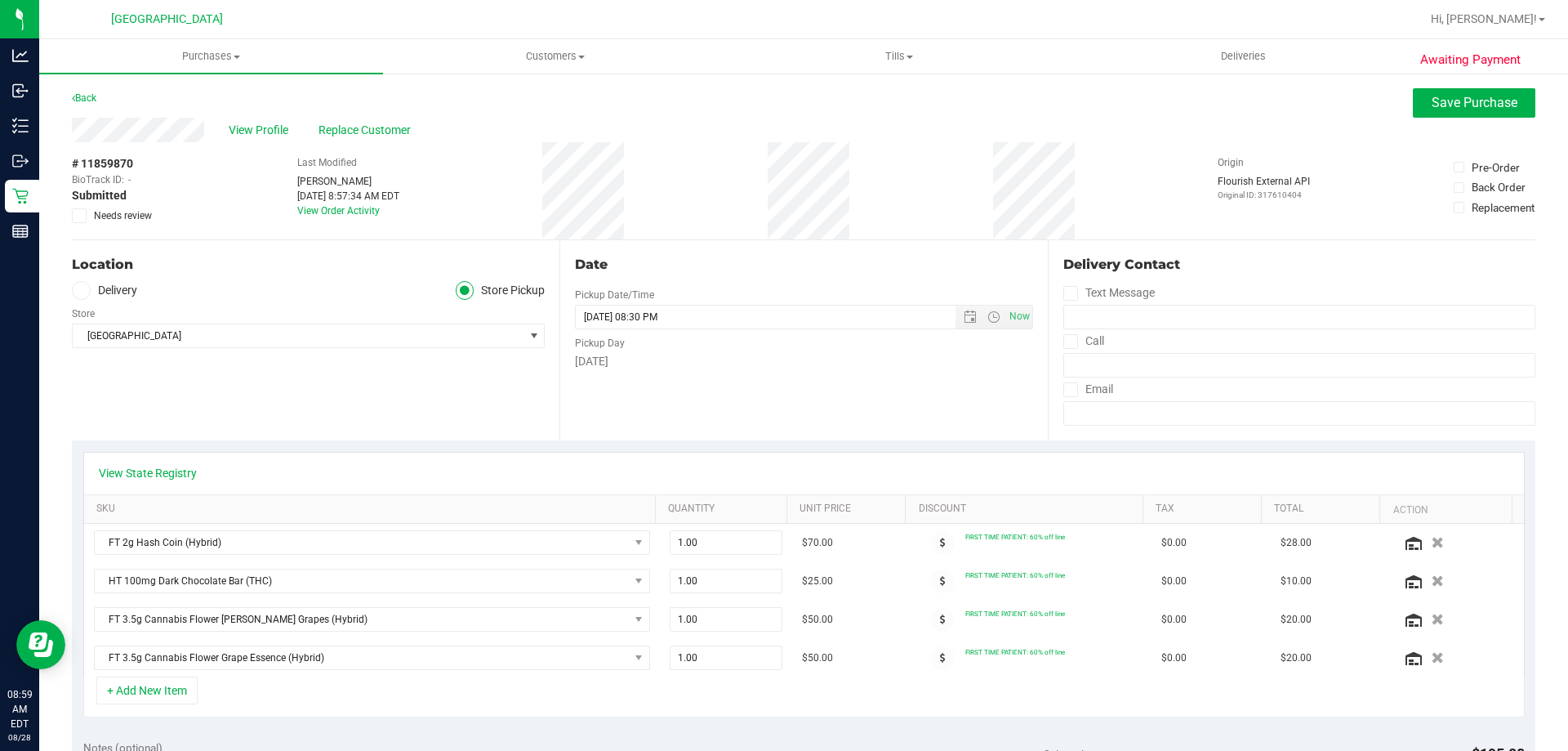
scroll to position [164, 0]
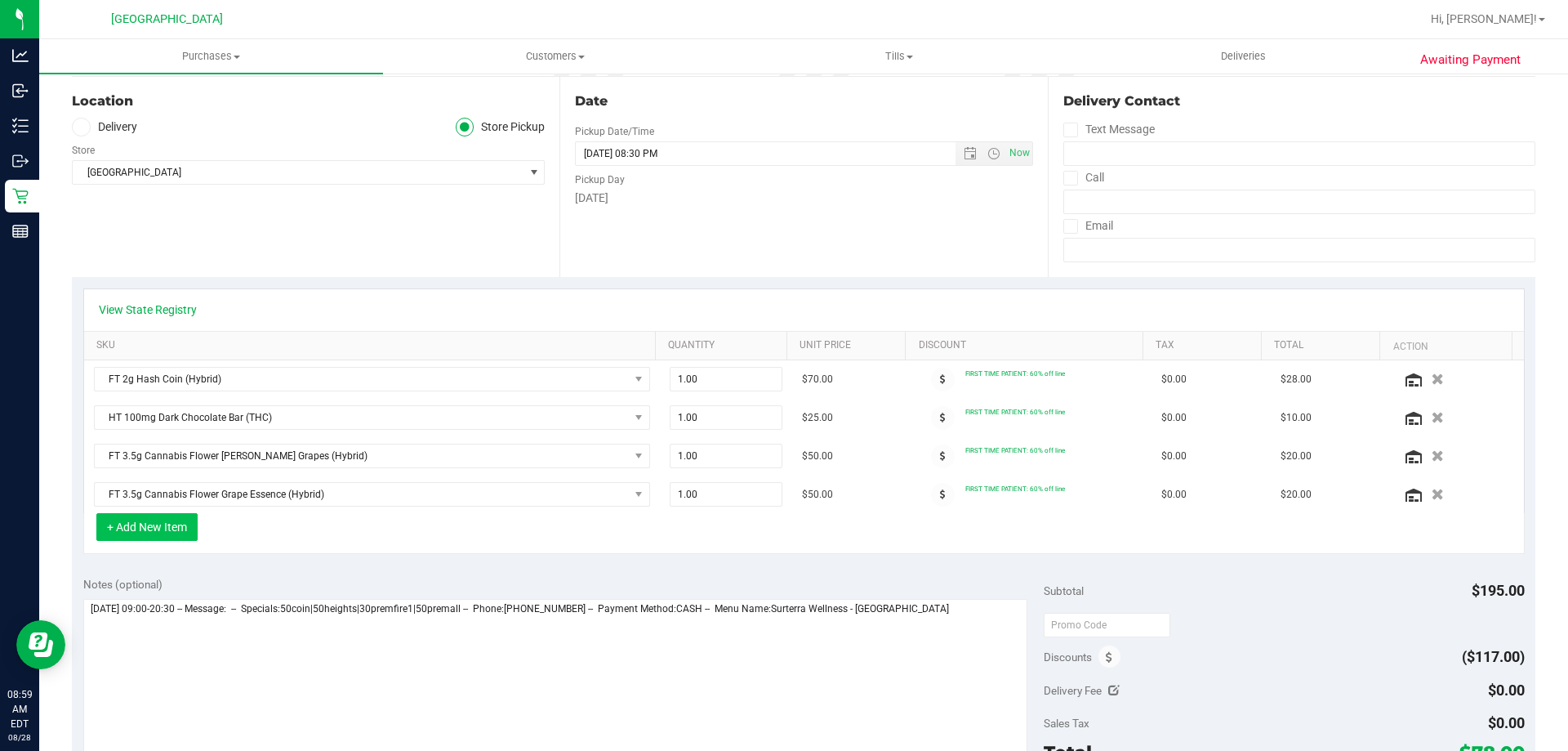
click at [153, 529] on button "+ Add New Item" at bounding box center [147, 528] width 101 height 28
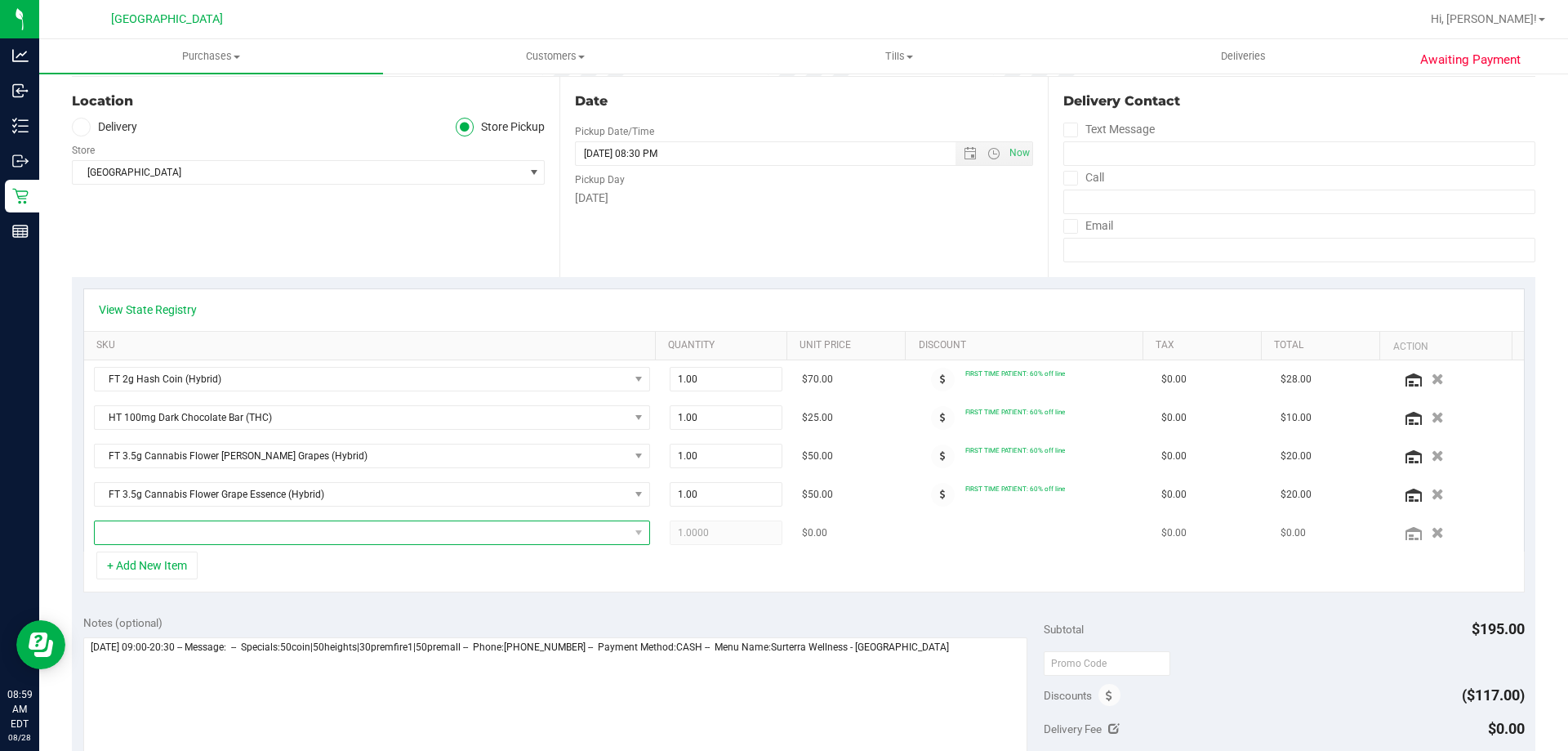
click at [159, 529] on span "NO DATA FOUND" at bounding box center [362, 533] width 534 height 23
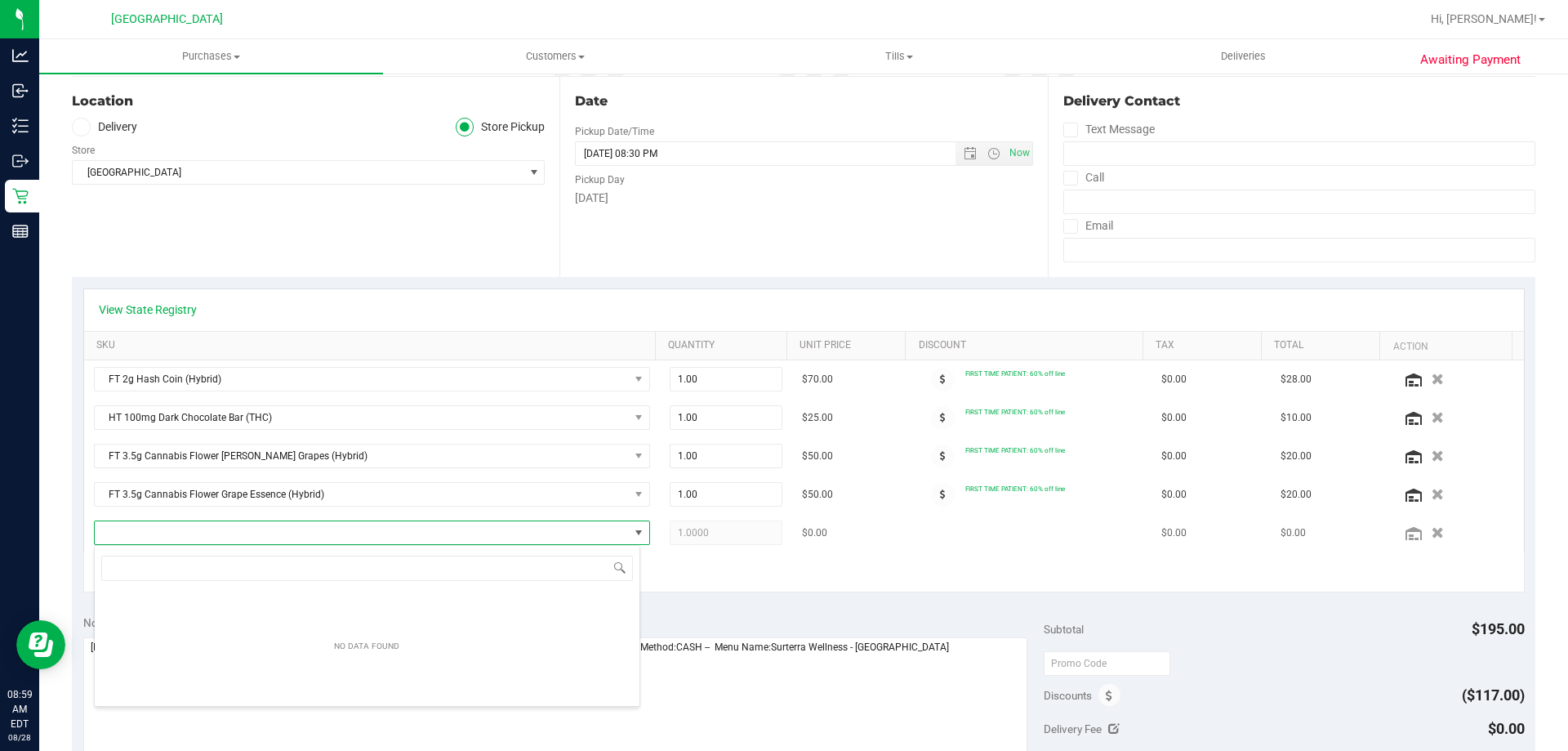
scroll to position [25, 541]
type input "a"
type input "F"
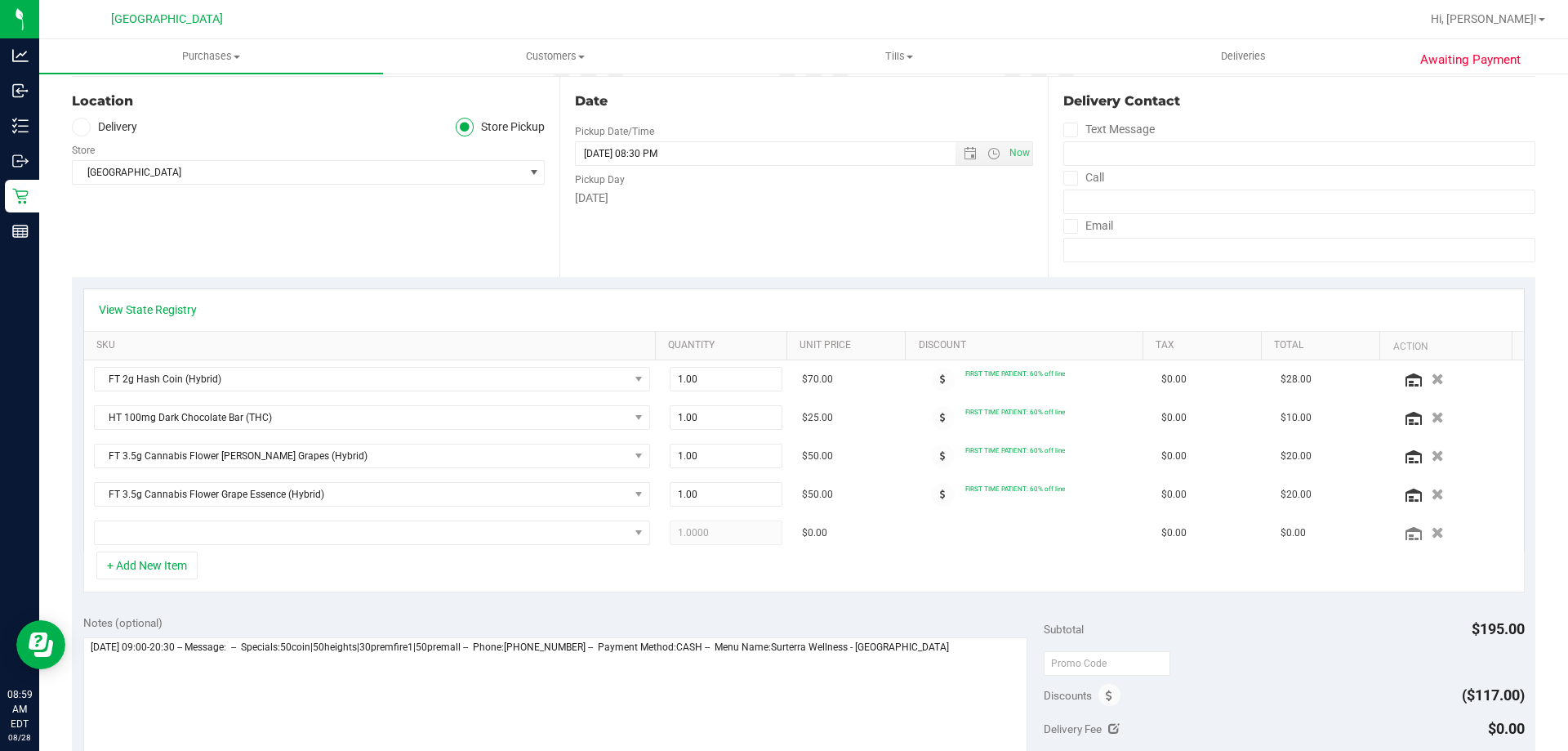
click at [859, 599] on div "View State Registry SKU Quantity Unit Price Discount Tax Total Action FT 2g Has…" at bounding box center [803, 441] width 1463 height 327
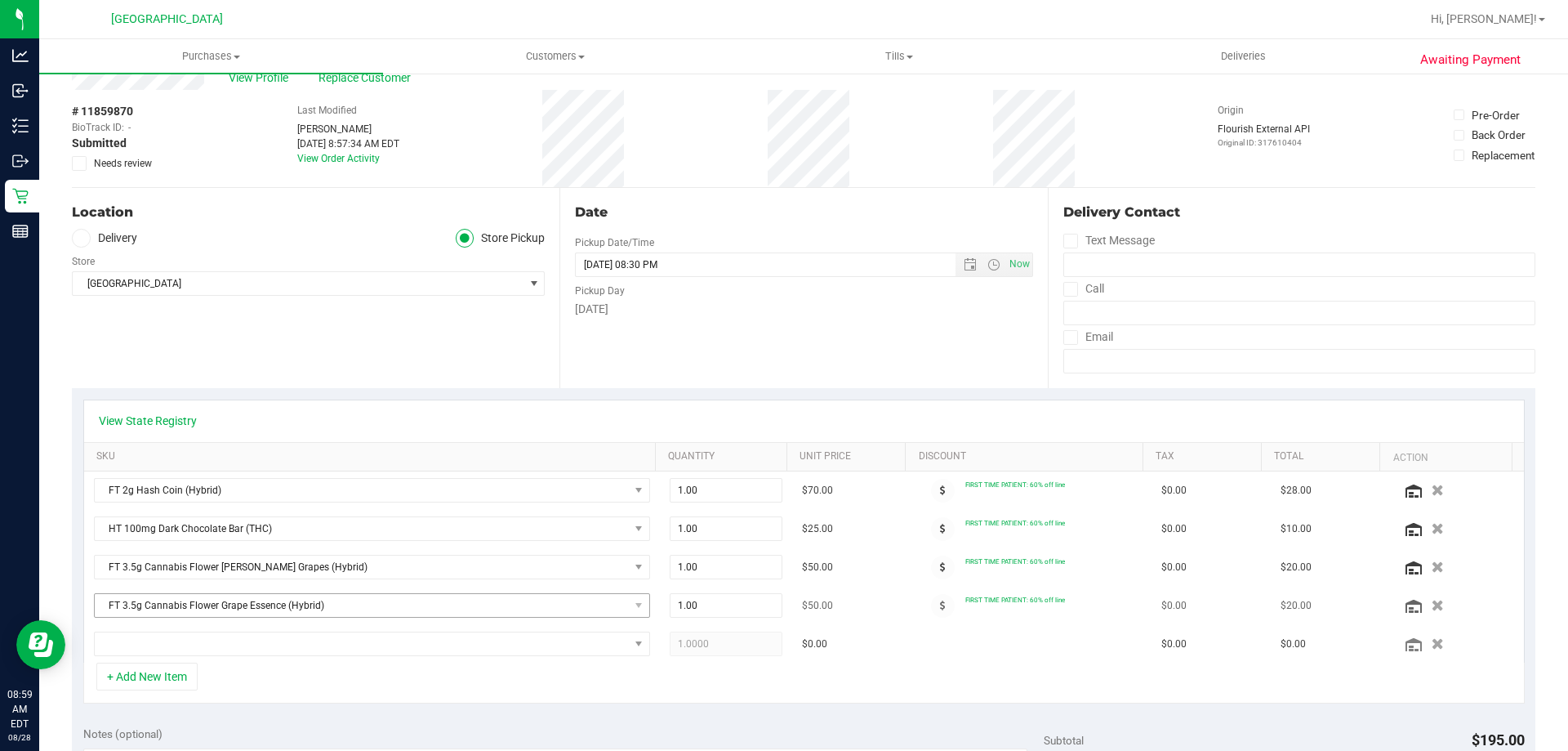
scroll to position [82, 0]
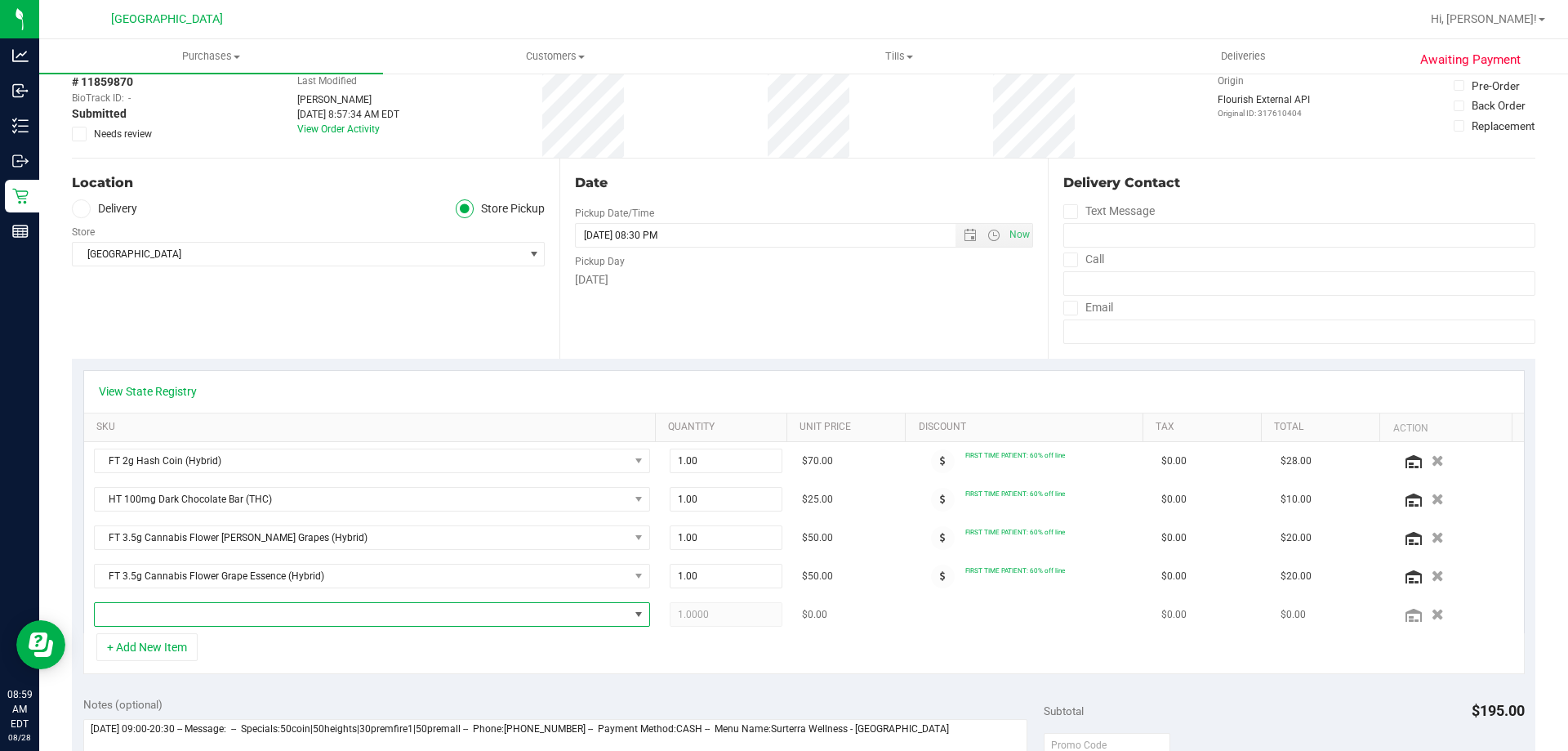
click at [470, 616] on span "NO DATA FOUND" at bounding box center [362, 615] width 534 height 23
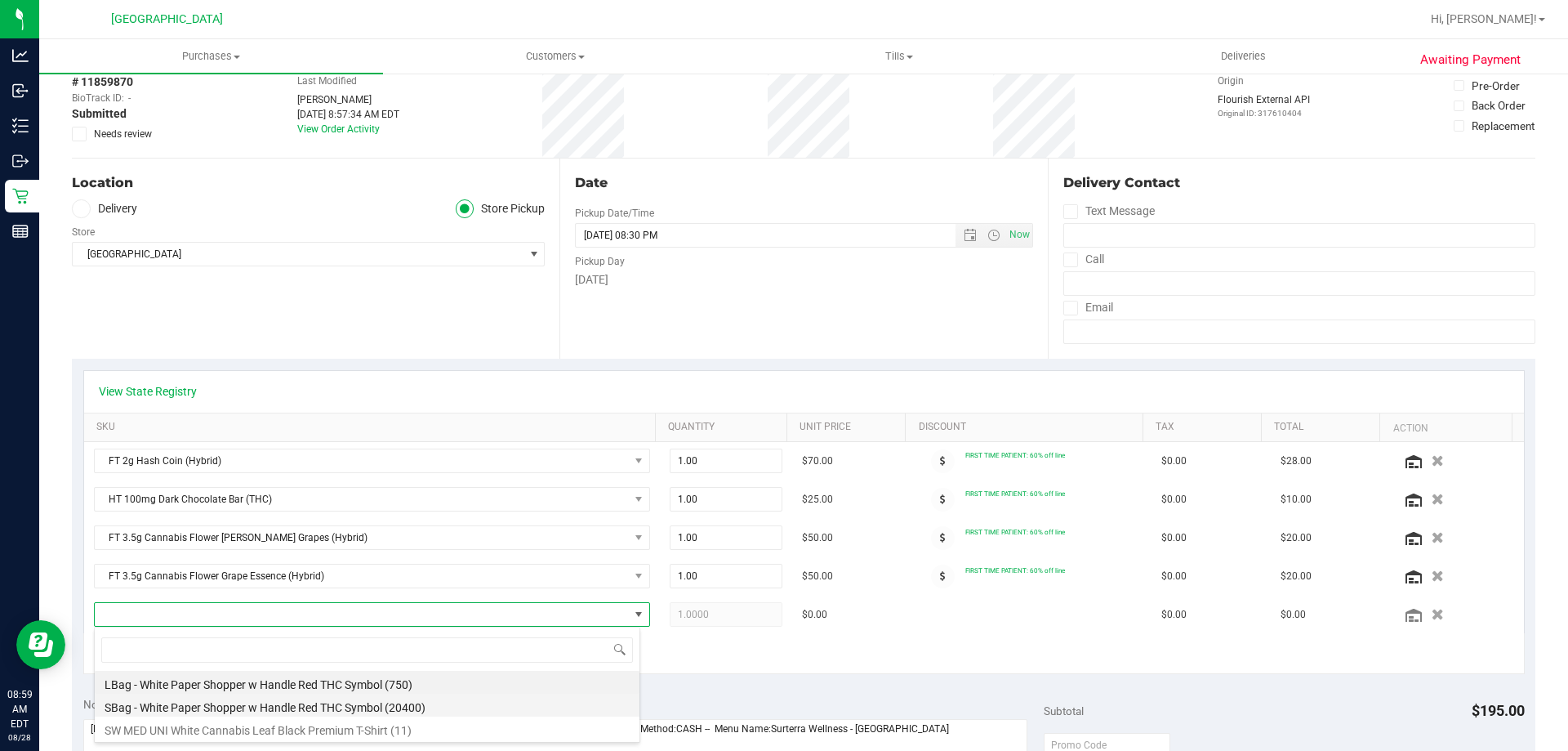
scroll to position [25, 547]
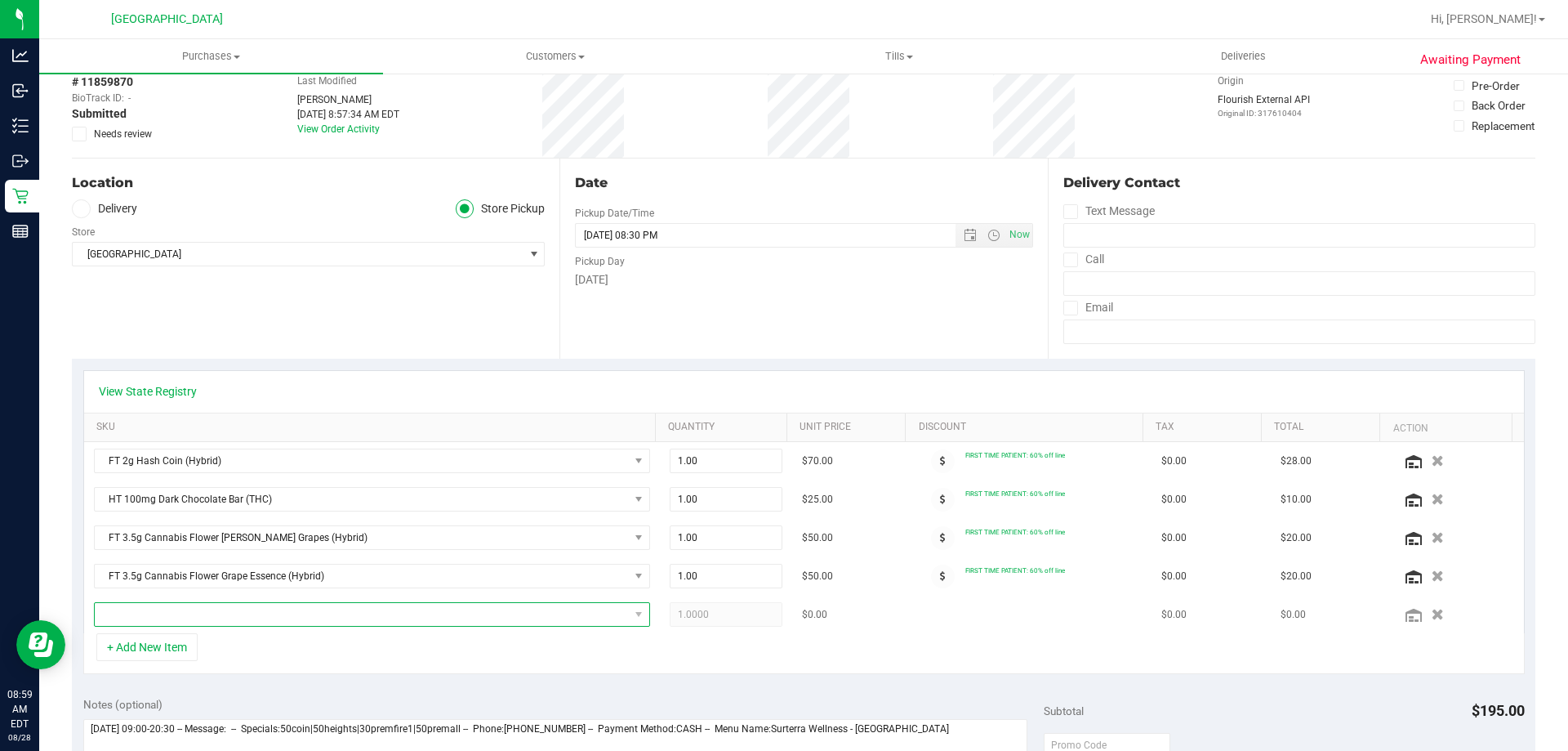
click at [468, 619] on span "NO DATA FOUND" at bounding box center [362, 615] width 534 height 23
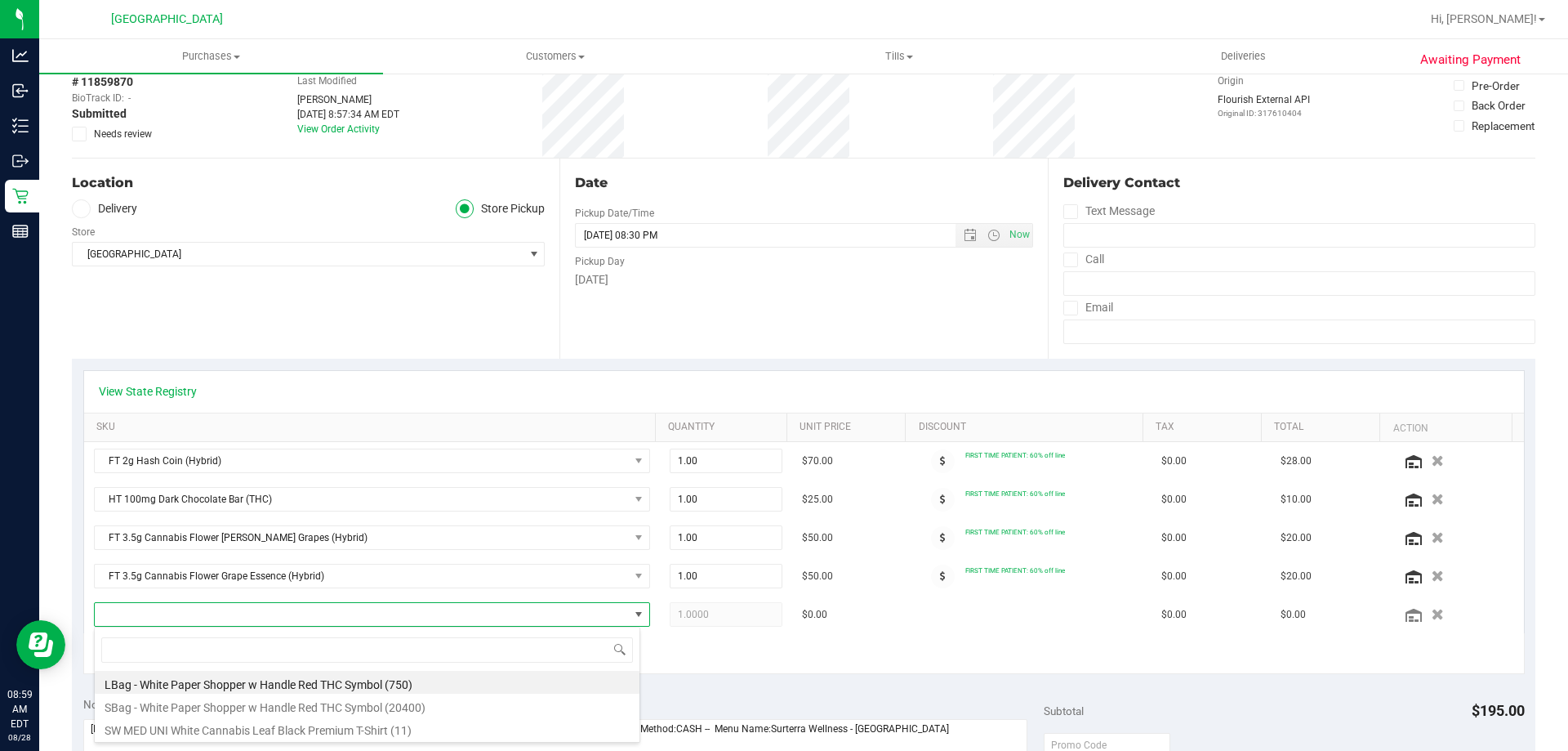
click at [715, 698] on div "Notes (optional)" at bounding box center [564, 704] width 962 height 17
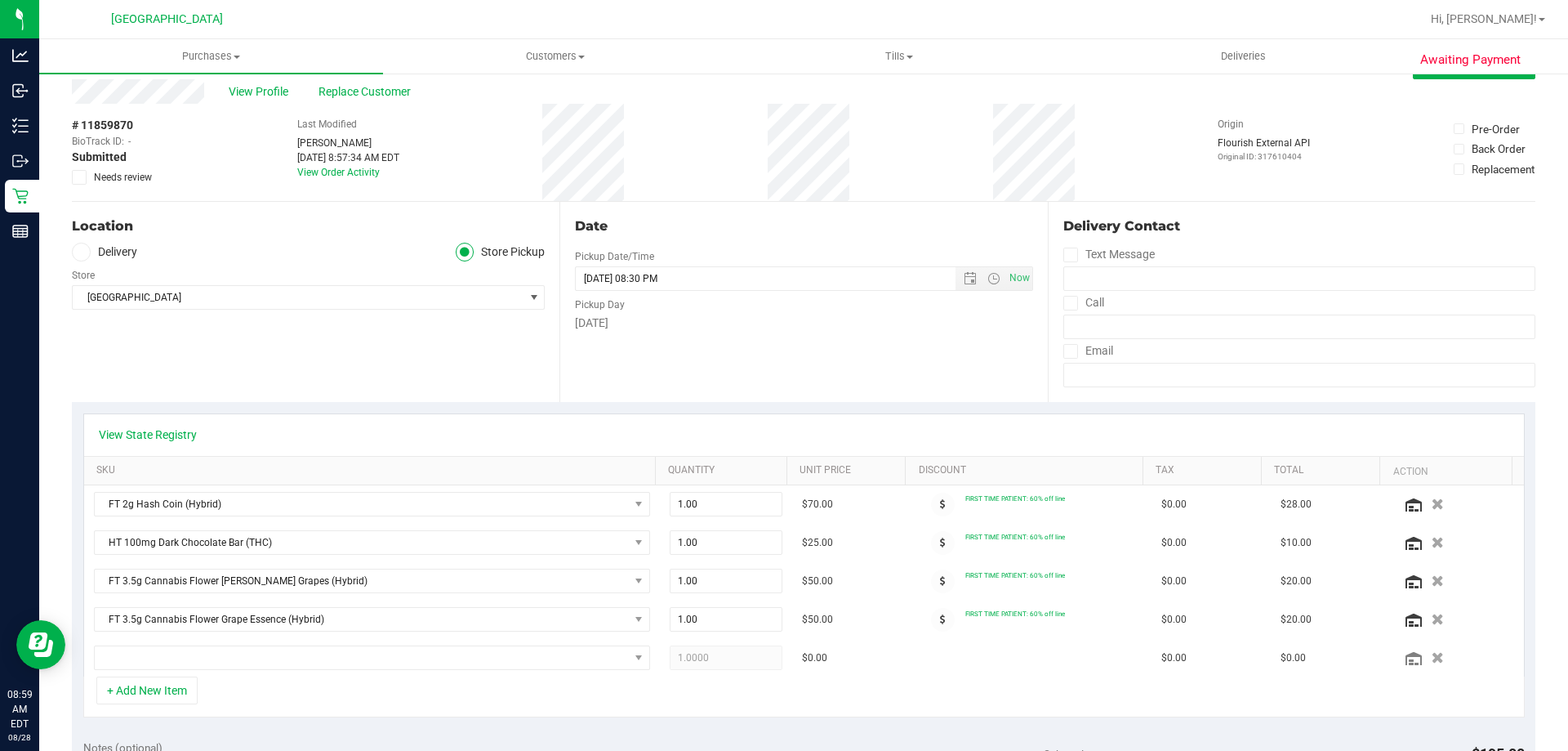
scroll to position [0, 0]
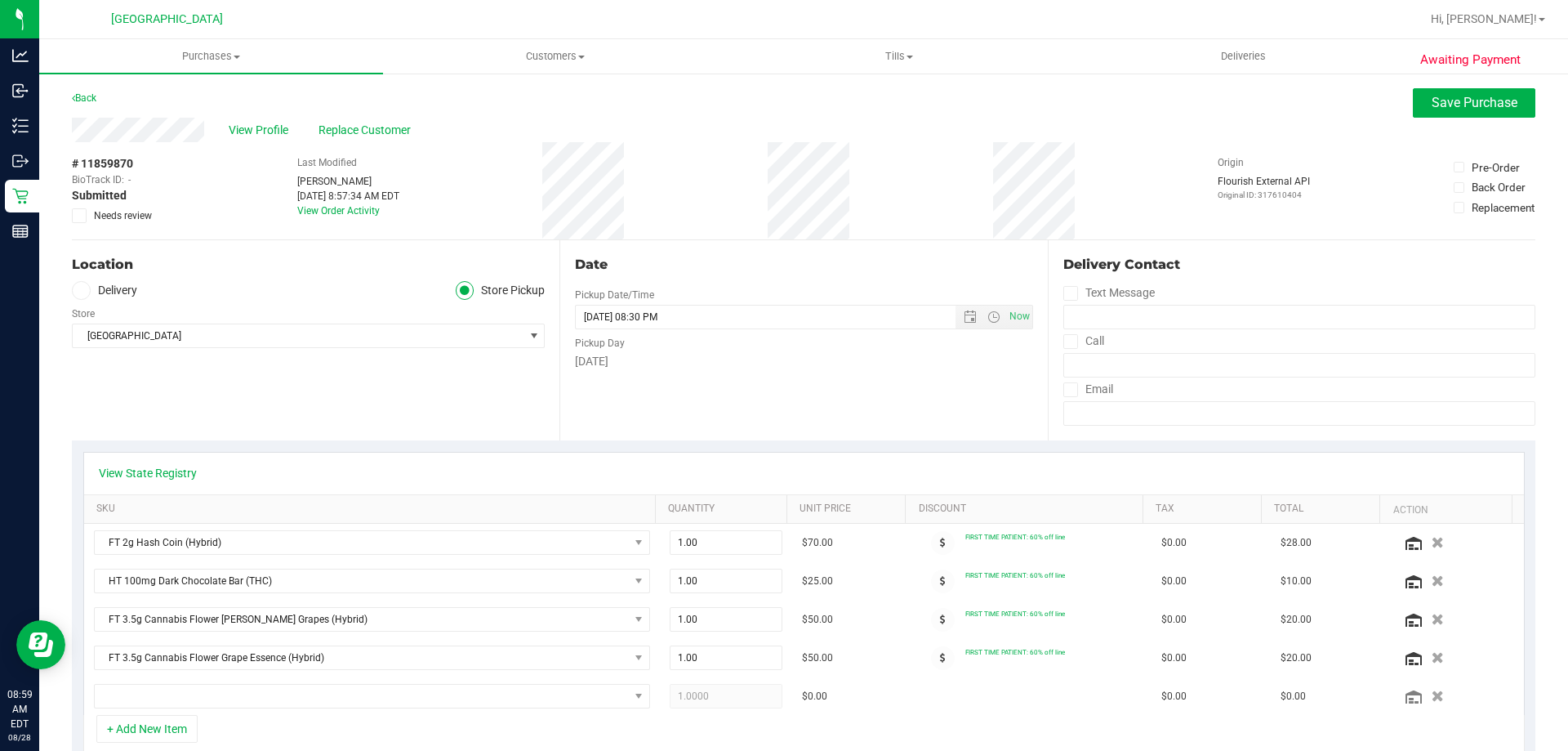
click at [1496, 91] on button "Save Purchase" at bounding box center [1474, 102] width 122 height 29
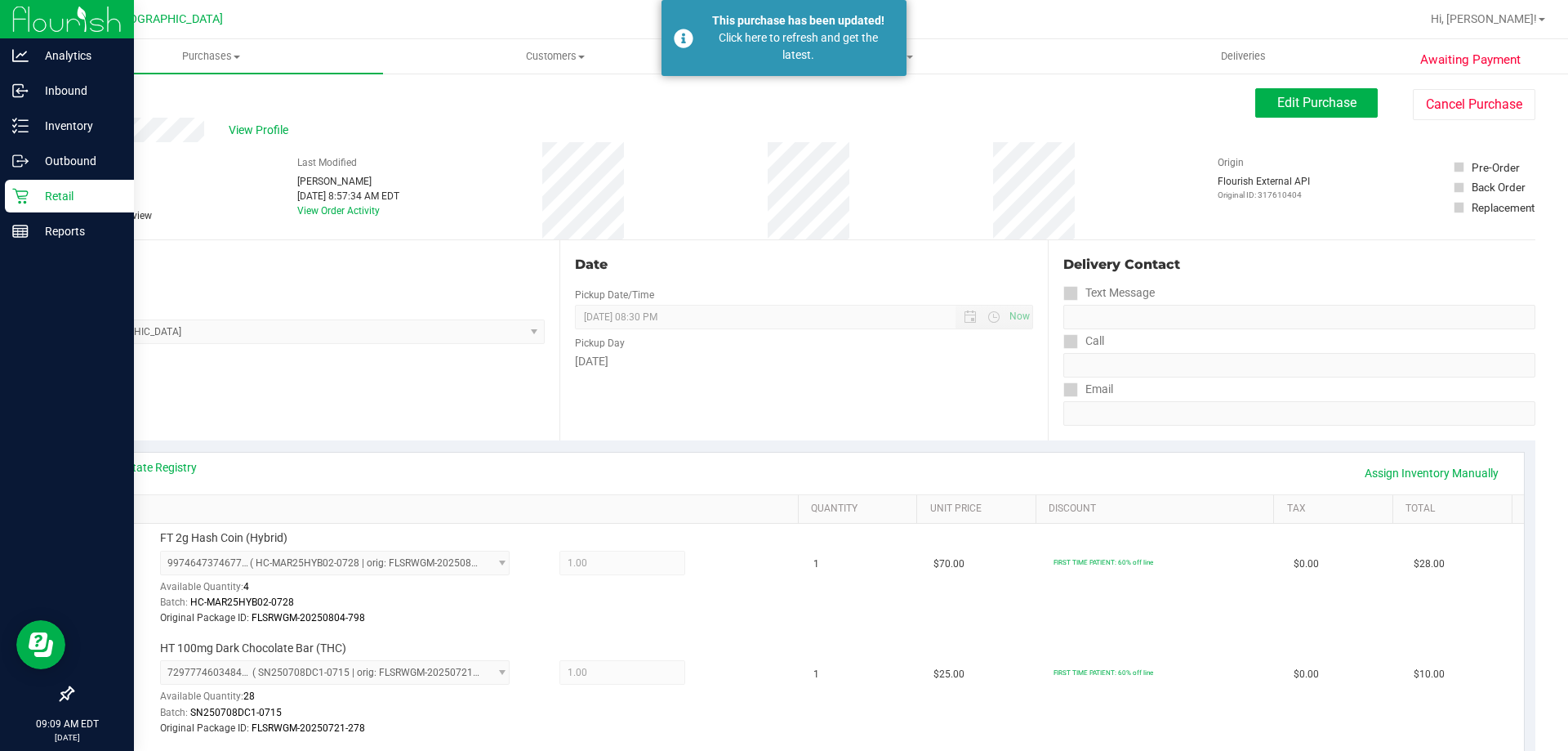
click at [40, 203] on p "Retail" at bounding box center [78, 196] width 98 height 19
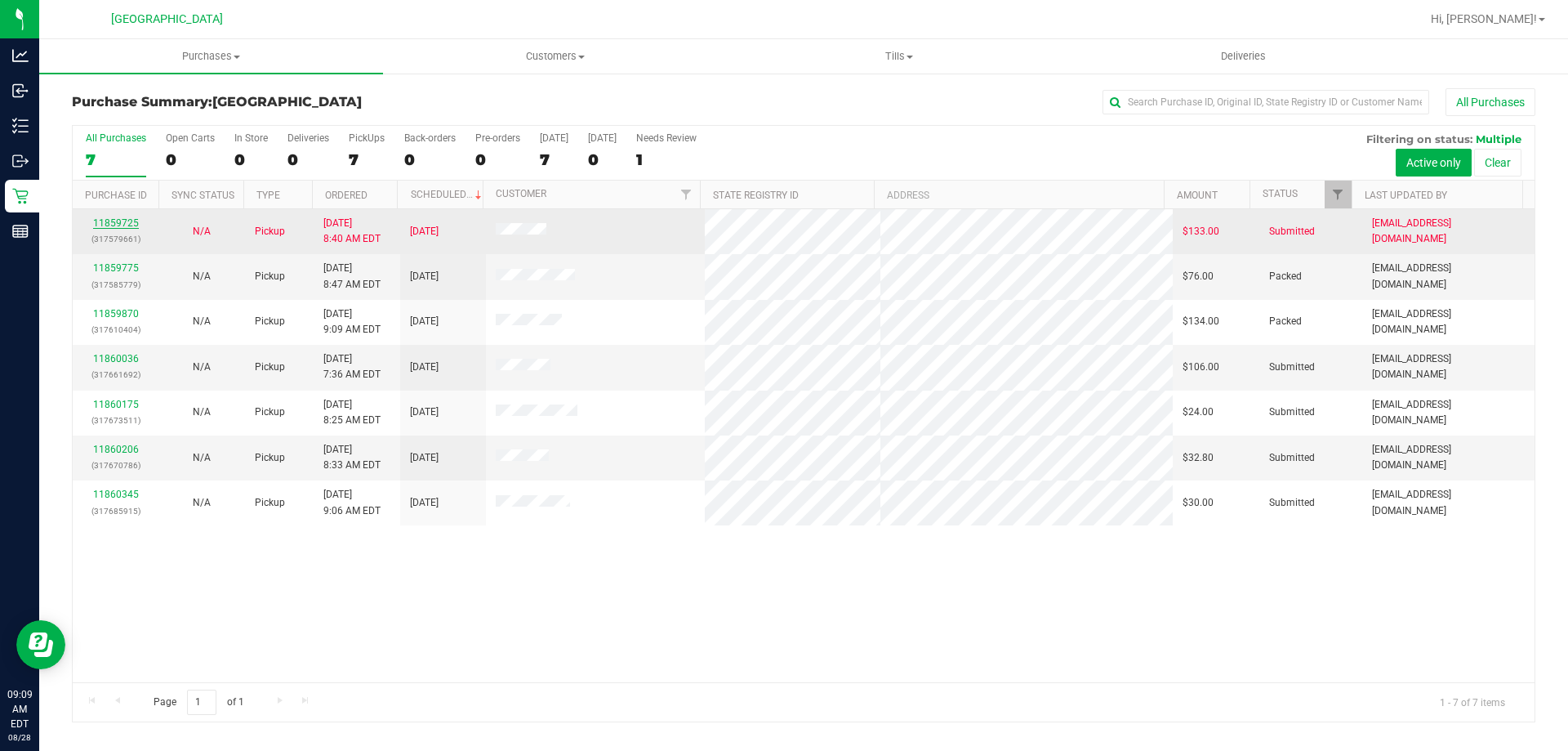
click at [107, 221] on link "11859725" at bounding box center [116, 222] width 46 height 11
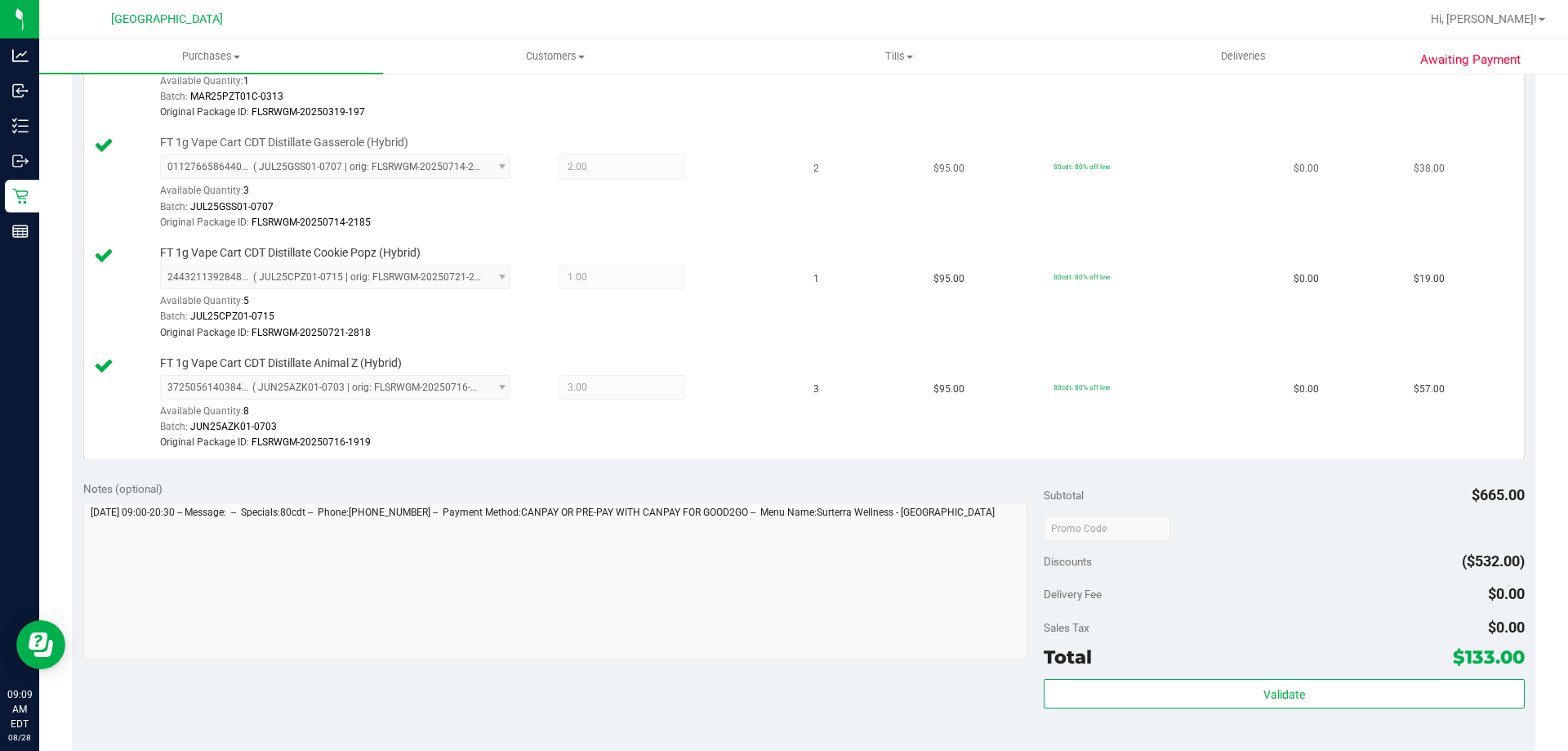
scroll to position [653, 0]
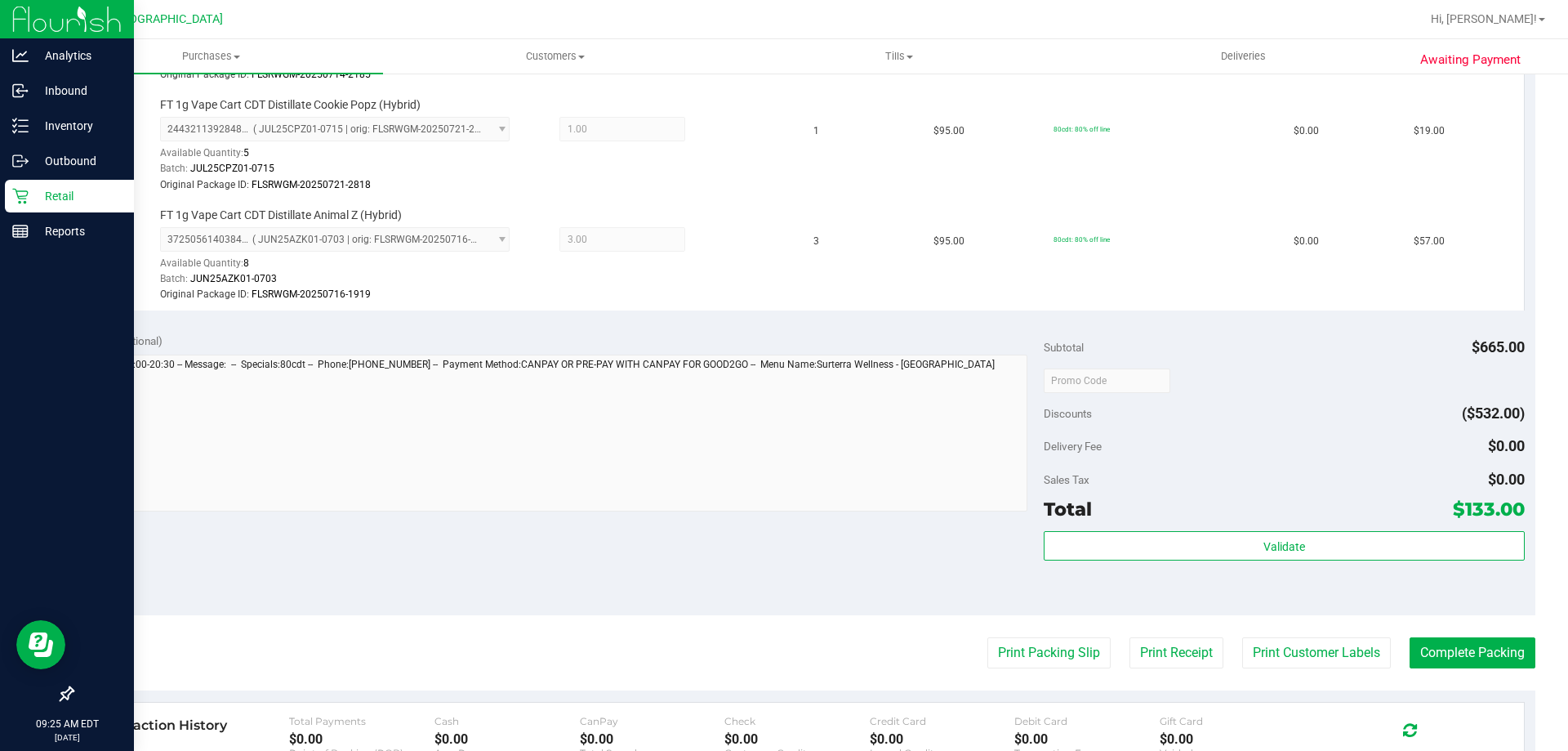
click at [50, 194] on p "Retail" at bounding box center [78, 196] width 98 height 19
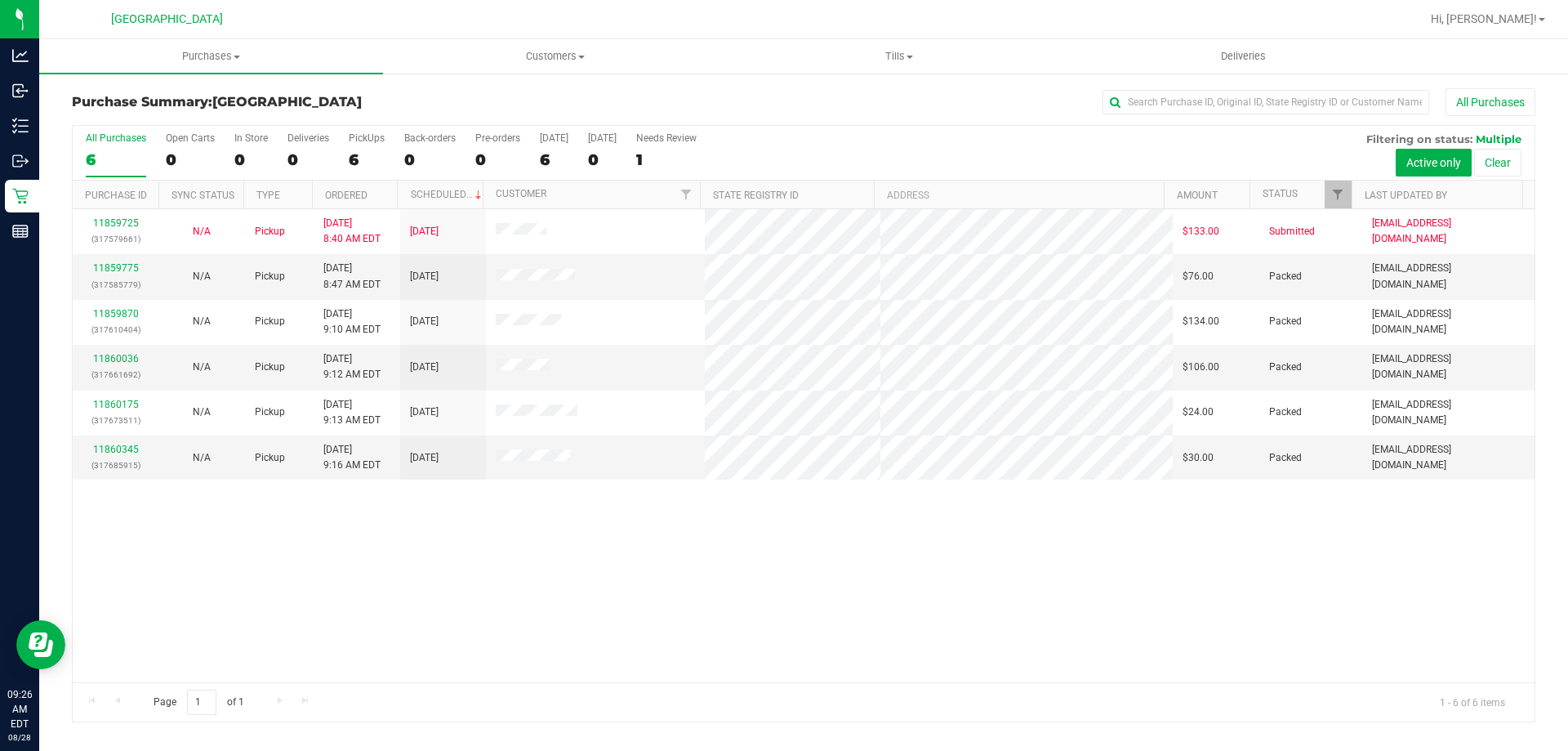
click at [1000, 627] on div "11859725 (317579661) N/A Pickup [DATE] 8:40 AM EDT 8/28/2025 $133.00 Submitted …" at bounding box center [803, 446] width 1462 height 473
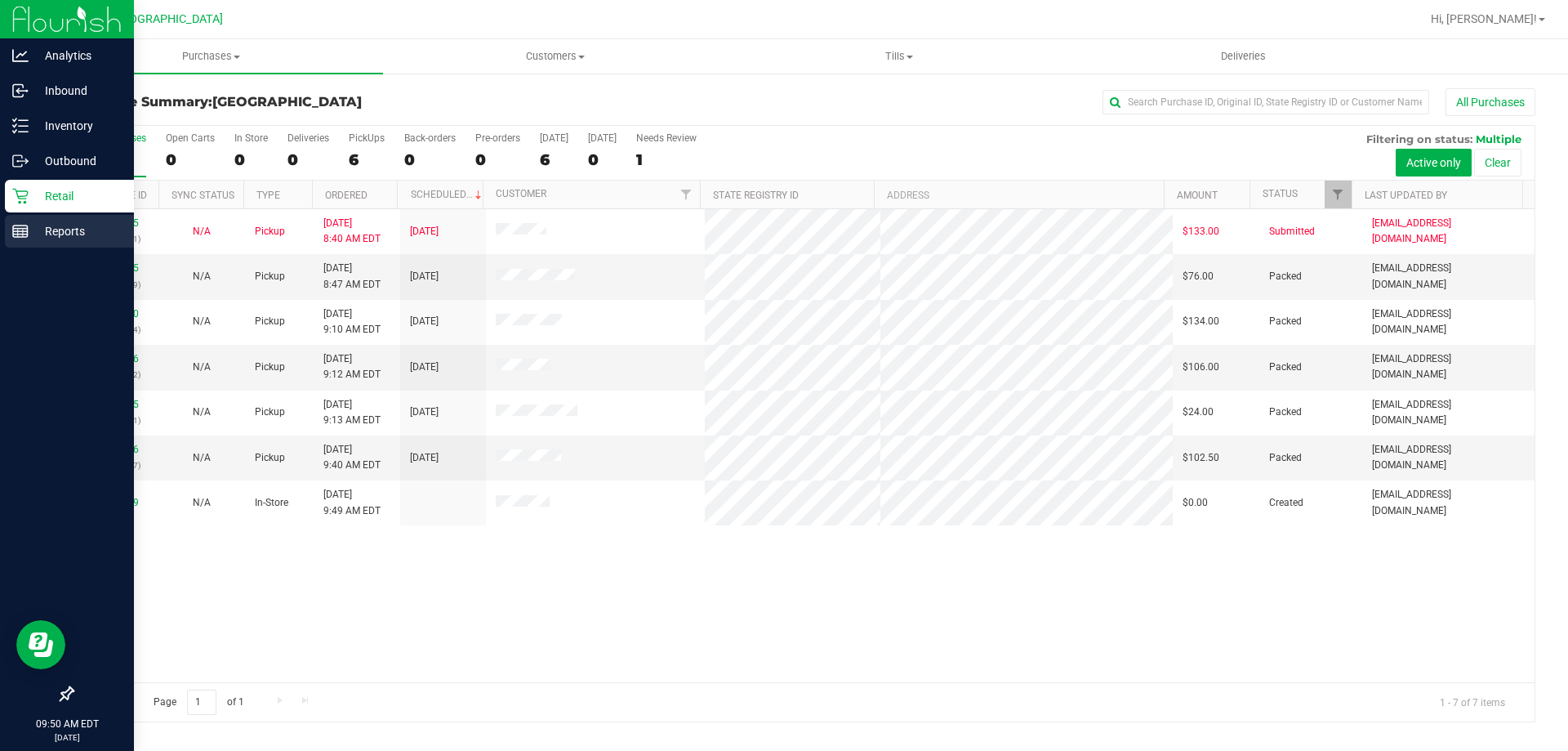
click at [83, 237] on p "Reports" at bounding box center [78, 231] width 98 height 19
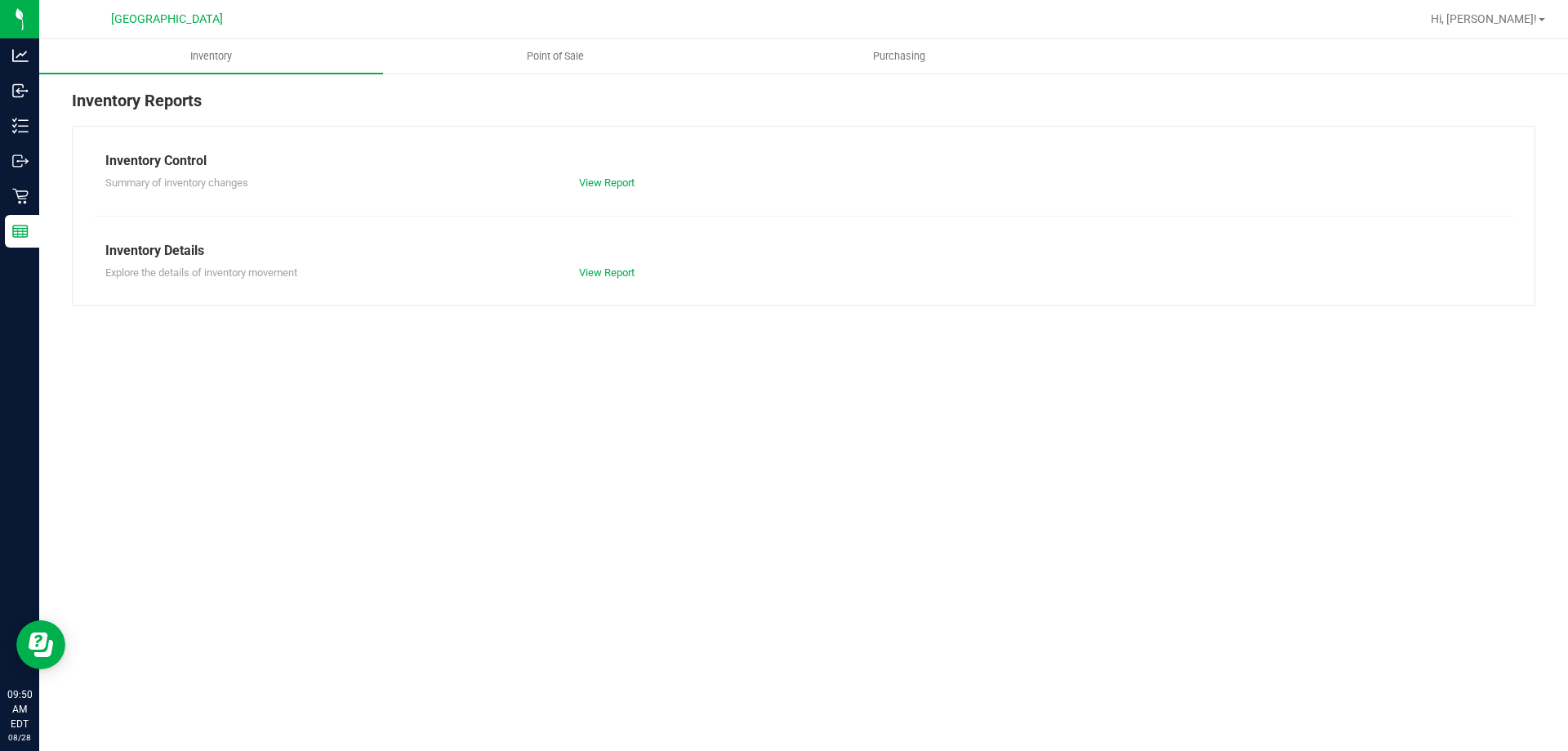
click at [534, 86] on div "Inventory Reports Inventory Control Summary of inventory changes View Report In…" at bounding box center [804, 197] width 1529 height 250
